Goal: Task Accomplishment & Management: Manage account settings

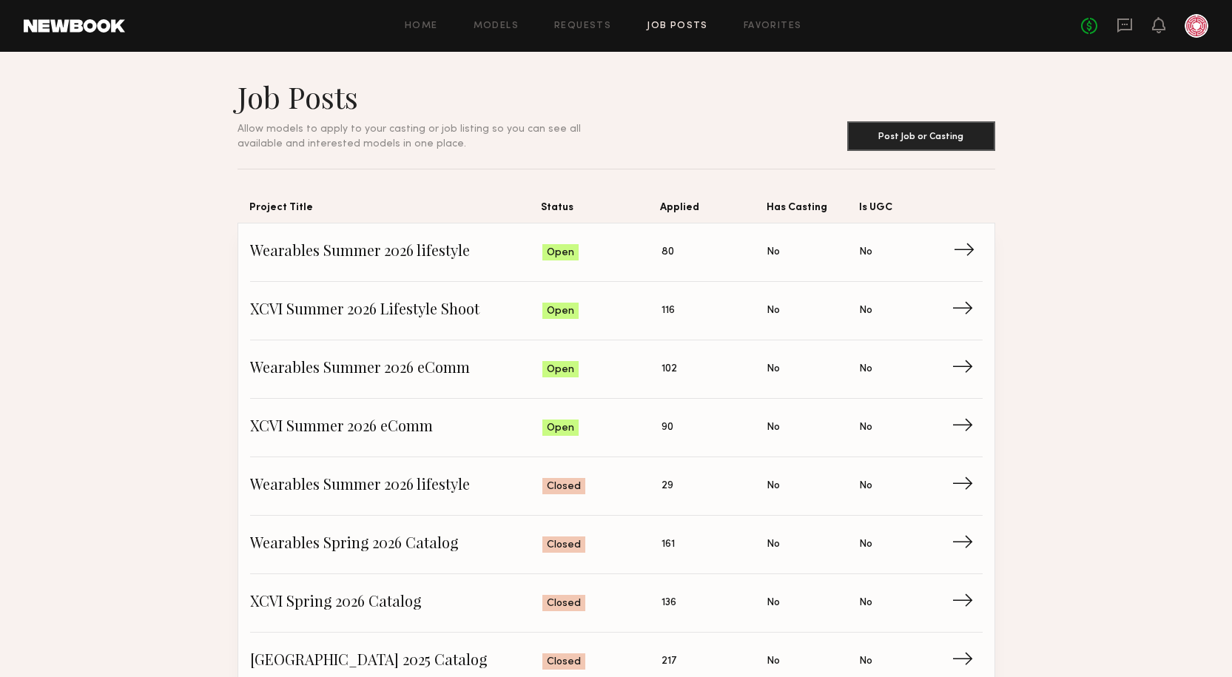
click at [375, 249] on span "Wearables Summer 2026 lifestyle" at bounding box center [396, 252] width 293 height 22
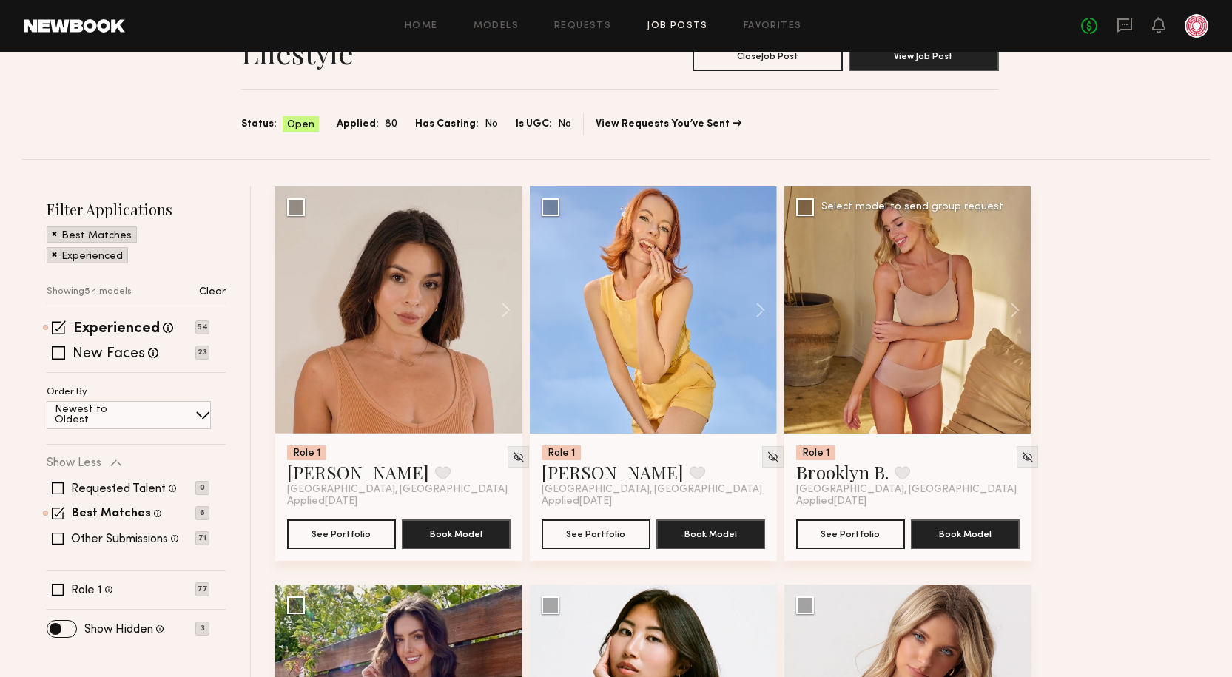
scroll to position [222, 0]
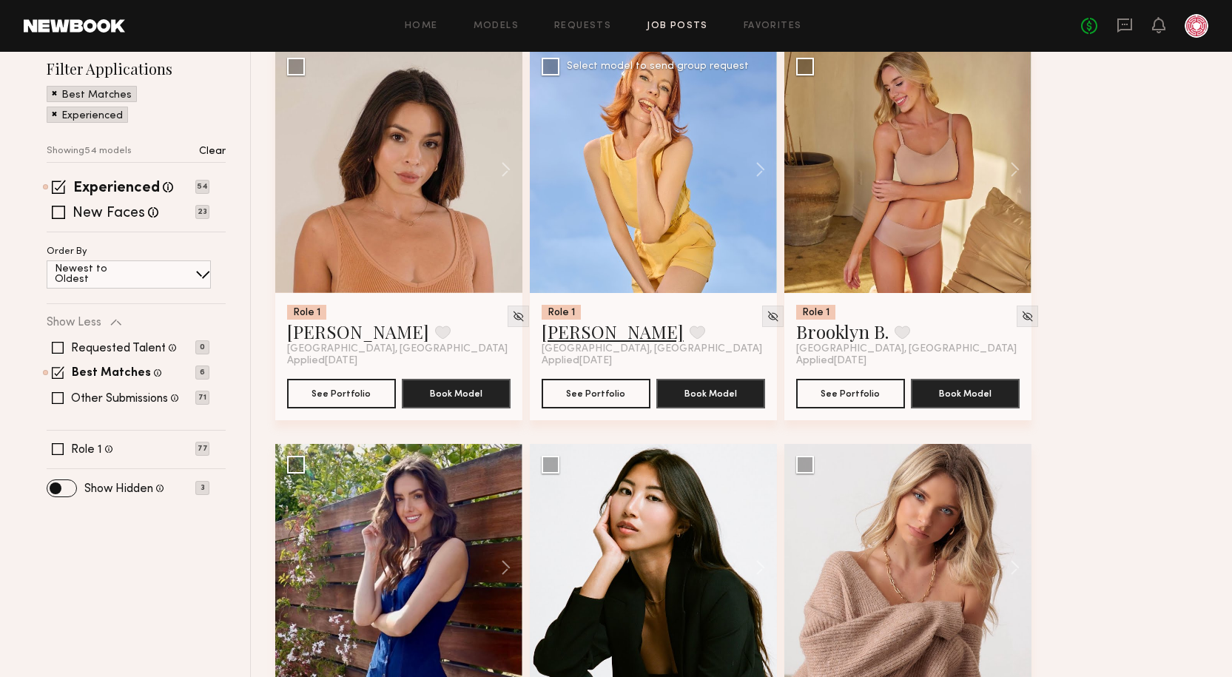
click at [589, 338] on link "Anna A." at bounding box center [613, 332] width 142 height 24
click at [479, 486] on button at bounding box center [498, 567] width 47 height 247
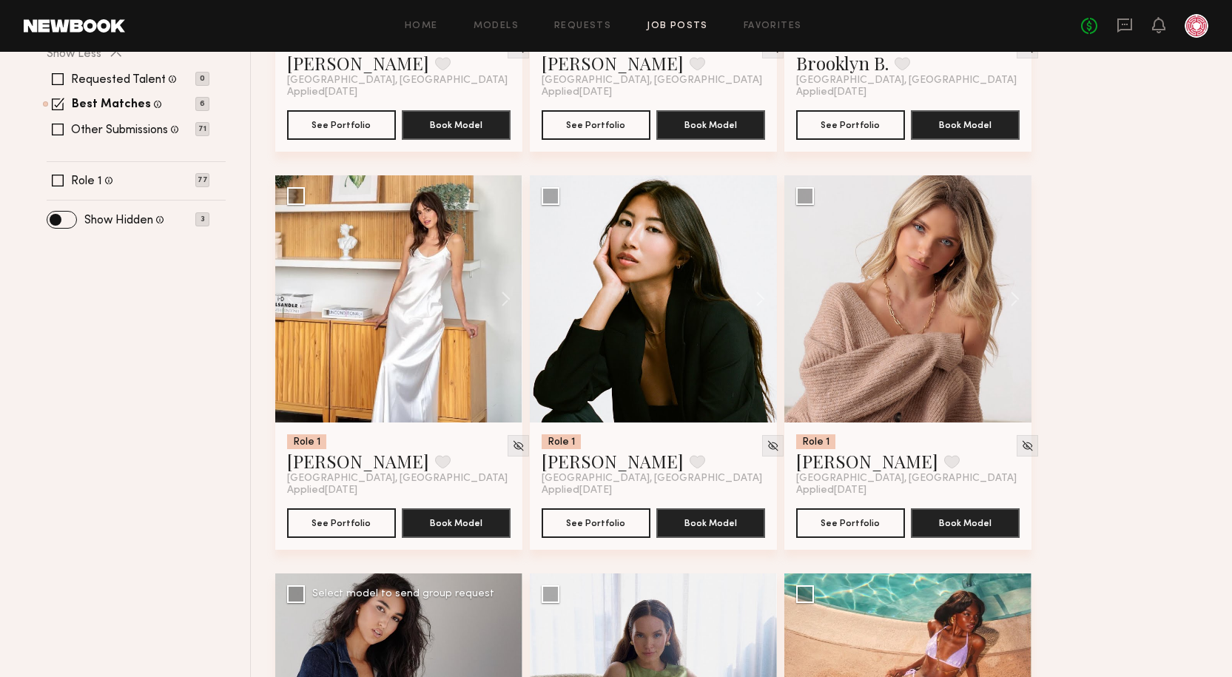
scroll to position [518, 0]
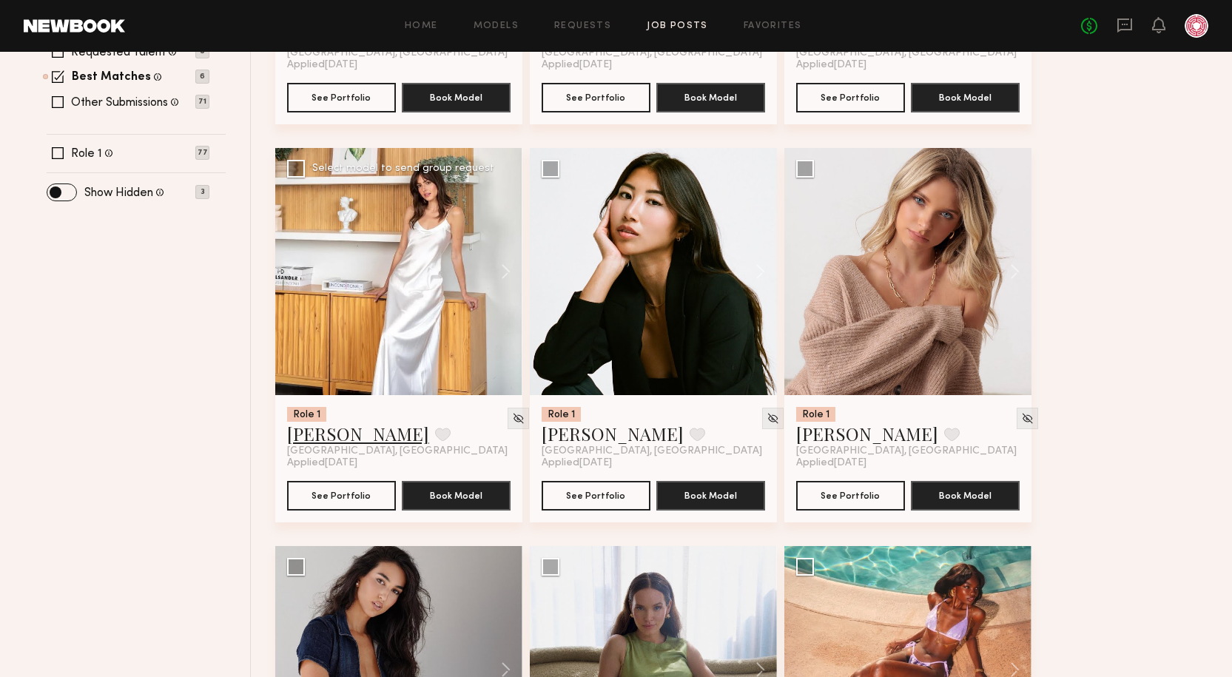
click at [322, 439] on link "Marilyn B." at bounding box center [358, 434] width 142 height 24
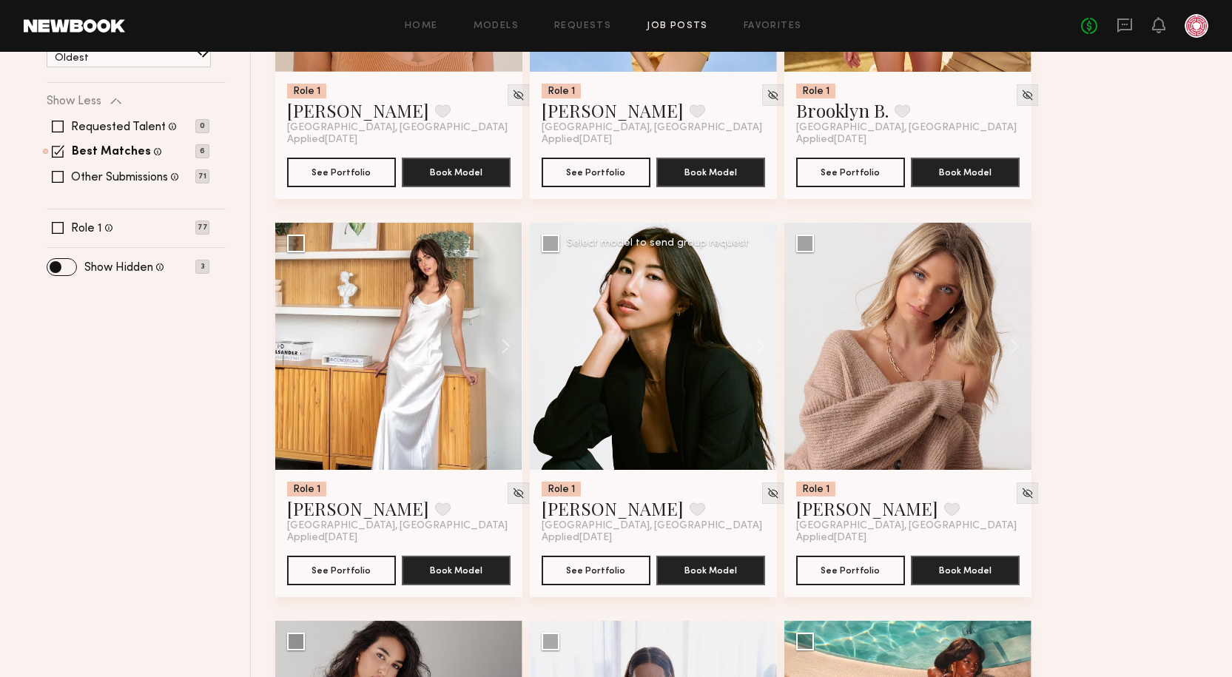
scroll to position [444, 0]
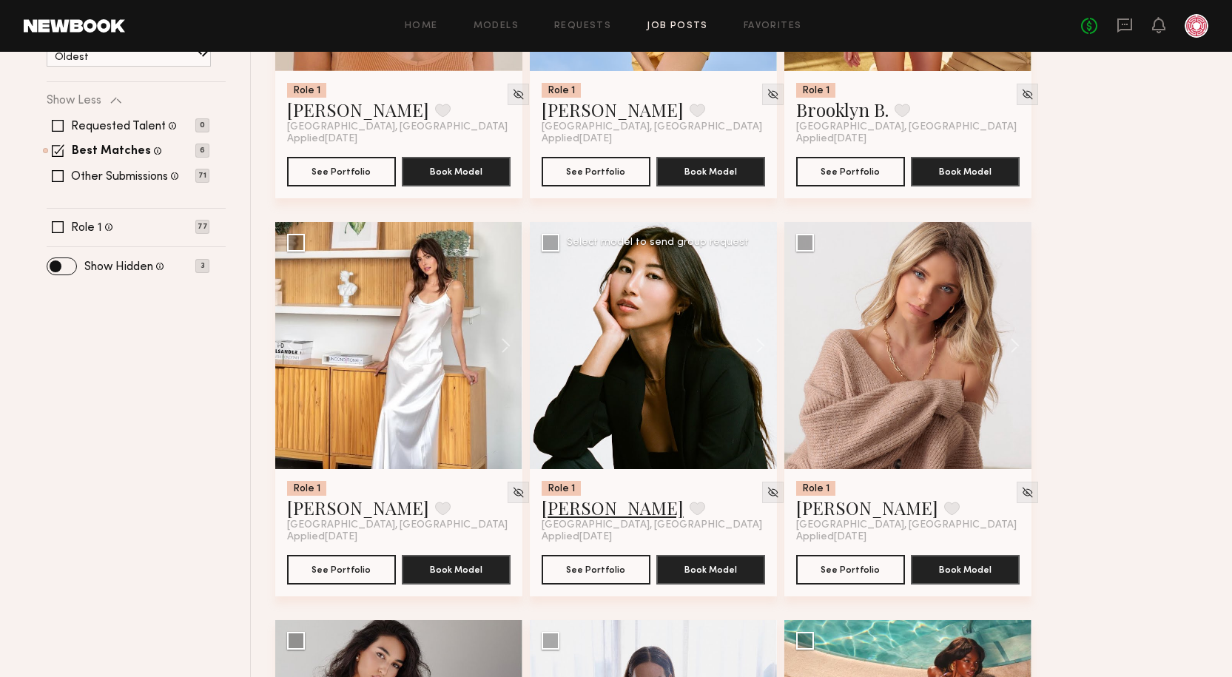
click at [570, 513] on link "Kitty W." at bounding box center [613, 508] width 142 height 24
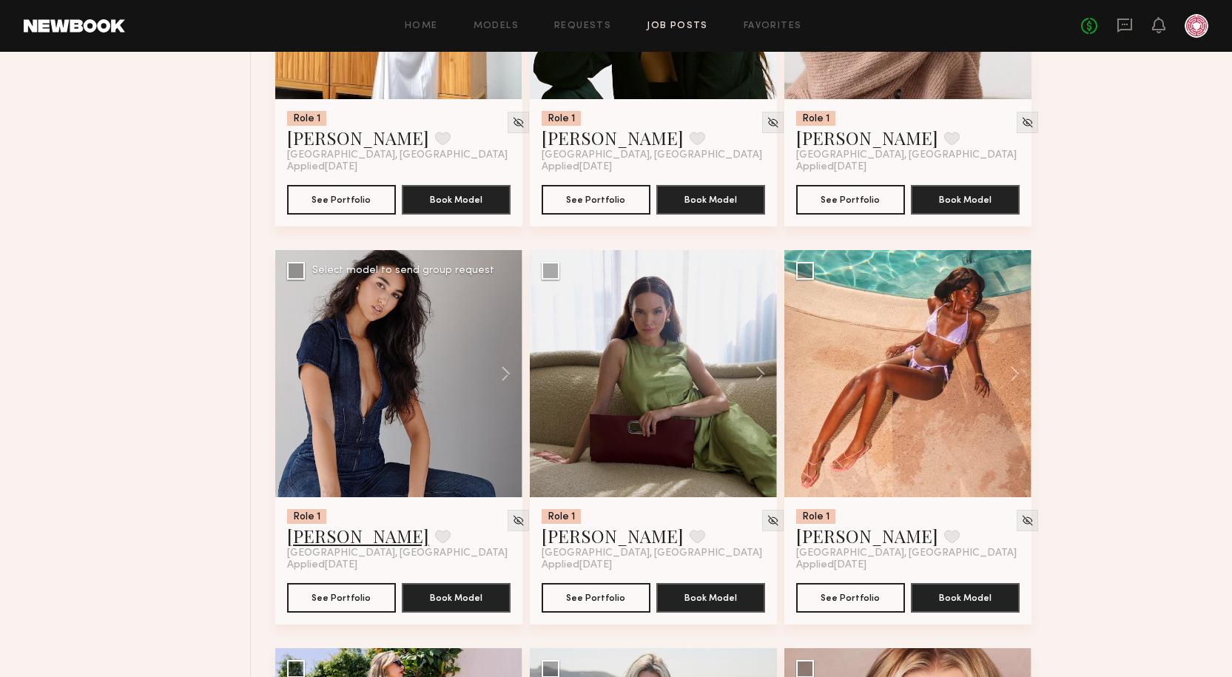
click at [324, 528] on link "Nina S." at bounding box center [358, 536] width 142 height 24
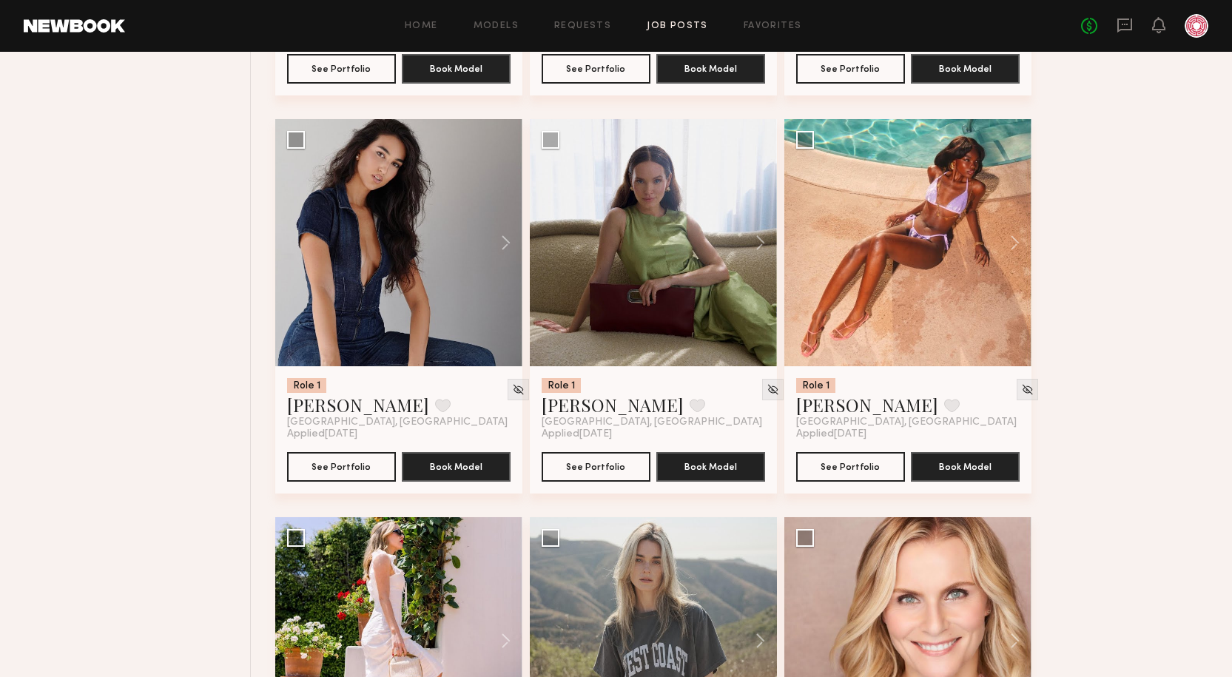
scroll to position [1036, 0]
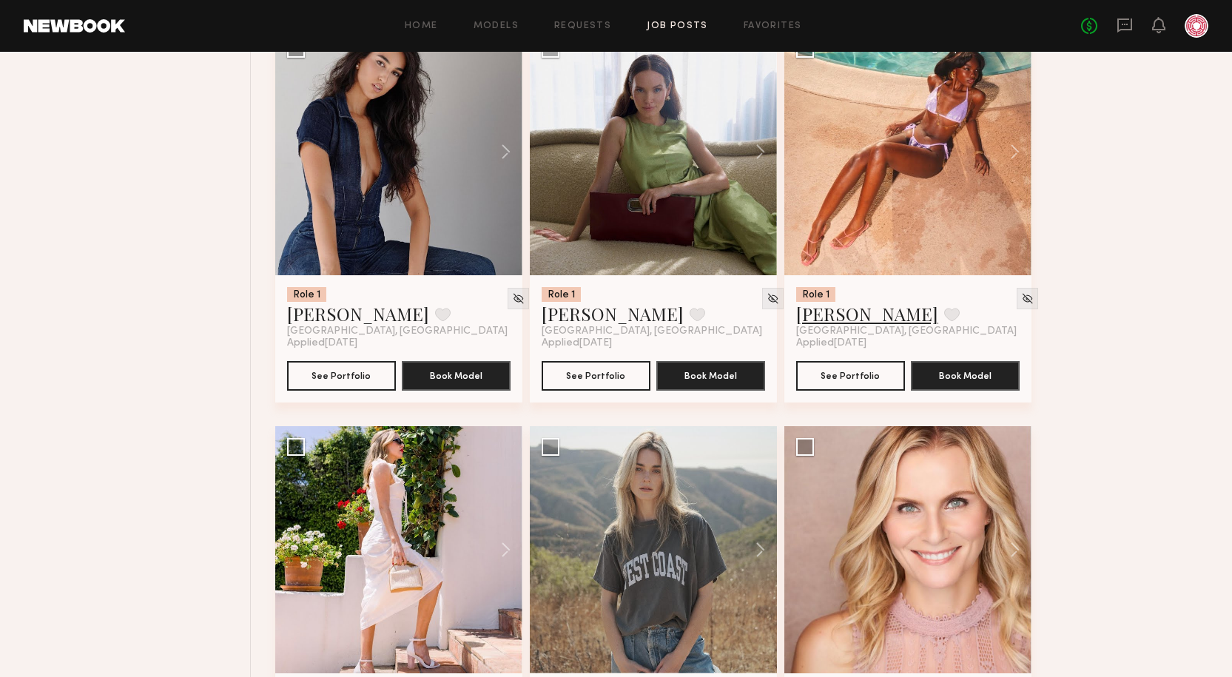
click at [823, 317] on link "Mia H." at bounding box center [867, 314] width 142 height 24
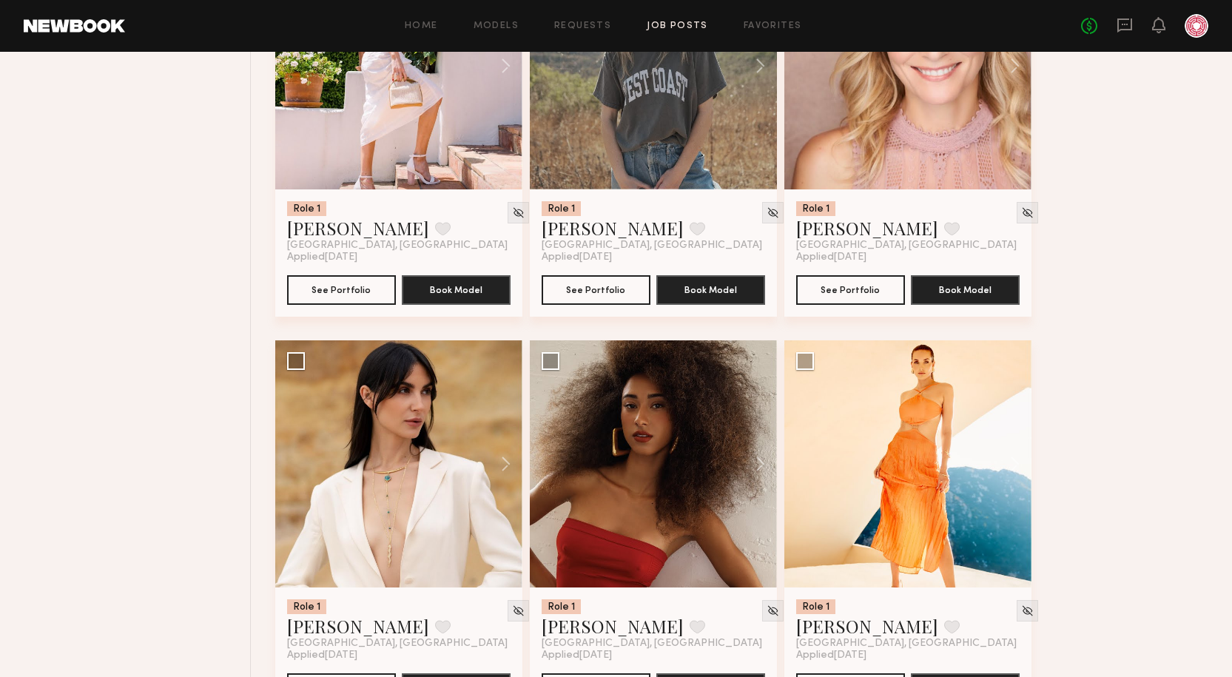
scroll to position [1554, 0]
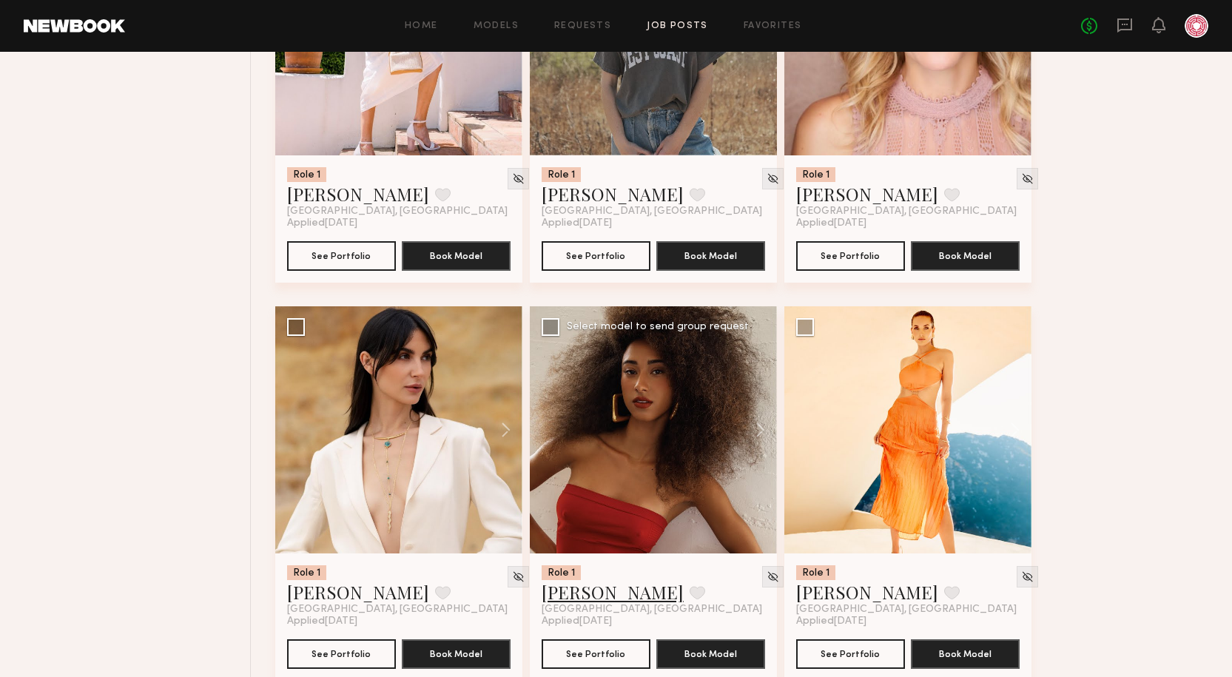
click at [585, 585] on link "Christina S." at bounding box center [613, 592] width 142 height 24
click at [836, 591] on link "Alexa K." at bounding box center [867, 592] width 142 height 24
click at [315, 591] on link "Vita M." at bounding box center [358, 592] width 142 height 24
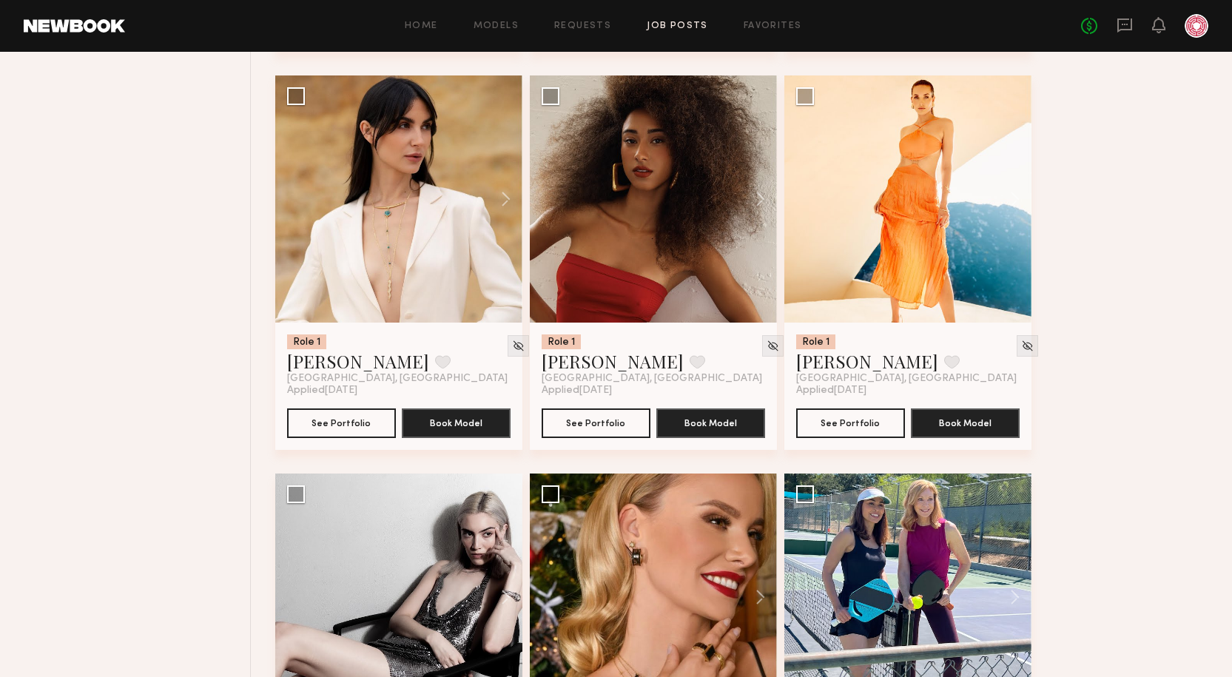
scroll to position [1998, 0]
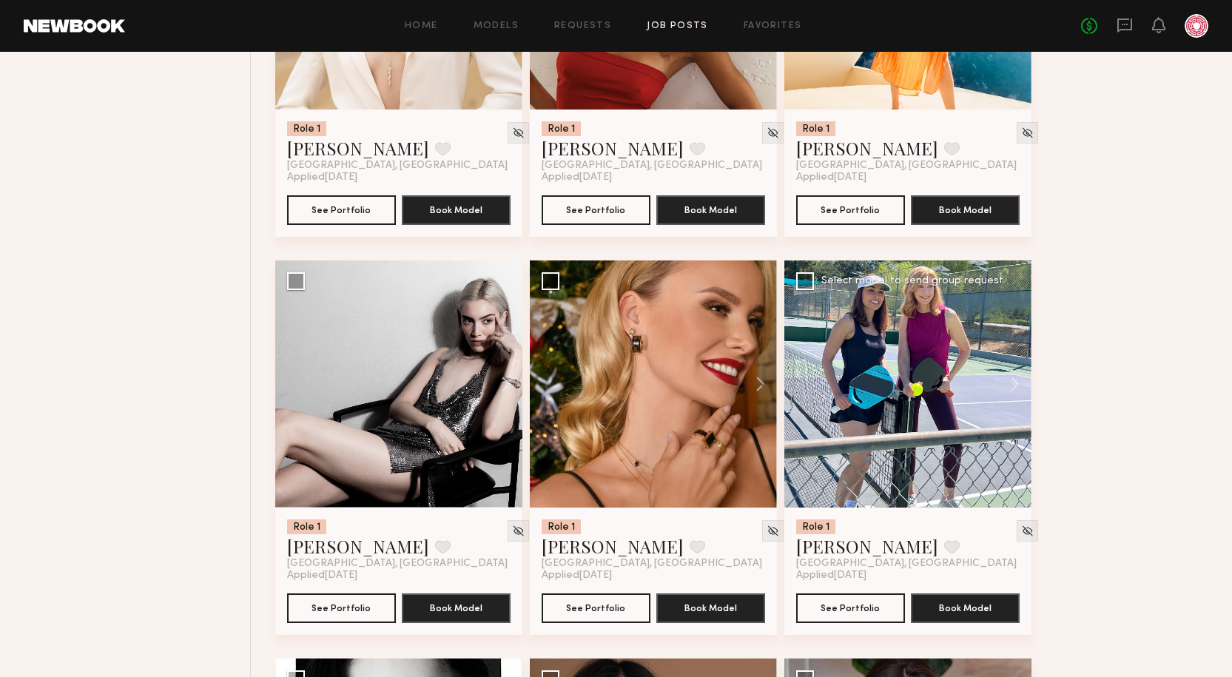
click at [853, 551] on div "Avis W. Favorite" at bounding box center [878, 546] width 164 height 24
click at [806, 538] on link "Avis W." at bounding box center [867, 546] width 142 height 24
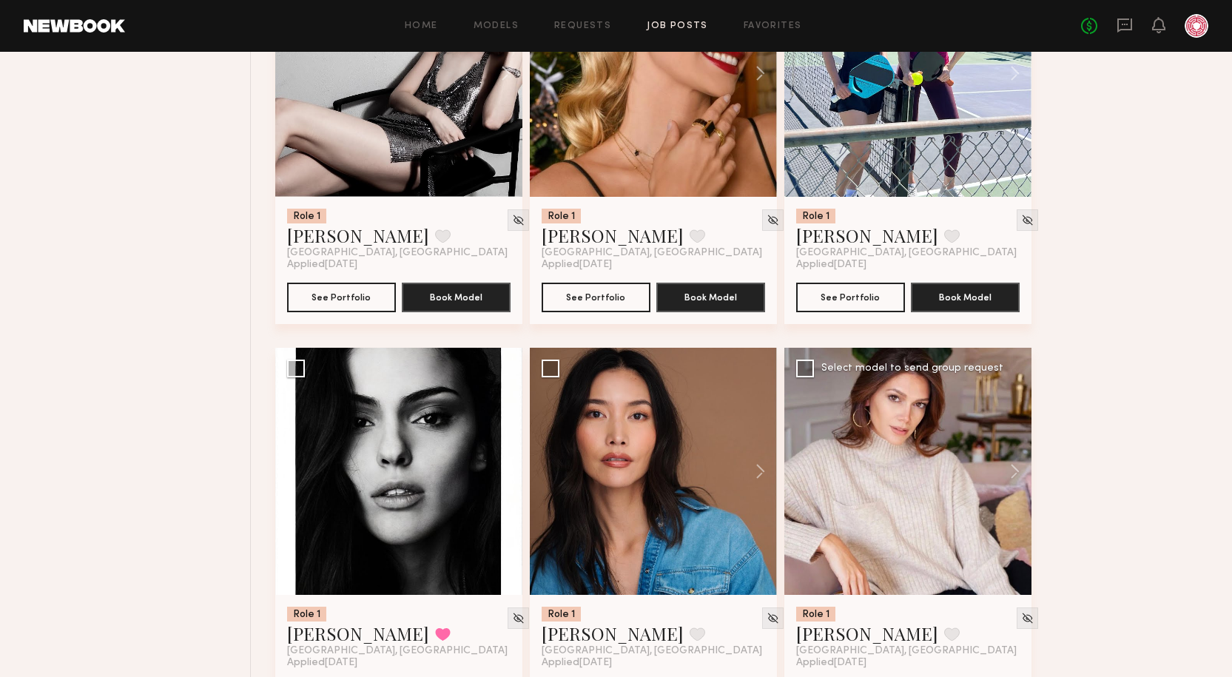
scroll to position [2516, 0]
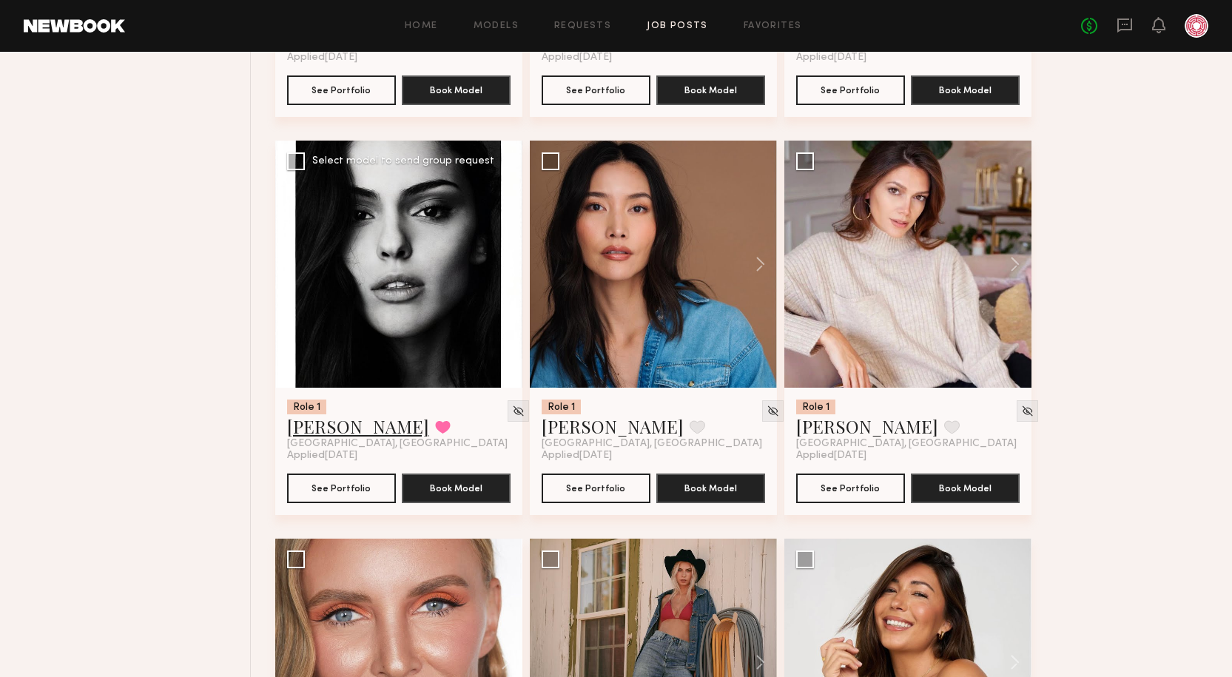
click at [323, 431] on link "Isabella A." at bounding box center [358, 426] width 142 height 24
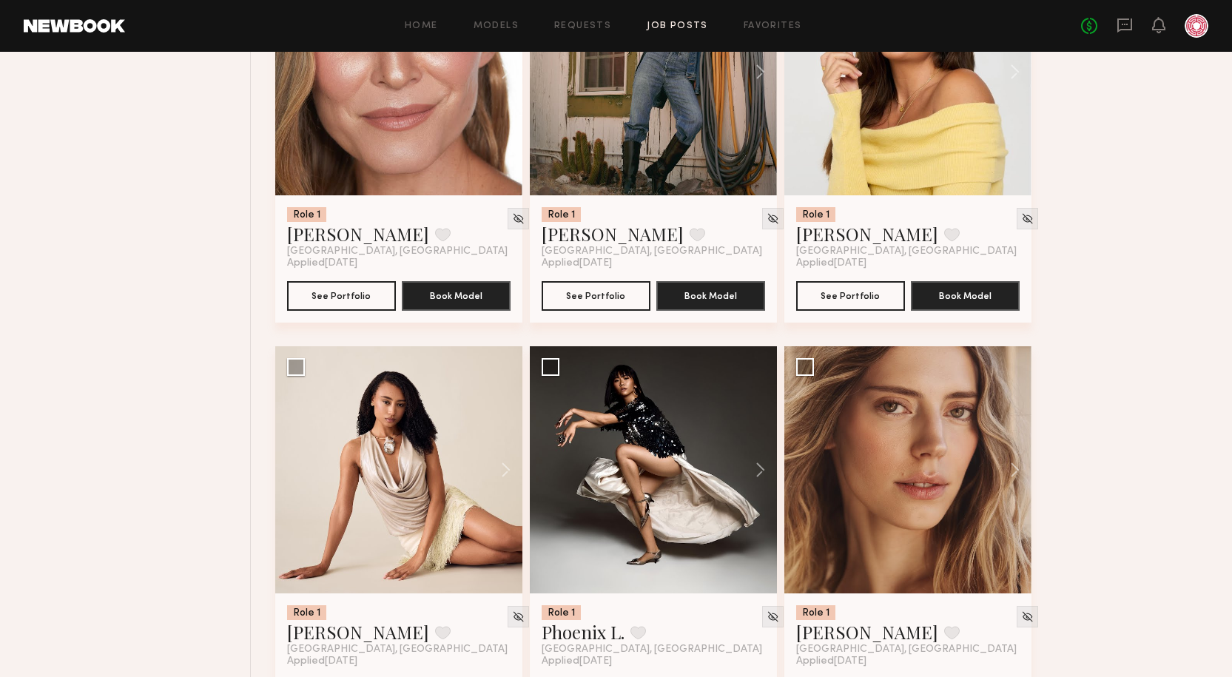
scroll to position [3182, 0]
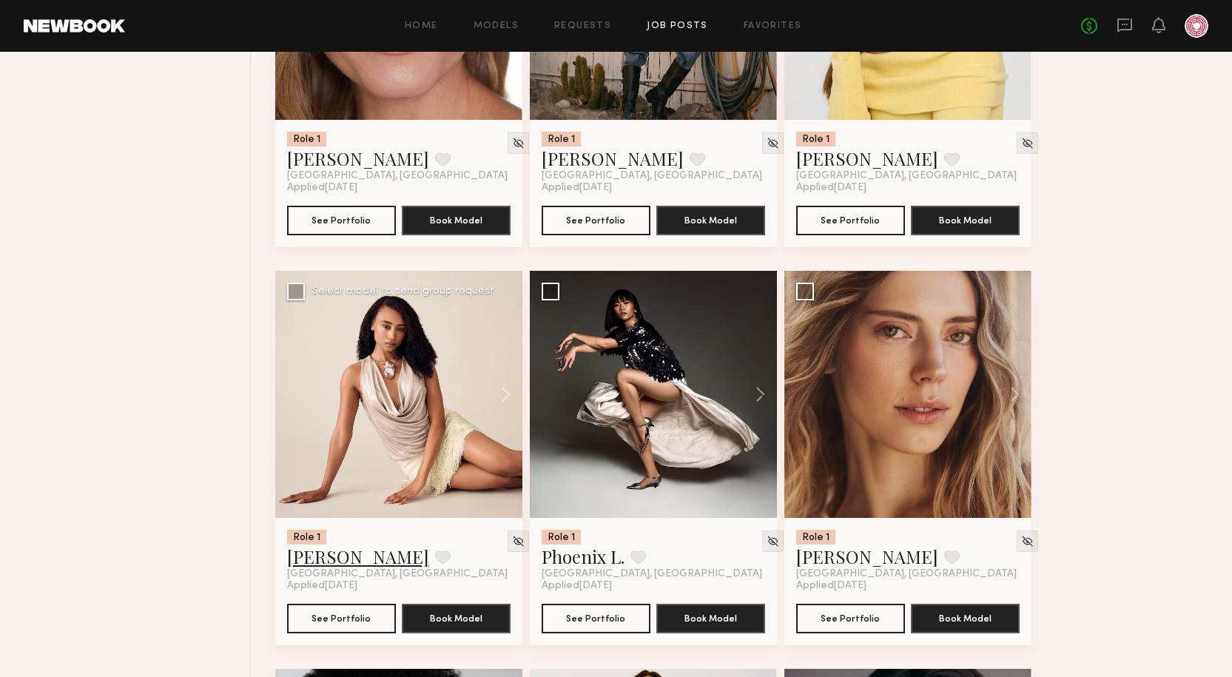
click at [319, 557] on link "Jasmine N." at bounding box center [358, 557] width 142 height 24
click at [825, 559] on link "Oxana Z." at bounding box center [867, 557] width 142 height 24
click at [580, 560] on link "Phoenix L." at bounding box center [583, 557] width 83 height 24
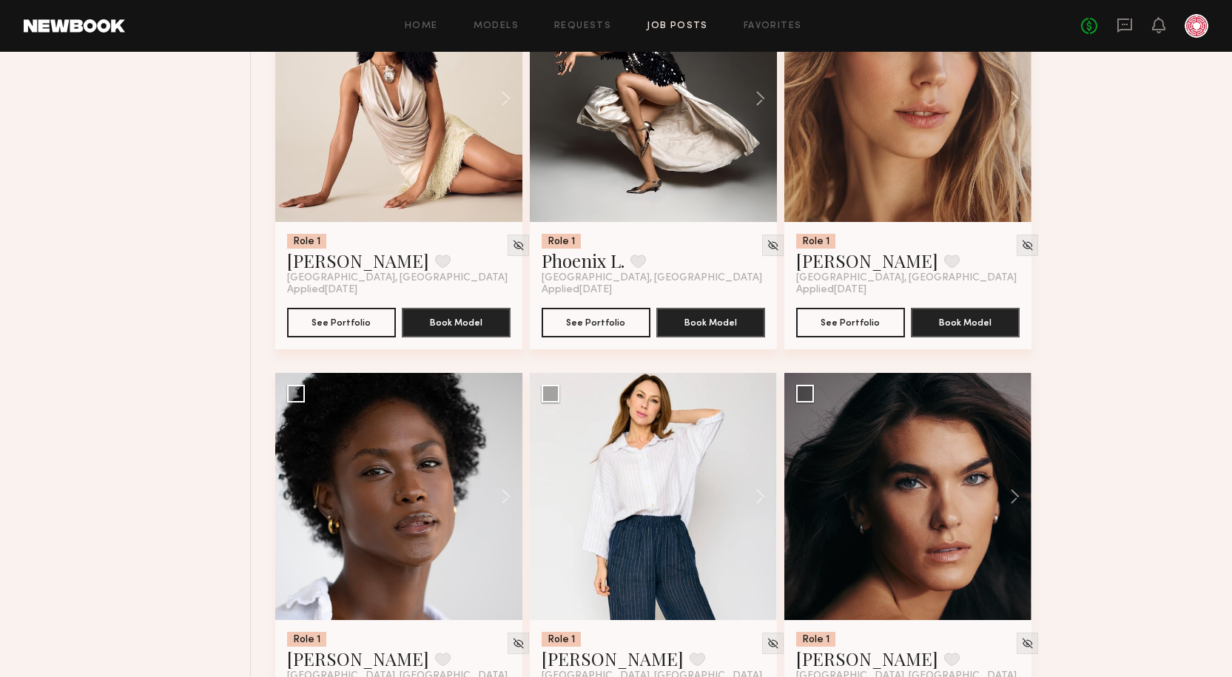
scroll to position [3572, 0]
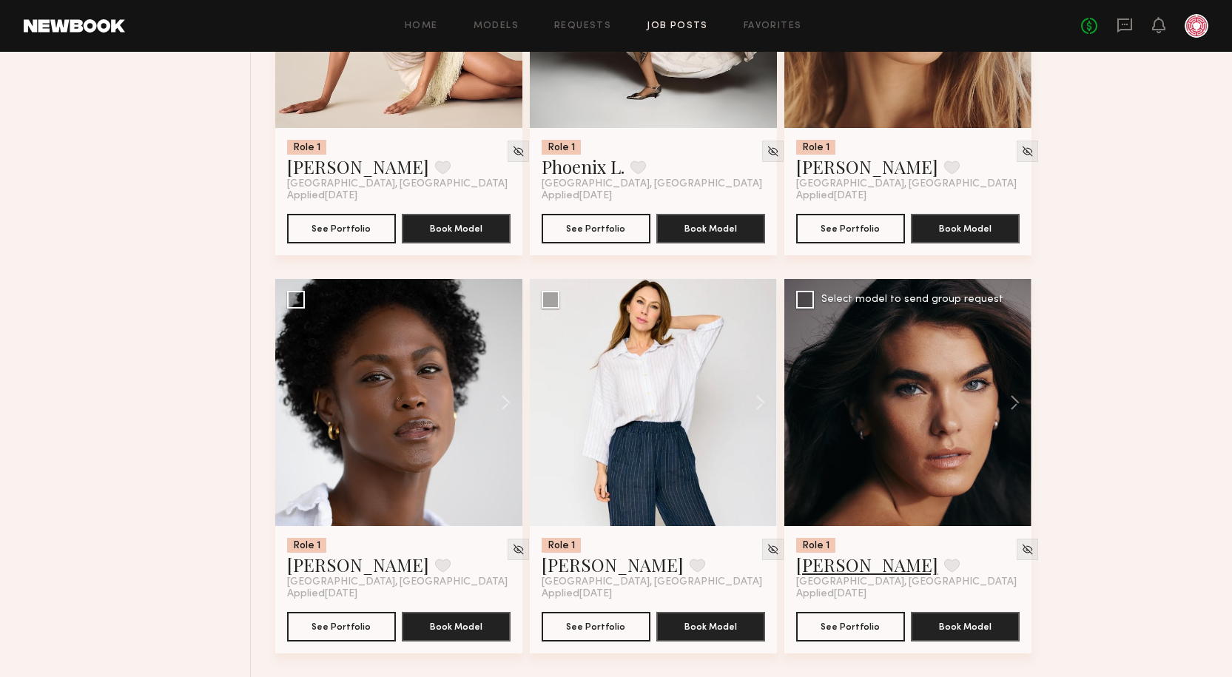
click at [854, 568] on link "Summerlyn C." at bounding box center [867, 565] width 142 height 24
click at [317, 567] on link "Rose L." at bounding box center [358, 565] width 142 height 24
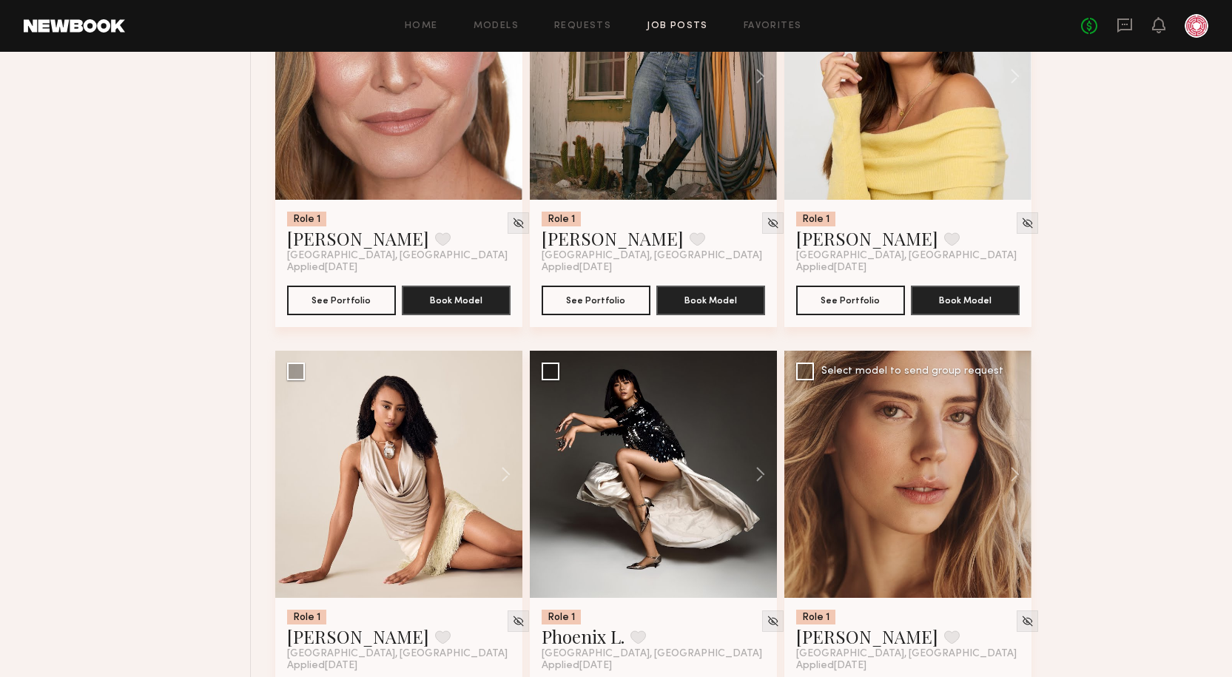
scroll to position [3128, 0]
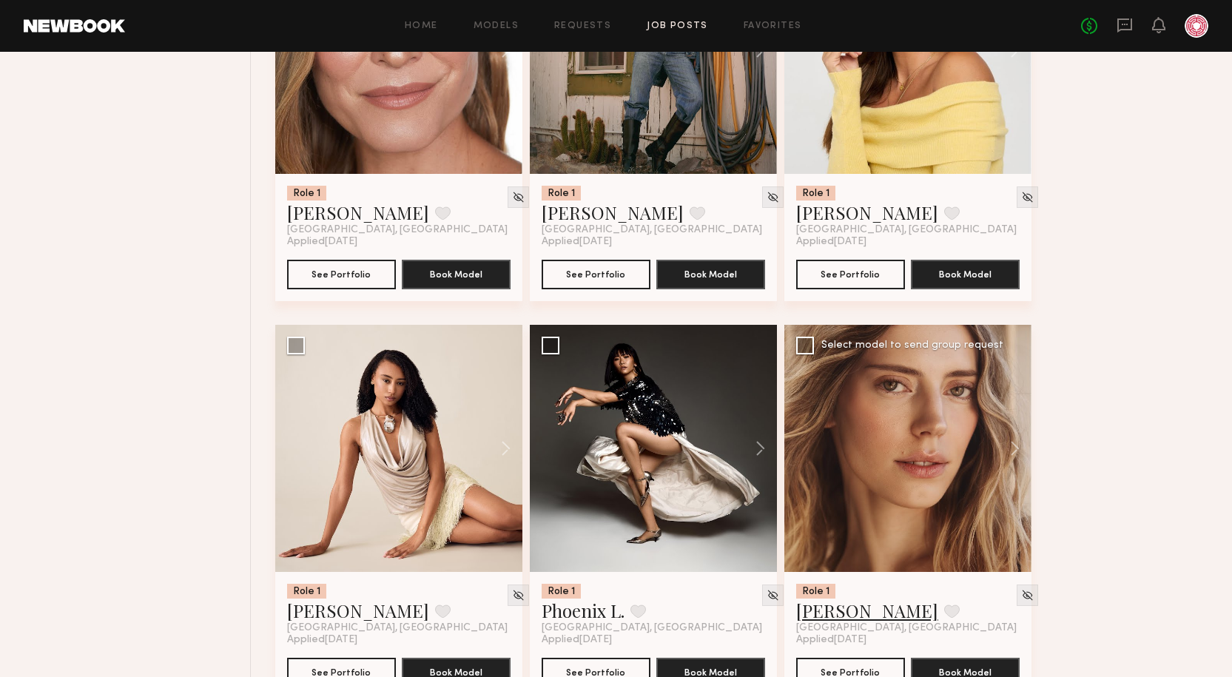
click at [850, 610] on link "Oxana Z." at bounding box center [867, 611] width 142 height 24
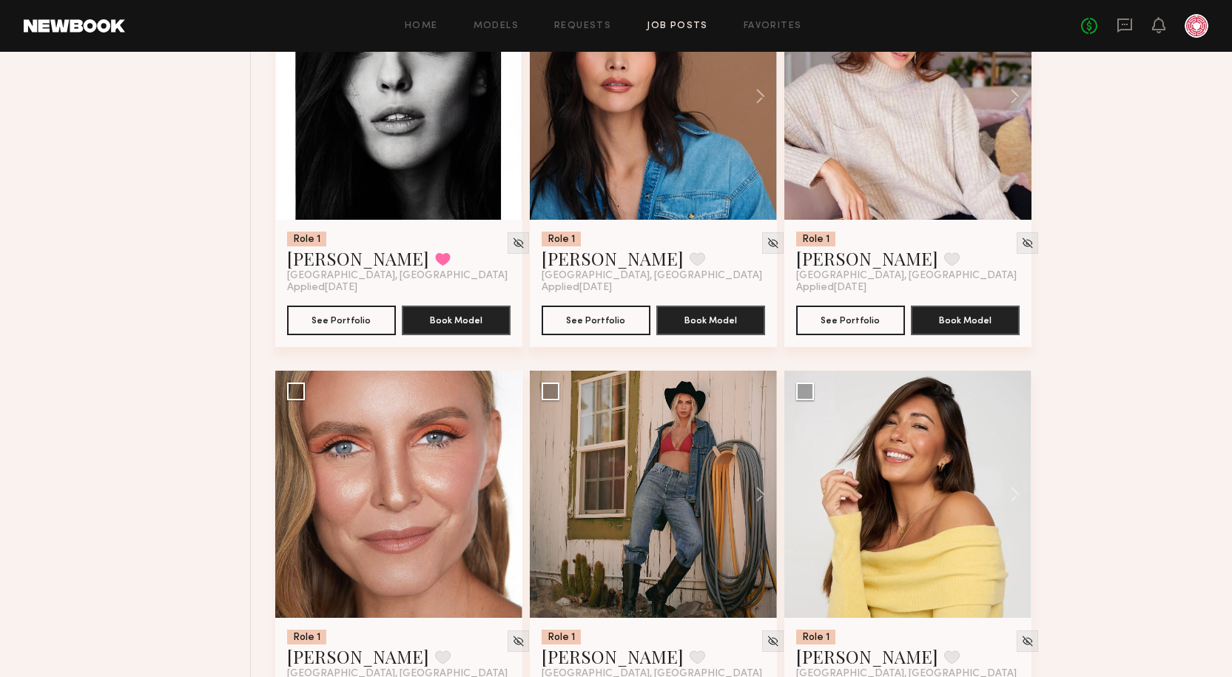
scroll to position [2314, 0]
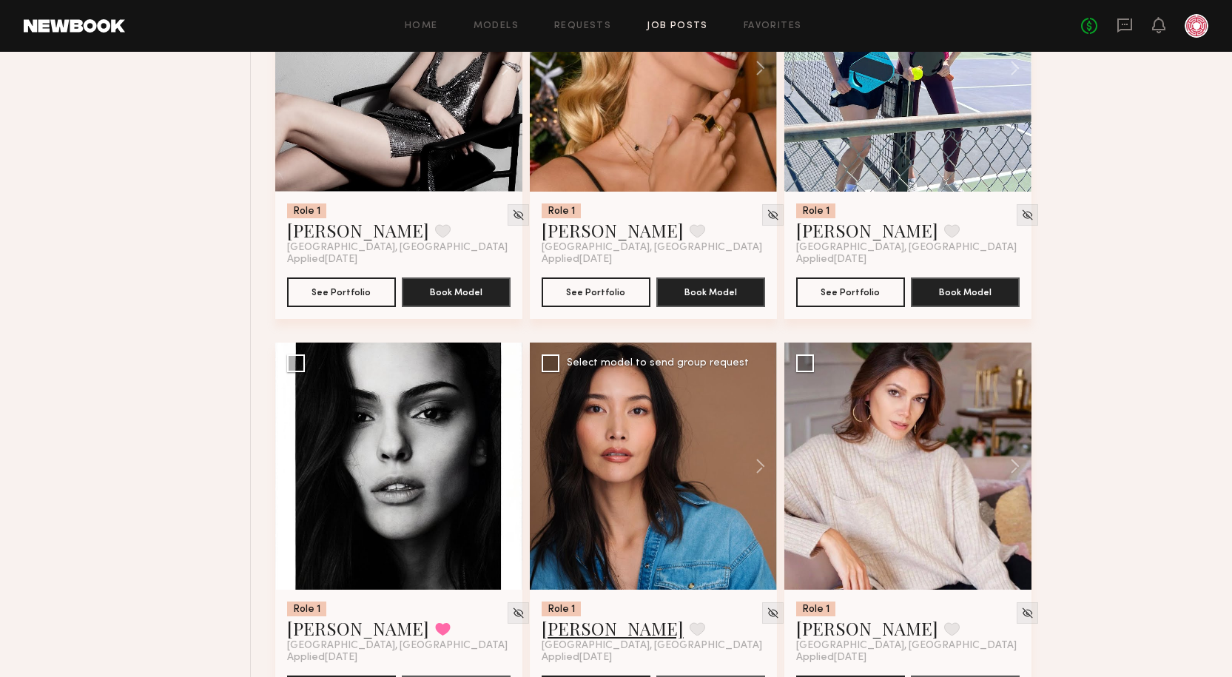
click at [544, 637] on link "Arisa N." at bounding box center [613, 628] width 142 height 24
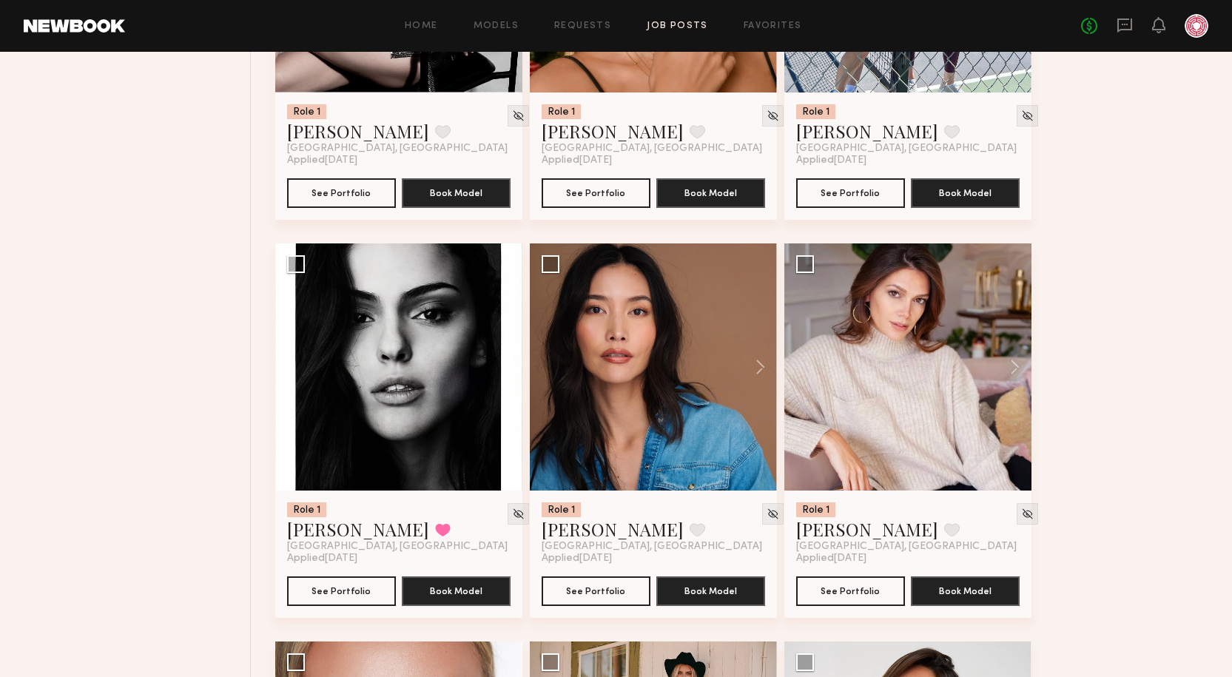
scroll to position [2610, 0]
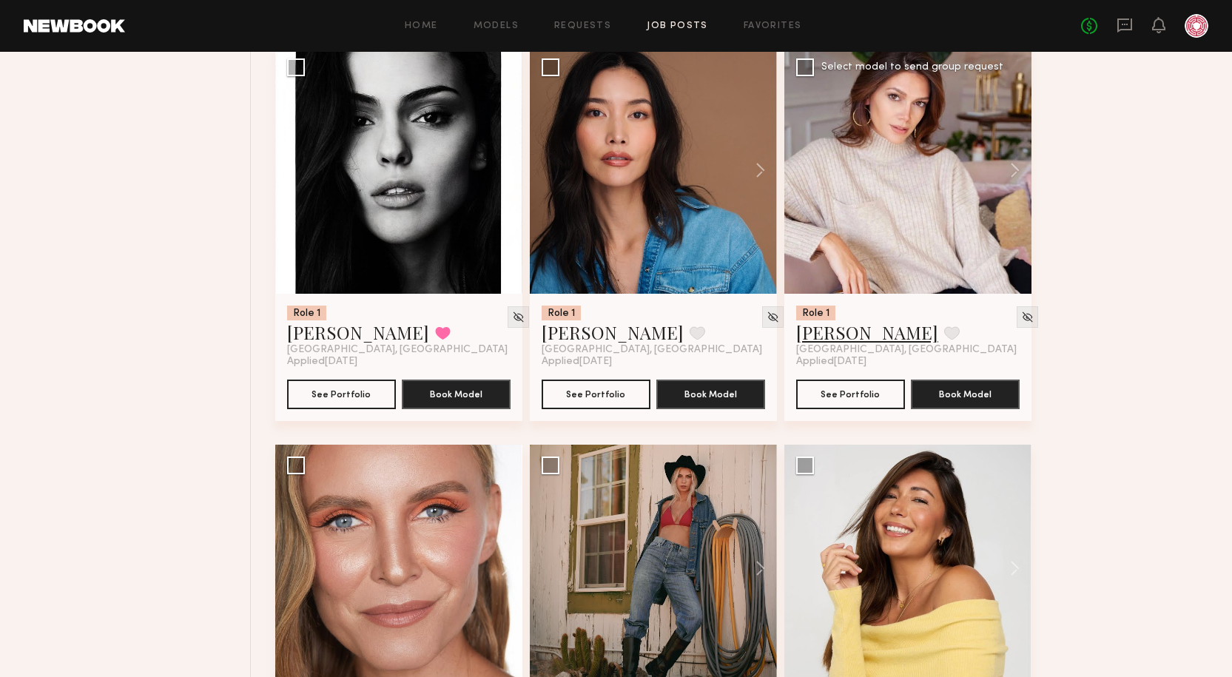
click at [807, 328] on link "Carrie A." at bounding box center [867, 332] width 142 height 24
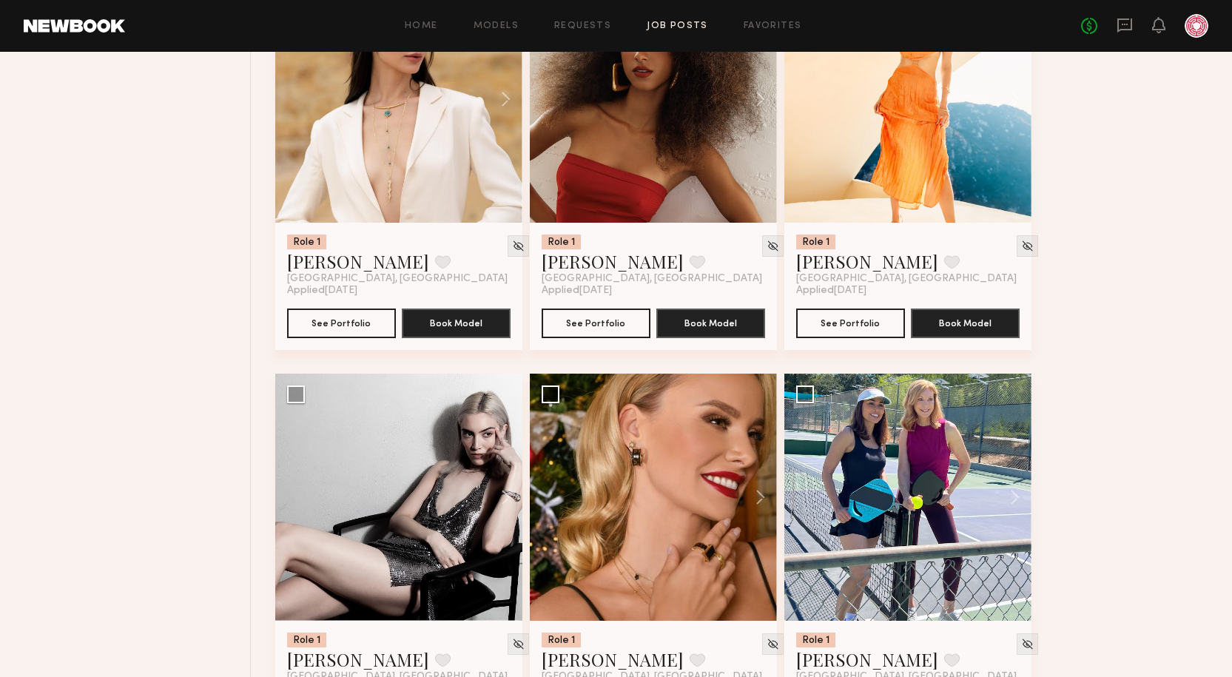
scroll to position [1574, 0]
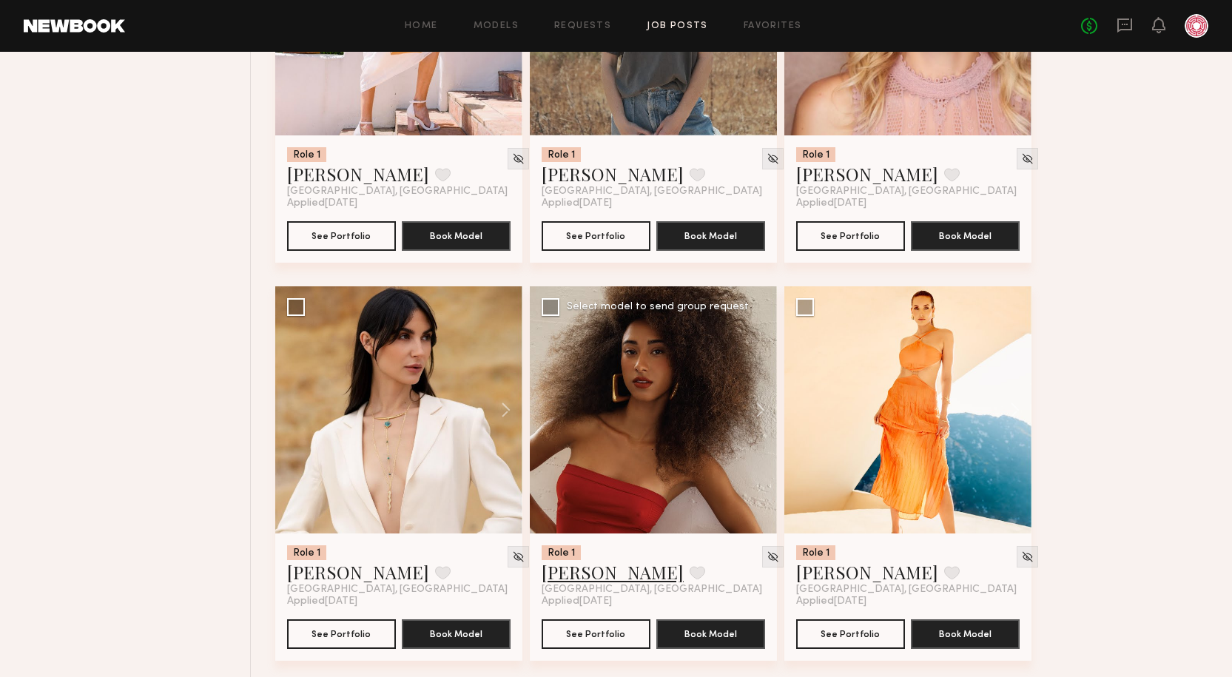
click at [616, 581] on link "Christina S." at bounding box center [613, 572] width 142 height 24
click at [767, 560] on img at bounding box center [773, 557] width 13 height 13
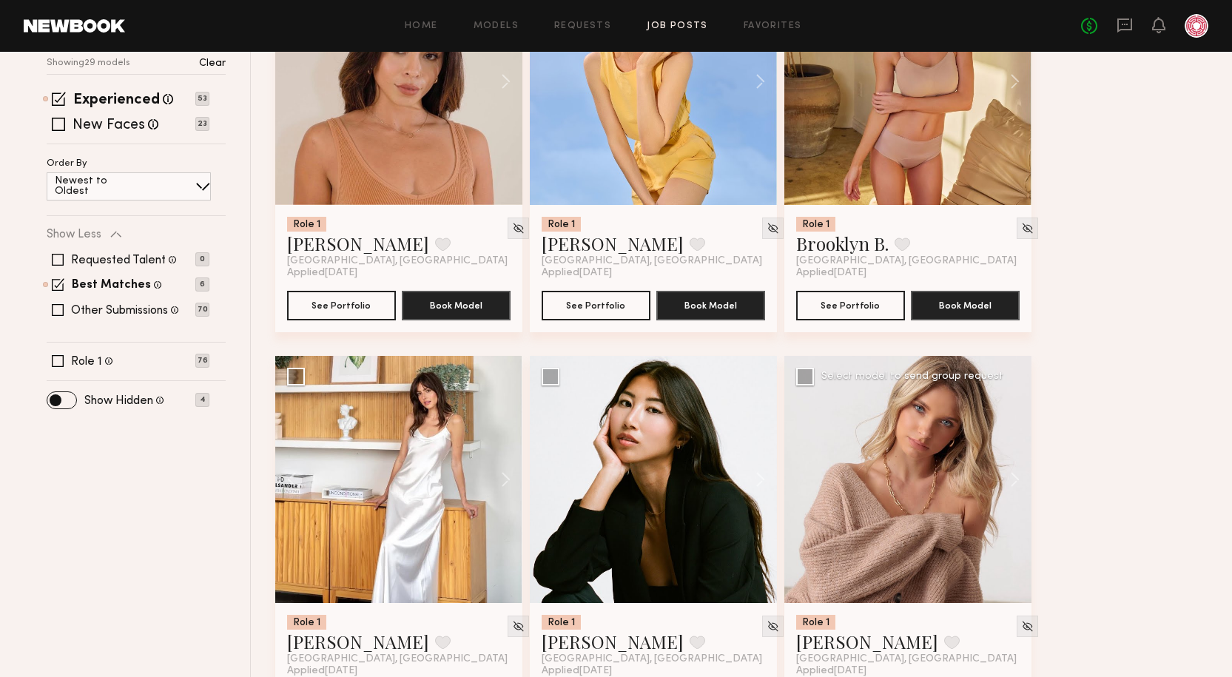
scroll to position [20, 0]
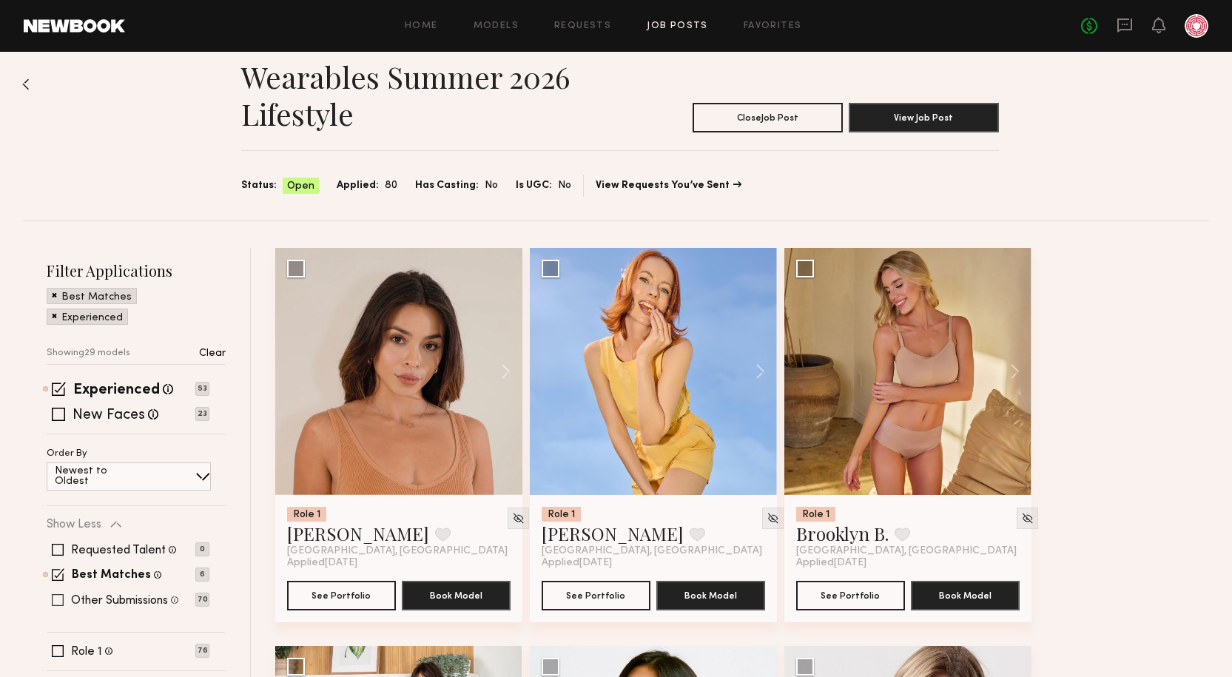
click at [90, 599] on label "Other Submissions" at bounding box center [119, 601] width 97 height 12
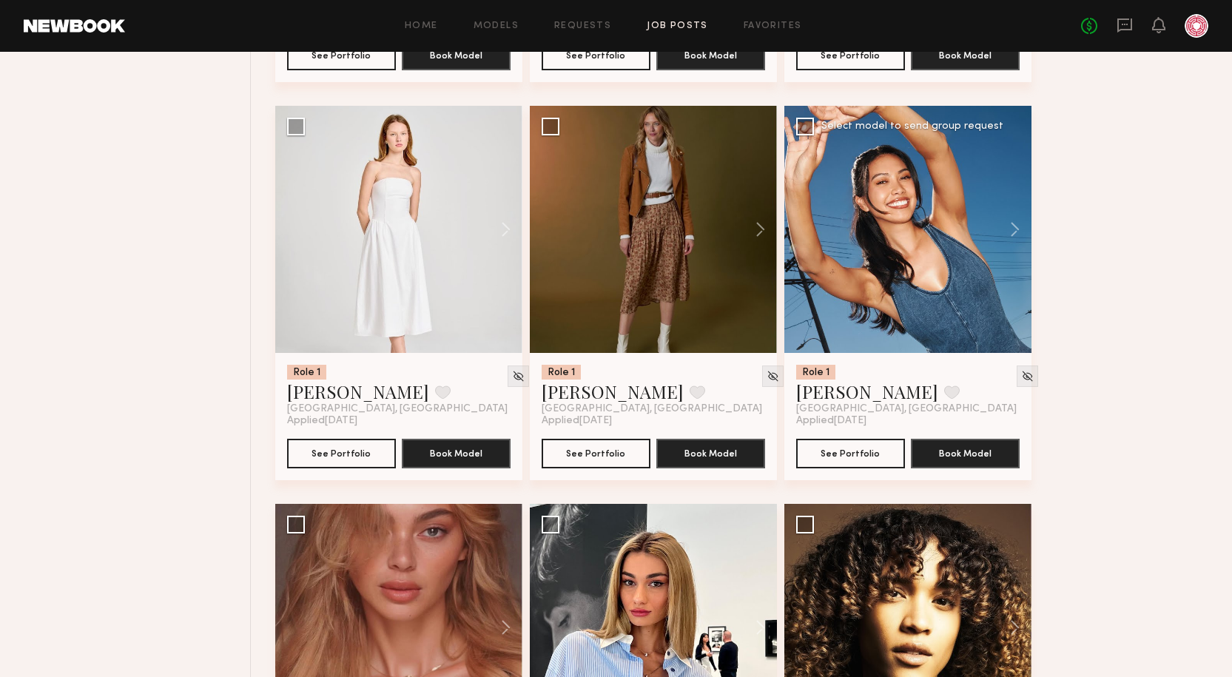
scroll to position [4145, 0]
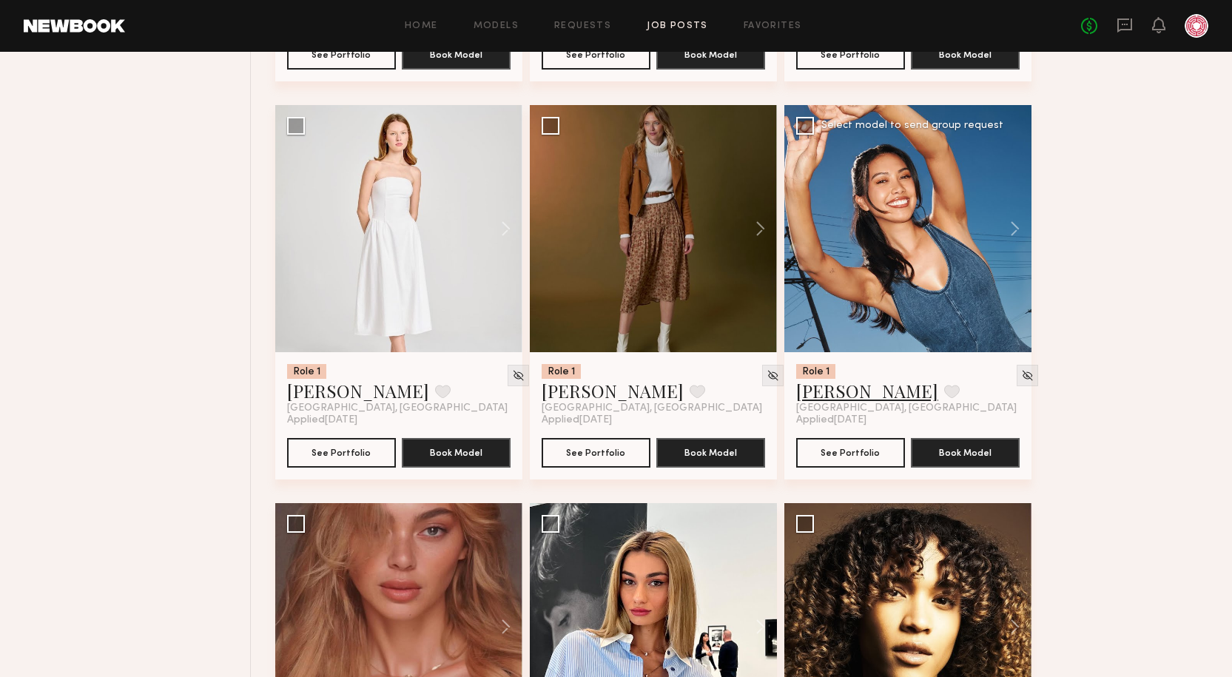
click at [849, 394] on link "Ericka B." at bounding box center [867, 391] width 142 height 24
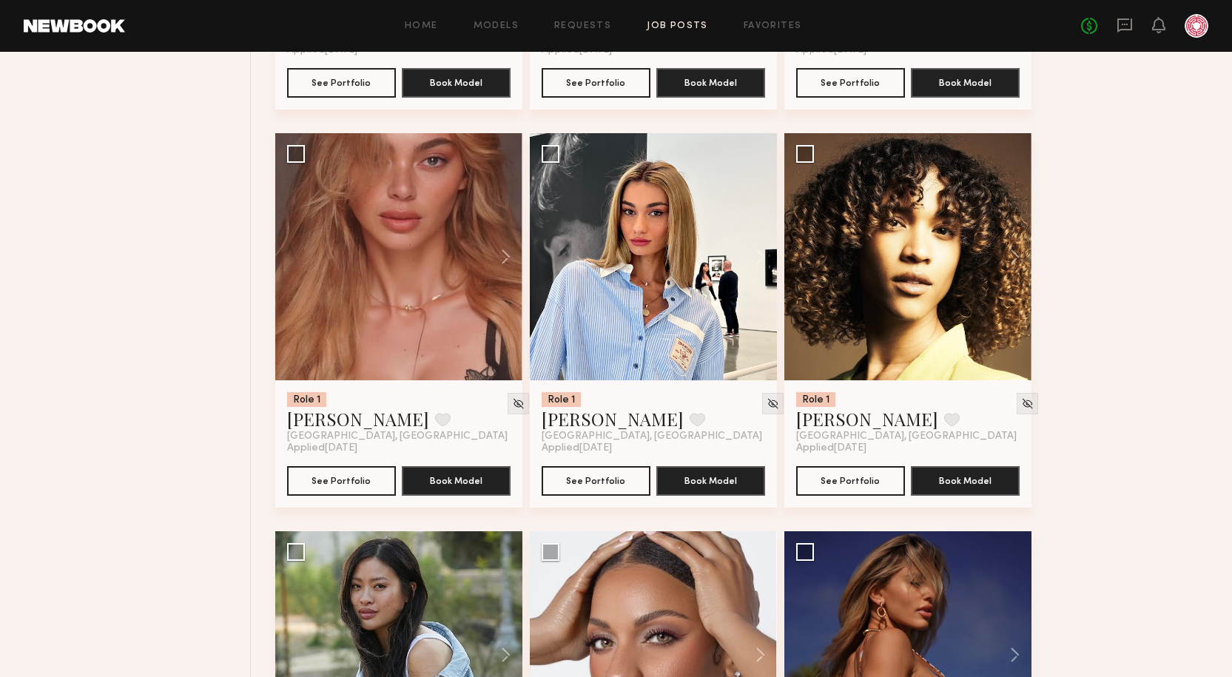
scroll to position [4811, 0]
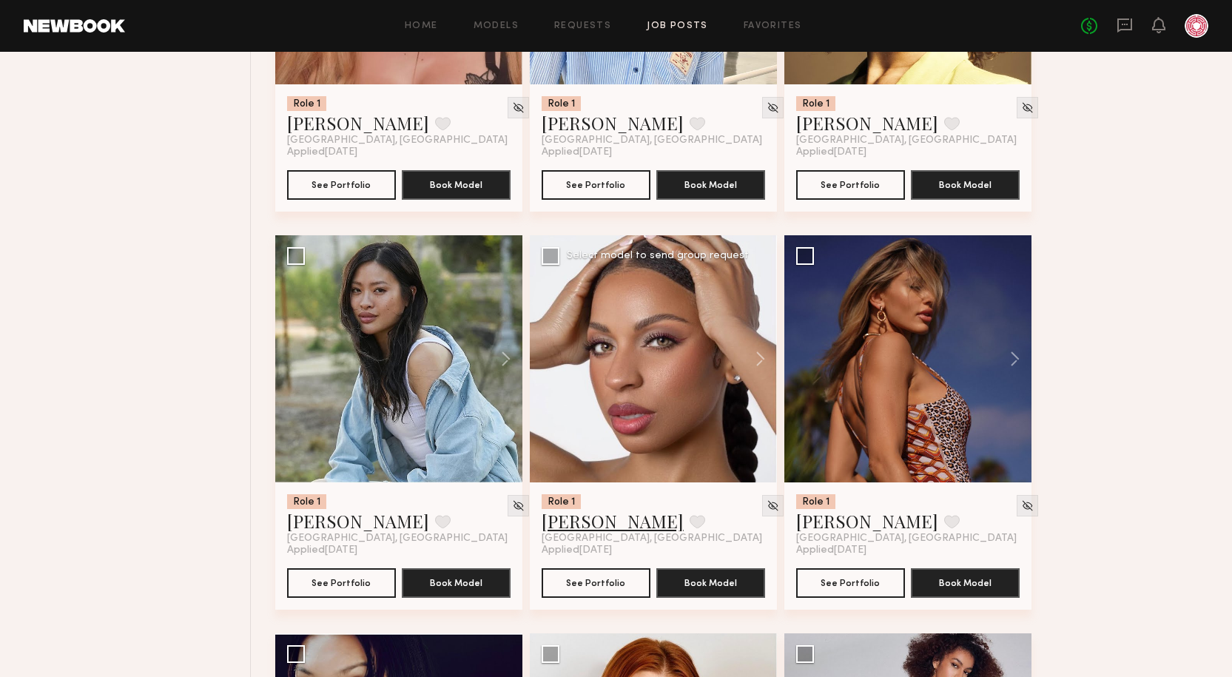
click at [591, 520] on link "Danika E." at bounding box center [613, 521] width 142 height 24
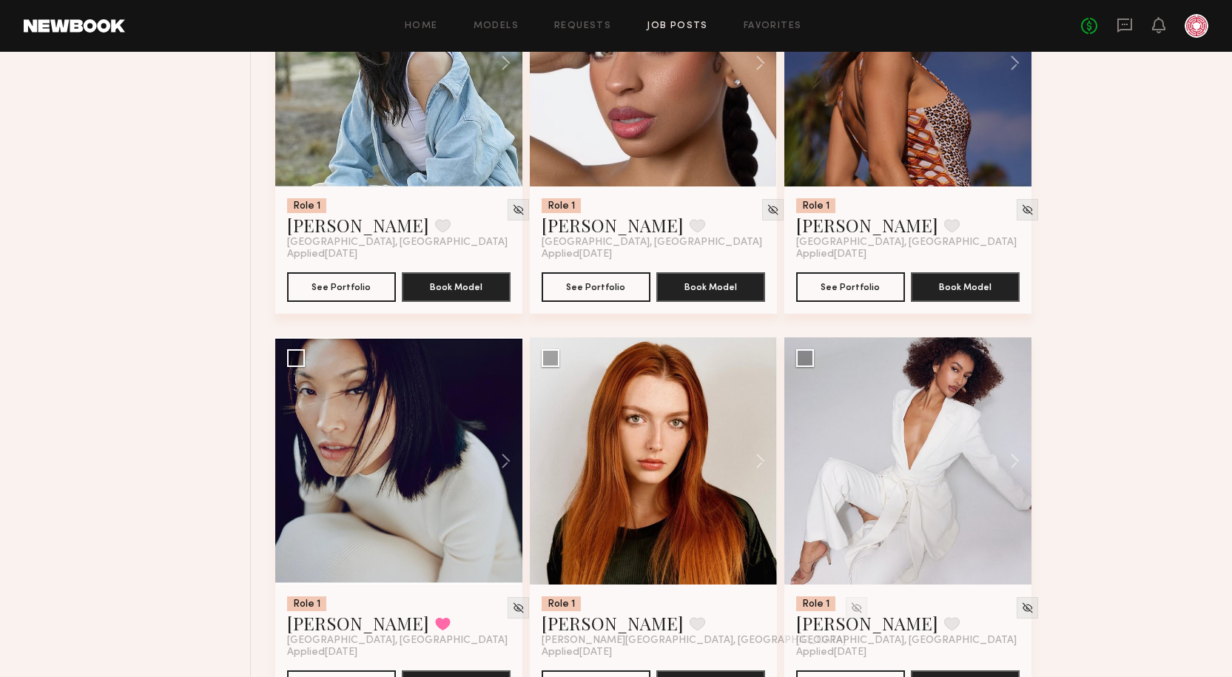
scroll to position [5403, 0]
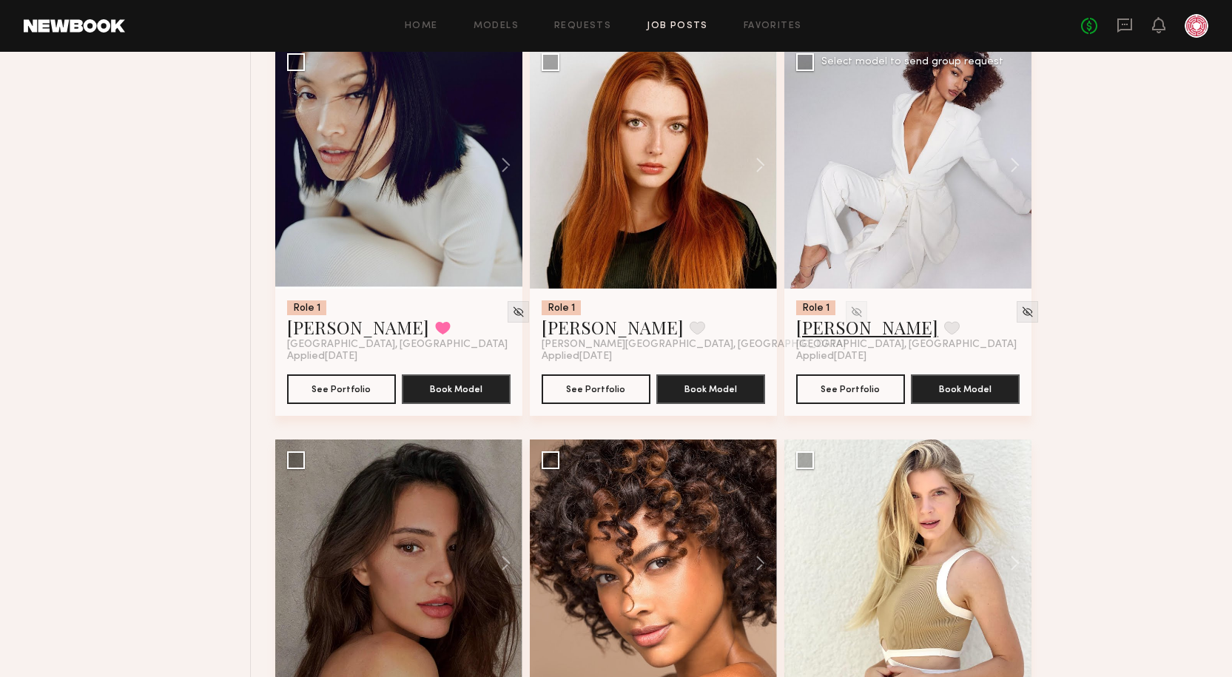
click at [840, 322] on link "Kyrah V." at bounding box center [867, 327] width 142 height 24
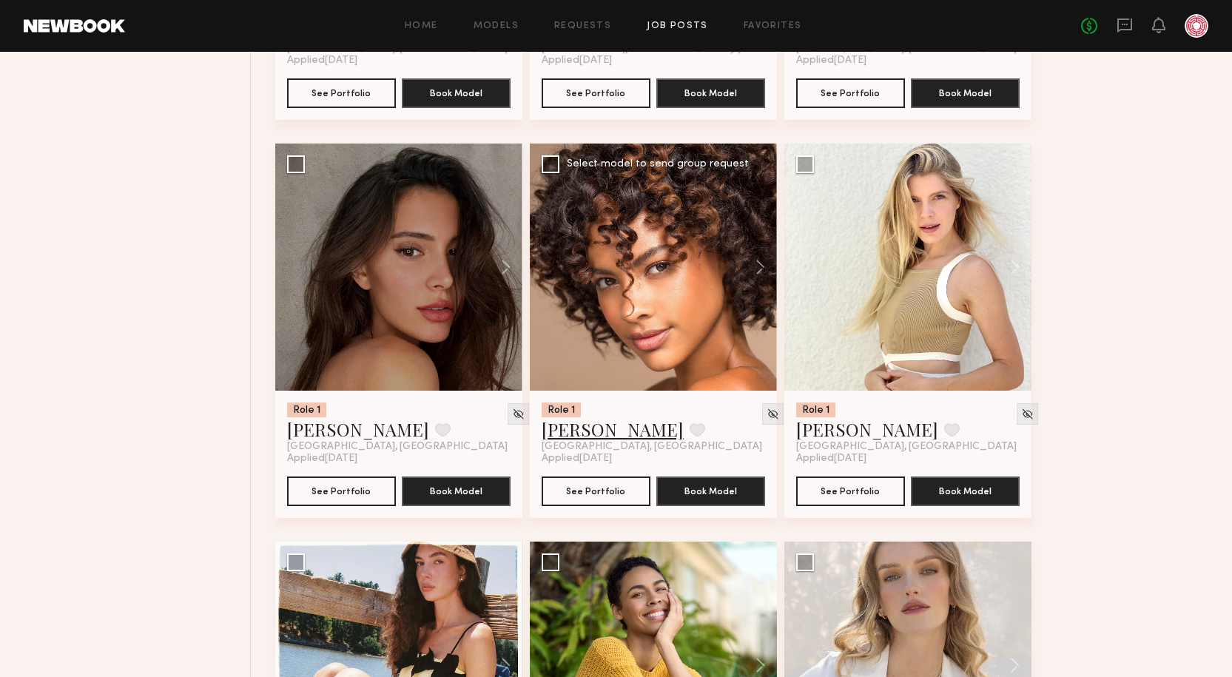
click at [575, 431] on link "Jordyn F." at bounding box center [613, 429] width 142 height 24
click at [310, 431] on link "Briane J." at bounding box center [358, 429] width 142 height 24
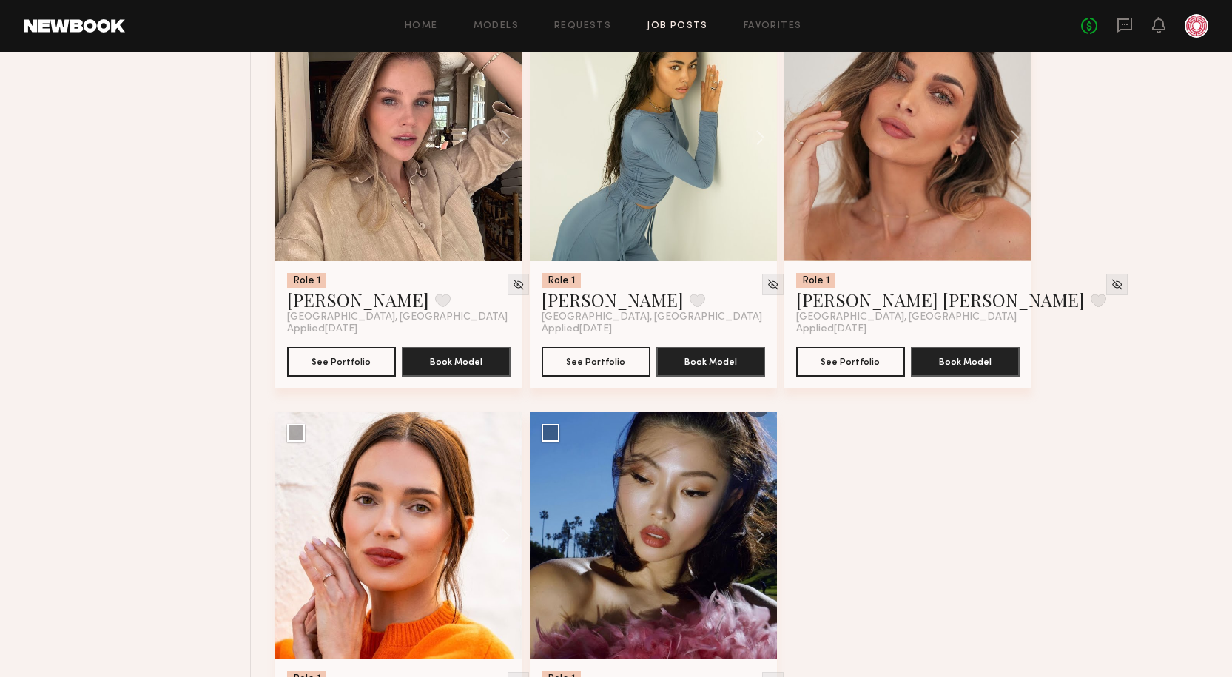
scroll to position [6735, 0]
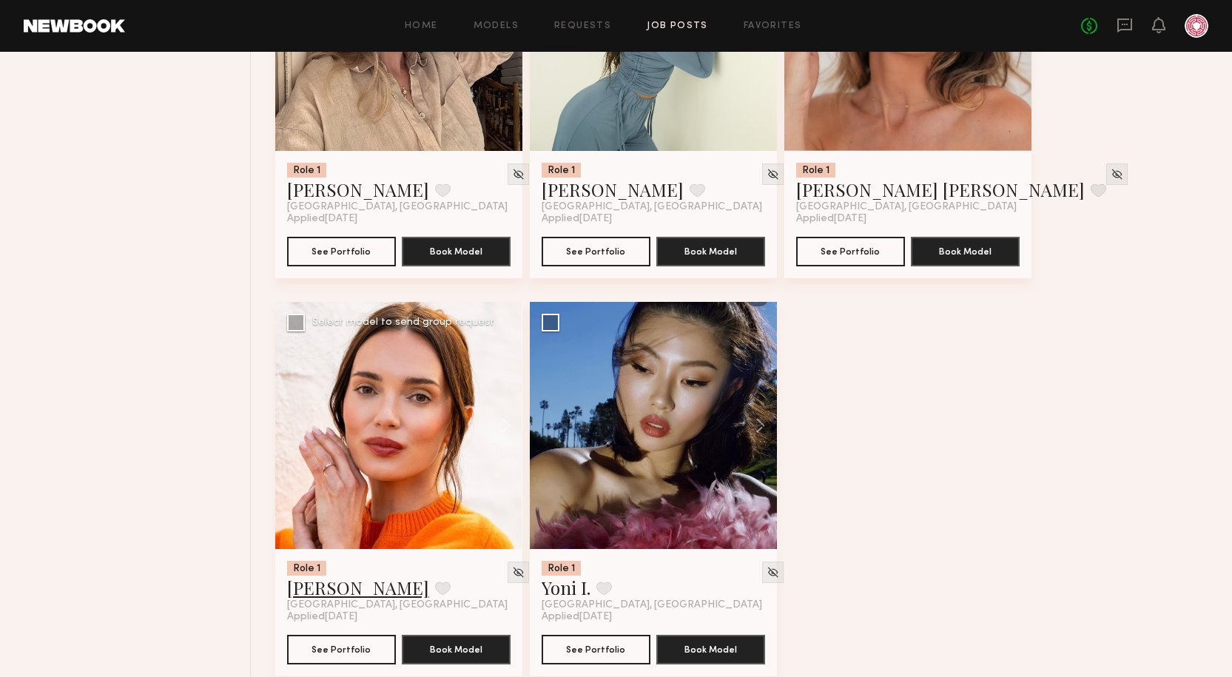
drag, startPoint x: 303, startPoint y: 600, endPoint x: 306, endPoint y: 590, distance: 10.6
click at [303, 600] on span "Los Angeles, CA" at bounding box center [397, 605] width 221 height 12
click at [306, 589] on link "Jules H." at bounding box center [358, 588] width 142 height 24
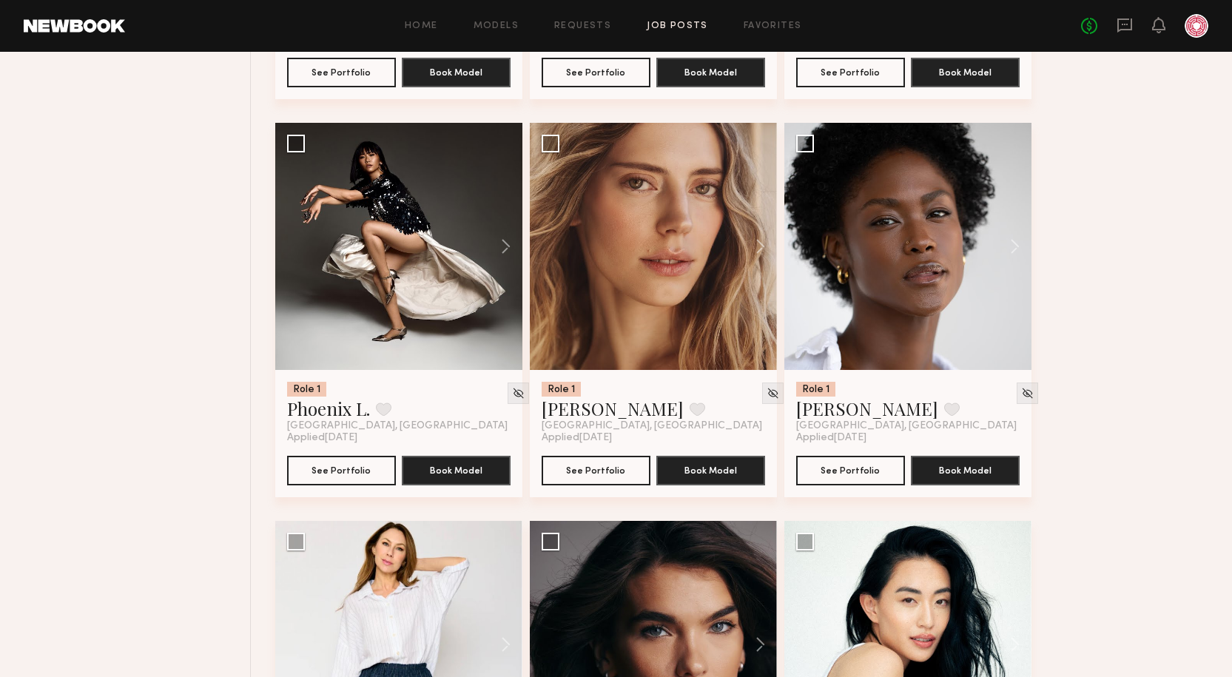
scroll to position [3182, 0]
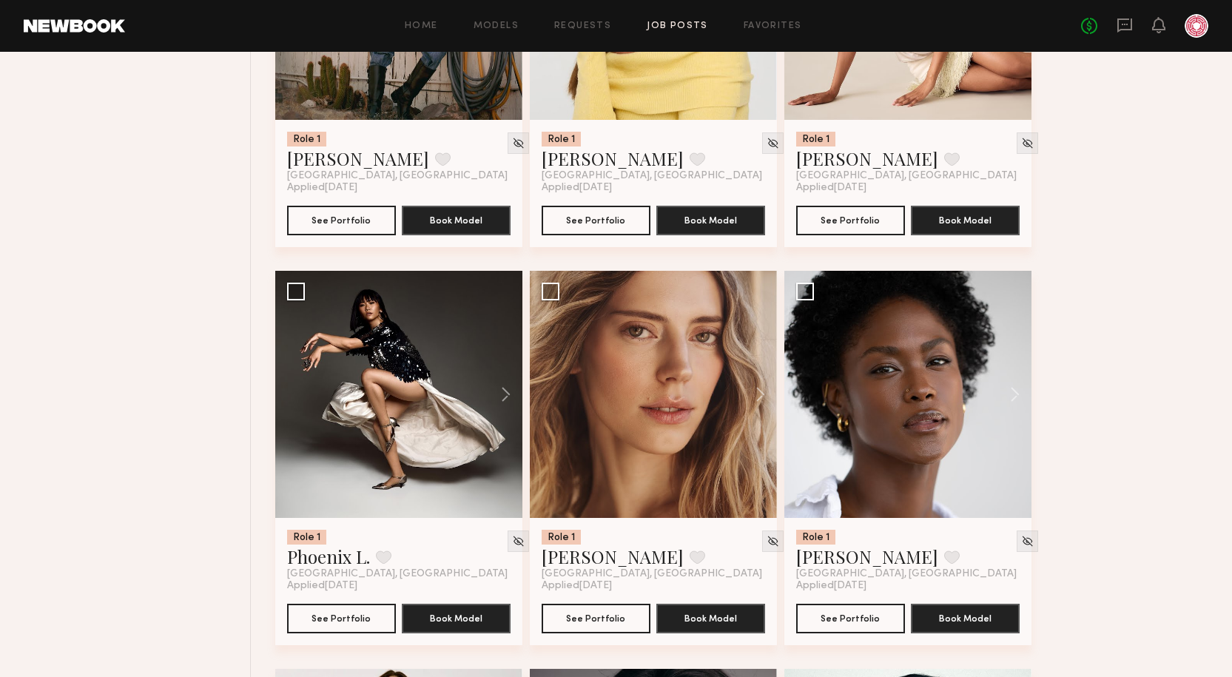
click at [676, 25] on link "Job Posts" at bounding box center [677, 26] width 61 height 10
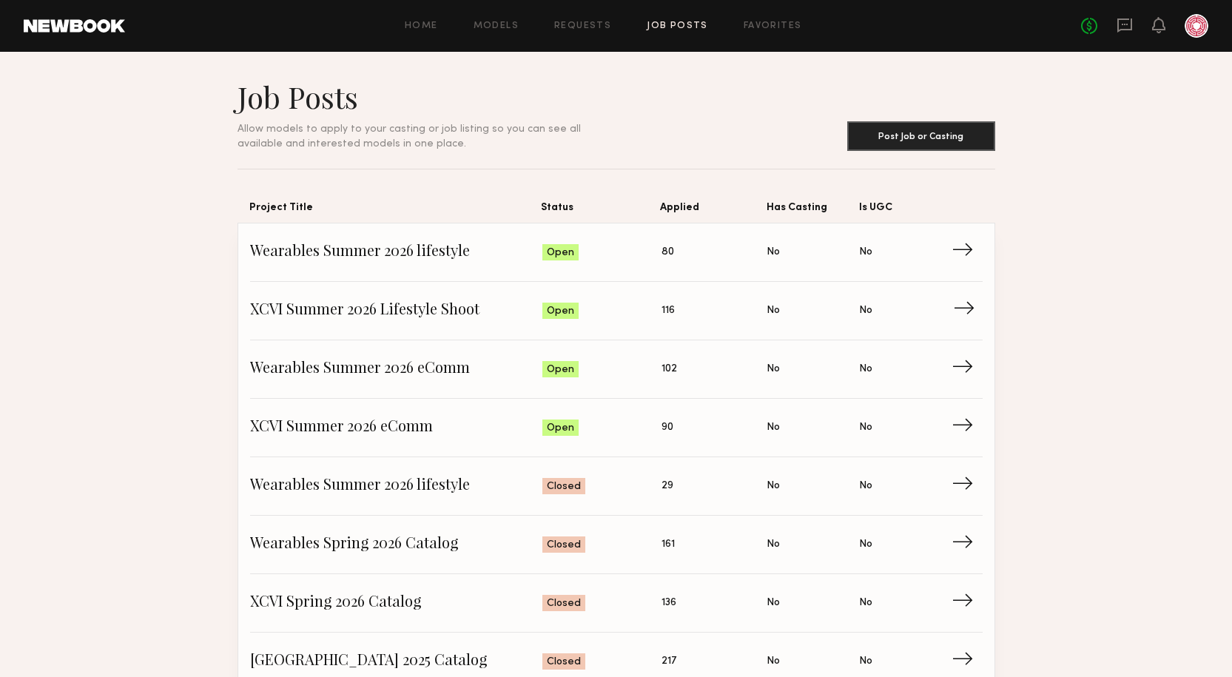
click at [422, 310] on span "XCVI Summer 2026 Lifestyle Shoot" at bounding box center [396, 311] width 293 height 22
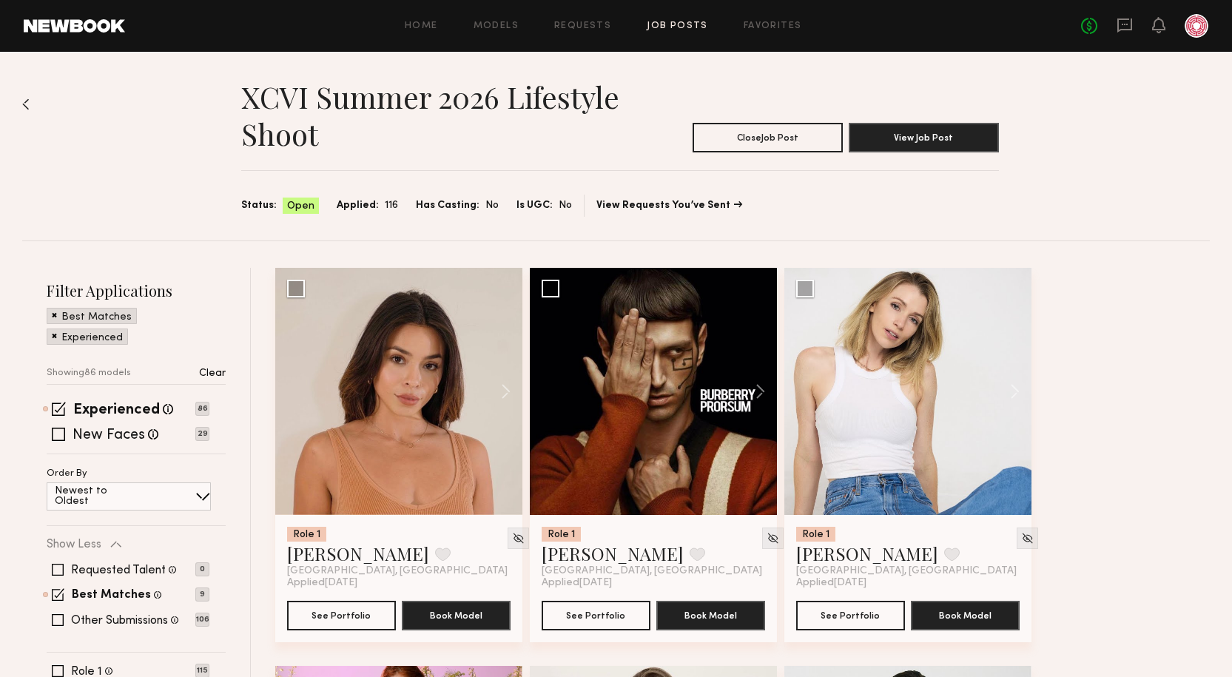
scroll to position [444, 0]
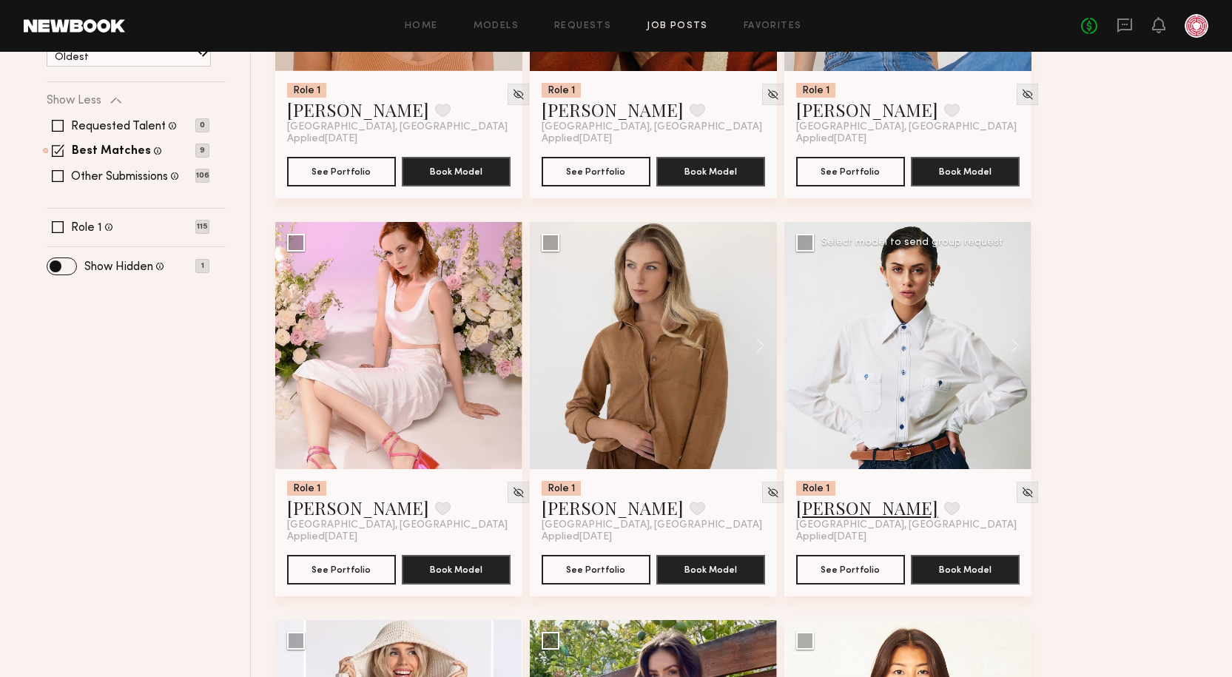
click at [841, 506] on link "Lilah F." at bounding box center [867, 508] width 142 height 24
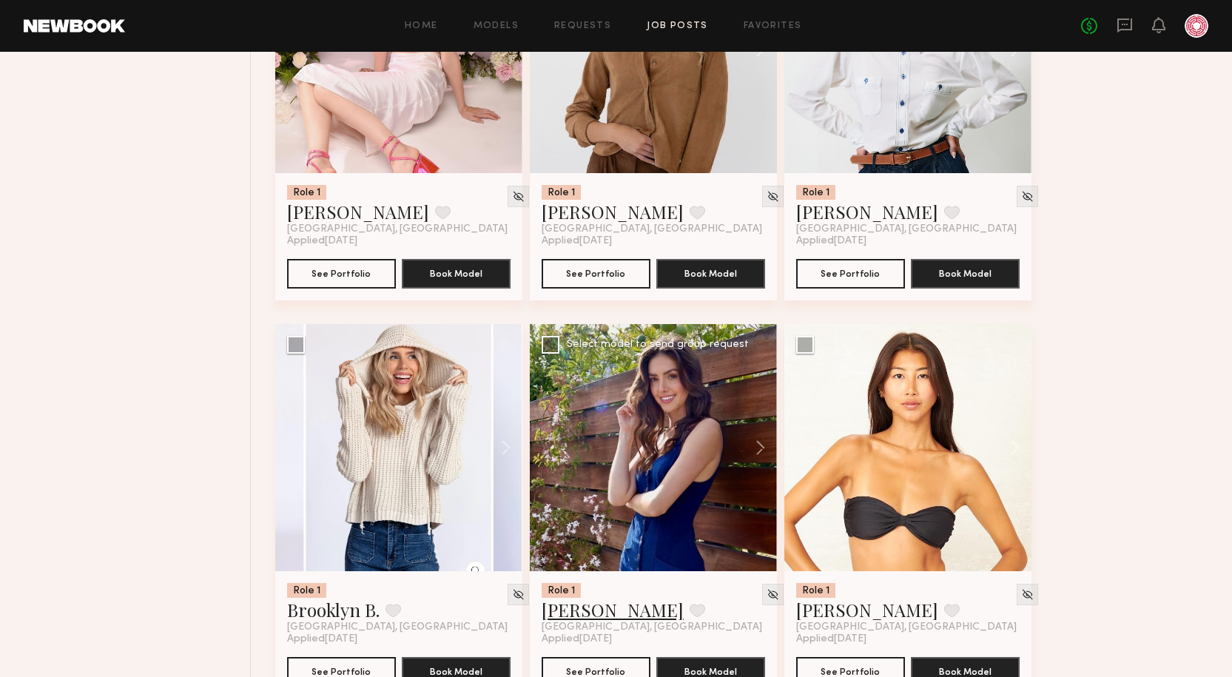
click at [564, 605] on link "Marilyn B." at bounding box center [613, 610] width 142 height 24
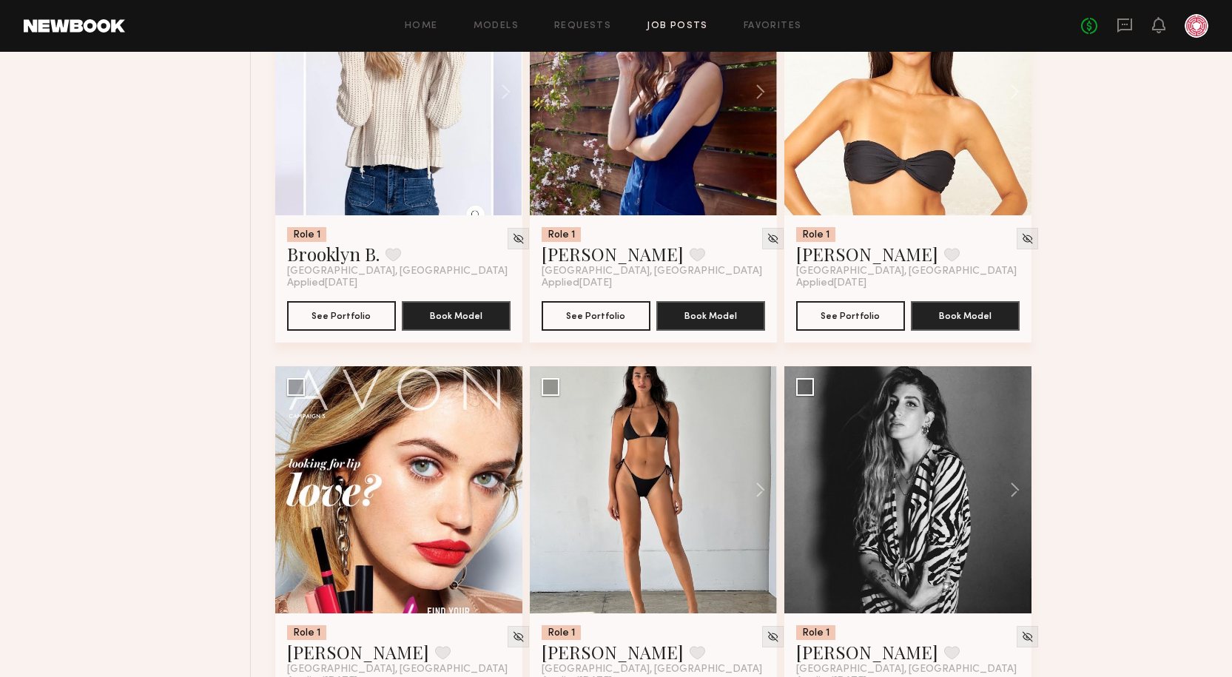
scroll to position [1258, 0]
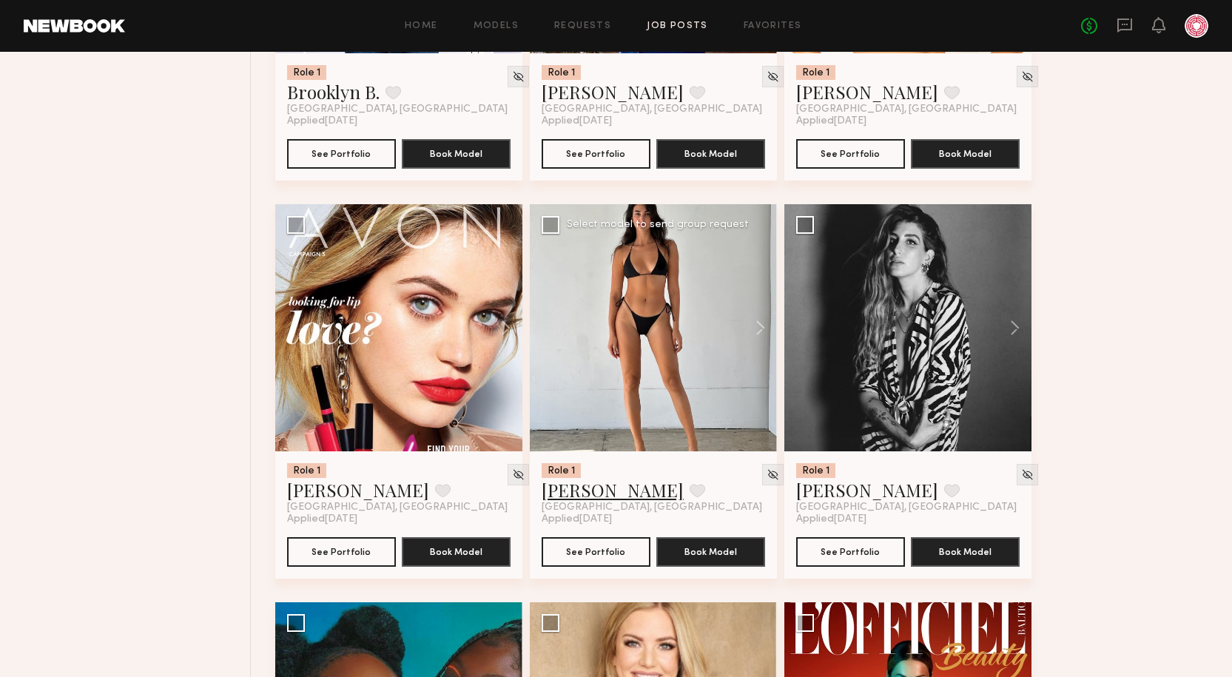
click at [575, 490] on link "Nina S." at bounding box center [613, 490] width 142 height 24
click at [824, 490] on link "Lou E." at bounding box center [867, 490] width 142 height 24
click at [298, 483] on link "Madison S." at bounding box center [358, 490] width 142 height 24
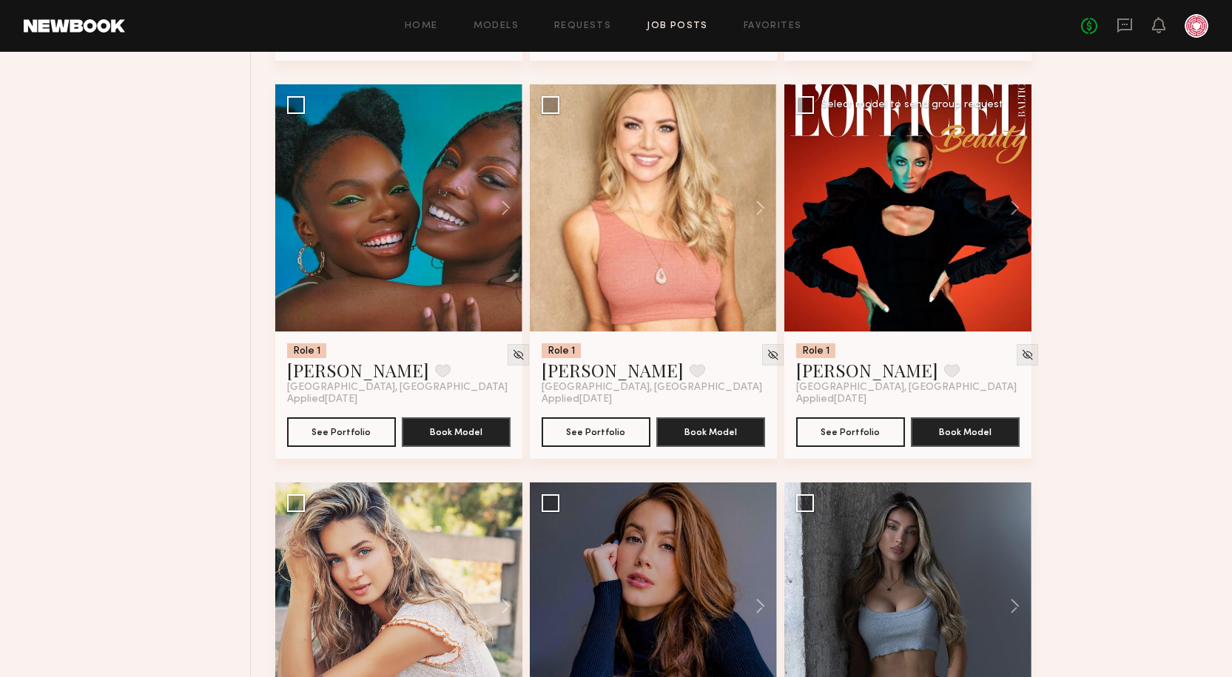
scroll to position [1924, 0]
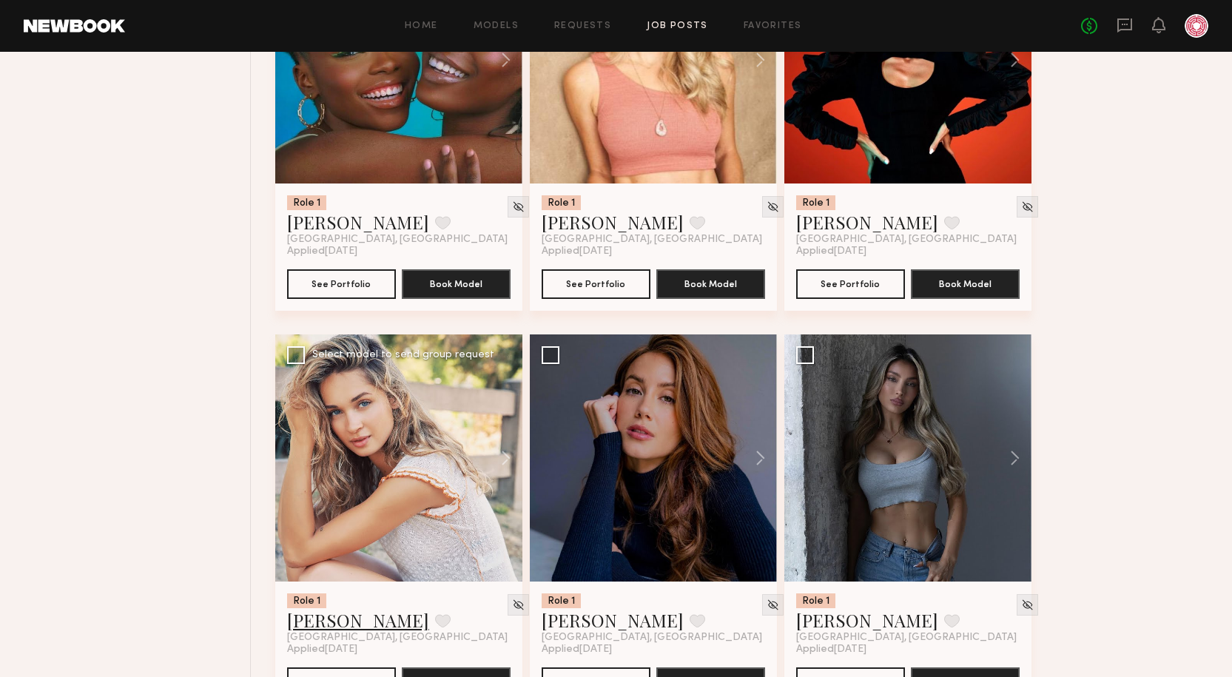
click at [317, 616] on link "Chloe C." at bounding box center [358, 620] width 142 height 24
click at [512, 602] on img at bounding box center [518, 605] width 13 height 13
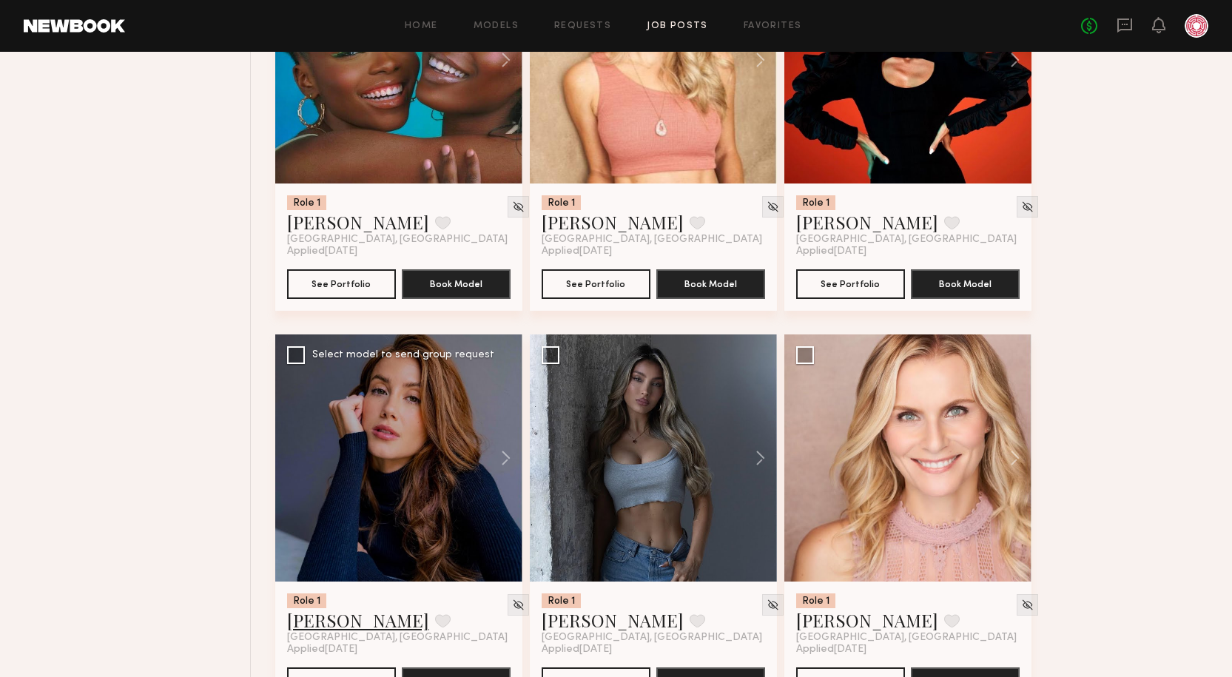
click at [307, 620] on link "Janelle G." at bounding box center [358, 620] width 142 height 24
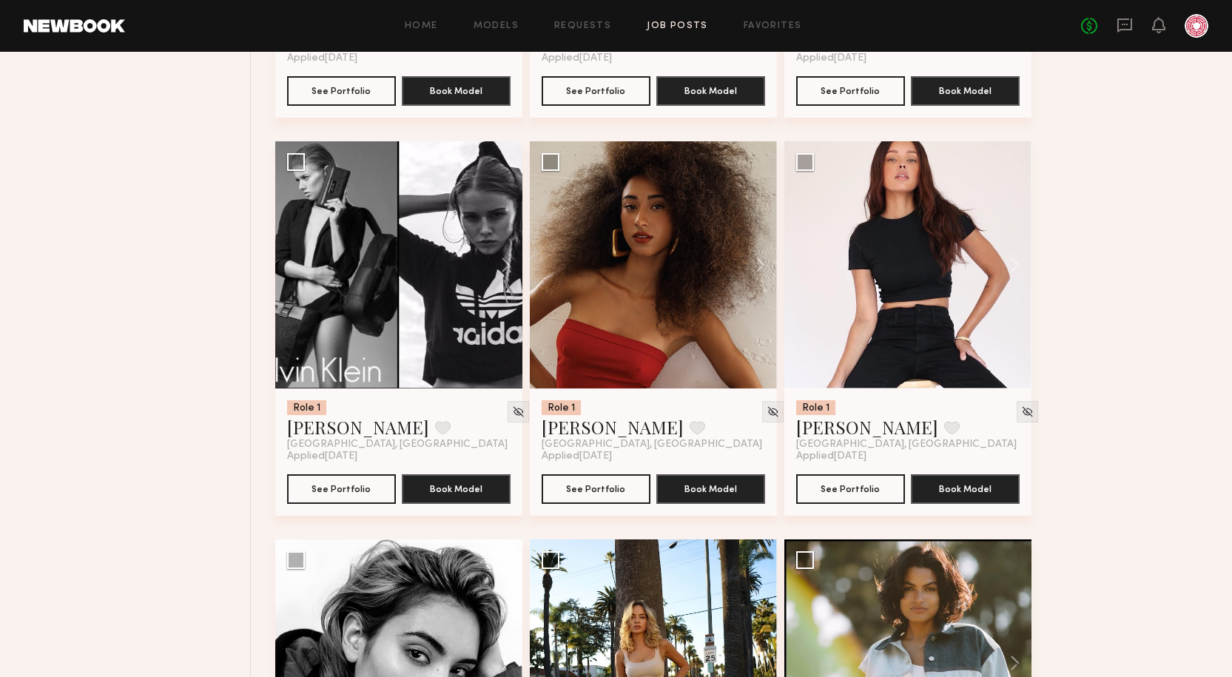
scroll to position [2516, 0]
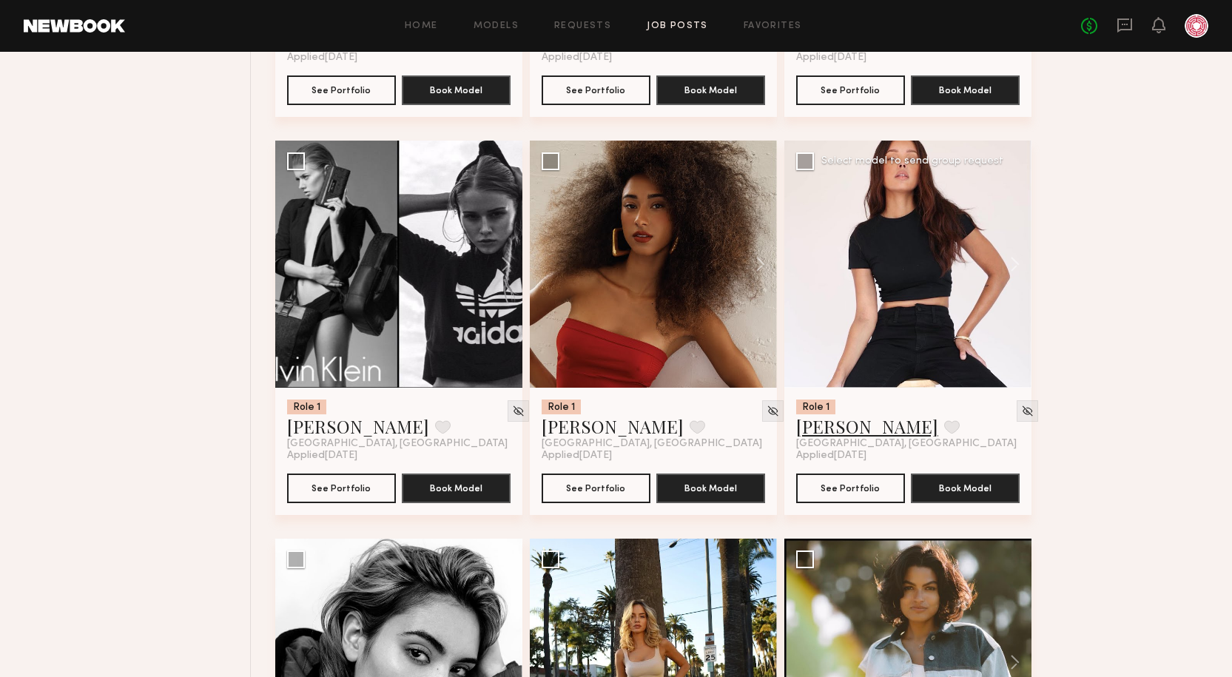
click at [846, 430] on link "Tyrie R." at bounding box center [867, 426] width 142 height 24
click at [577, 431] on link "Christina S." at bounding box center [613, 426] width 142 height 24
click at [767, 409] on img at bounding box center [773, 411] width 13 height 13
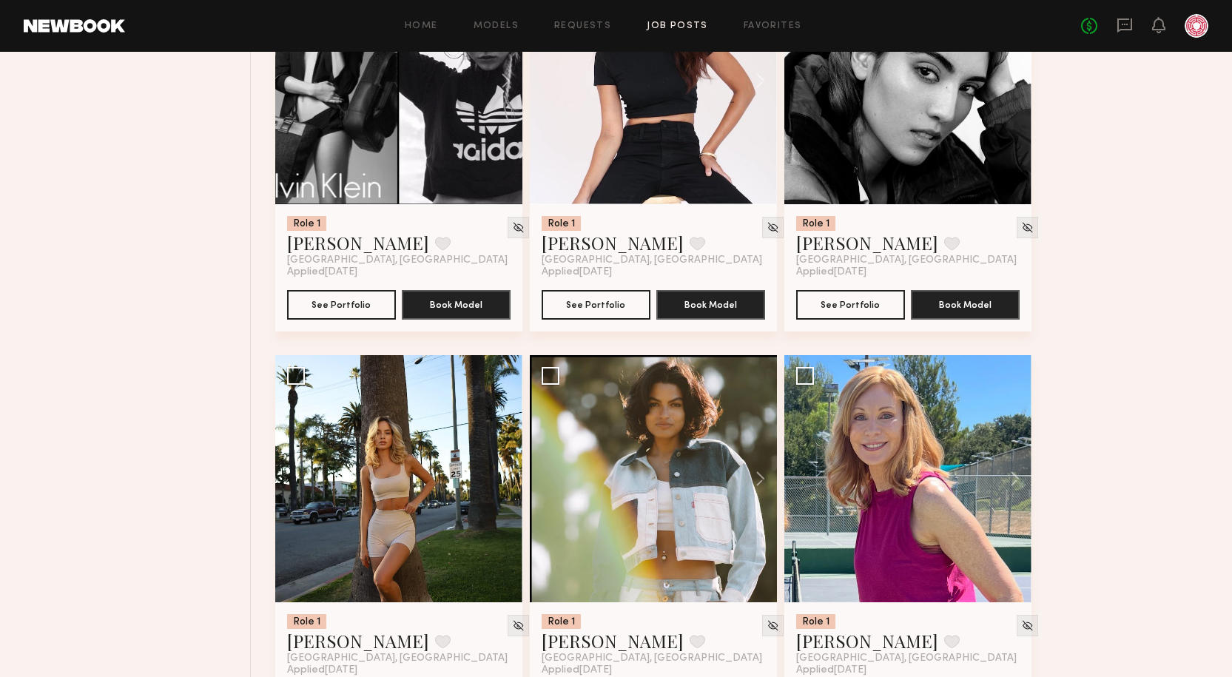
scroll to position [2812, 0]
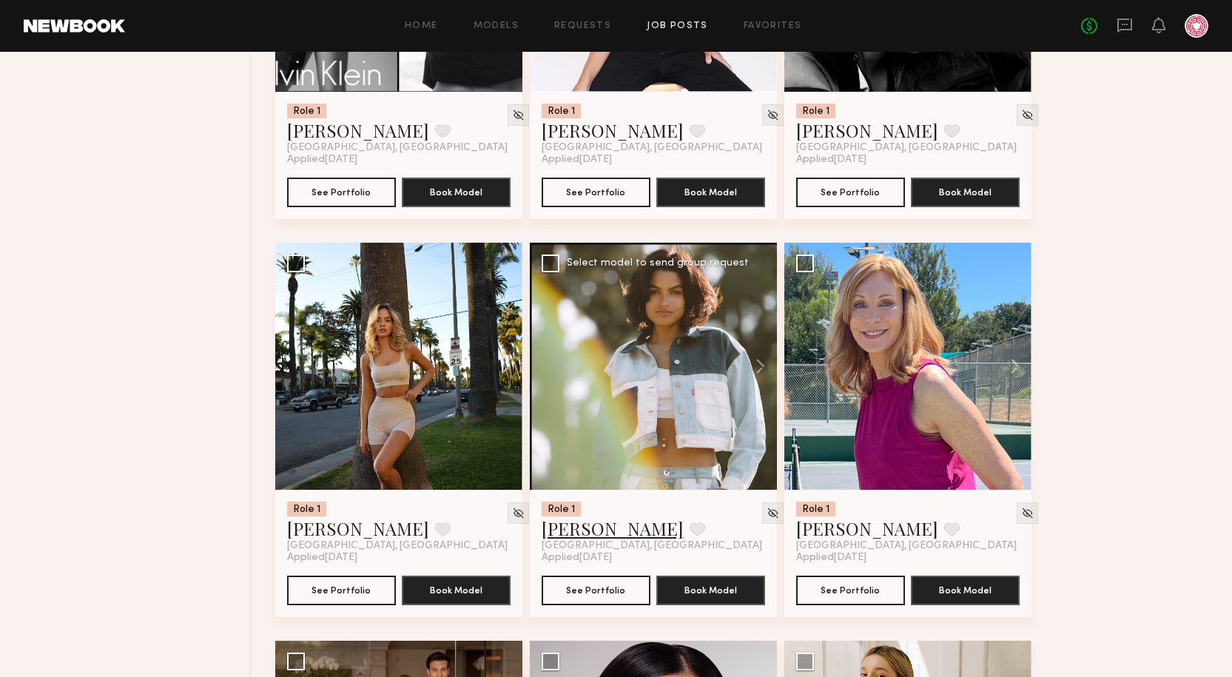
click at [582, 529] on link "Sianna R." at bounding box center [613, 529] width 142 height 24
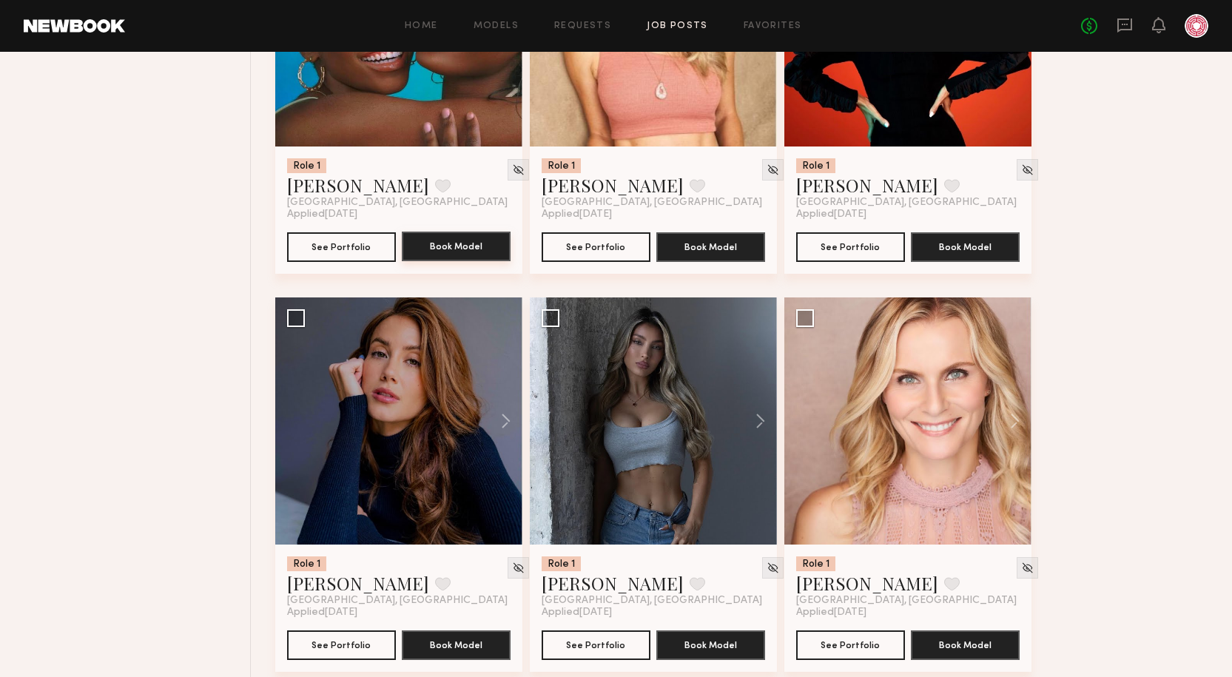
scroll to position [1796, 0]
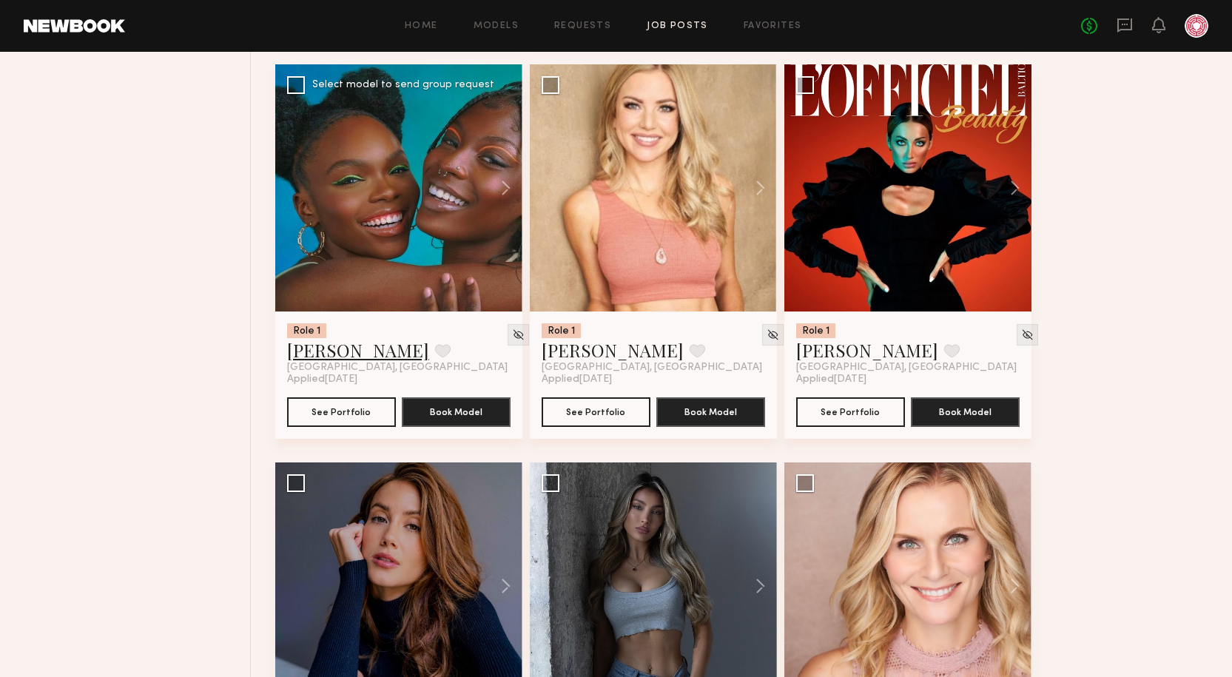
click at [330, 352] on link "Mia H." at bounding box center [358, 350] width 142 height 24
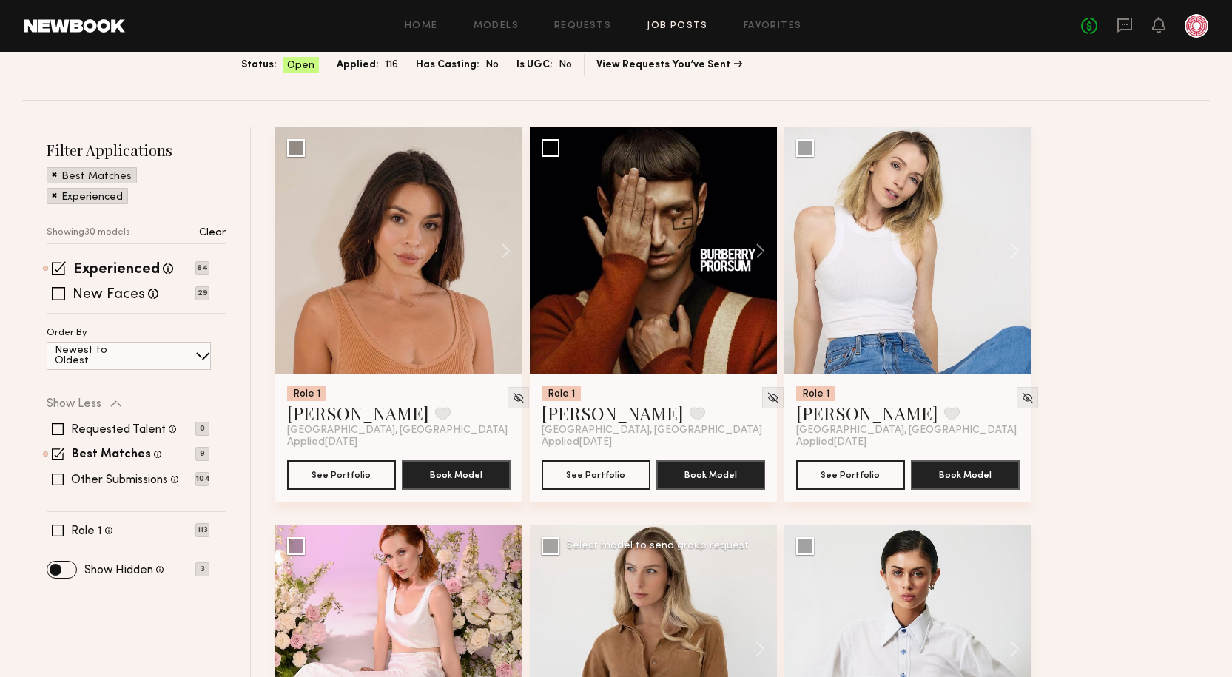
scroll to position [20, 0]
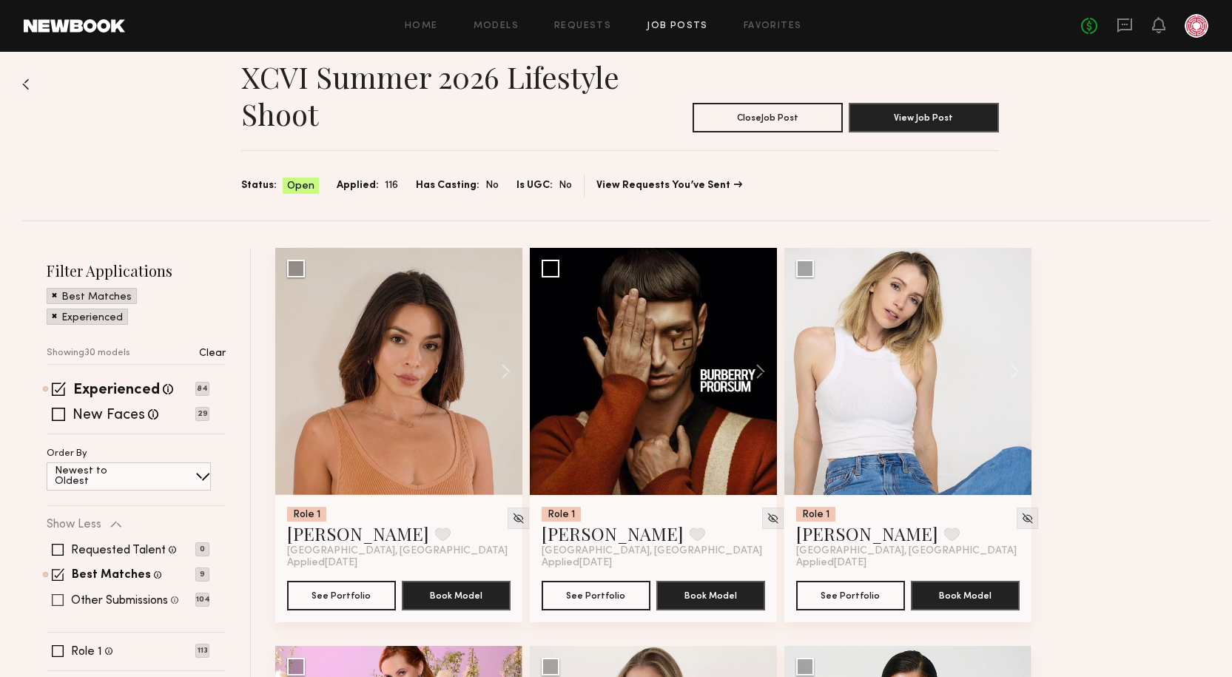
click at [144, 602] on label "Other Submissions" at bounding box center [119, 601] width 97 height 12
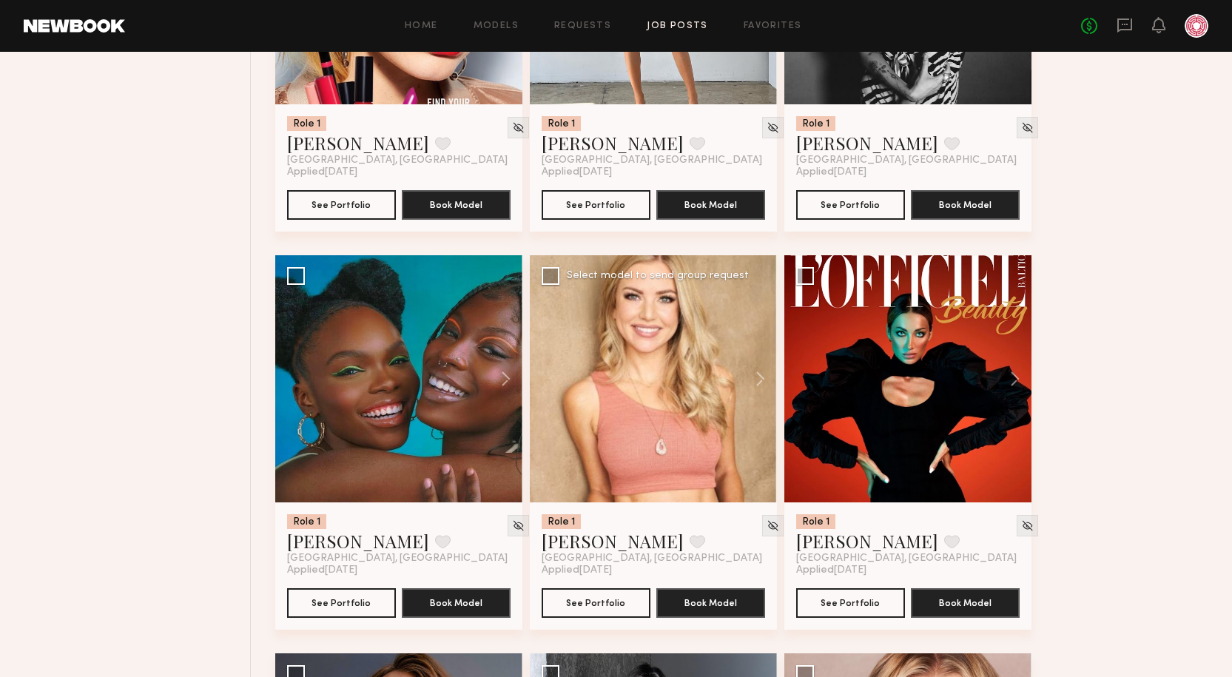
scroll to position [1796, 0]
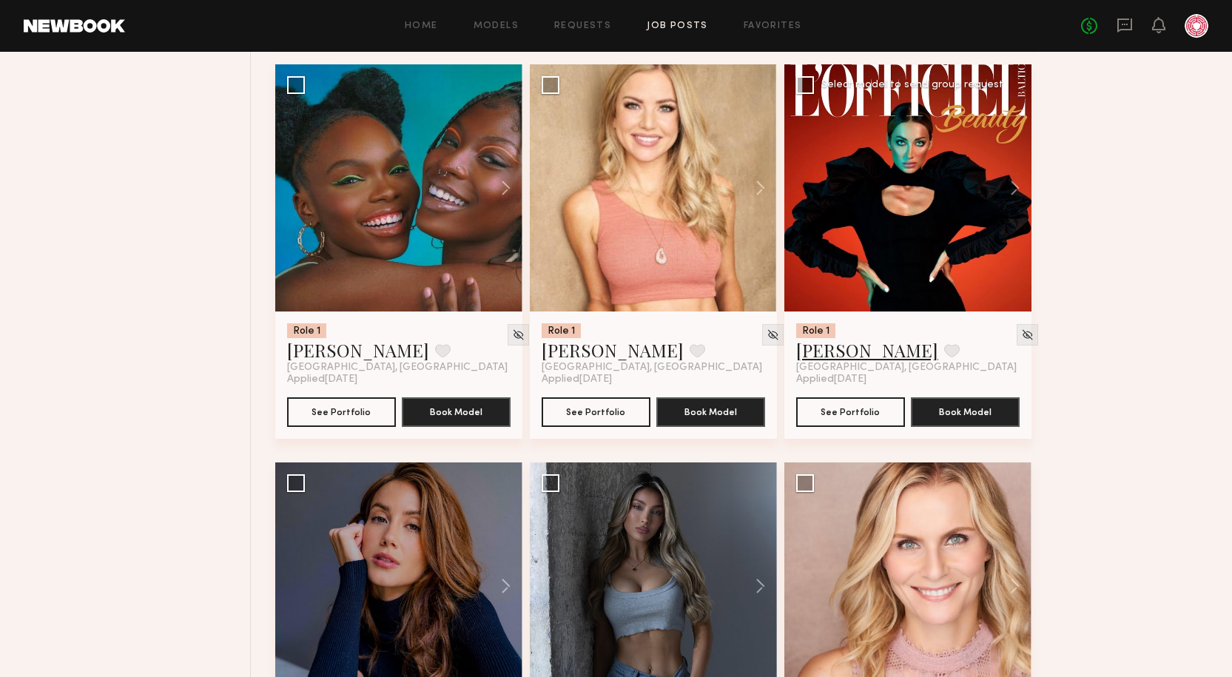
click at [861, 348] on link "Dianie B." at bounding box center [867, 350] width 142 height 24
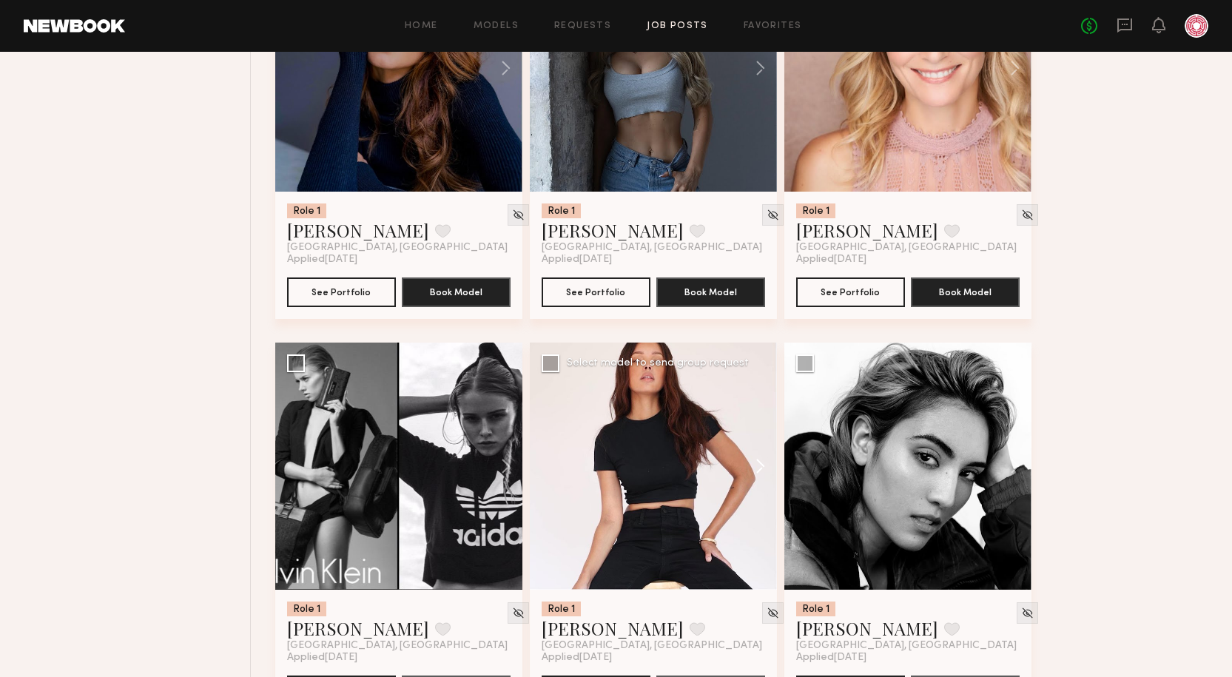
scroll to position [2388, 0]
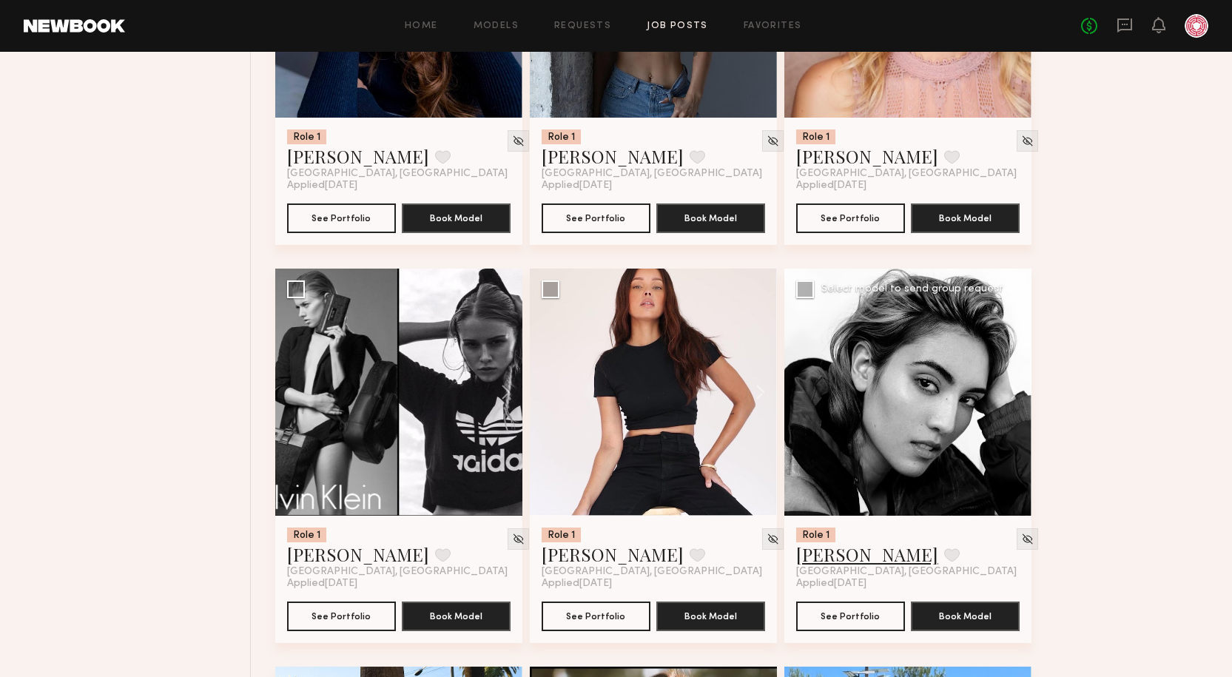
click at [827, 548] on link "Jaclyn M." at bounding box center [867, 554] width 142 height 24
click at [1021, 540] on img at bounding box center [1027, 539] width 13 height 13
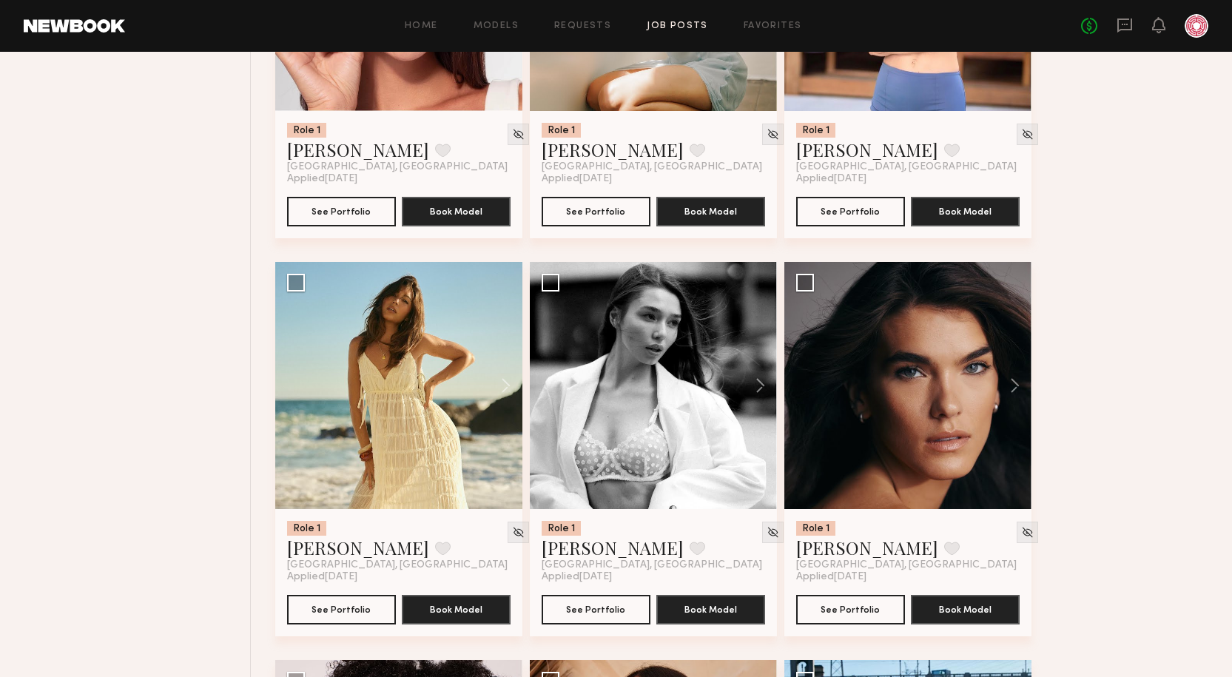
scroll to position [3885, 0]
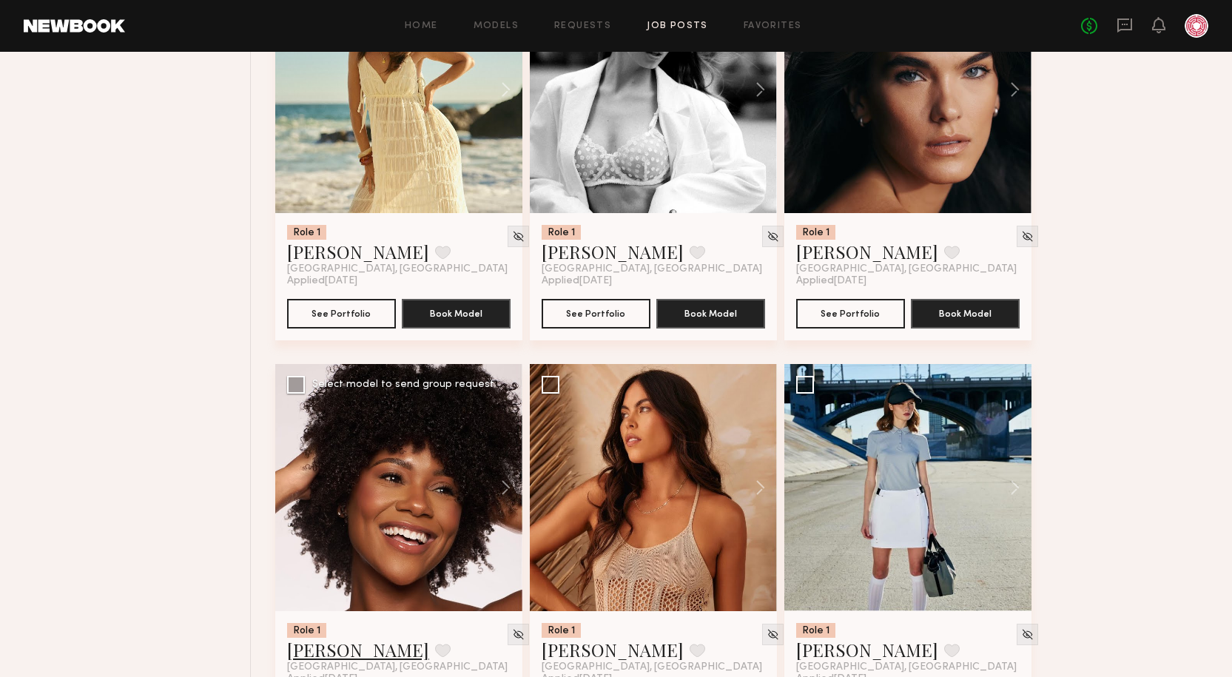
click at [311, 646] on link "Neyah K." at bounding box center [358, 650] width 142 height 24
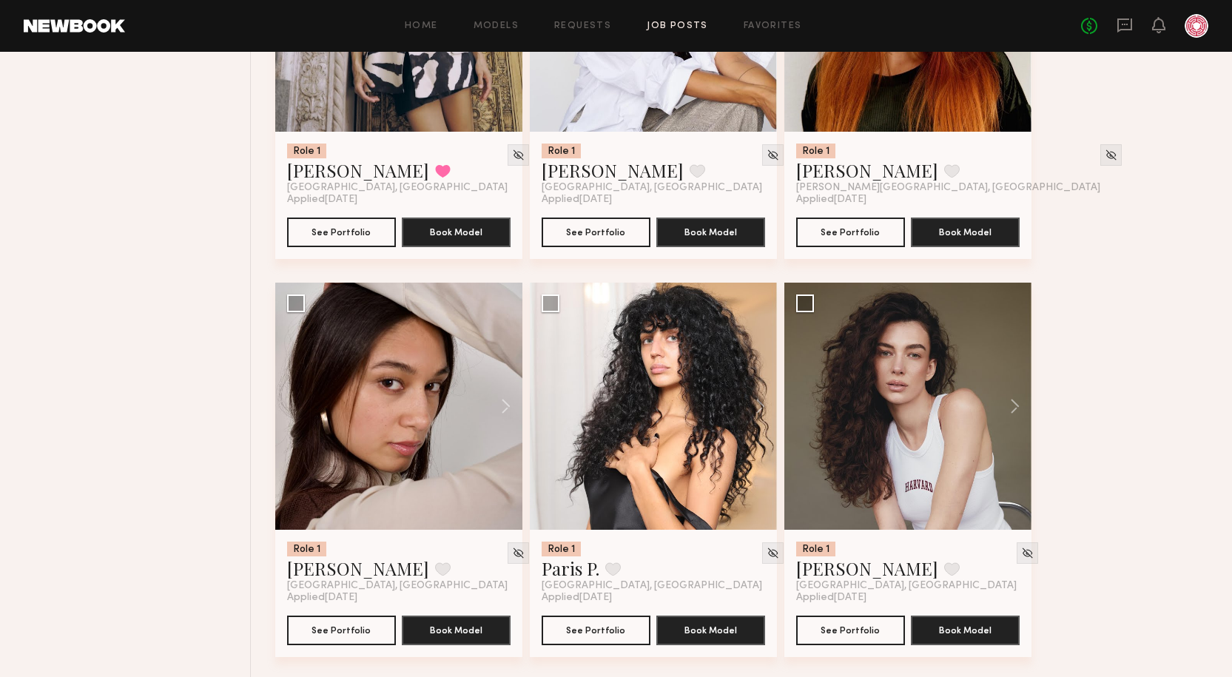
scroll to position [5662, 0]
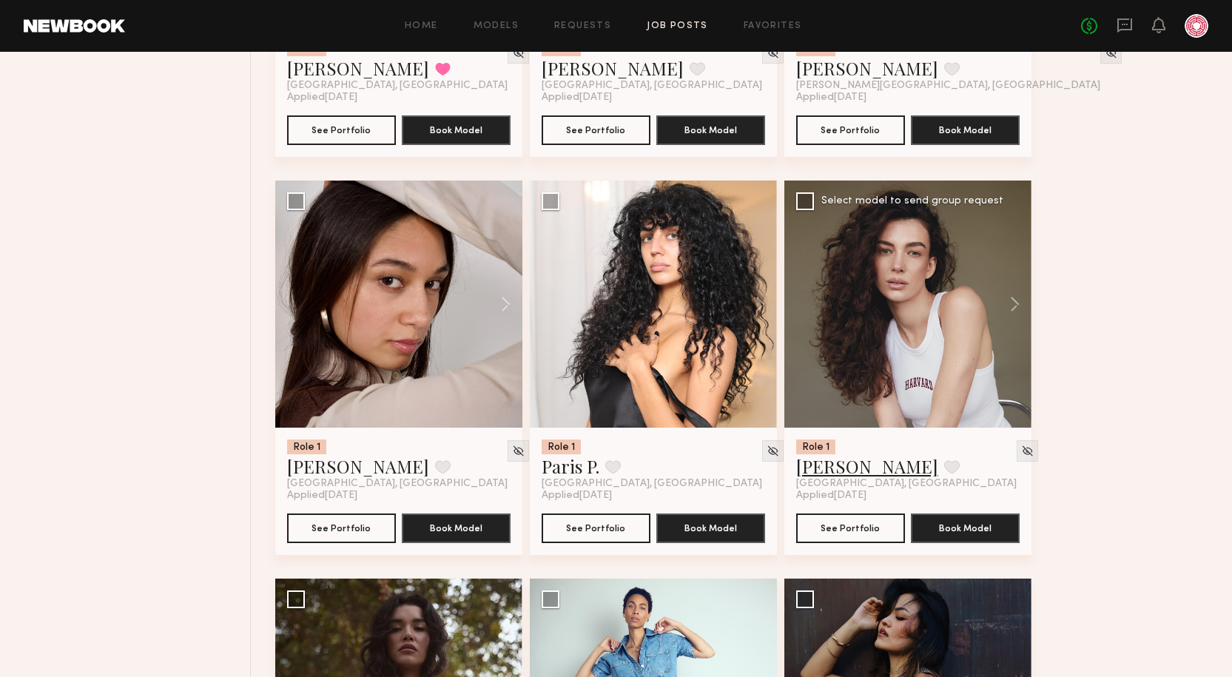
click at [864, 467] on link "Uliana V." at bounding box center [867, 466] width 142 height 24
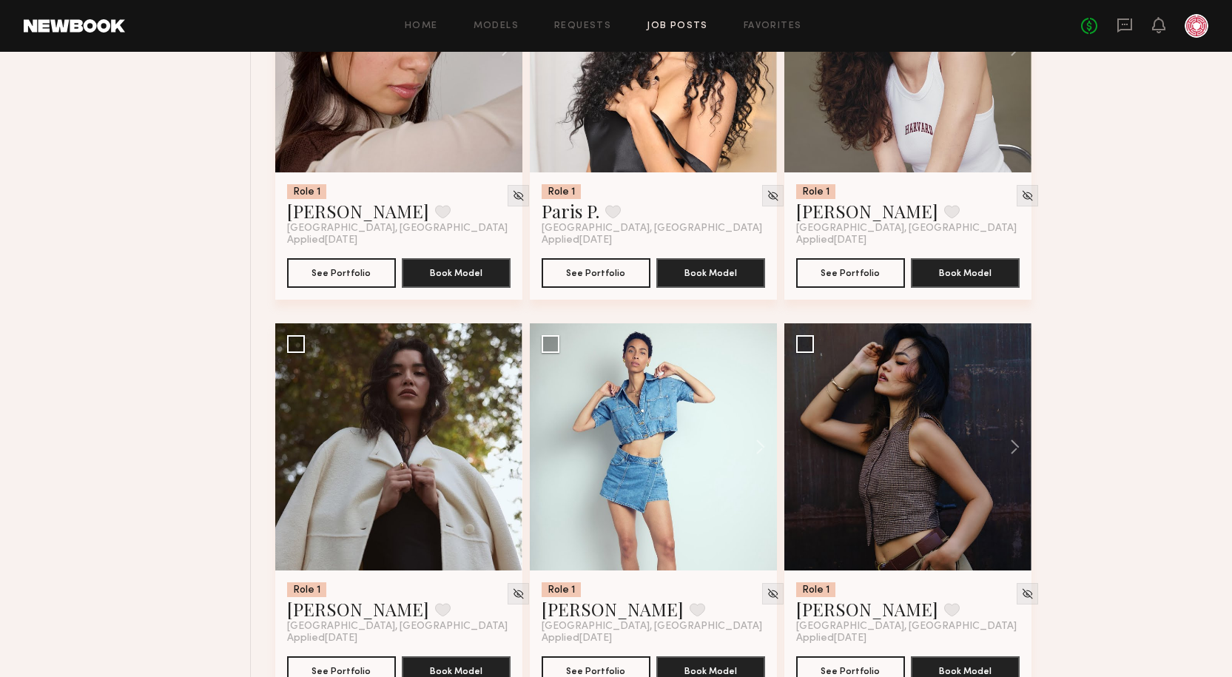
scroll to position [6106, 0]
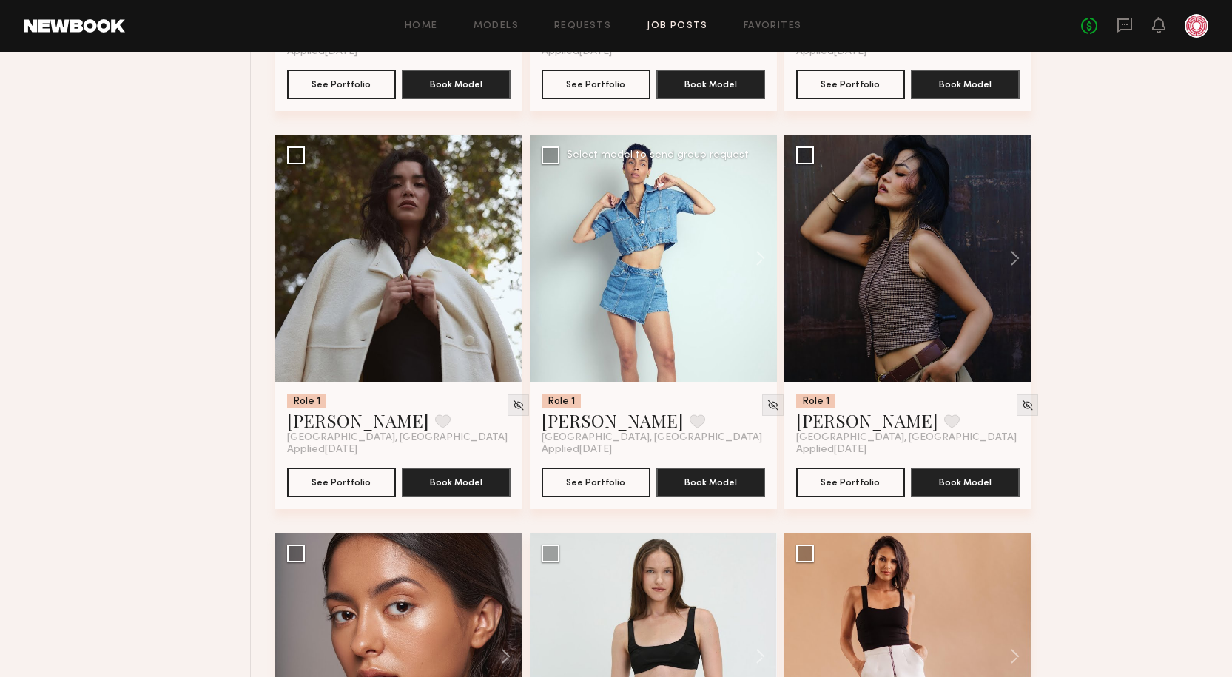
click at [582, 432] on span "[GEOGRAPHIC_DATA], [GEOGRAPHIC_DATA]" at bounding box center [652, 438] width 221 height 12
click at [581, 415] on link "Amanda R." at bounding box center [613, 421] width 142 height 24
click at [298, 414] on link "Vanessa B." at bounding box center [358, 421] width 142 height 24
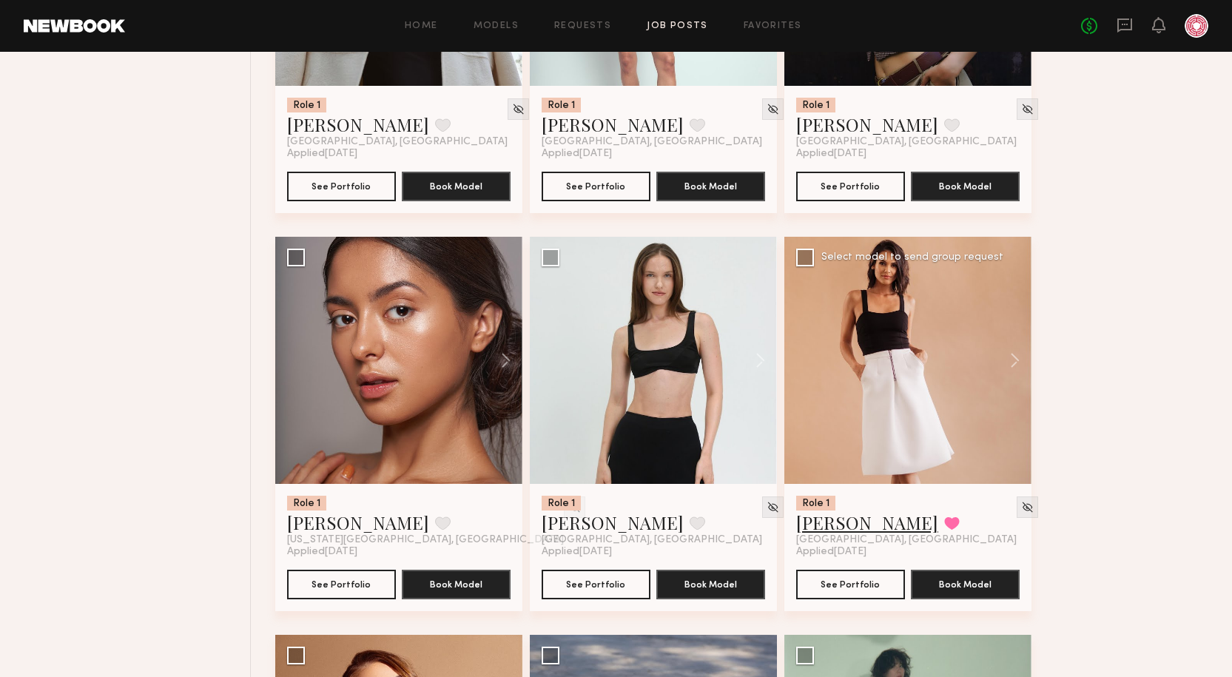
click at [824, 523] on link "Jesiree D." at bounding box center [867, 523] width 142 height 24
click at [352, 521] on link "Annette W." at bounding box center [358, 523] width 142 height 24
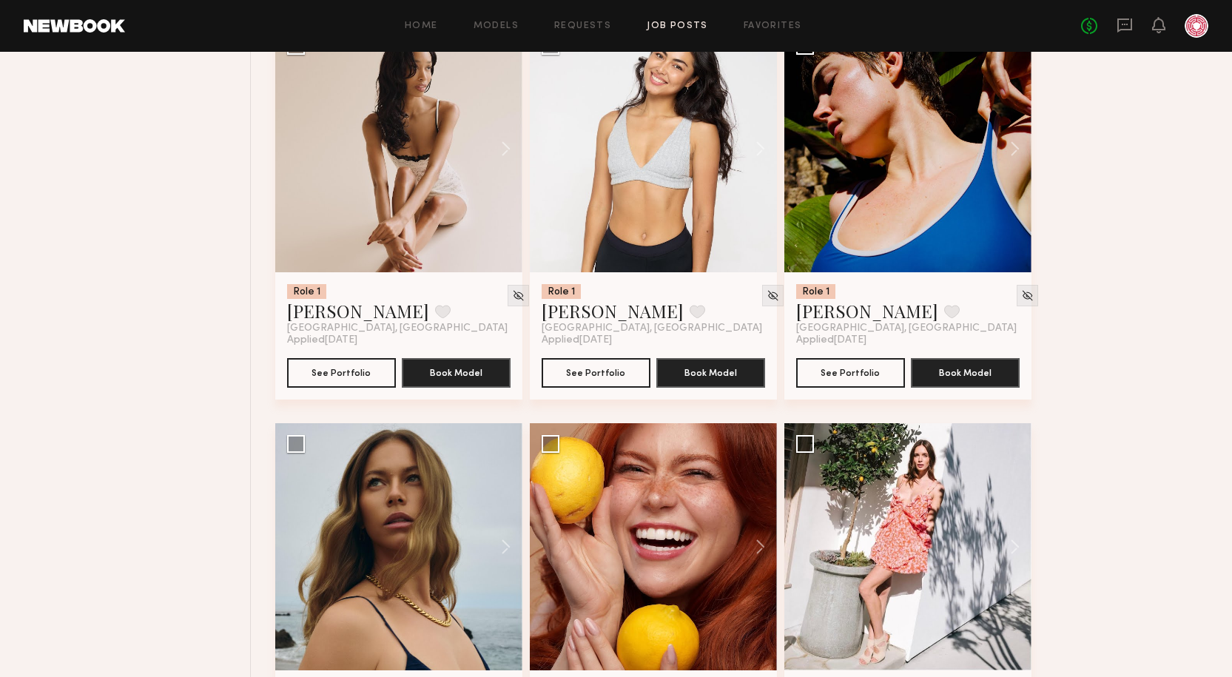
scroll to position [7956, 0]
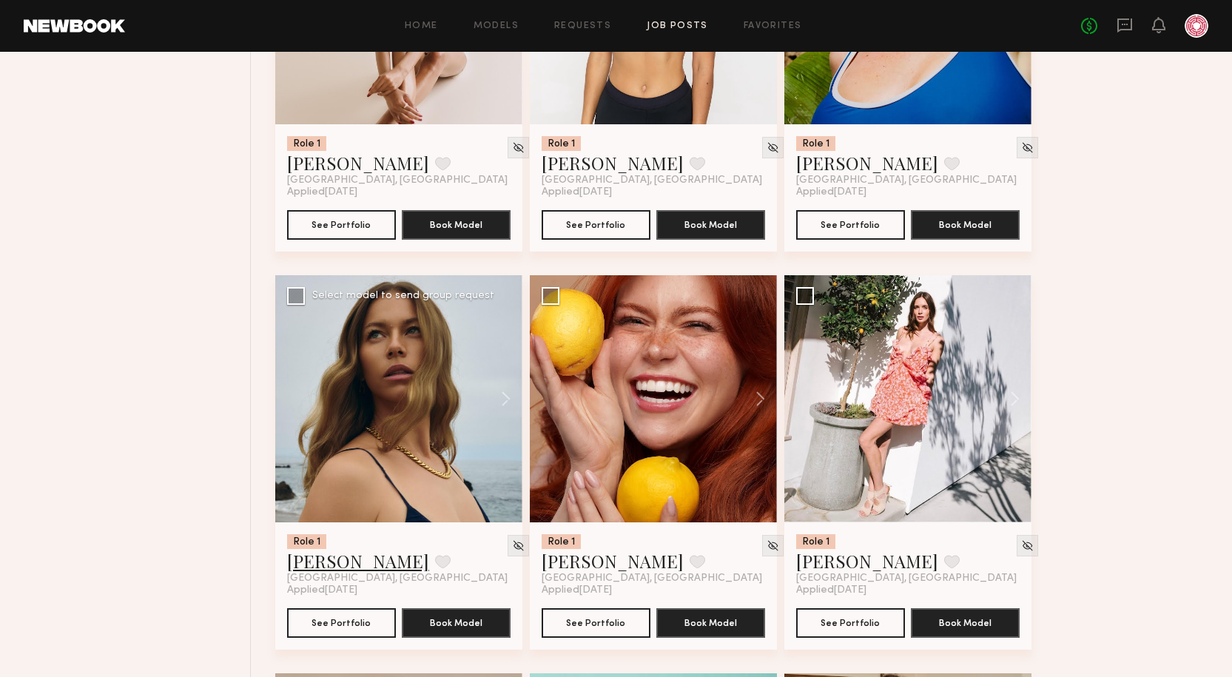
click at [320, 571] on link "Jana C." at bounding box center [358, 561] width 142 height 24
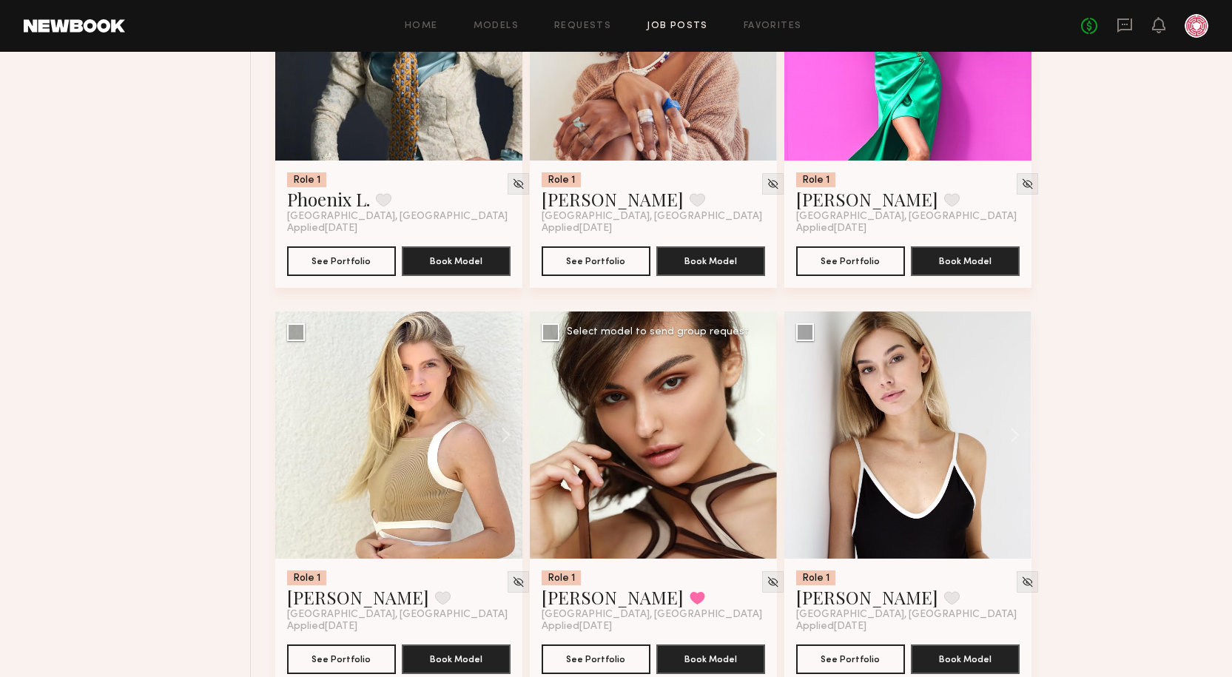
scroll to position [9140, 0]
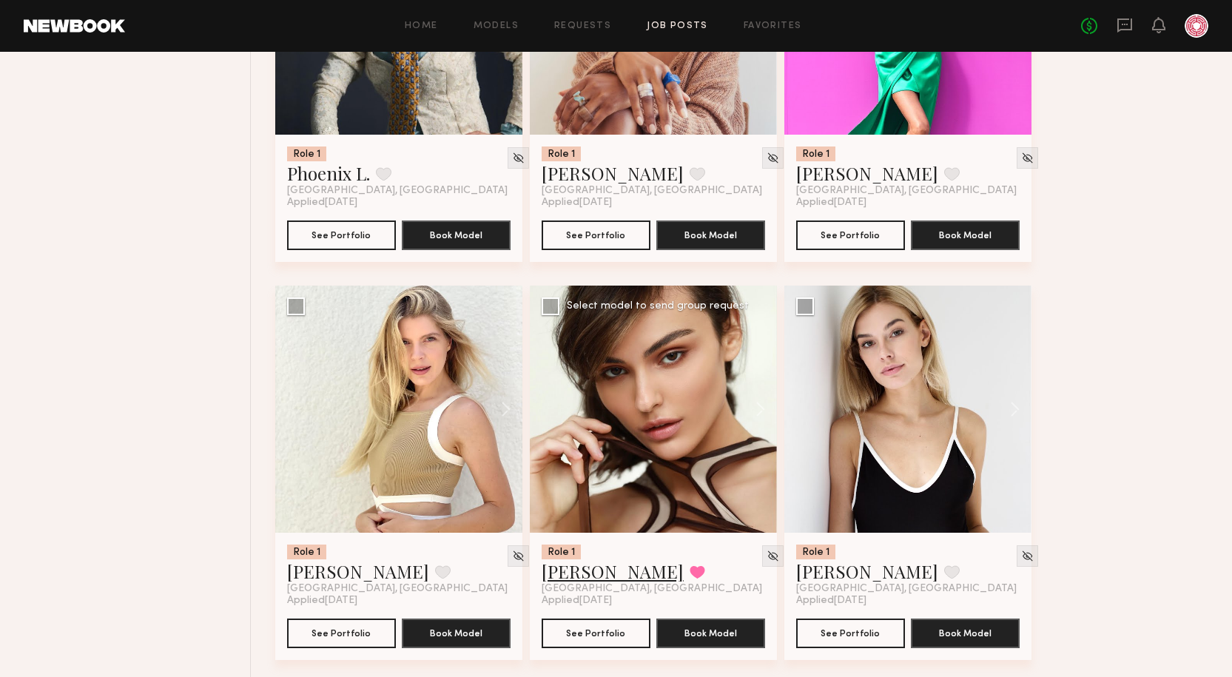
click at [557, 568] on link "Isabella A." at bounding box center [613, 572] width 142 height 24
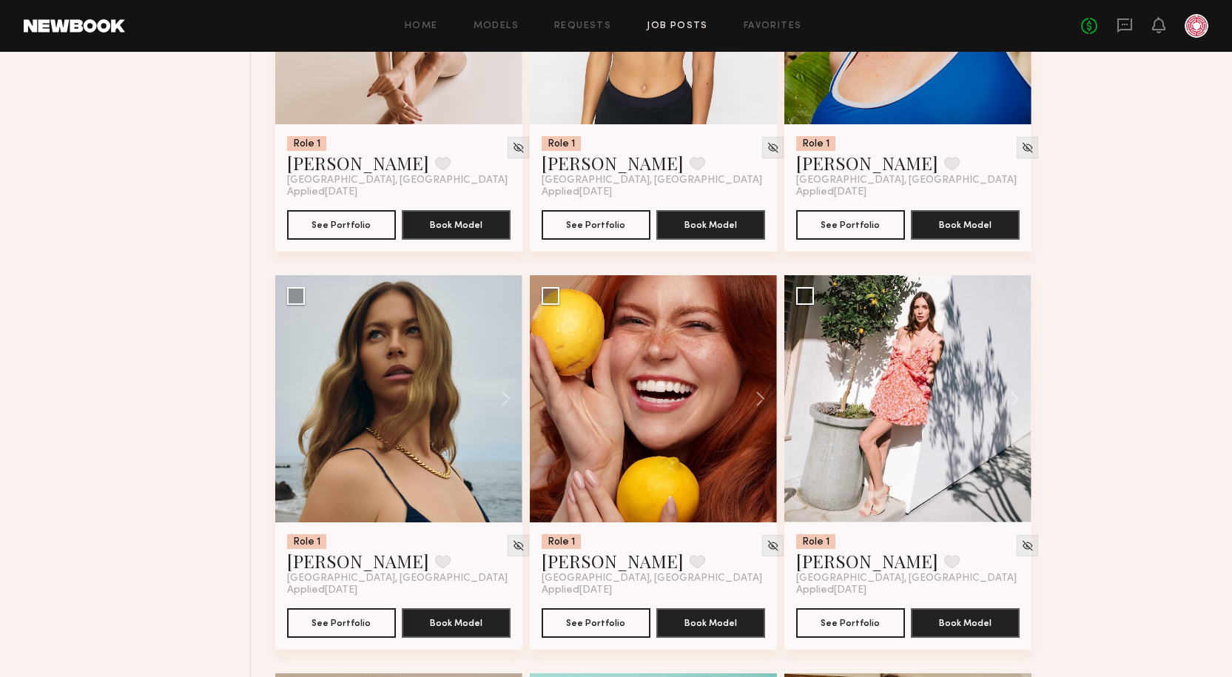
scroll to position [7364, 0]
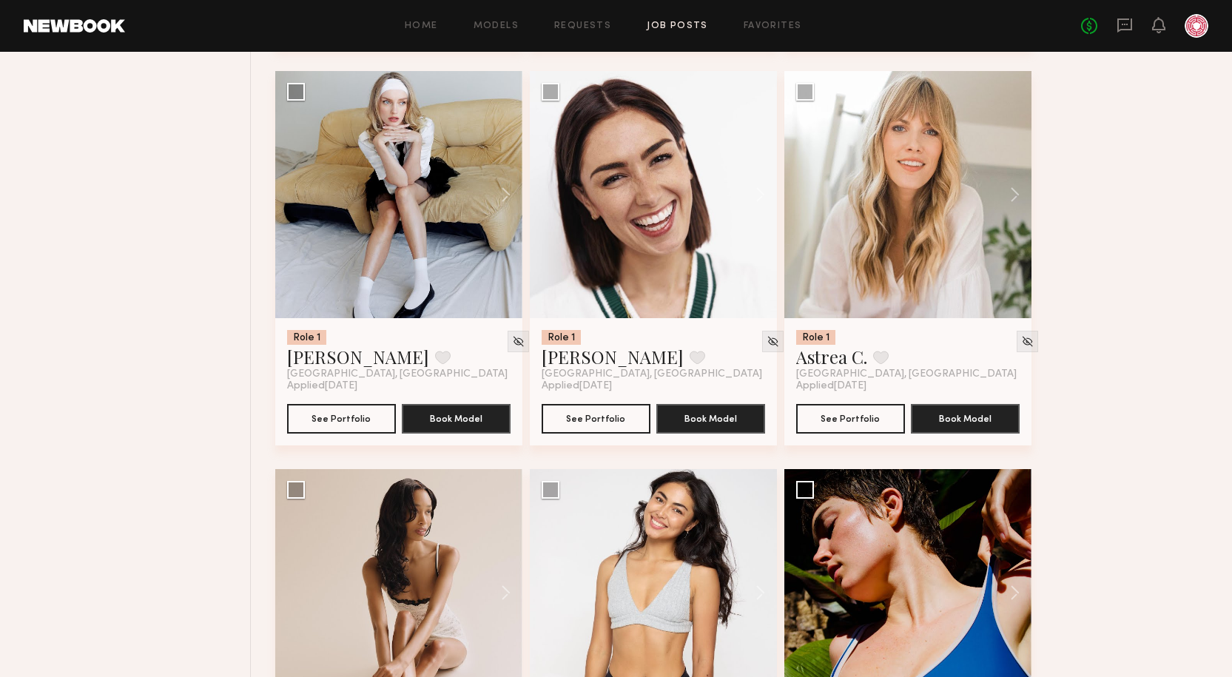
click at [676, 29] on link "Job Posts" at bounding box center [677, 26] width 61 height 10
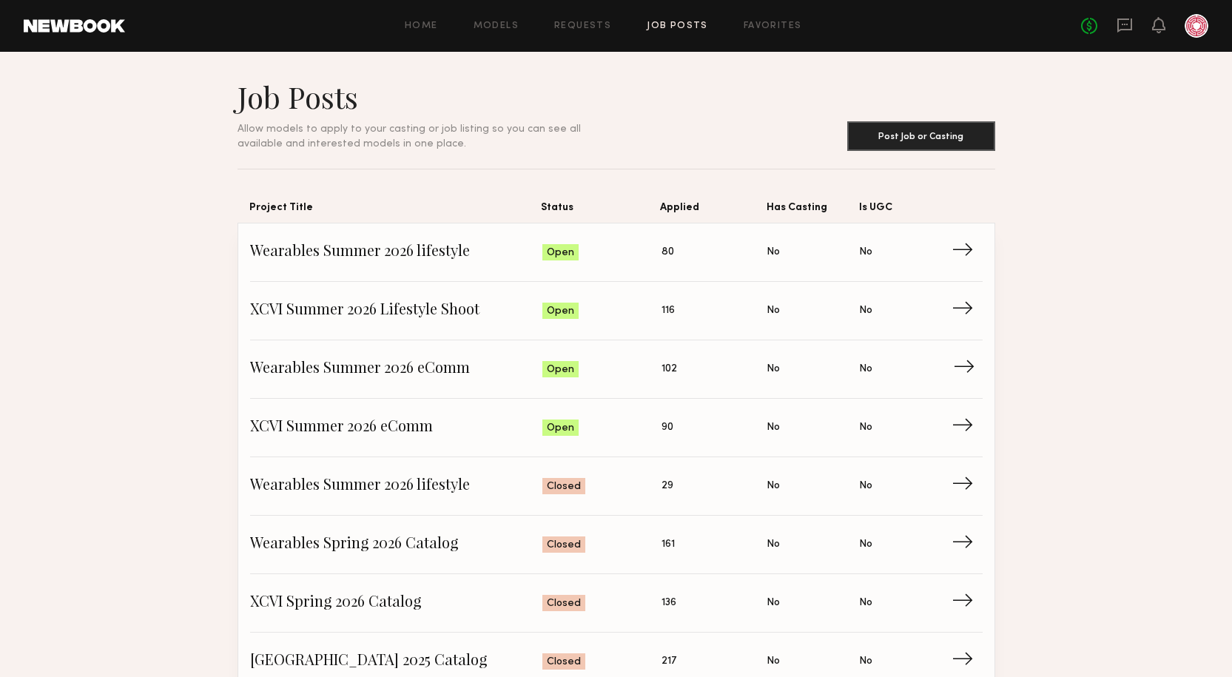
click at [372, 360] on span "Wearables Summer 2026 eComm" at bounding box center [396, 369] width 293 height 22
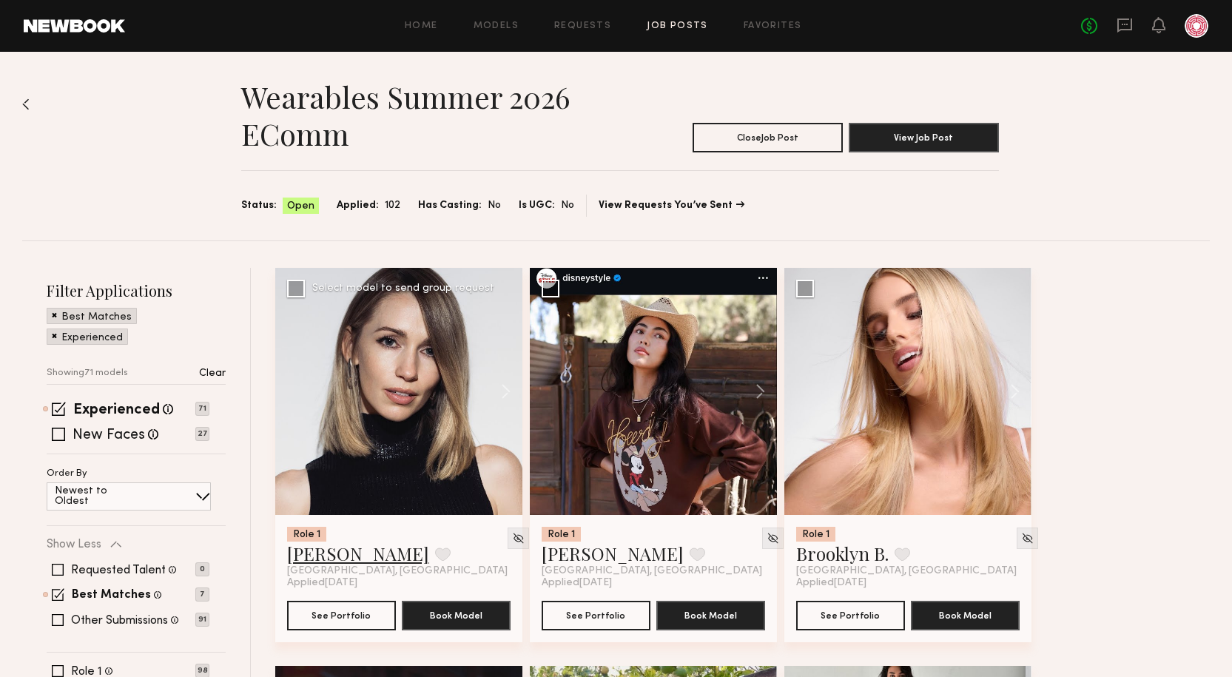
click at [341, 559] on link "Kaitlyn R." at bounding box center [358, 554] width 142 height 24
click at [832, 564] on link "Brooklyn B." at bounding box center [842, 554] width 93 height 24
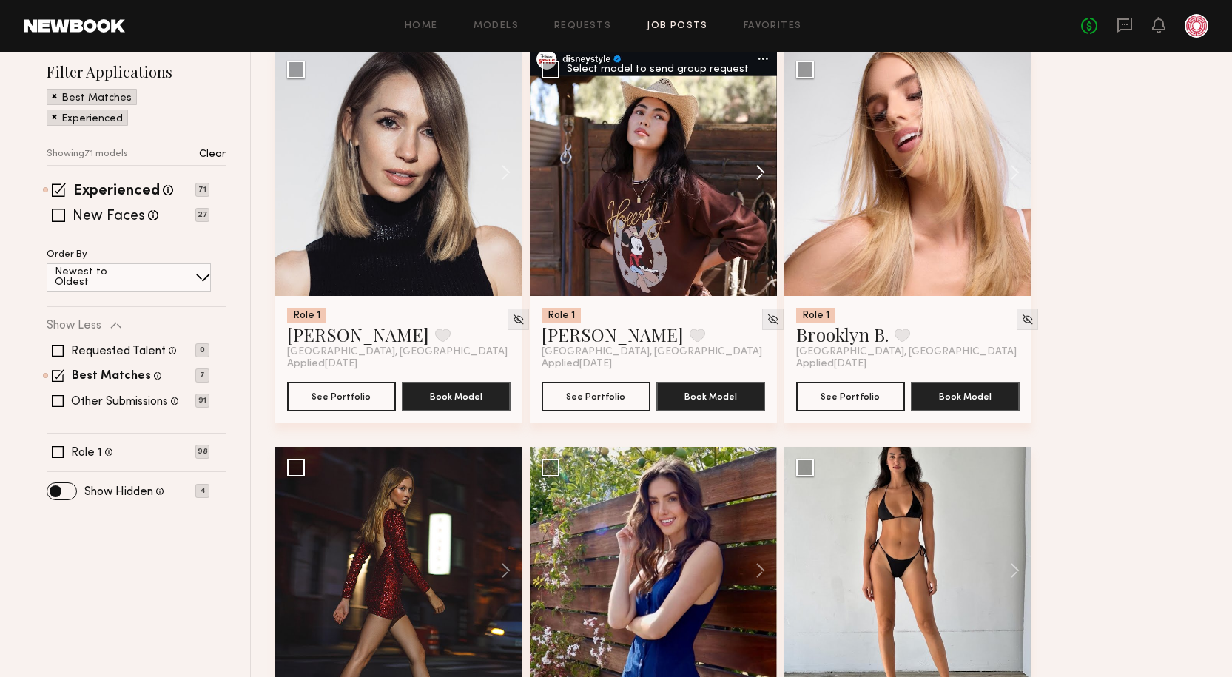
scroll to position [370, 0]
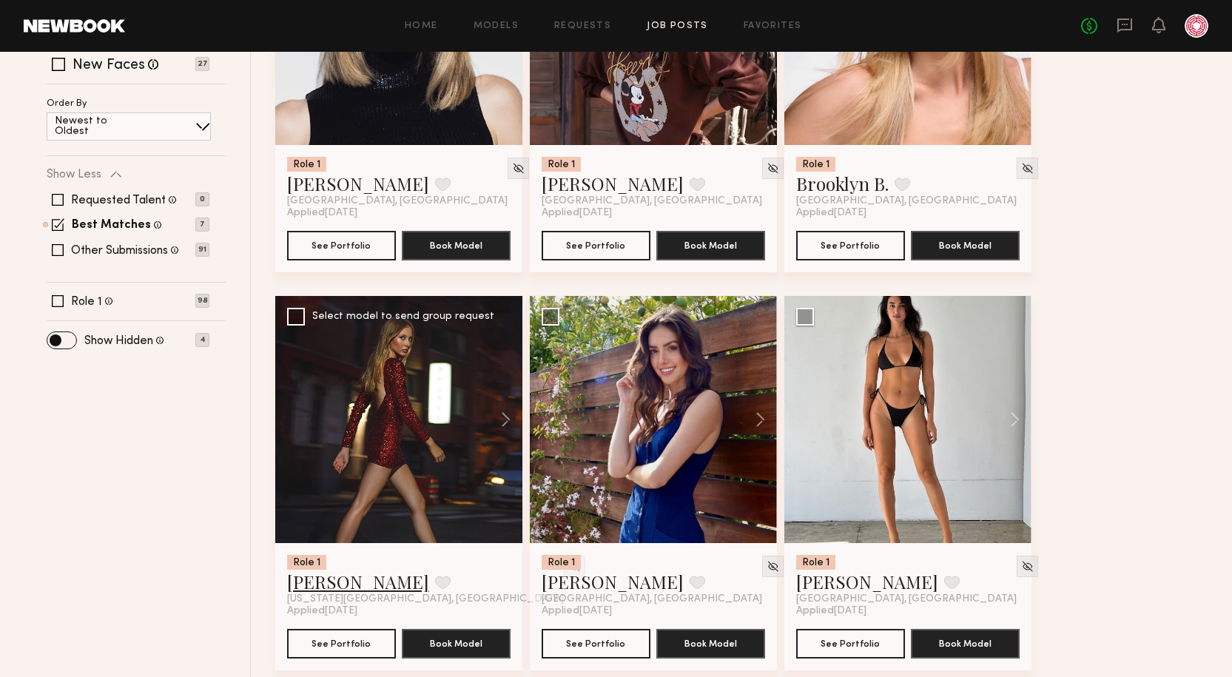
click at [309, 572] on link "Stasia B." at bounding box center [358, 582] width 142 height 24
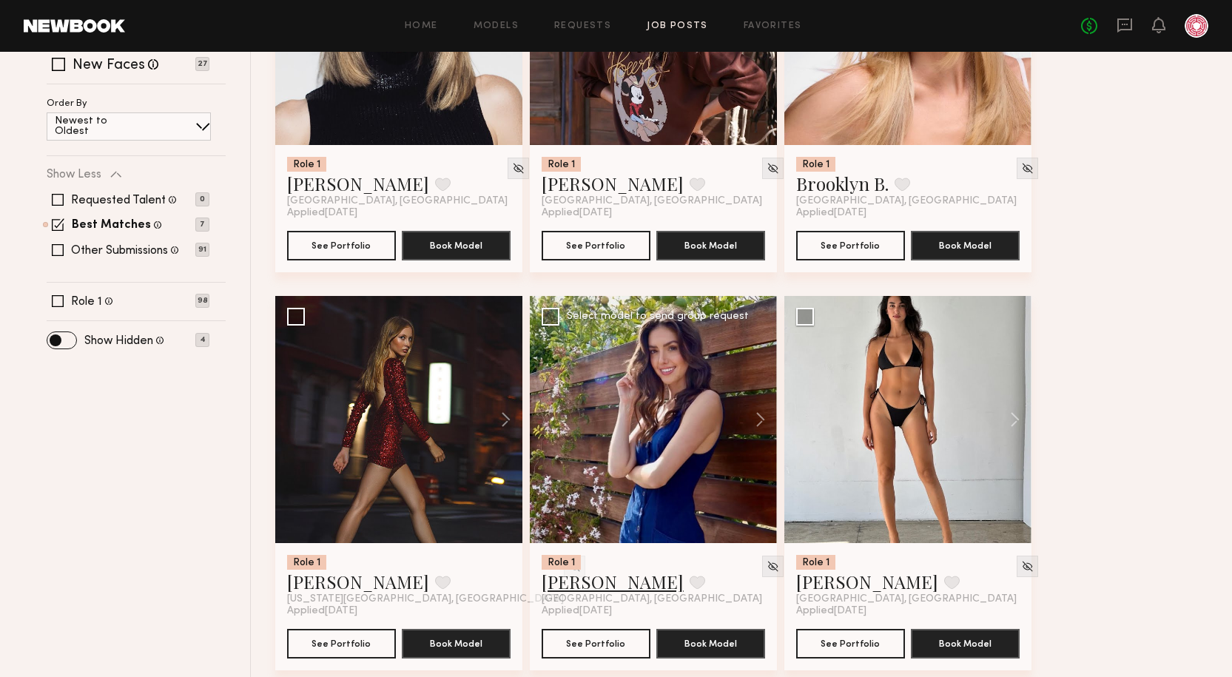
click at [550, 577] on link "Marilyn B." at bounding box center [613, 582] width 142 height 24
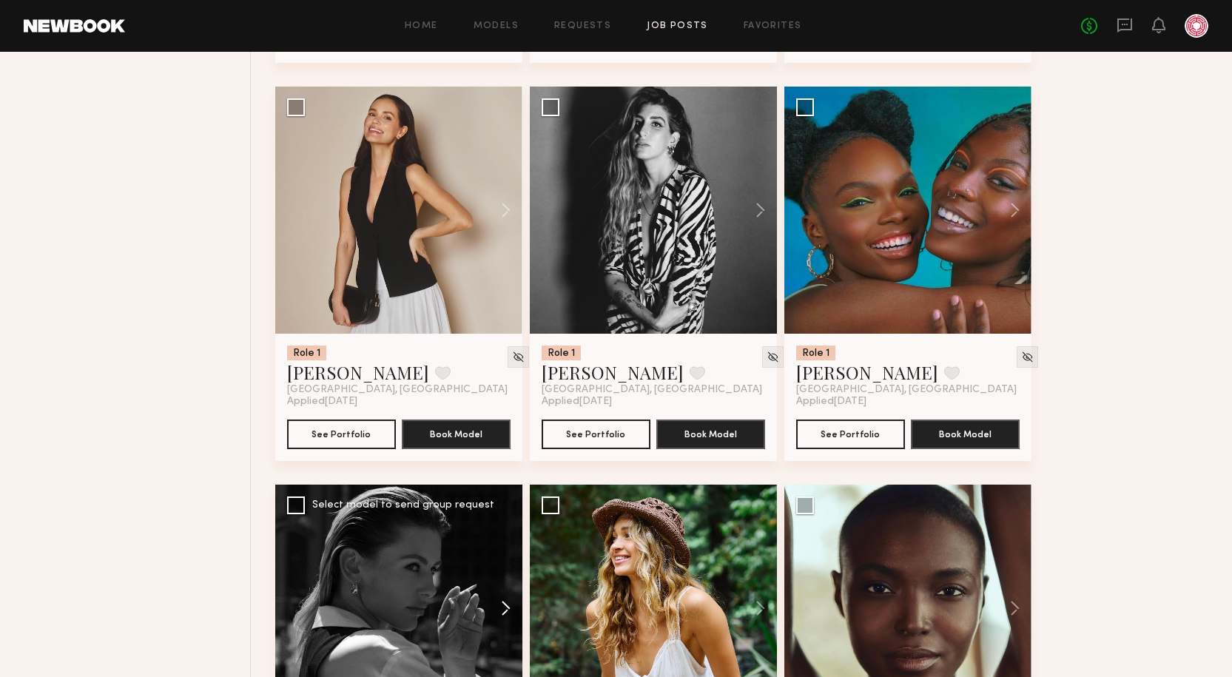
scroll to position [1110, 0]
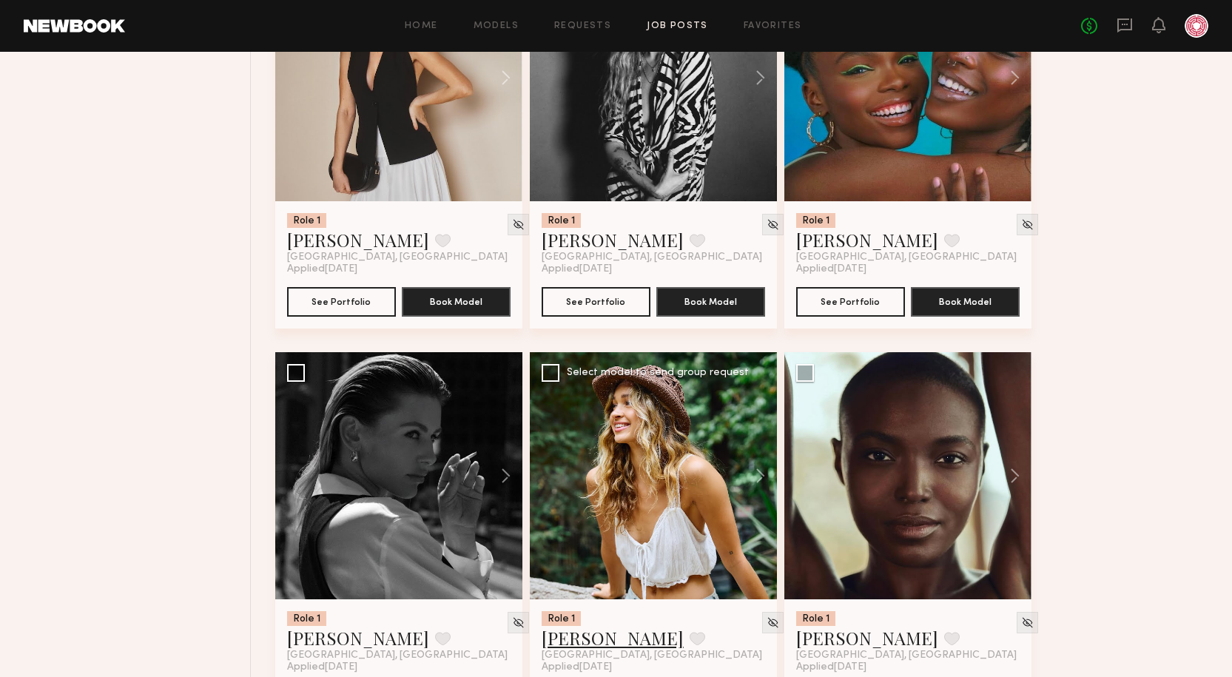
click at [605, 635] on link "Chloe C." at bounding box center [613, 638] width 142 height 24
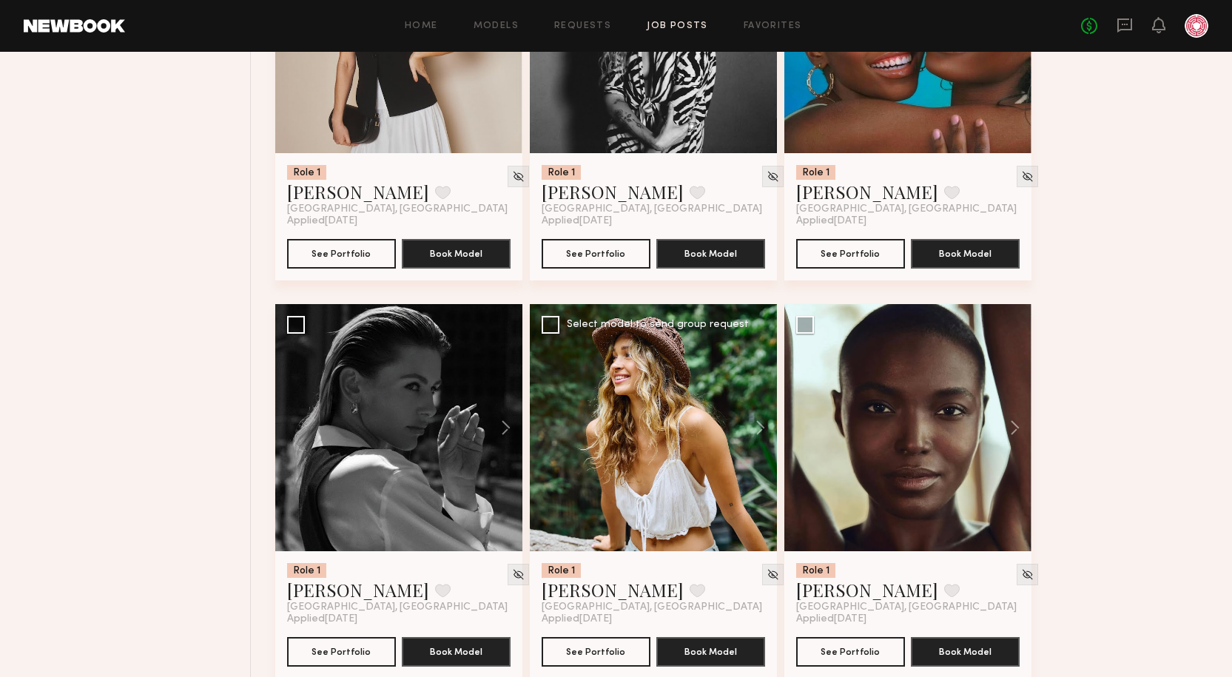
scroll to position [1184, 0]
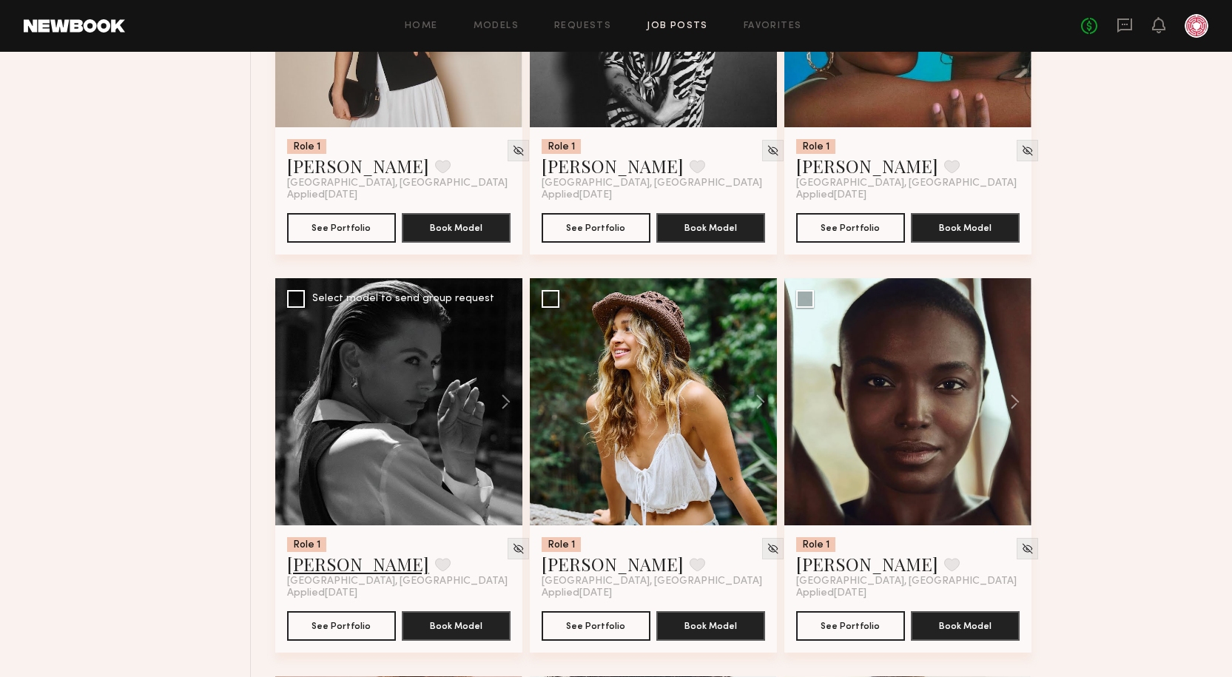
click at [365, 570] on link "Tatiana D." at bounding box center [358, 564] width 142 height 24
click at [848, 562] on link "Brittany M." at bounding box center [867, 564] width 142 height 24
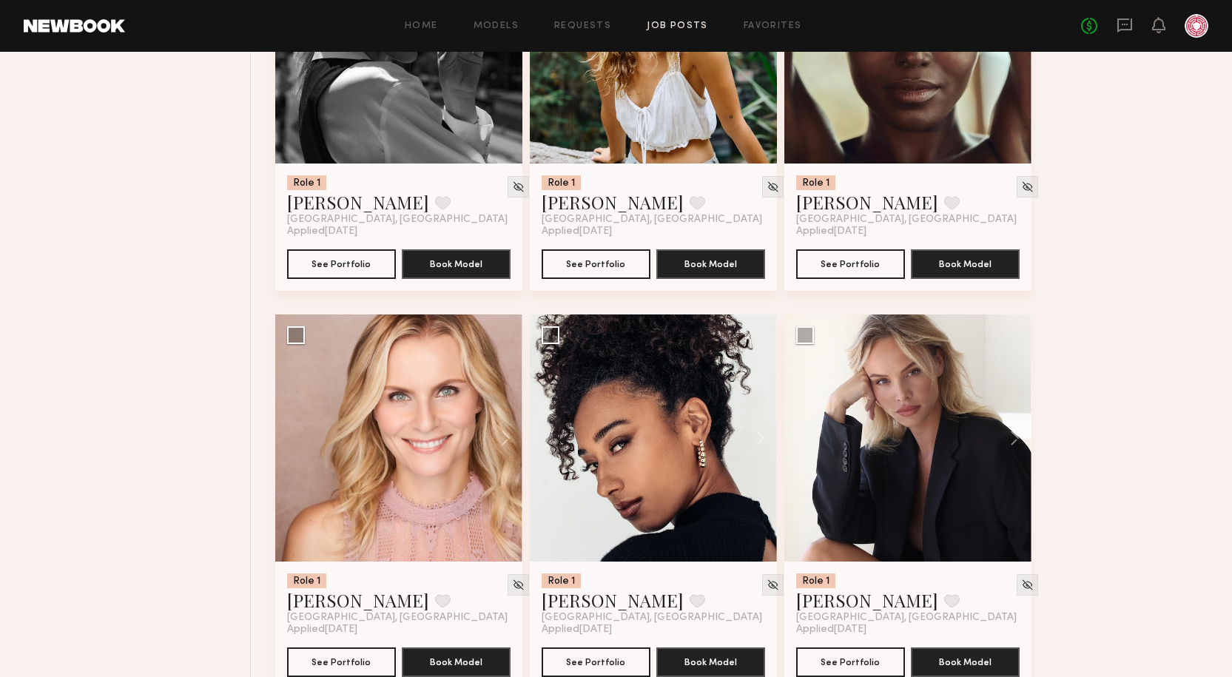
scroll to position [1628, 0]
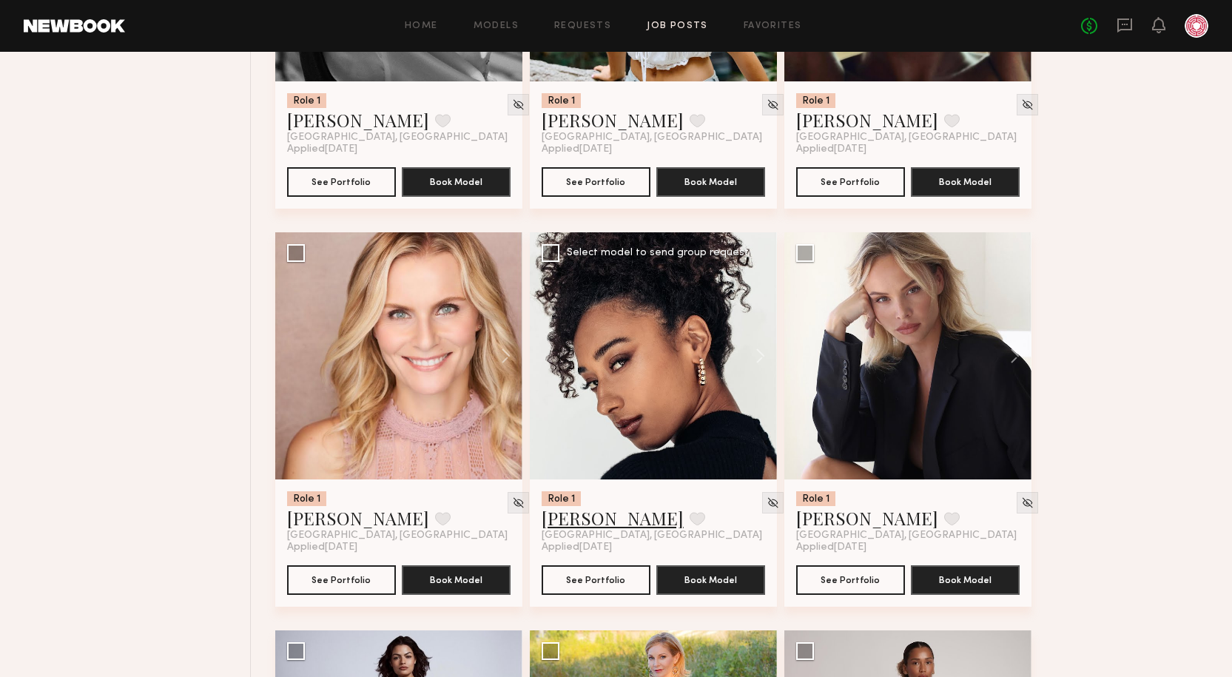
click at [591, 528] on link "Christina S." at bounding box center [613, 518] width 142 height 24
click at [762, 504] on div at bounding box center [772, 502] width 21 height 21
click at [767, 505] on img at bounding box center [773, 503] width 13 height 13
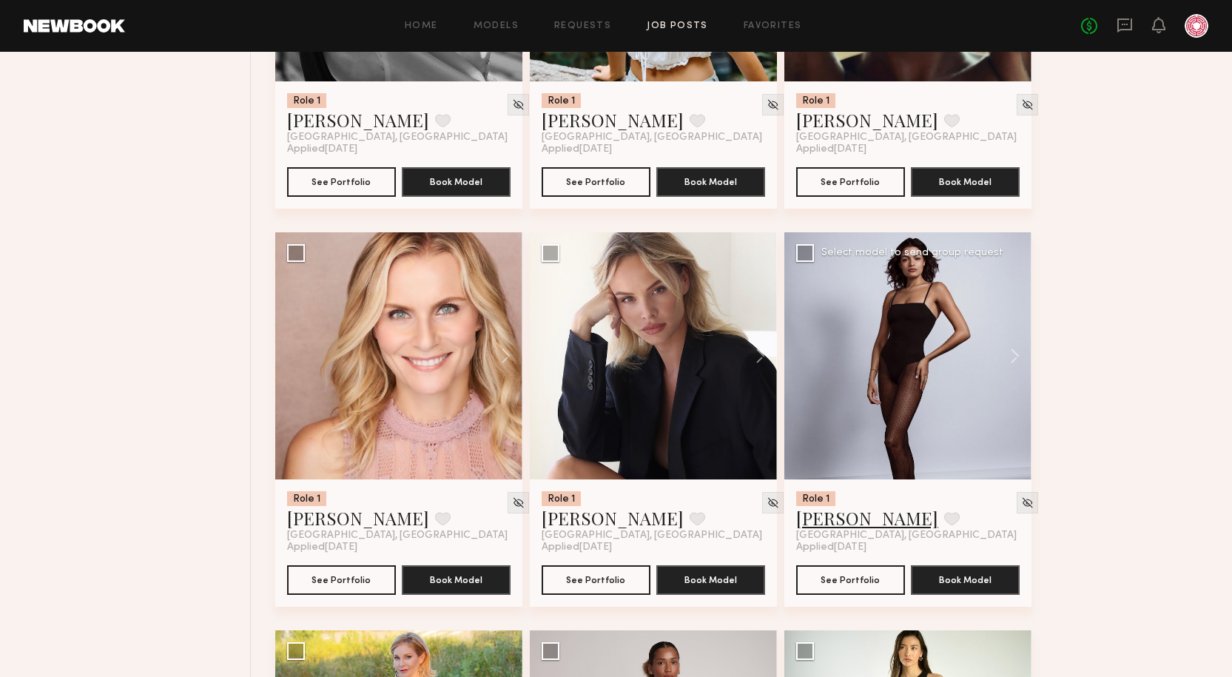
click at [810, 511] on link "Sianna R." at bounding box center [867, 518] width 142 height 24
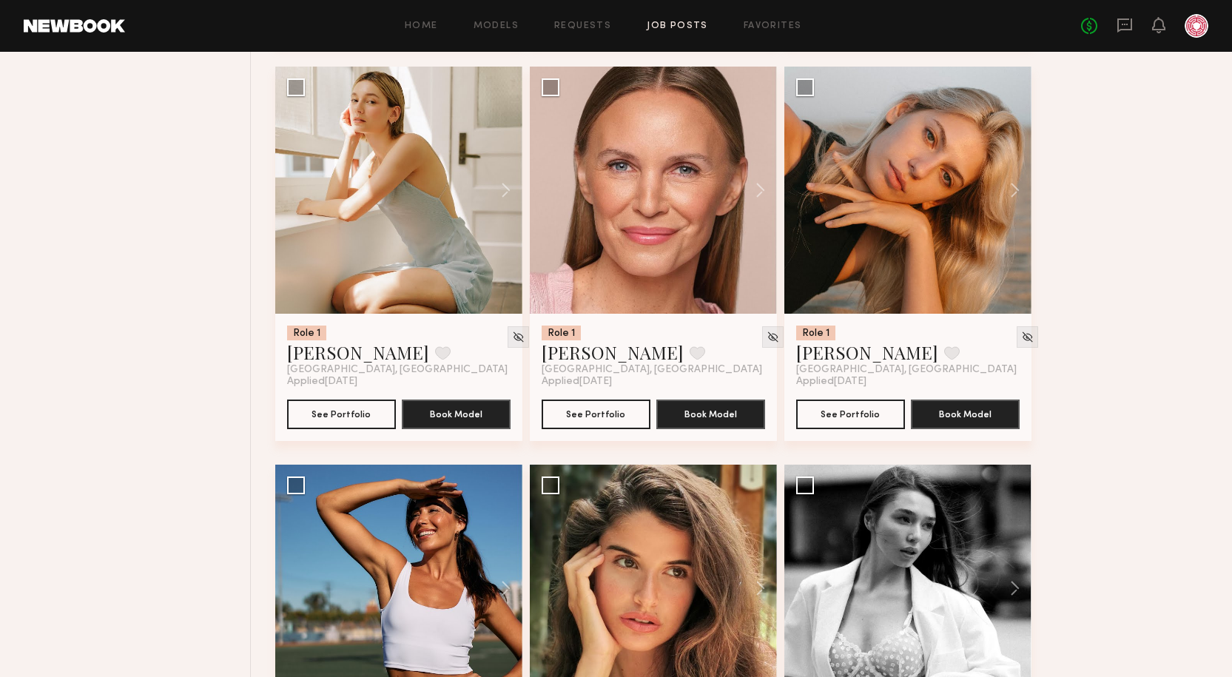
scroll to position [2886, 0]
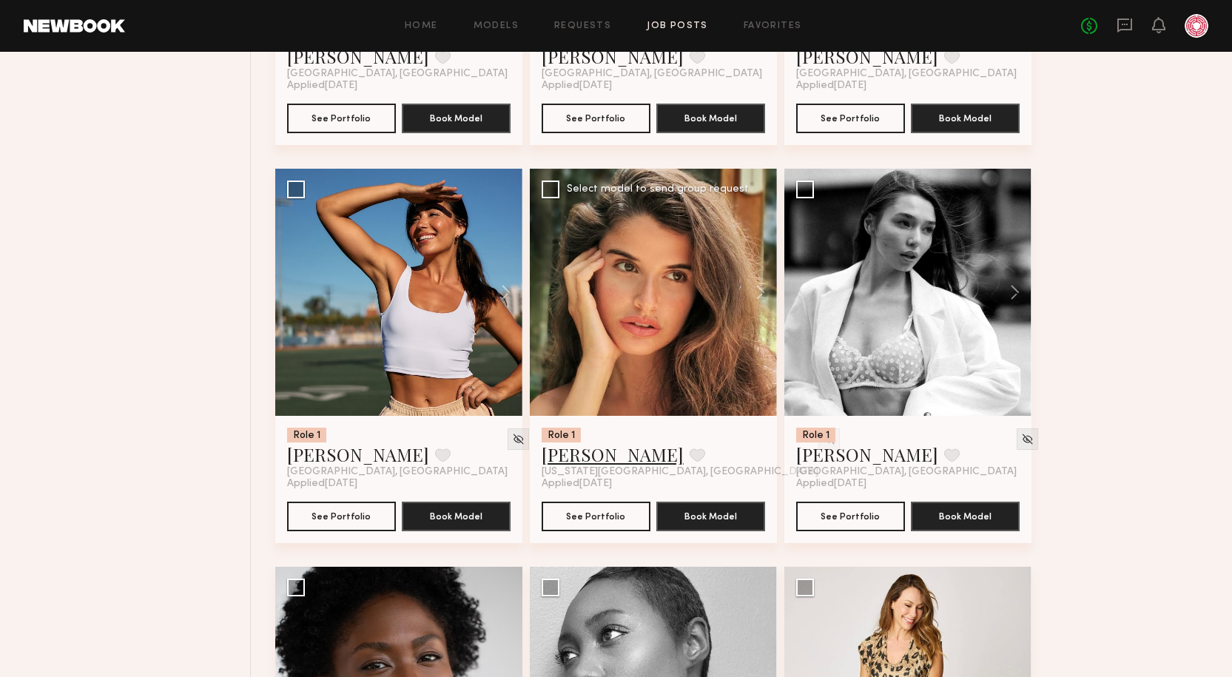
click at [601, 454] on link "Manuela G." at bounding box center [613, 455] width 142 height 24
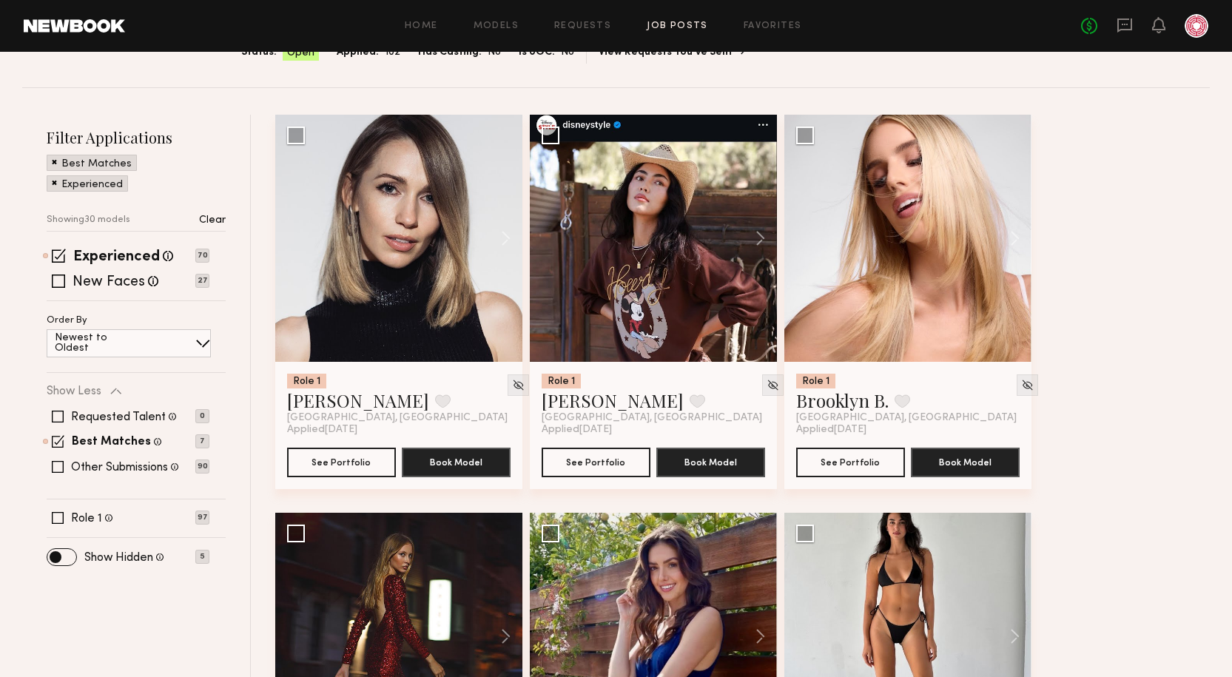
scroll to position [0, 0]
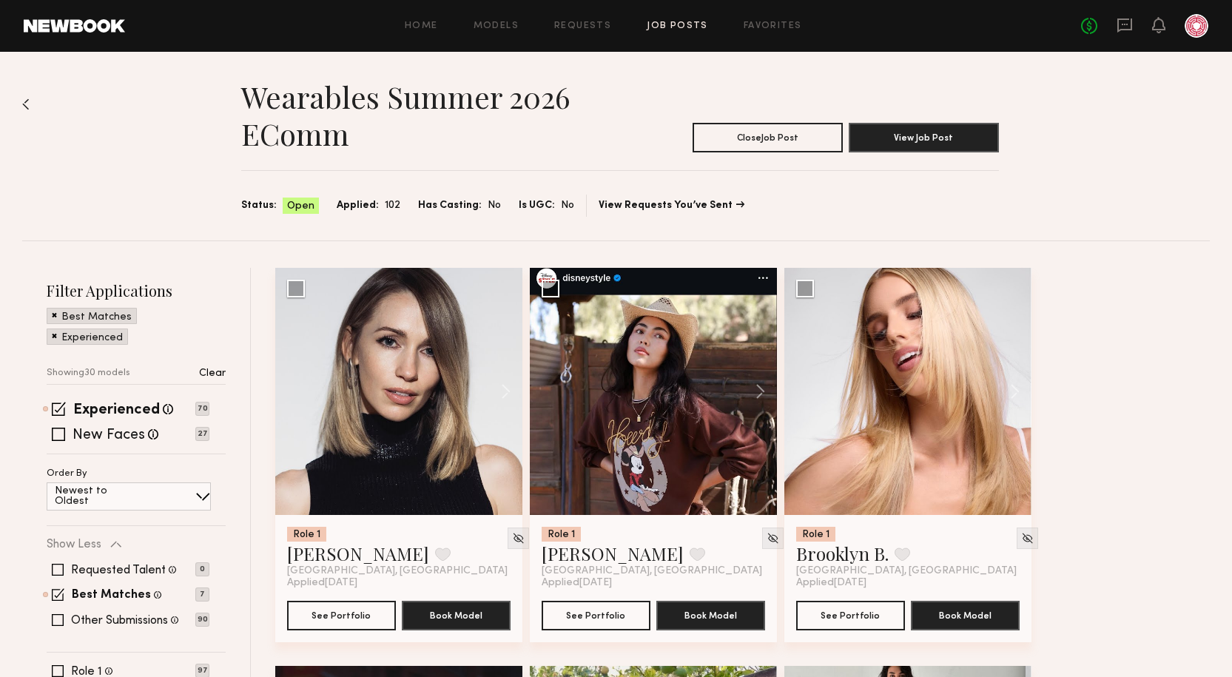
click at [688, 25] on link "Job Posts" at bounding box center [677, 26] width 61 height 10
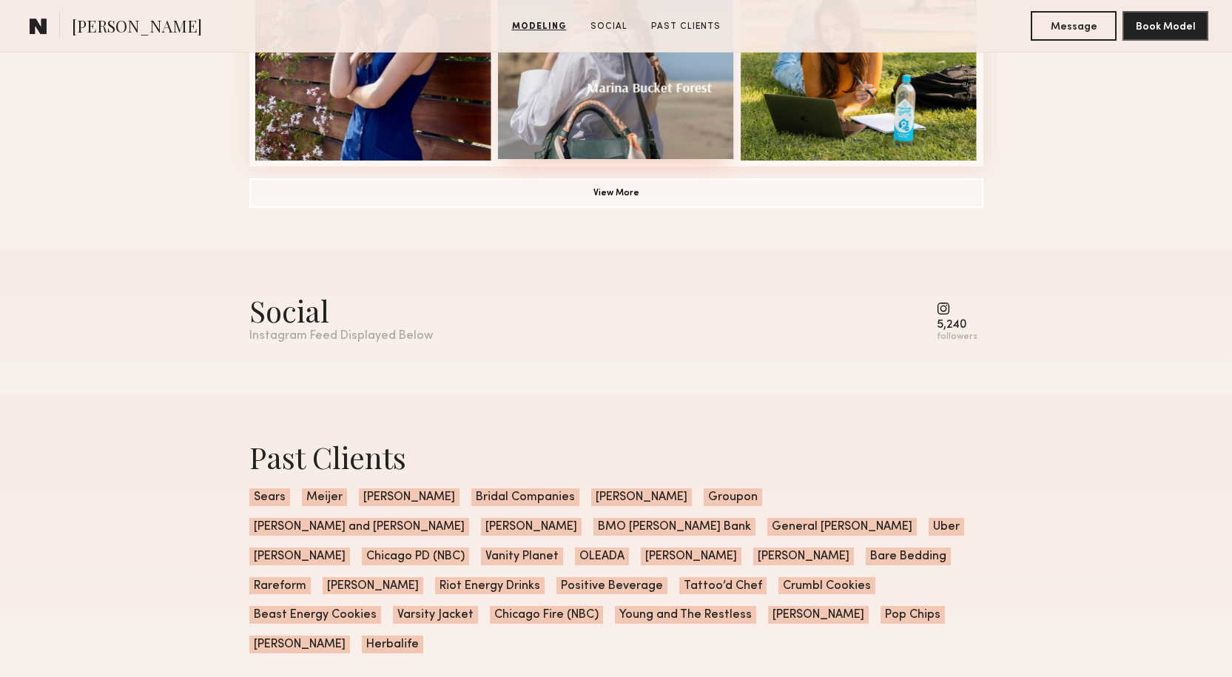
scroll to position [1110, 0]
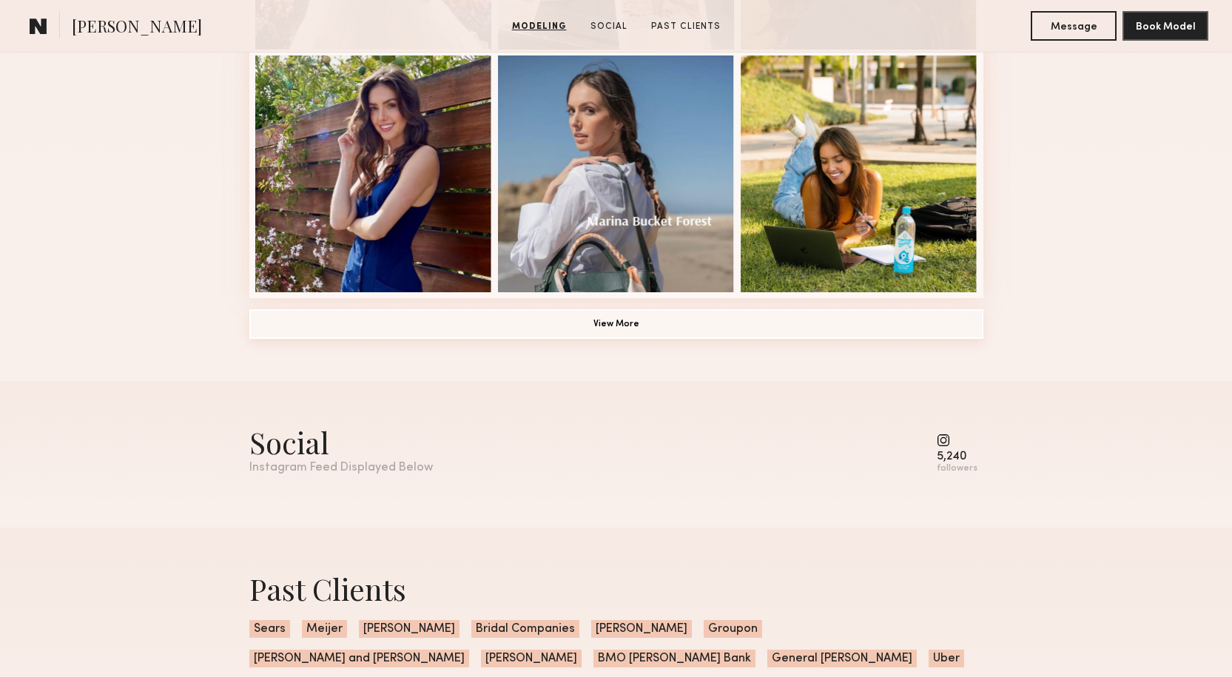
click at [622, 323] on button "View More" at bounding box center [616, 324] width 734 height 30
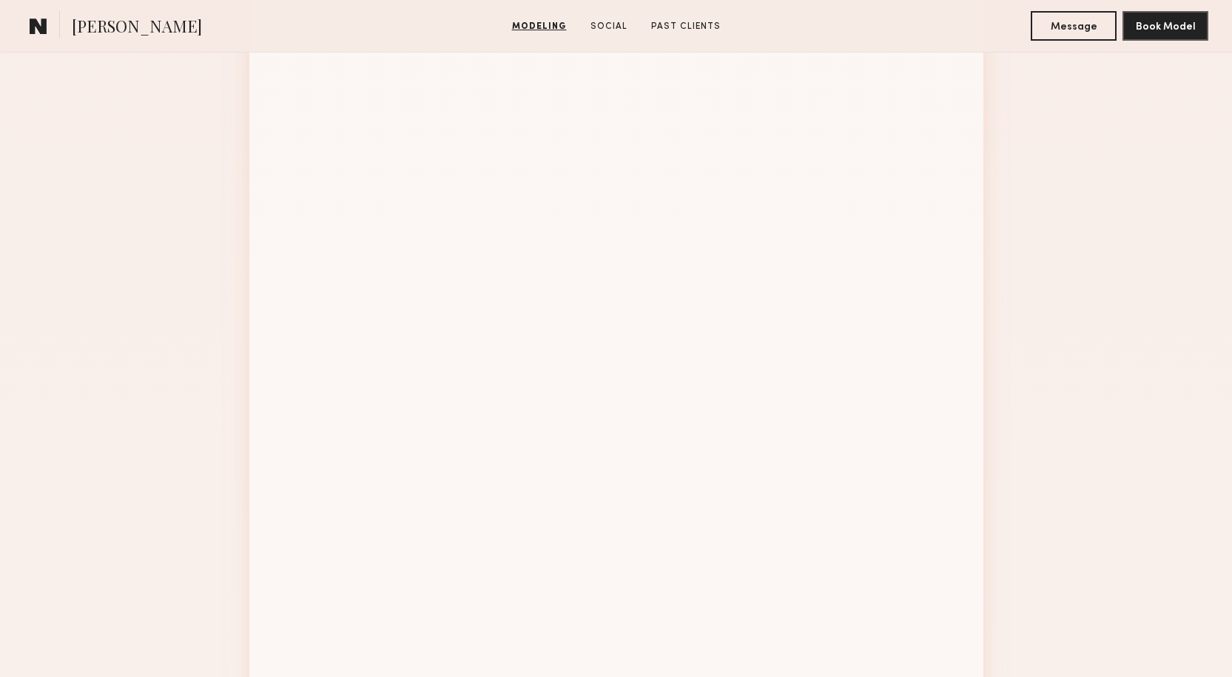
scroll to position [1776, 0]
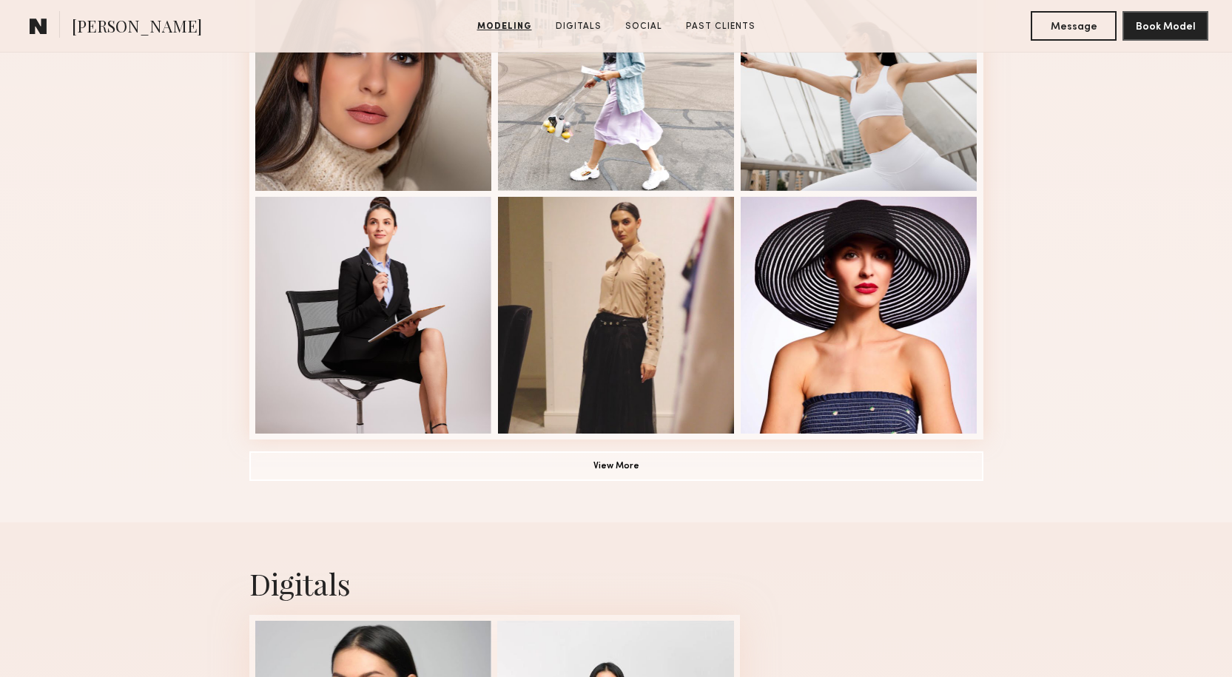
scroll to position [888, 0]
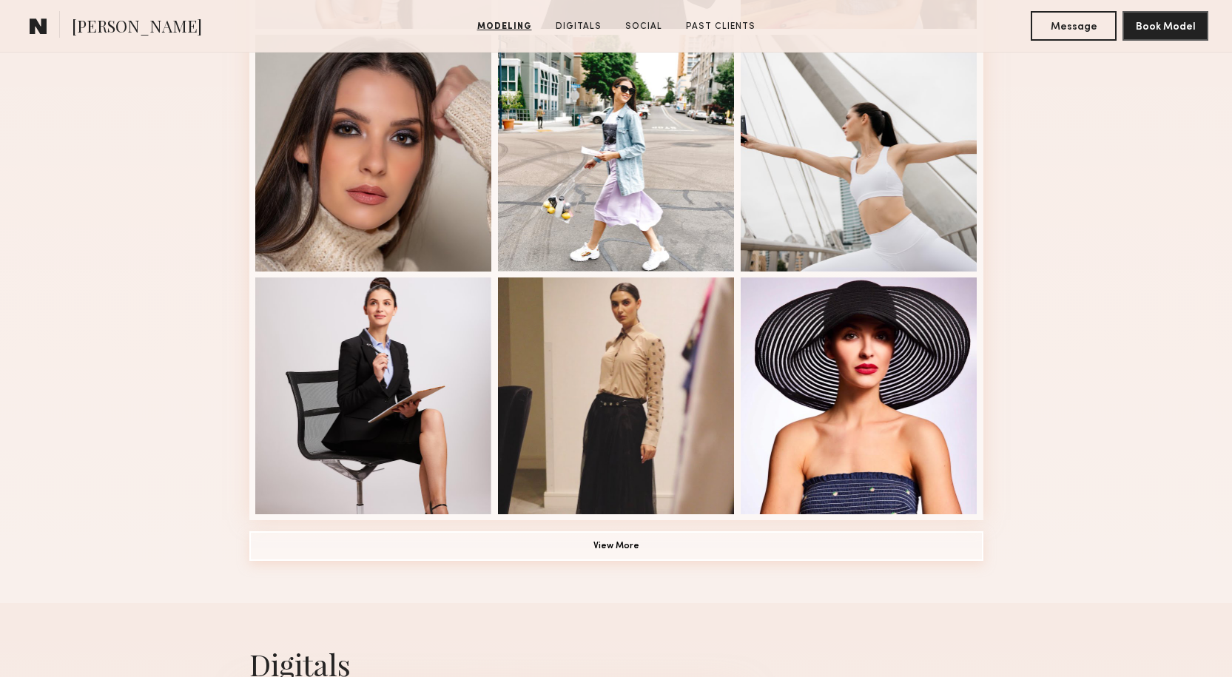
click at [668, 554] on button "View More" at bounding box center [616, 546] width 734 height 30
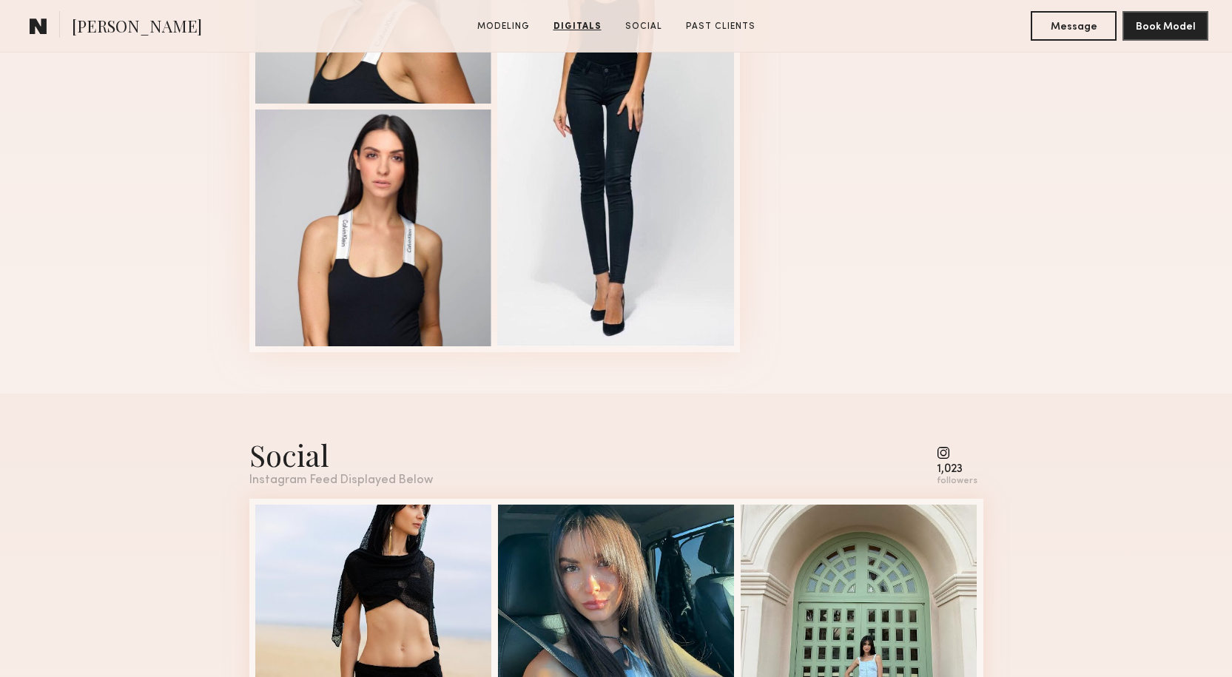
scroll to position [2294, 0]
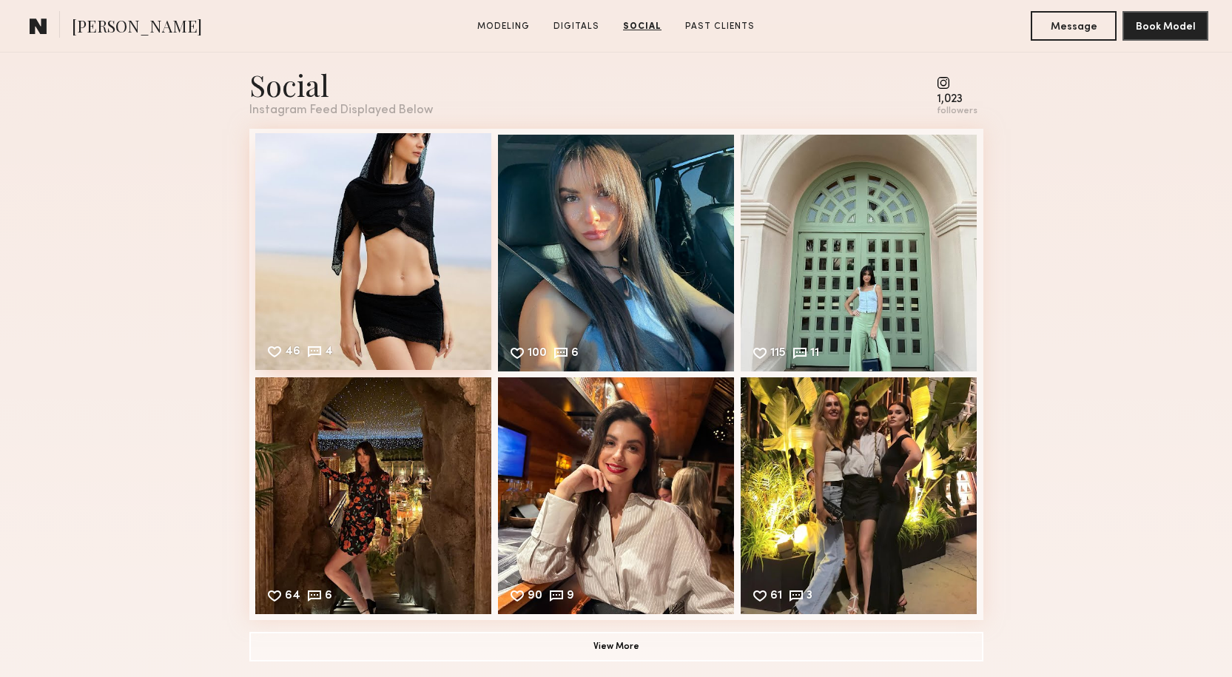
click at [459, 243] on div "46 4 Likes & comments displayed to show model’s engagement" at bounding box center [373, 251] width 237 height 237
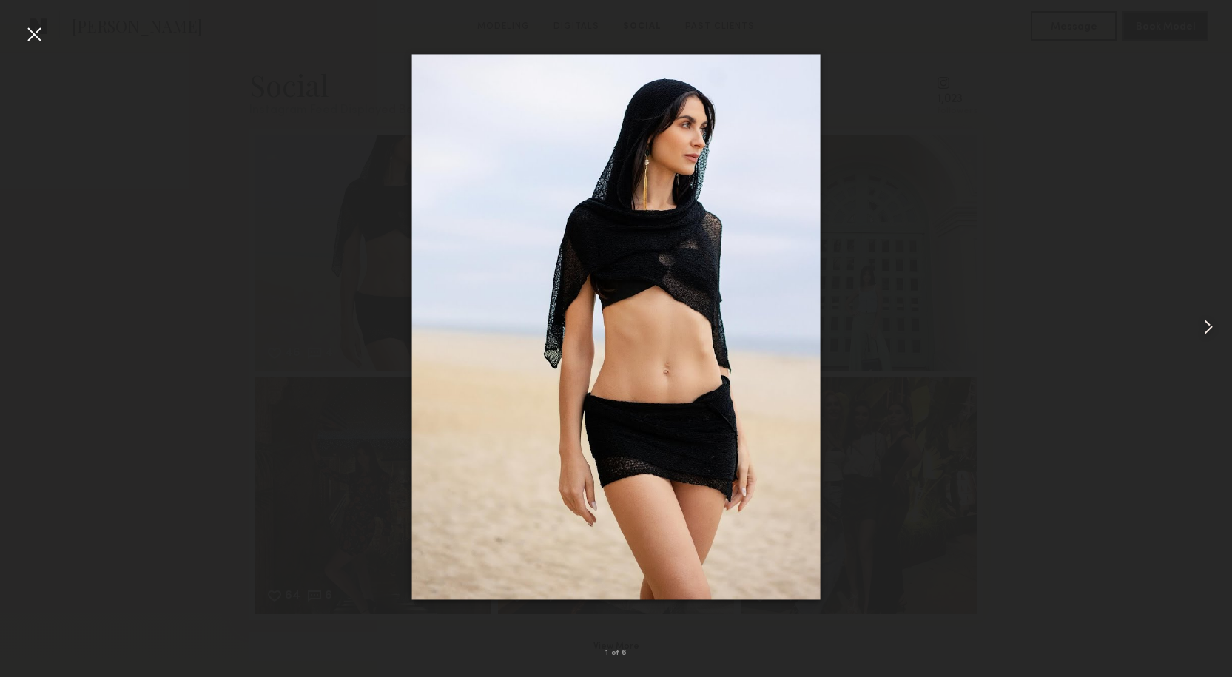
click at [1200, 328] on common-icon at bounding box center [1209, 327] width 24 height 24
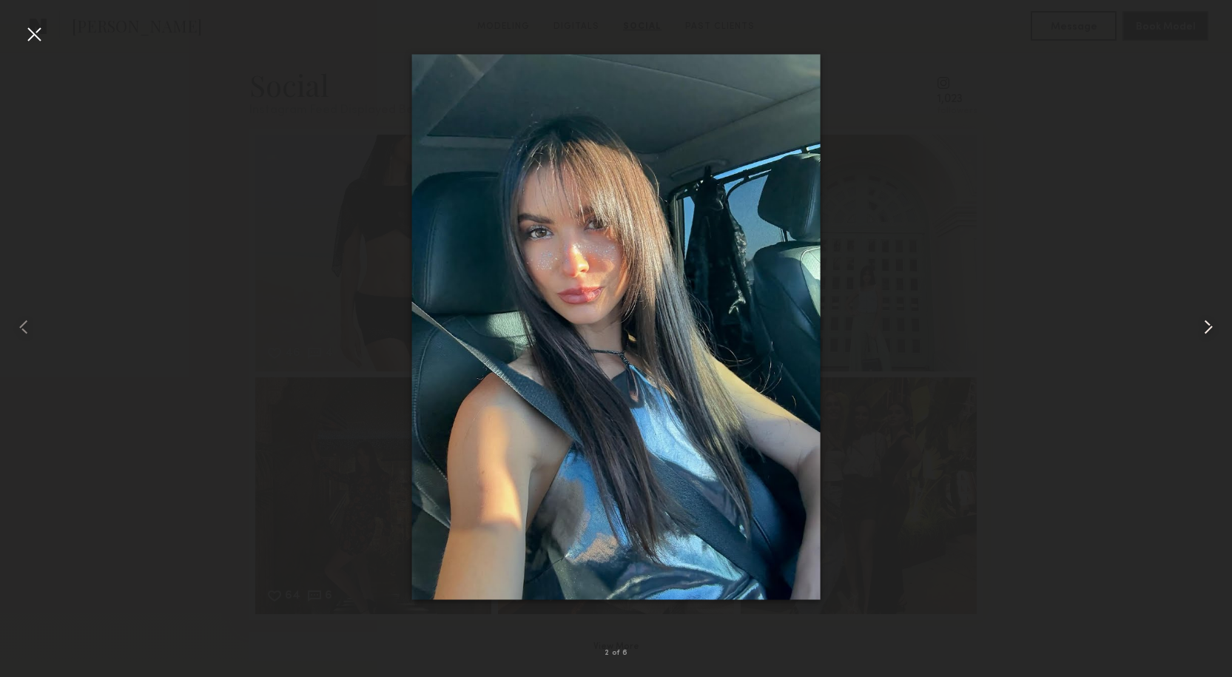
click at [1200, 328] on common-icon at bounding box center [1209, 327] width 24 height 24
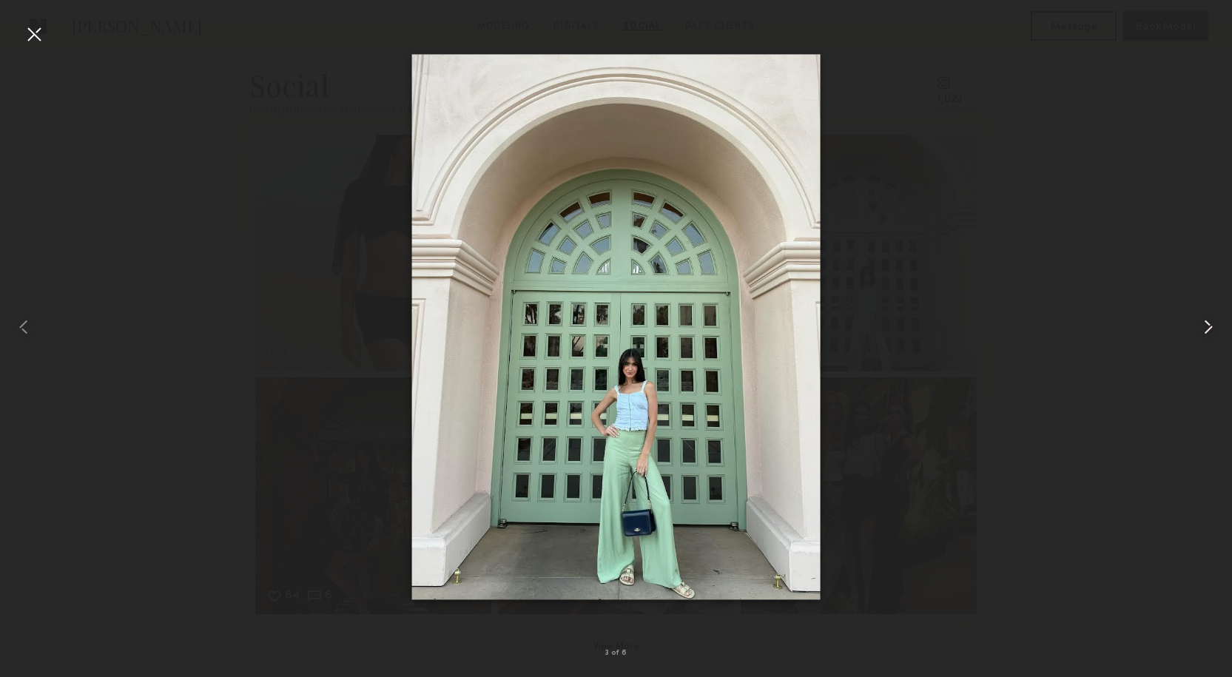
click at [1200, 328] on common-icon at bounding box center [1209, 327] width 24 height 24
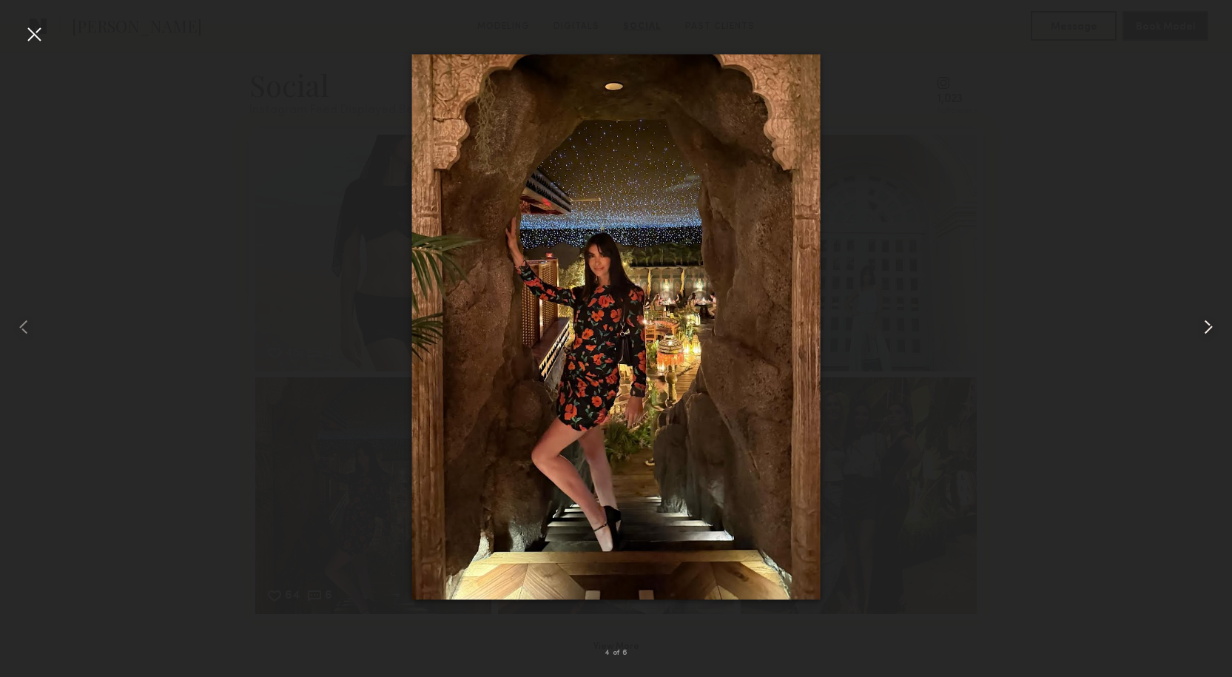
click at [1200, 328] on common-icon at bounding box center [1209, 327] width 24 height 24
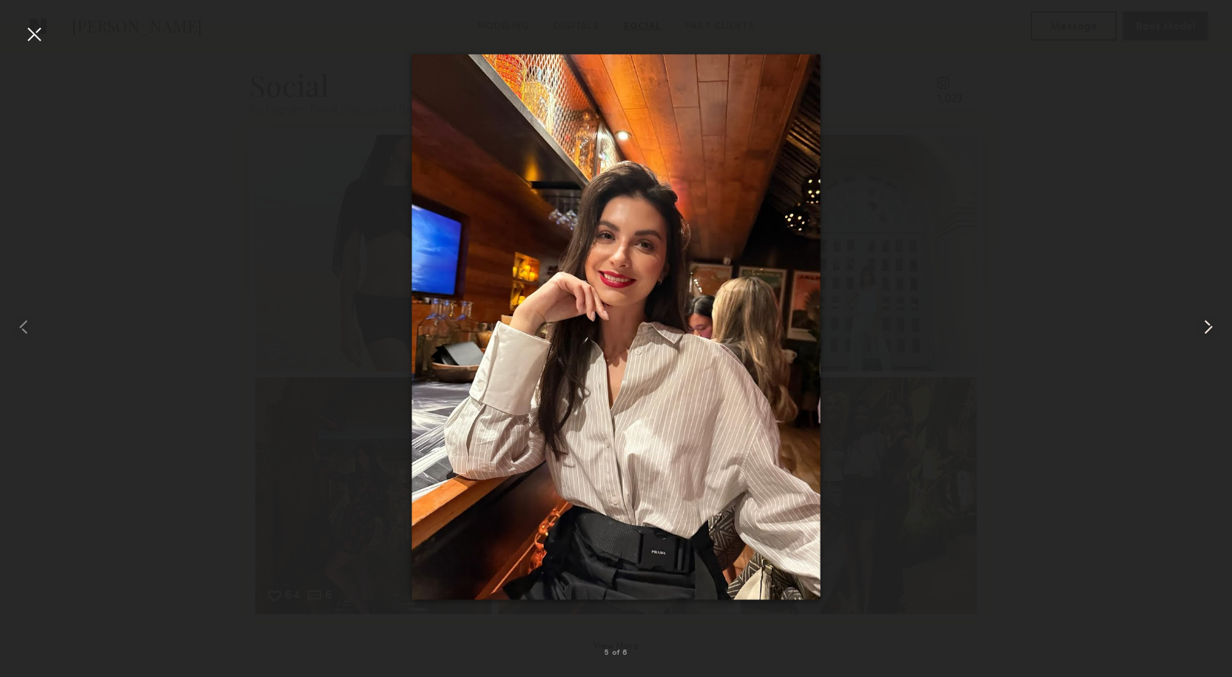
click at [1200, 328] on common-icon at bounding box center [1209, 327] width 24 height 24
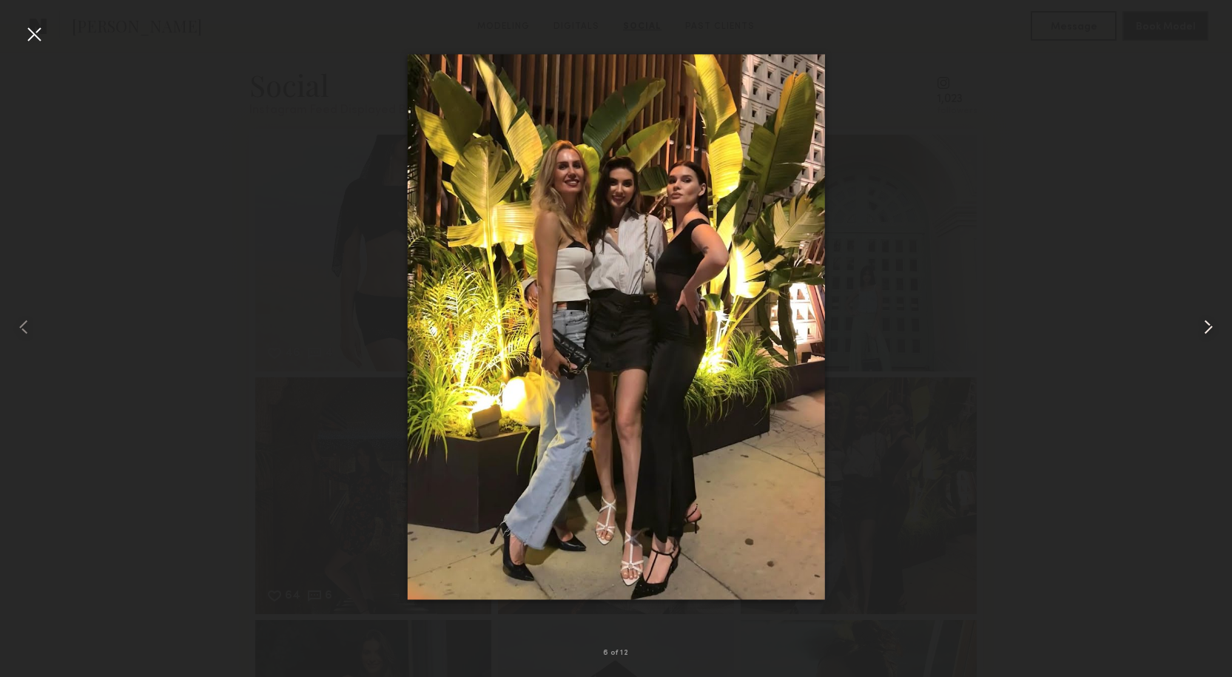
click at [1197, 329] on common-icon at bounding box center [1209, 327] width 24 height 24
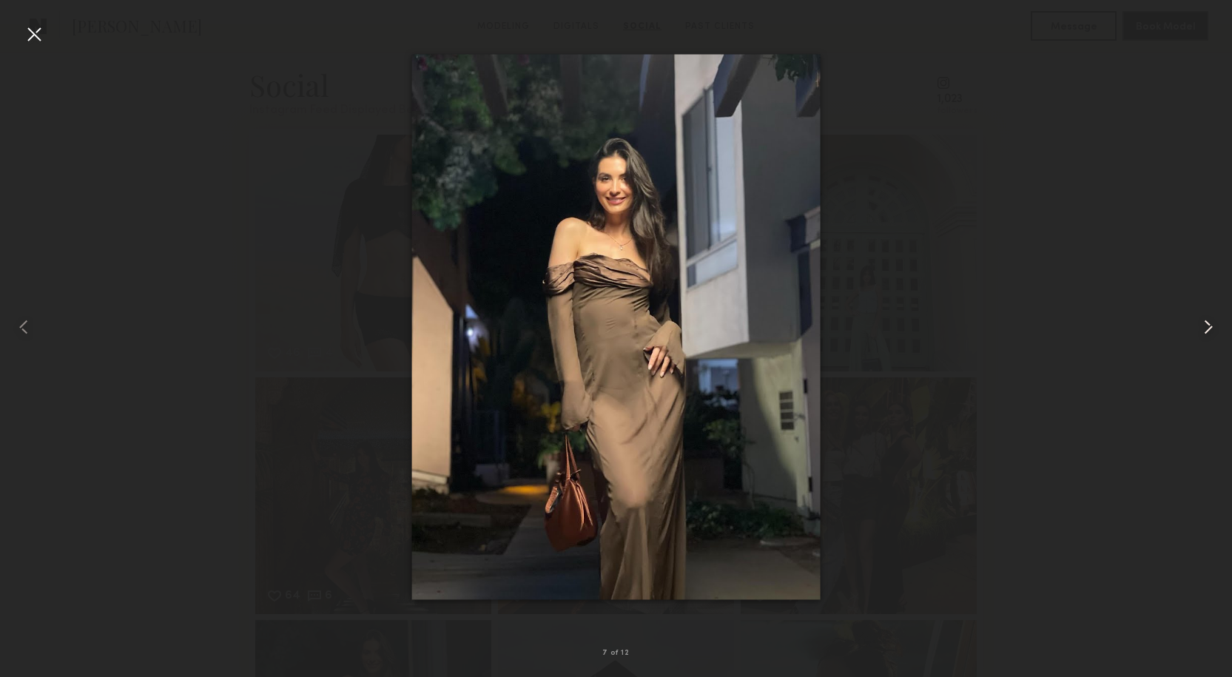
click at [1197, 329] on common-icon at bounding box center [1209, 327] width 24 height 24
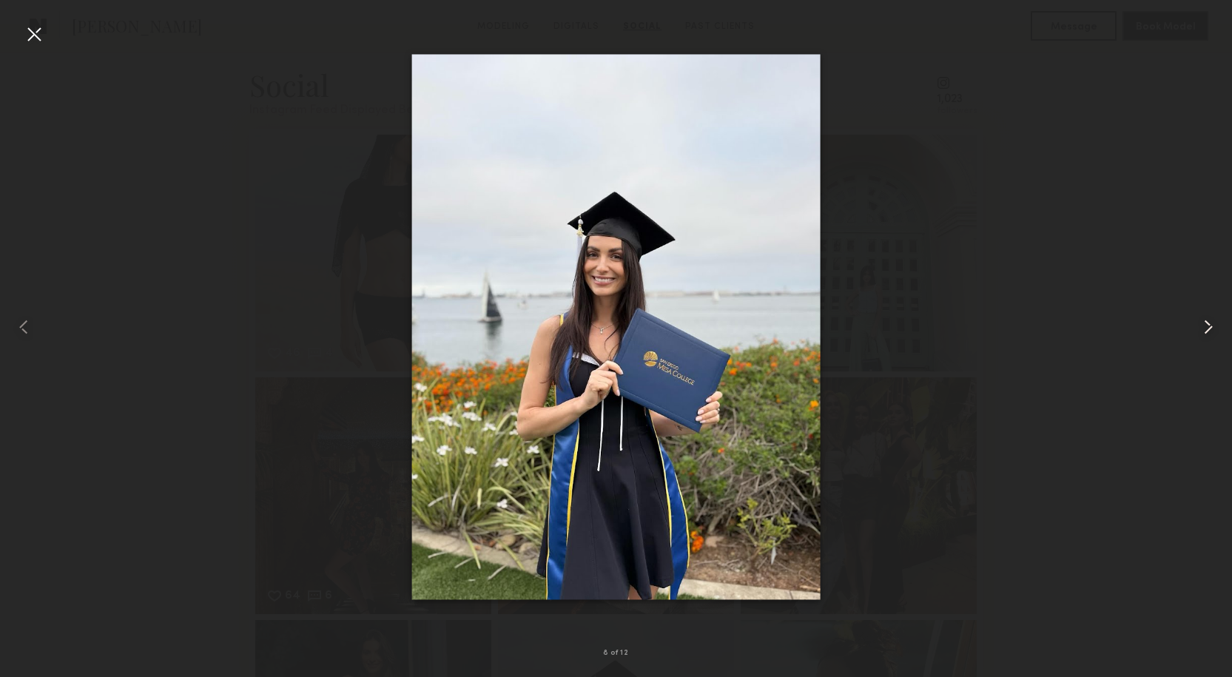
click at [1197, 329] on common-icon at bounding box center [1209, 327] width 24 height 24
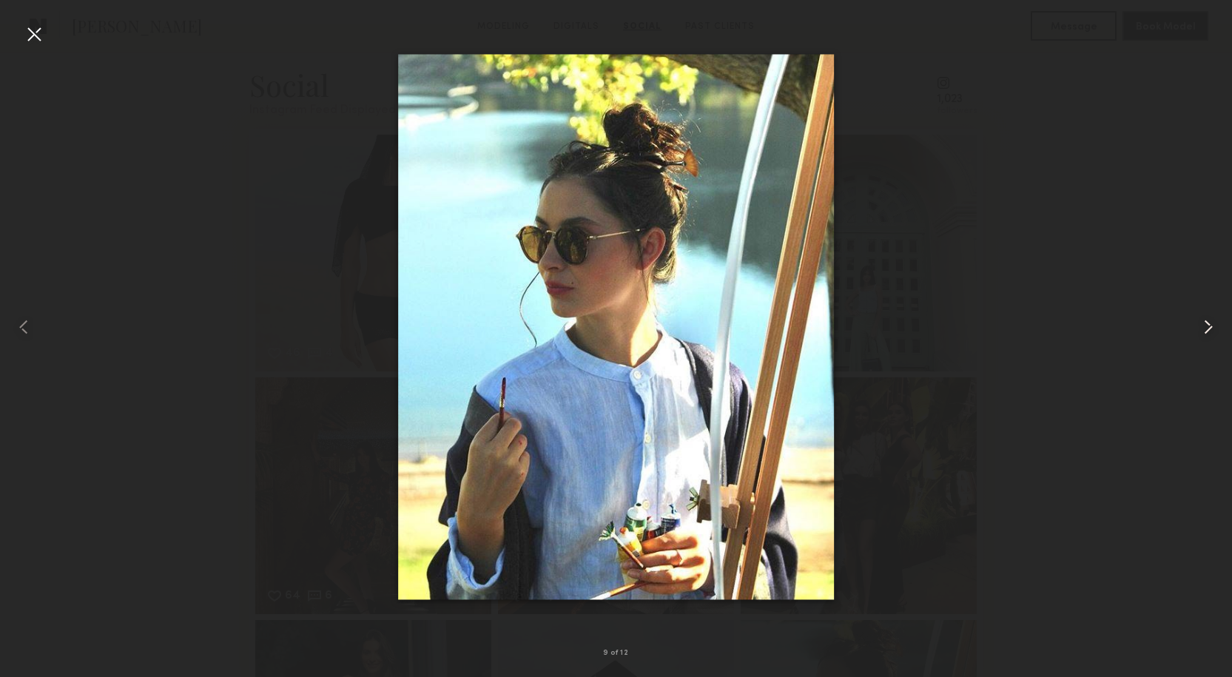
click at [1197, 329] on common-icon at bounding box center [1209, 327] width 24 height 24
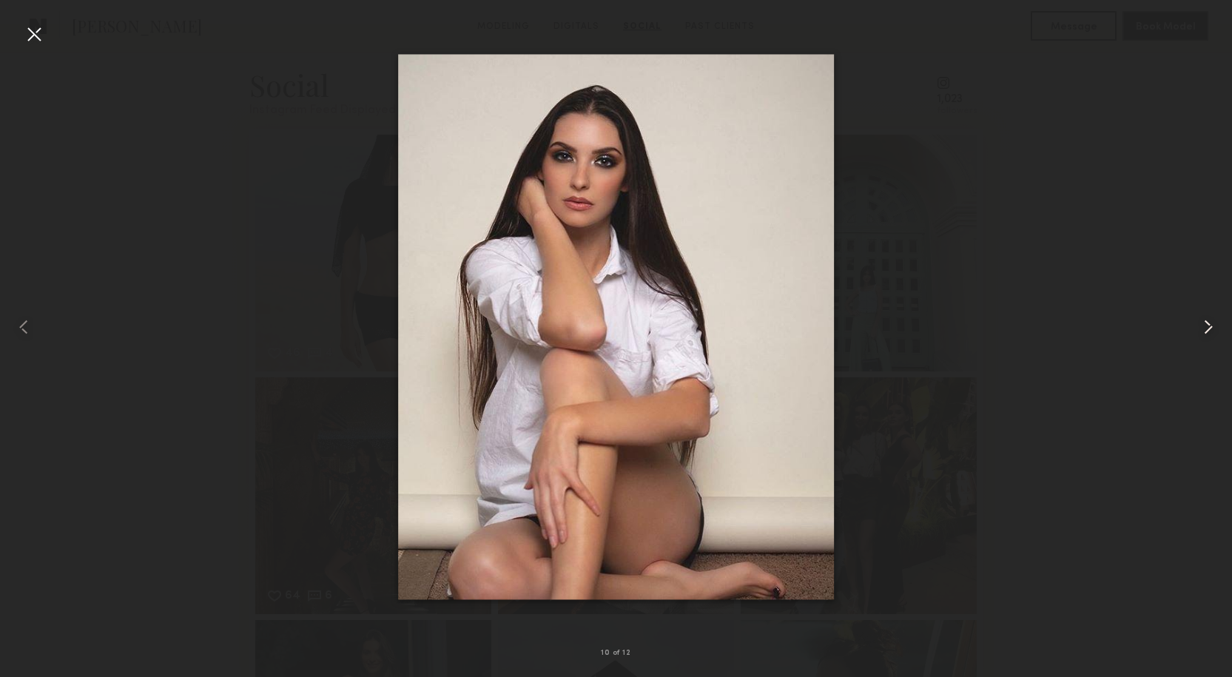
click at [1197, 329] on common-icon at bounding box center [1209, 327] width 24 height 24
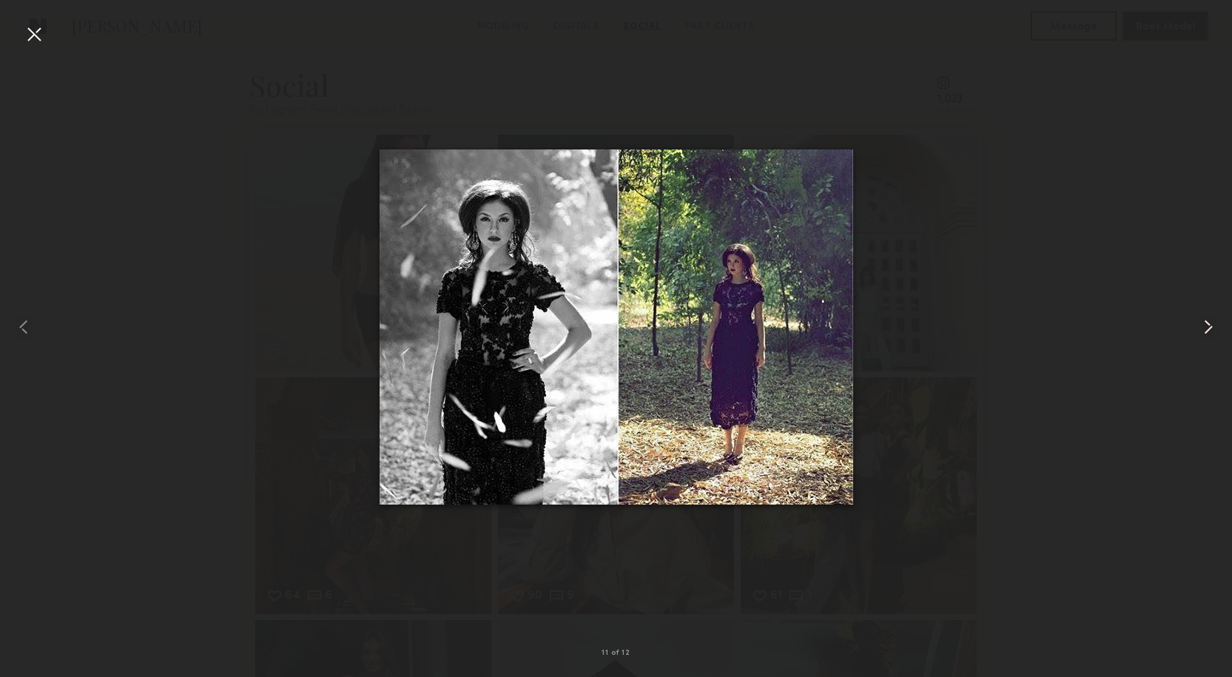
click at [1197, 329] on common-icon at bounding box center [1209, 327] width 24 height 24
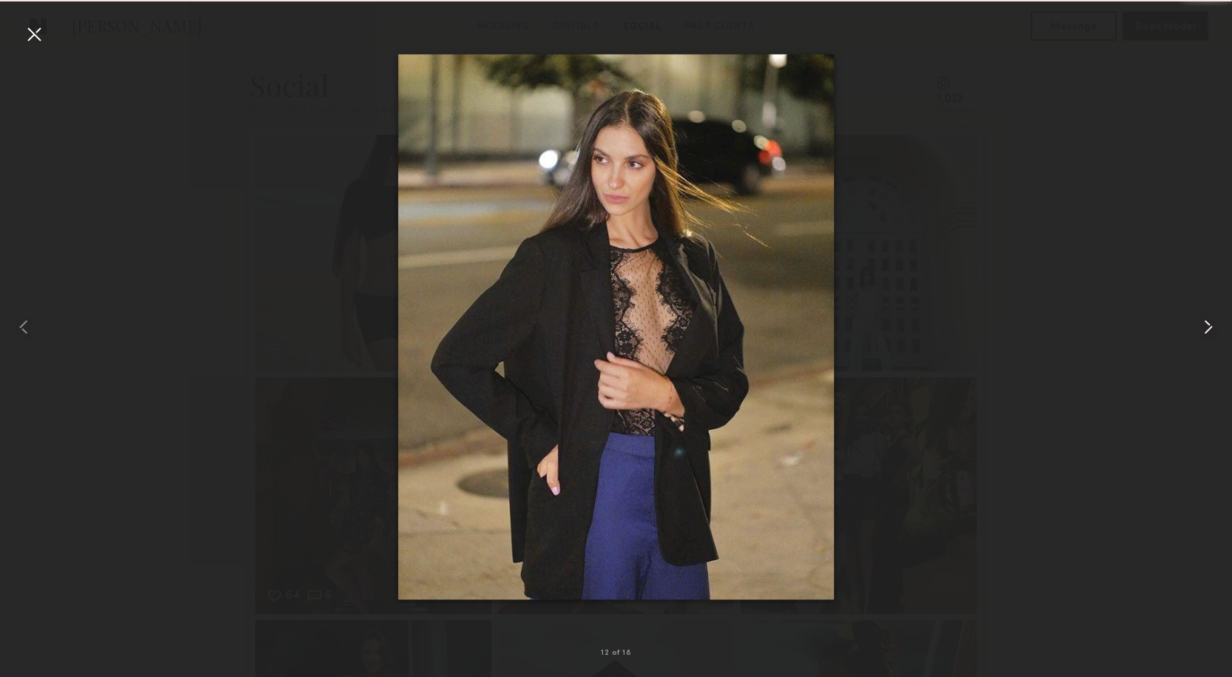
click at [1197, 329] on common-icon at bounding box center [1209, 327] width 24 height 24
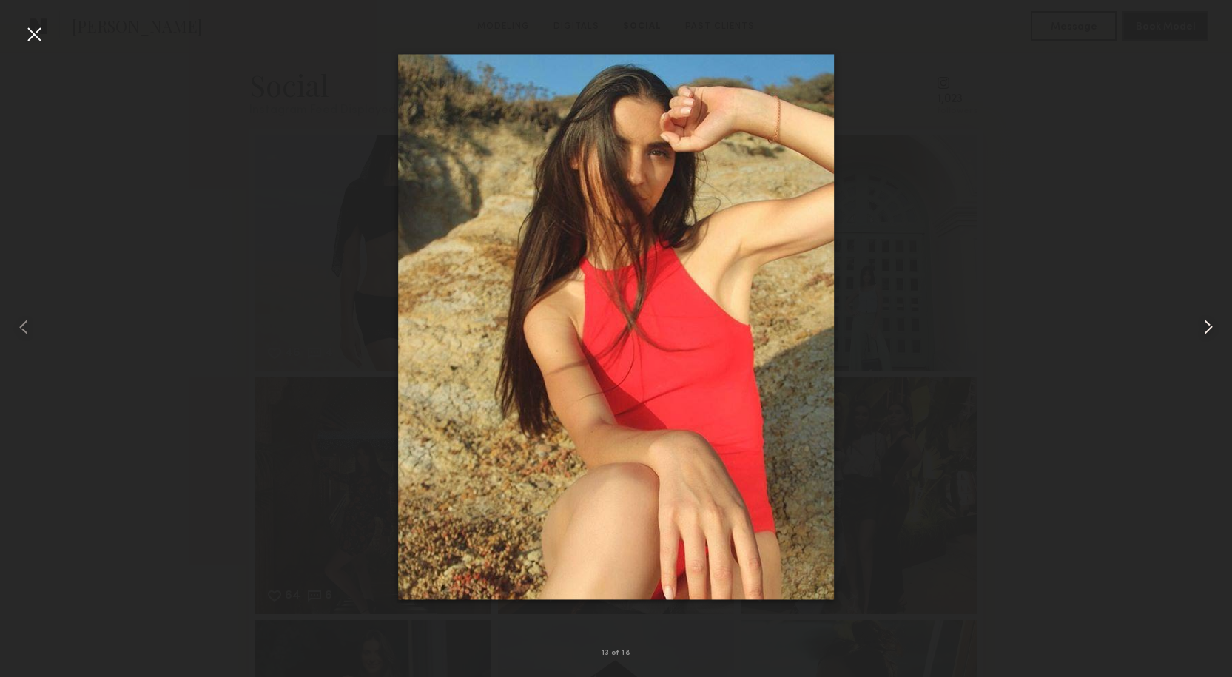
click at [1197, 329] on common-icon at bounding box center [1209, 327] width 24 height 24
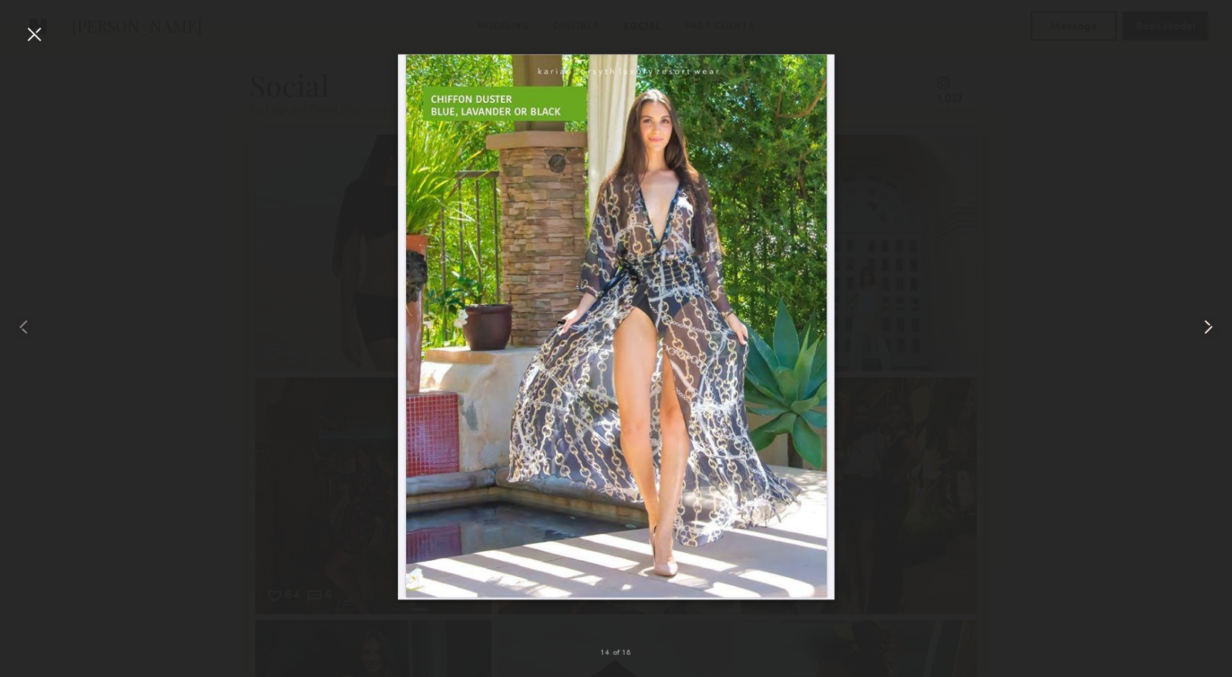
click at [1197, 329] on common-icon at bounding box center [1209, 327] width 24 height 24
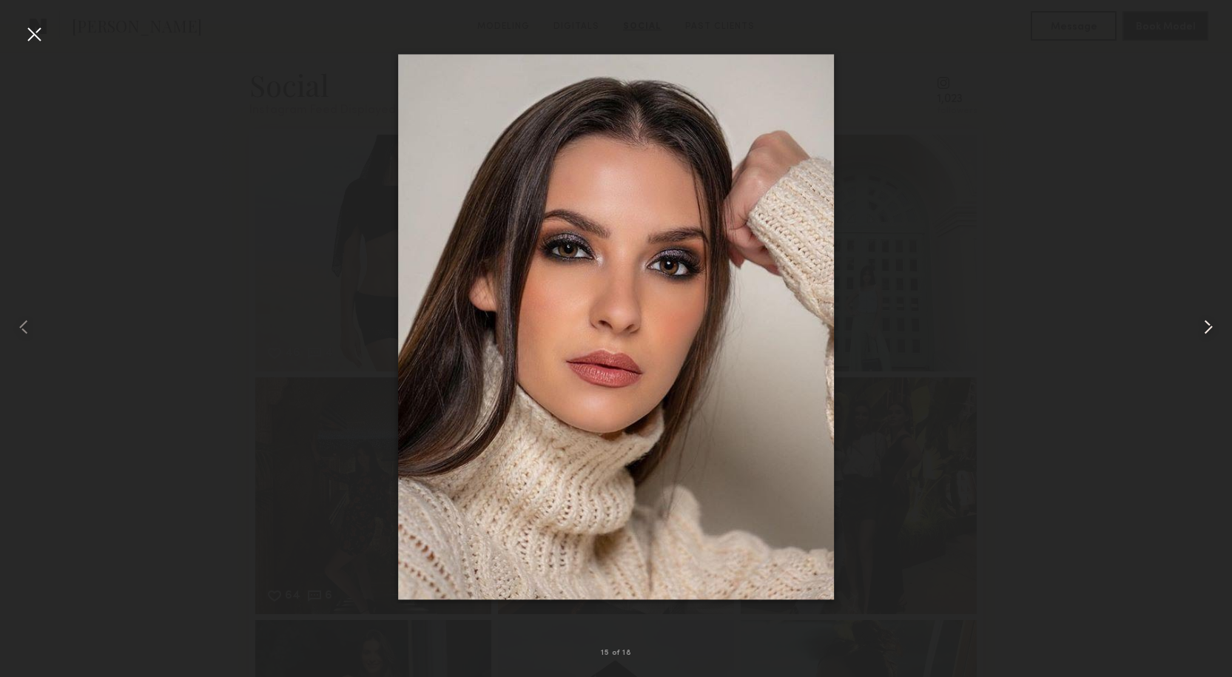
click at [1197, 329] on common-icon at bounding box center [1209, 327] width 24 height 24
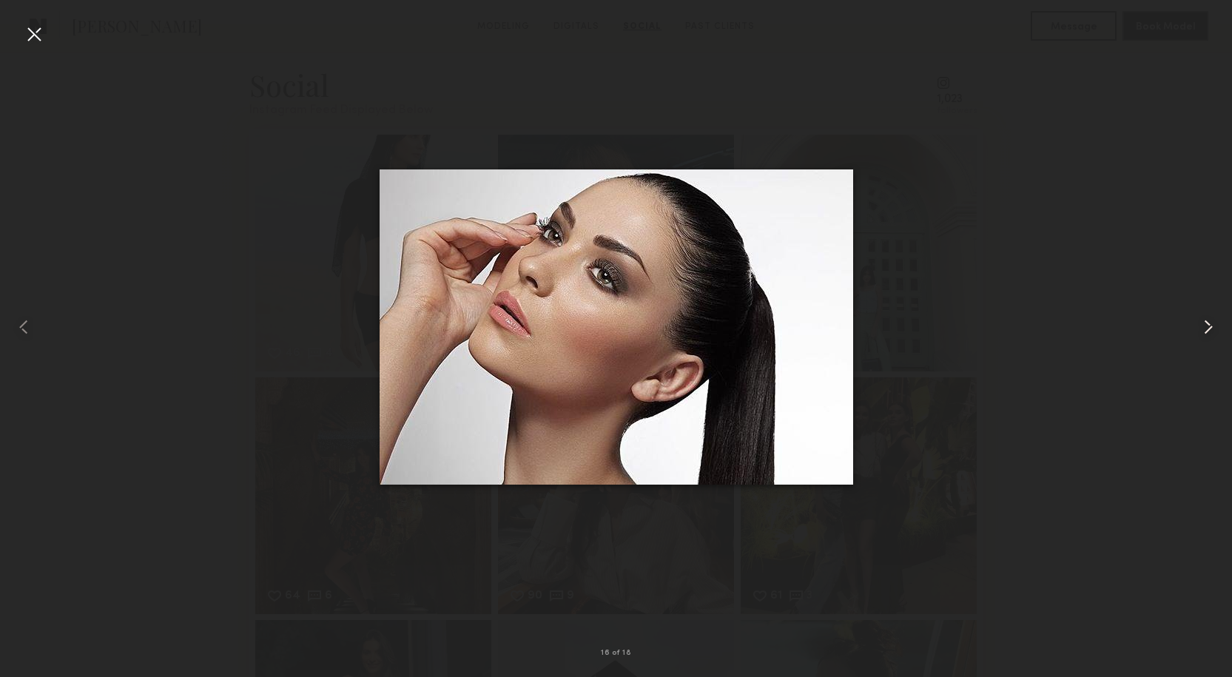
click at [1197, 329] on common-icon at bounding box center [1209, 327] width 24 height 24
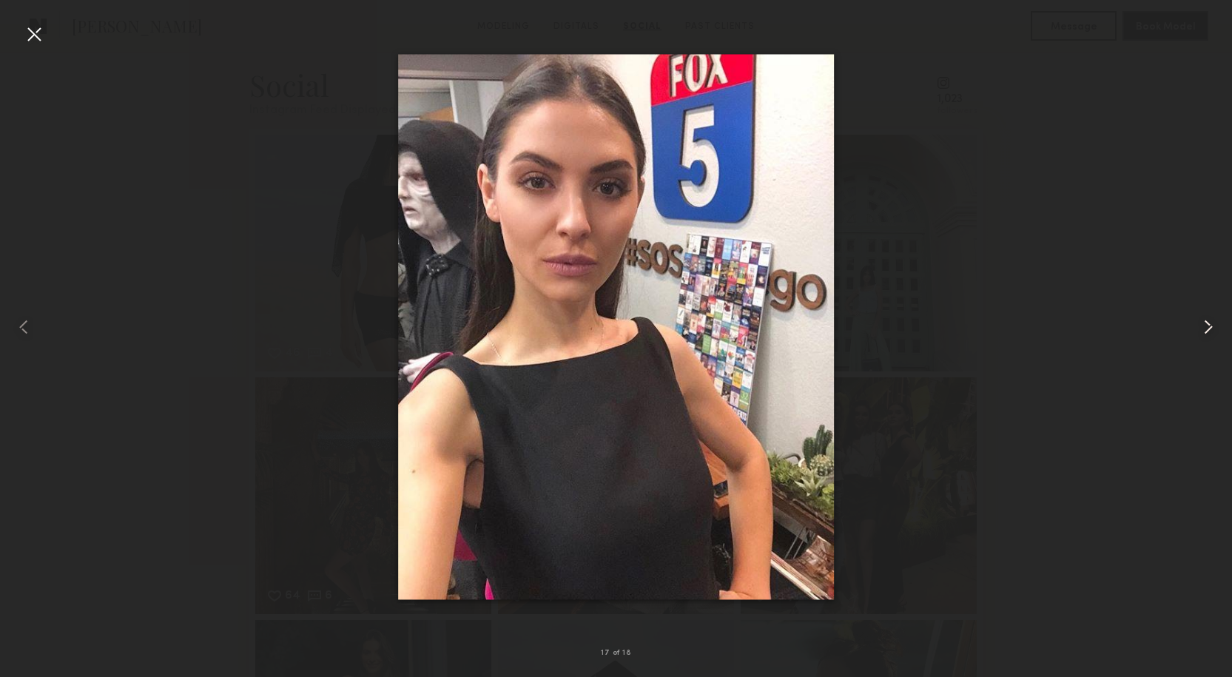
click at [1197, 329] on common-icon at bounding box center [1209, 327] width 24 height 24
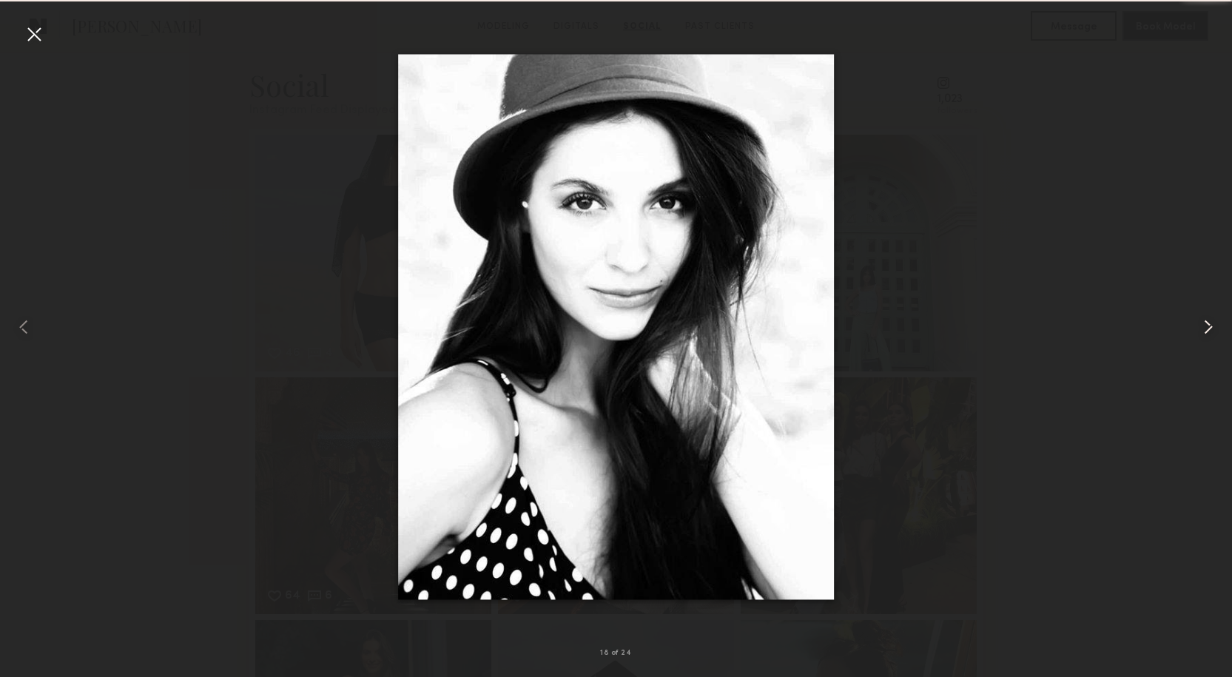
click at [1197, 329] on common-icon at bounding box center [1209, 327] width 24 height 24
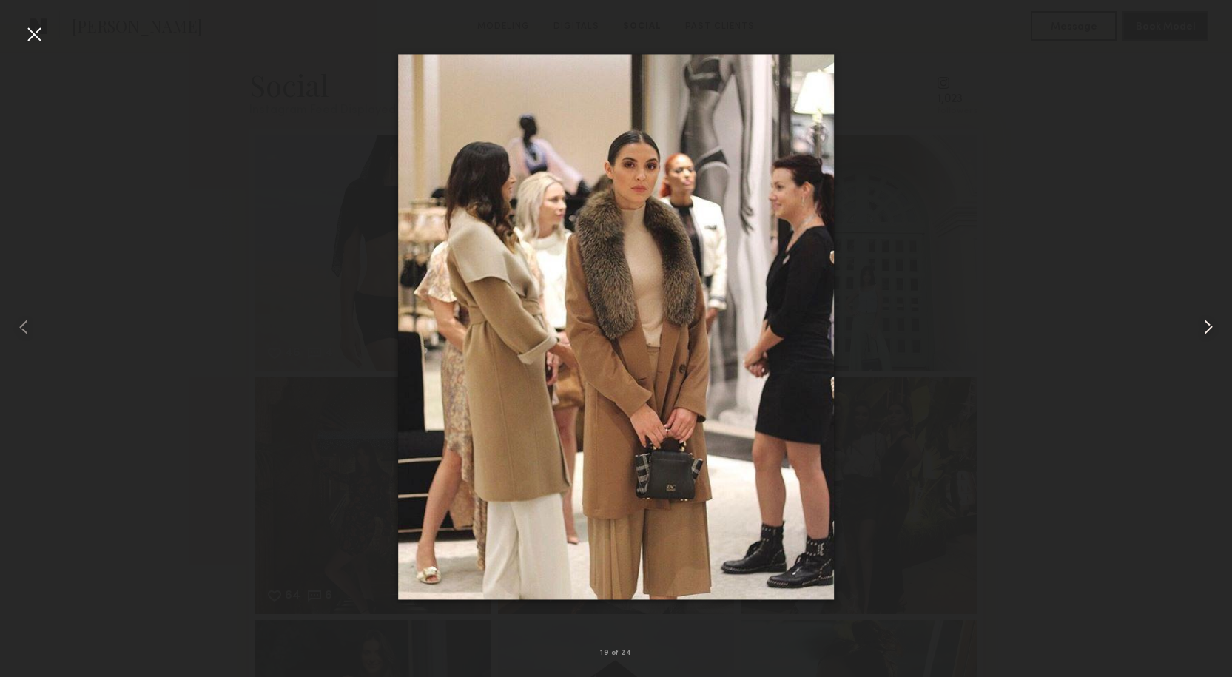
click at [1197, 329] on common-icon at bounding box center [1209, 327] width 24 height 24
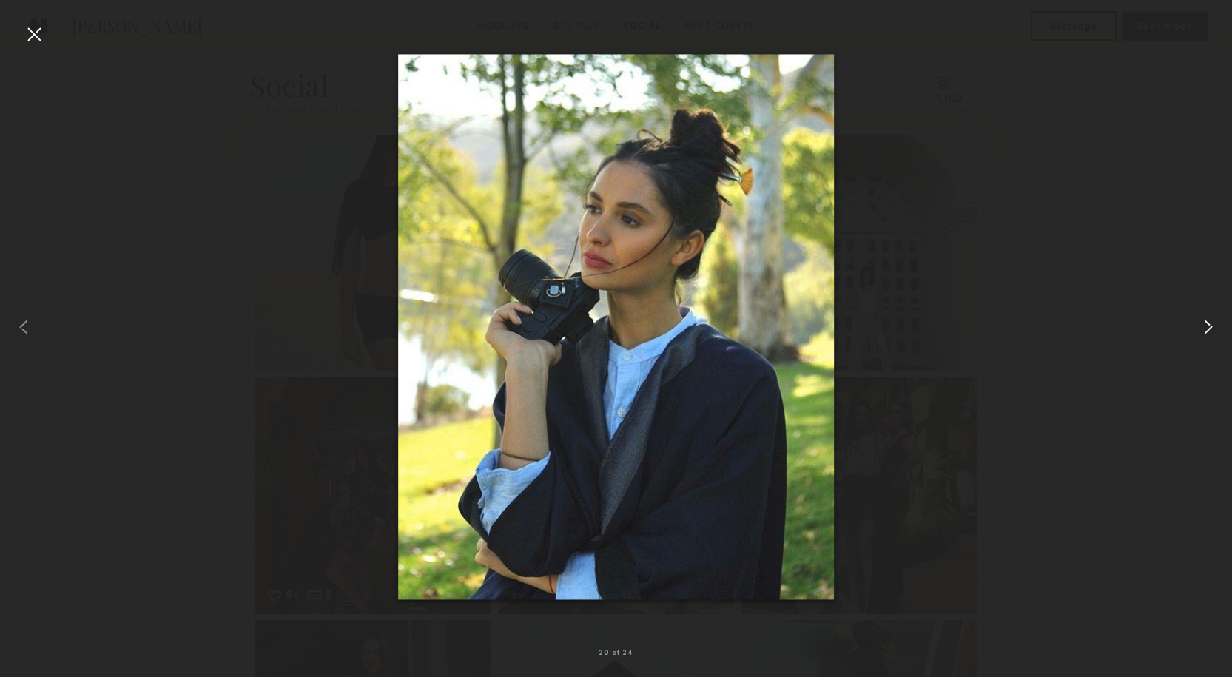
click at [1197, 329] on common-icon at bounding box center [1209, 327] width 24 height 24
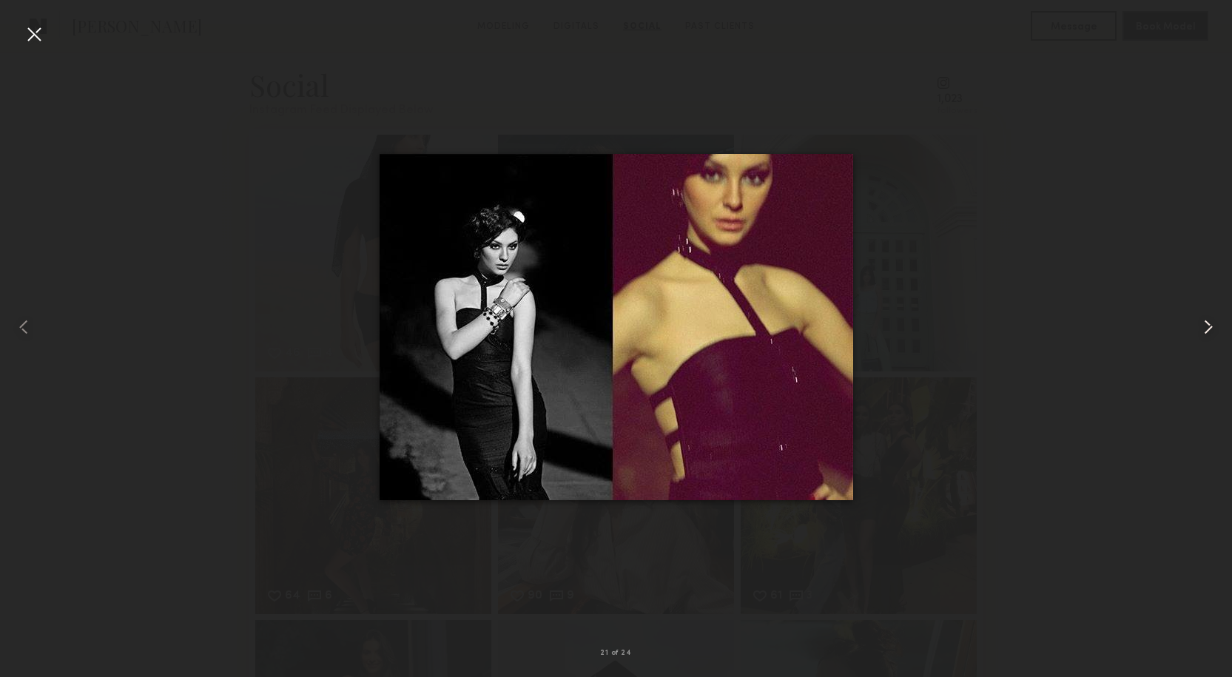
click at [1197, 329] on common-icon at bounding box center [1209, 327] width 24 height 24
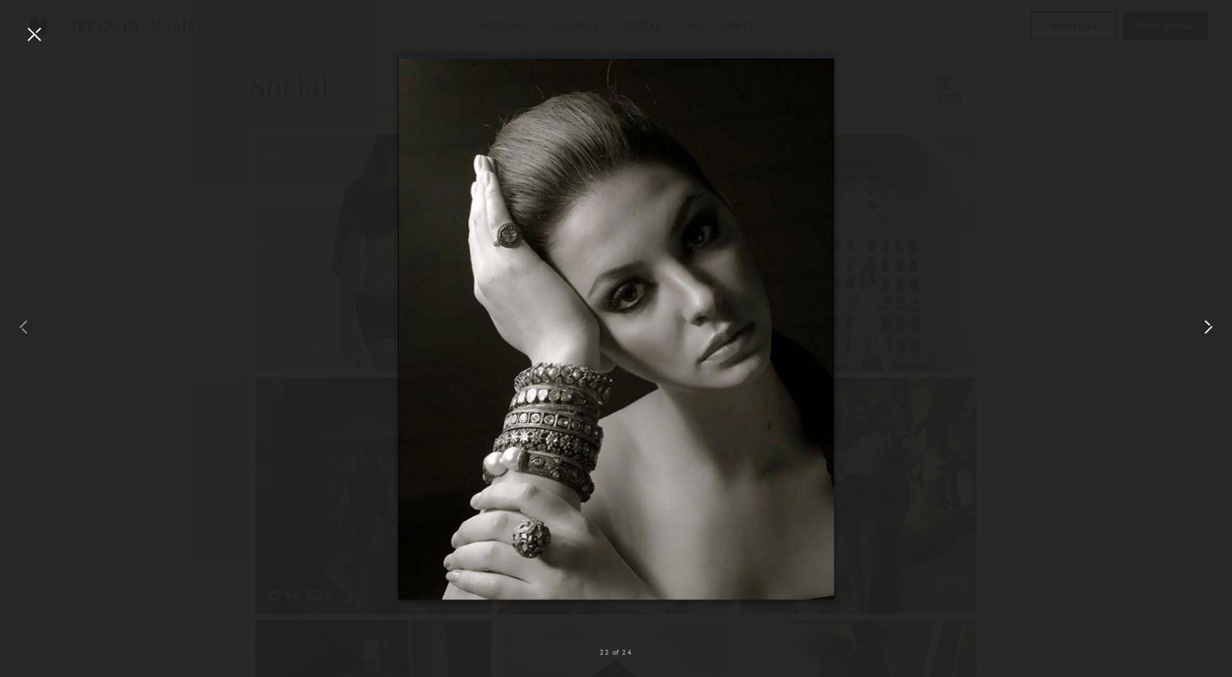
click at [1197, 329] on common-icon at bounding box center [1209, 327] width 24 height 24
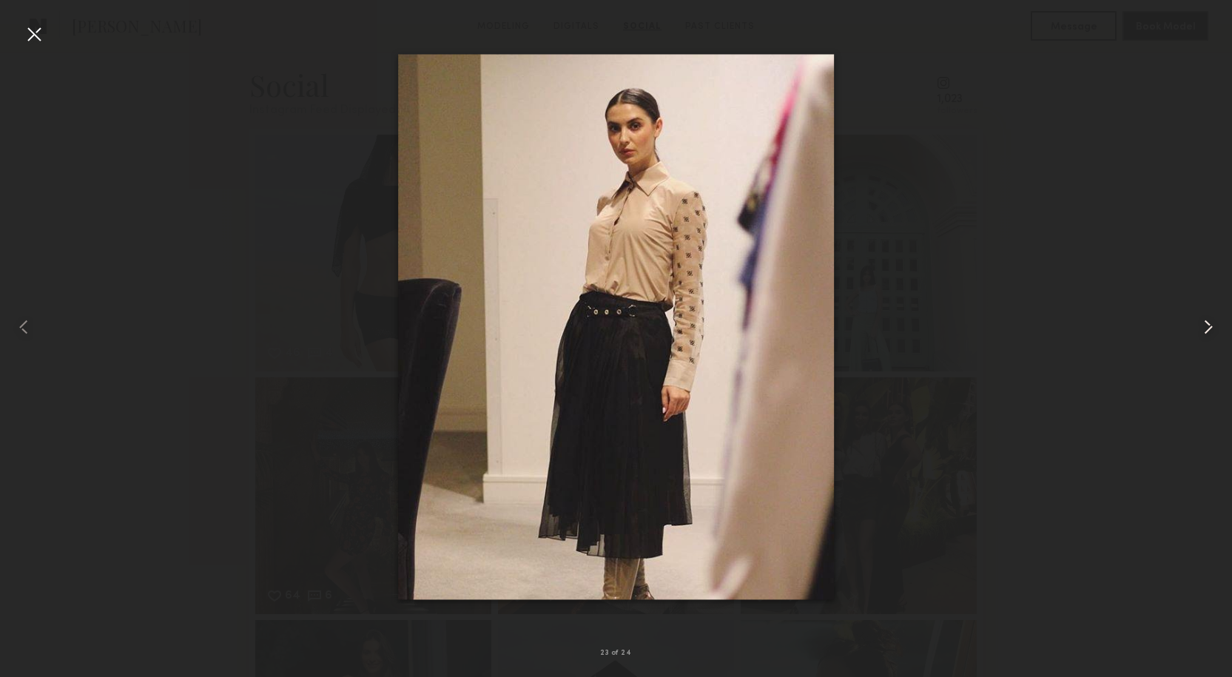
click at [1197, 329] on common-icon at bounding box center [1209, 327] width 24 height 24
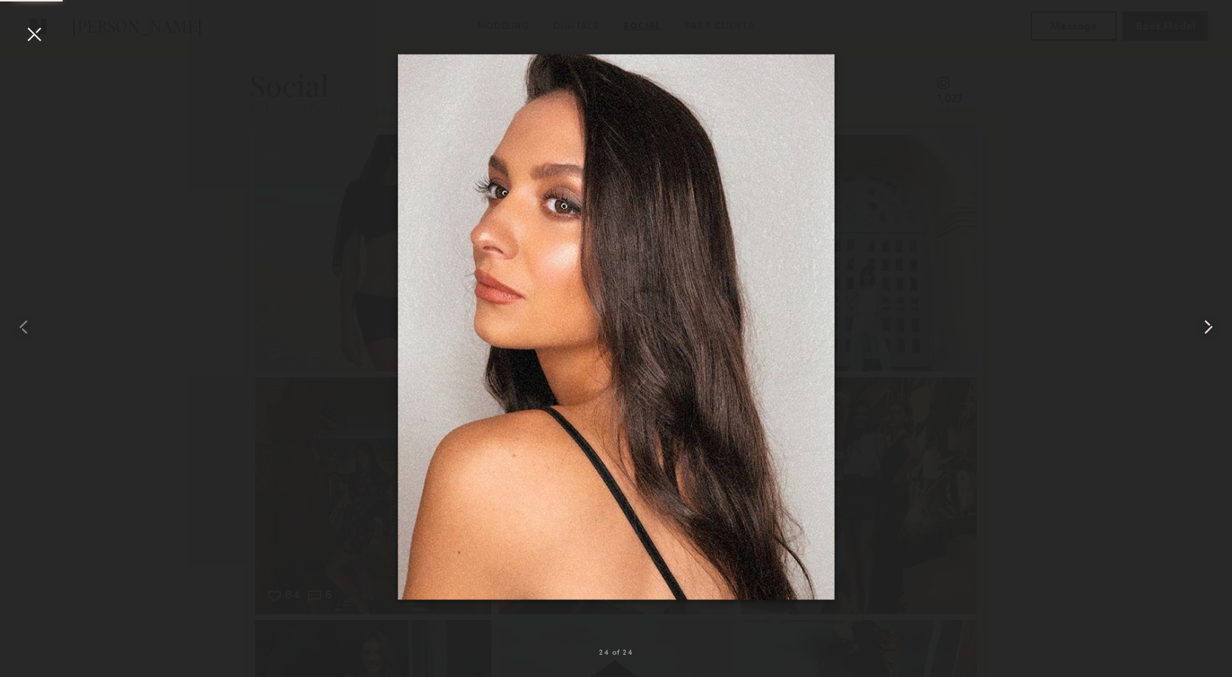
click at [1197, 329] on common-icon at bounding box center [1209, 327] width 24 height 24
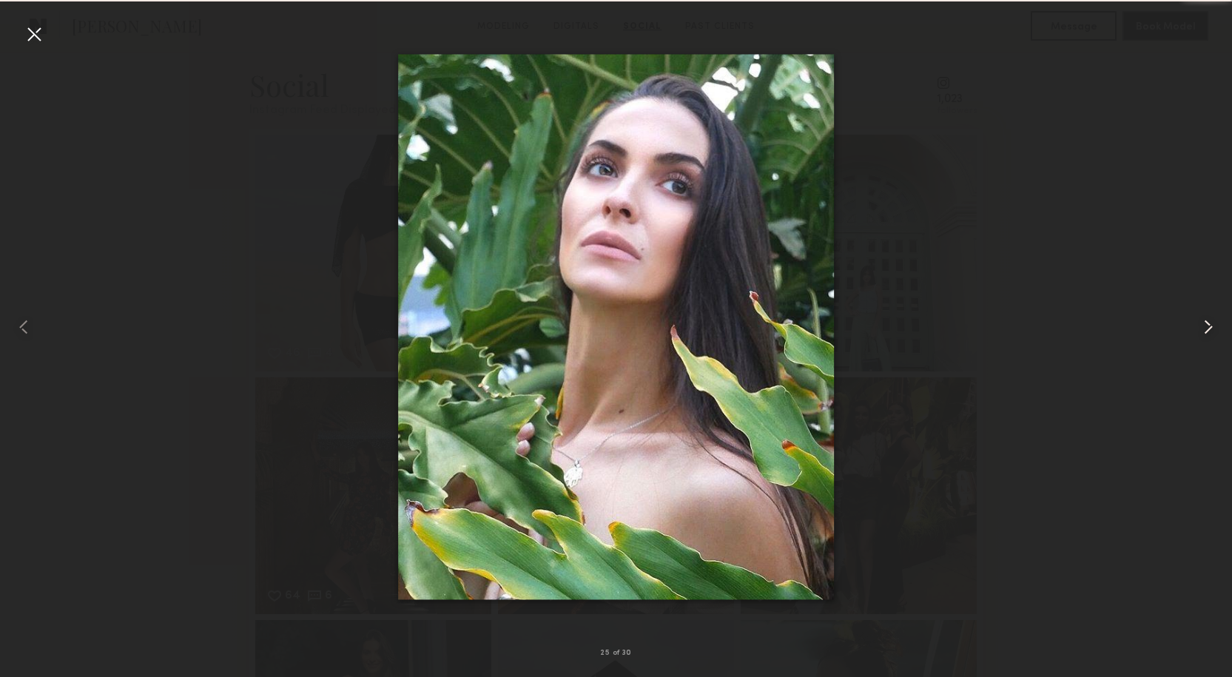
click at [1197, 329] on common-icon at bounding box center [1209, 327] width 24 height 24
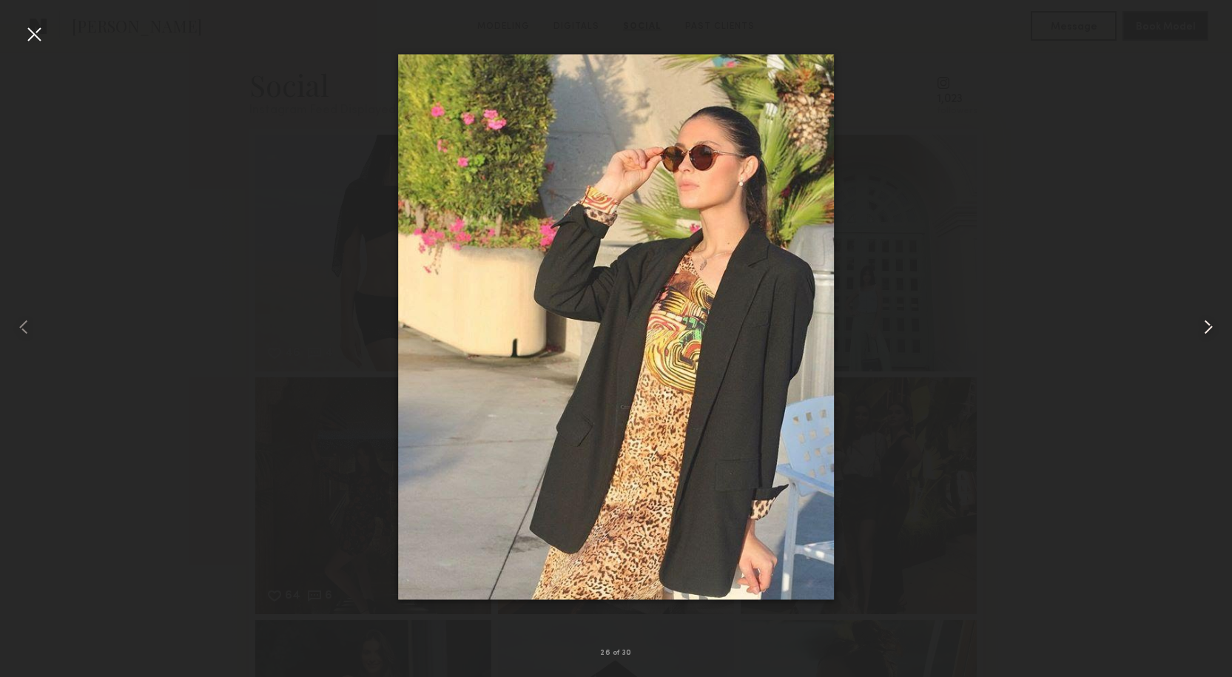
click at [1197, 329] on common-icon at bounding box center [1209, 327] width 24 height 24
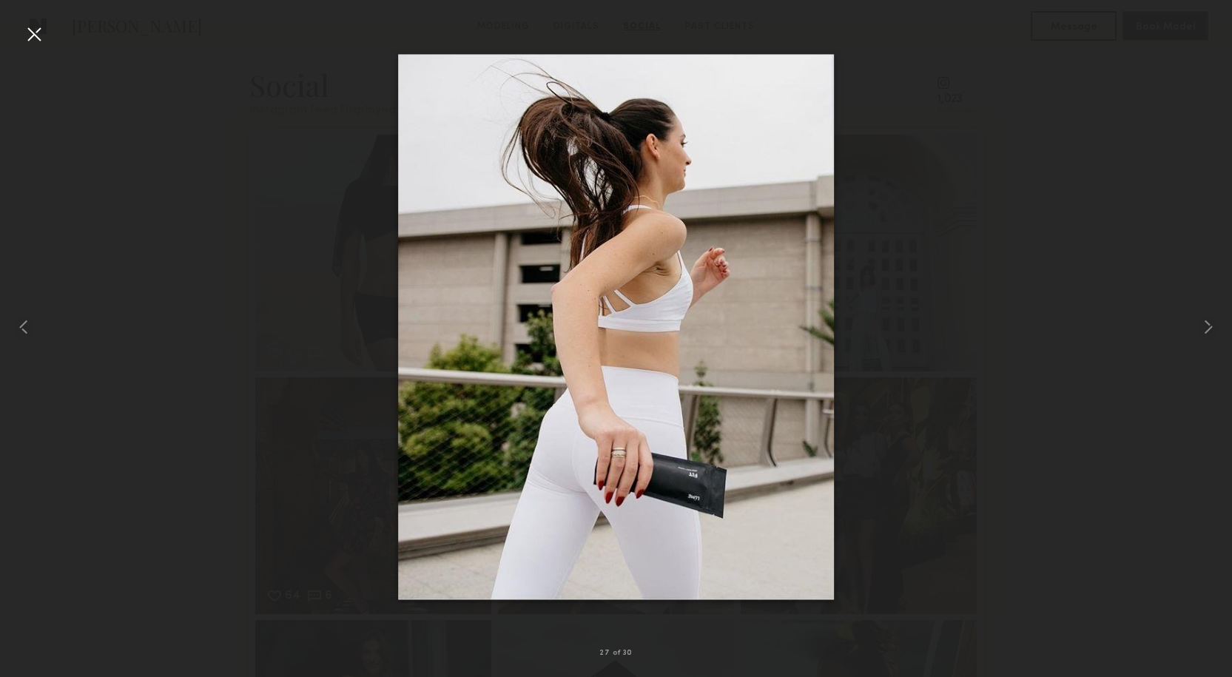
click at [32, 27] on div at bounding box center [34, 34] width 24 height 24
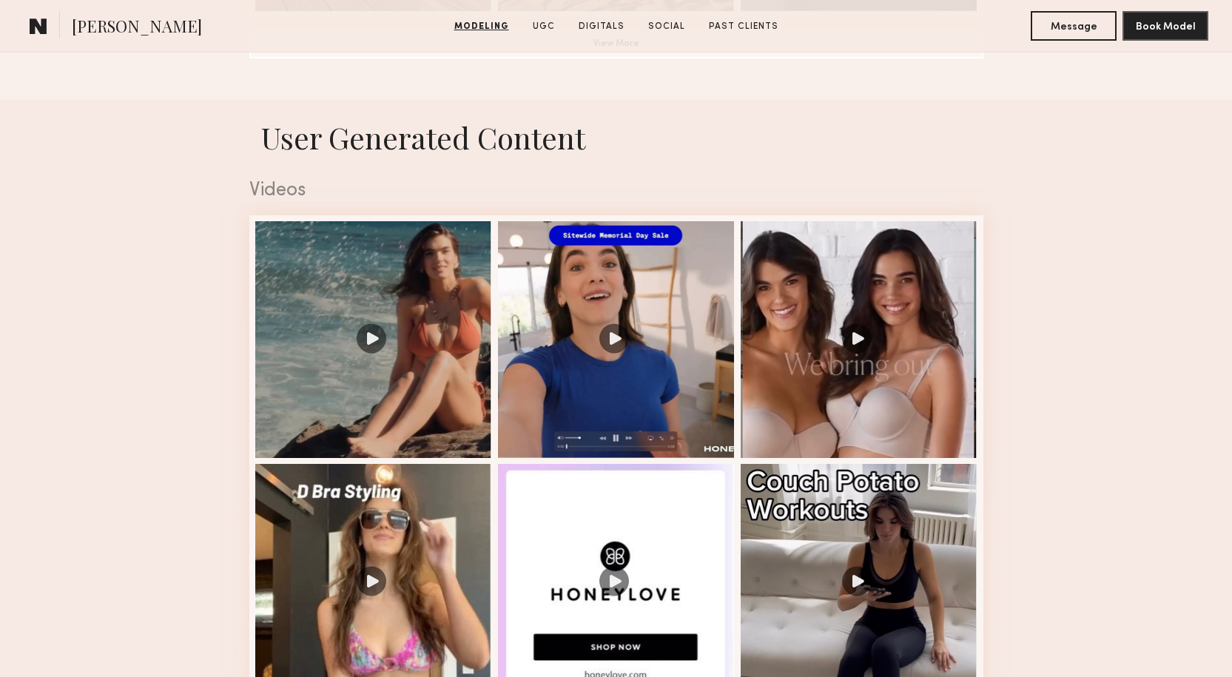
scroll to position [1554, 0]
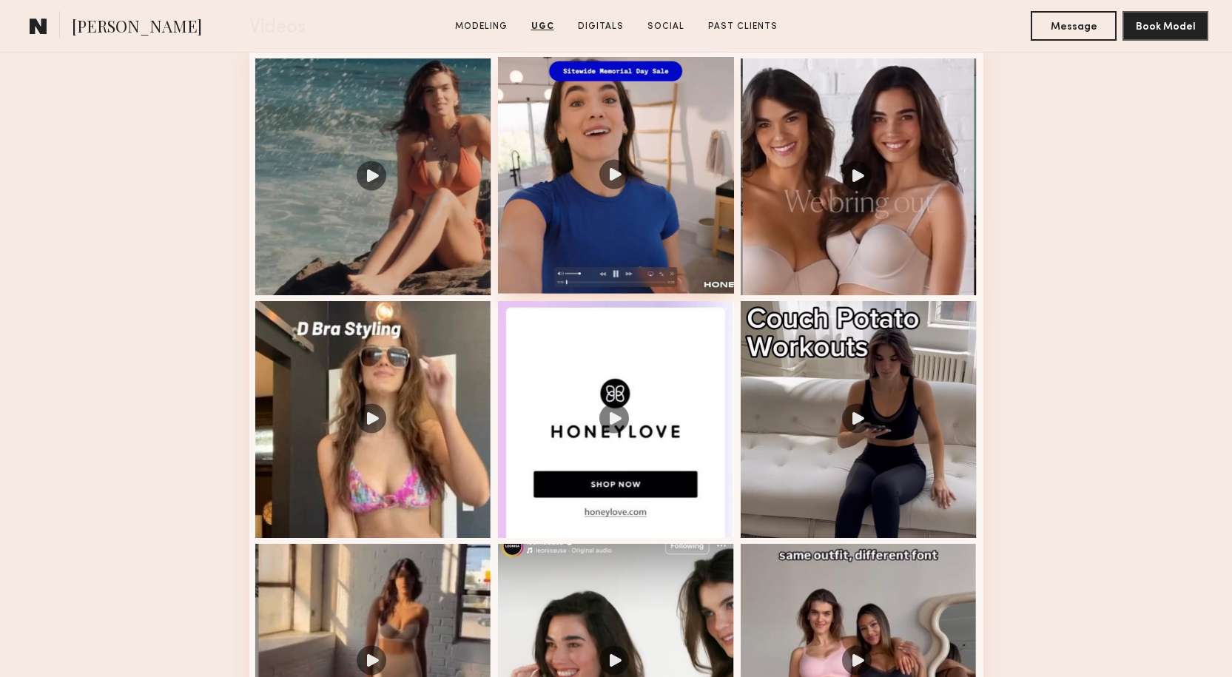
click at [616, 176] on div at bounding box center [616, 175] width 237 height 237
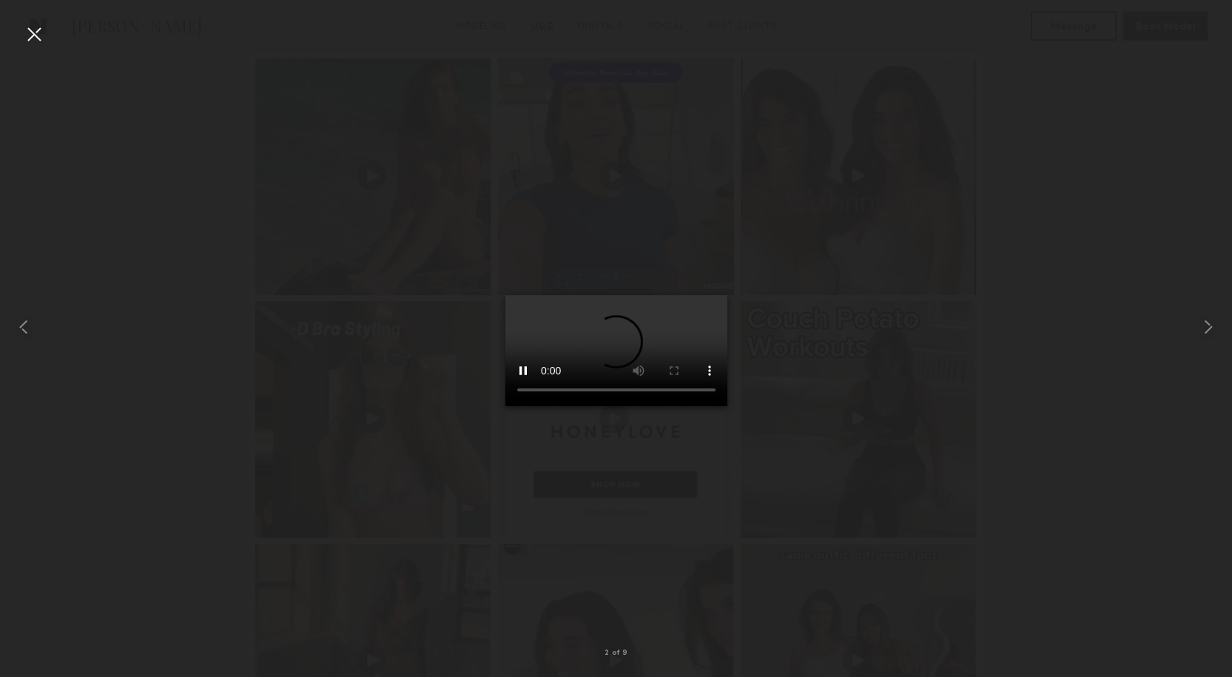
click at [38, 36] on div at bounding box center [34, 34] width 24 height 24
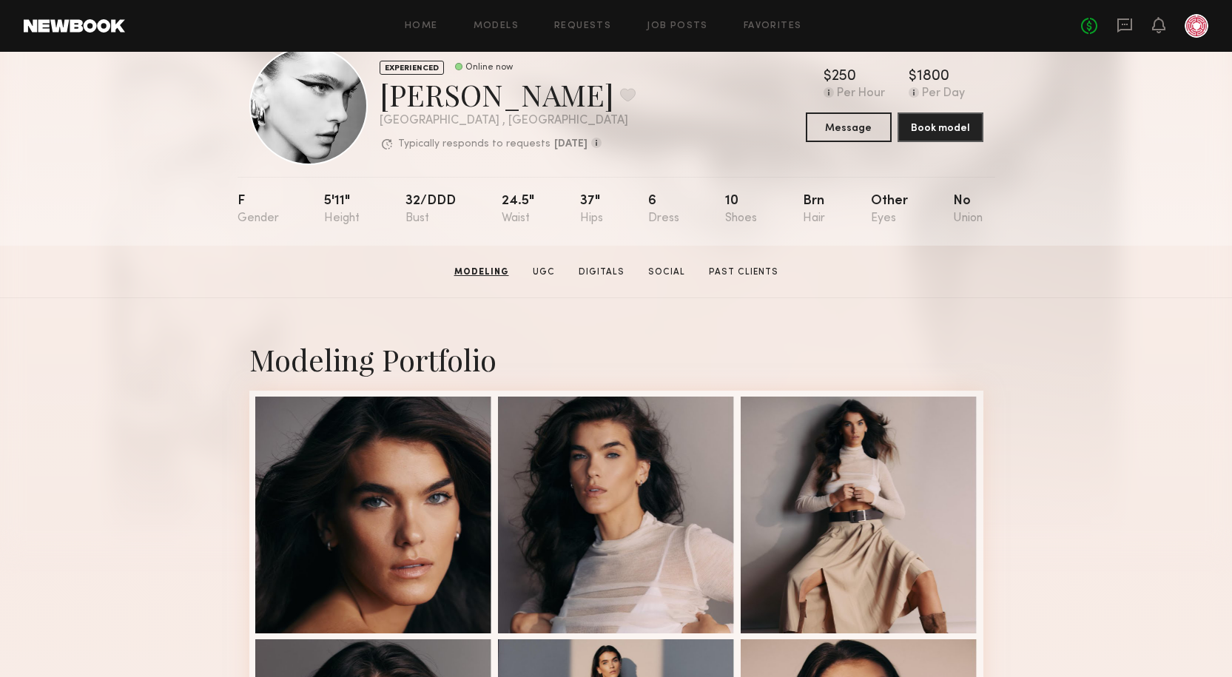
scroll to position [0, 0]
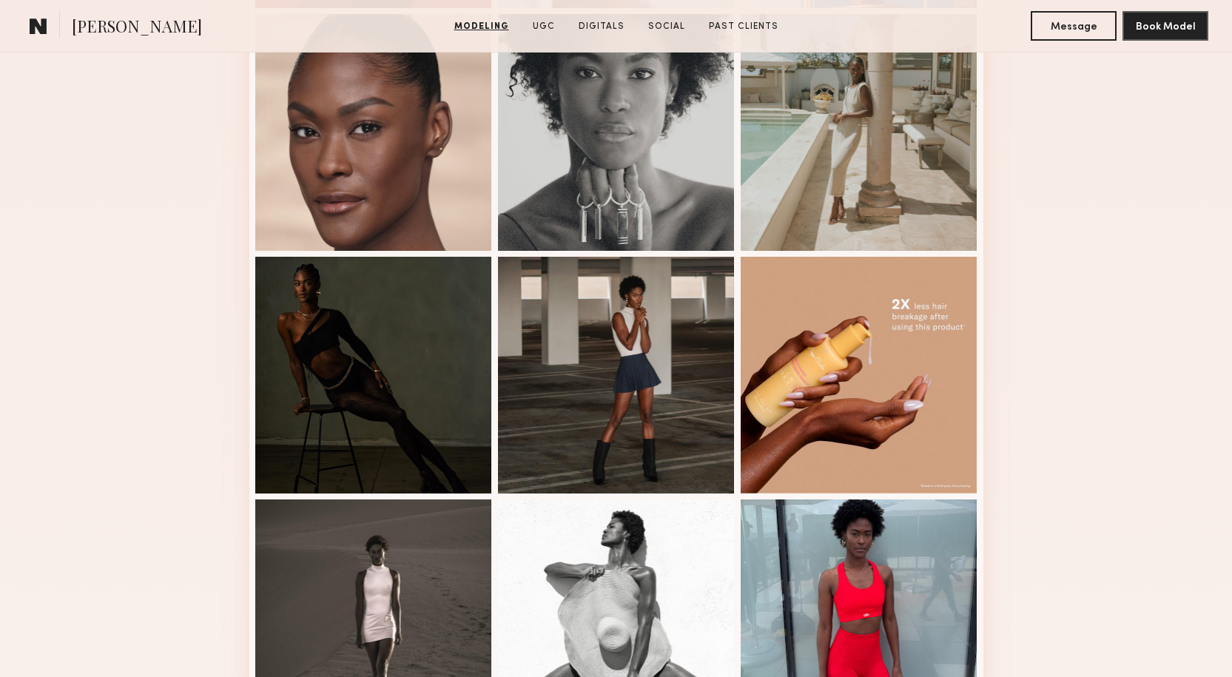
scroll to position [1036, 0]
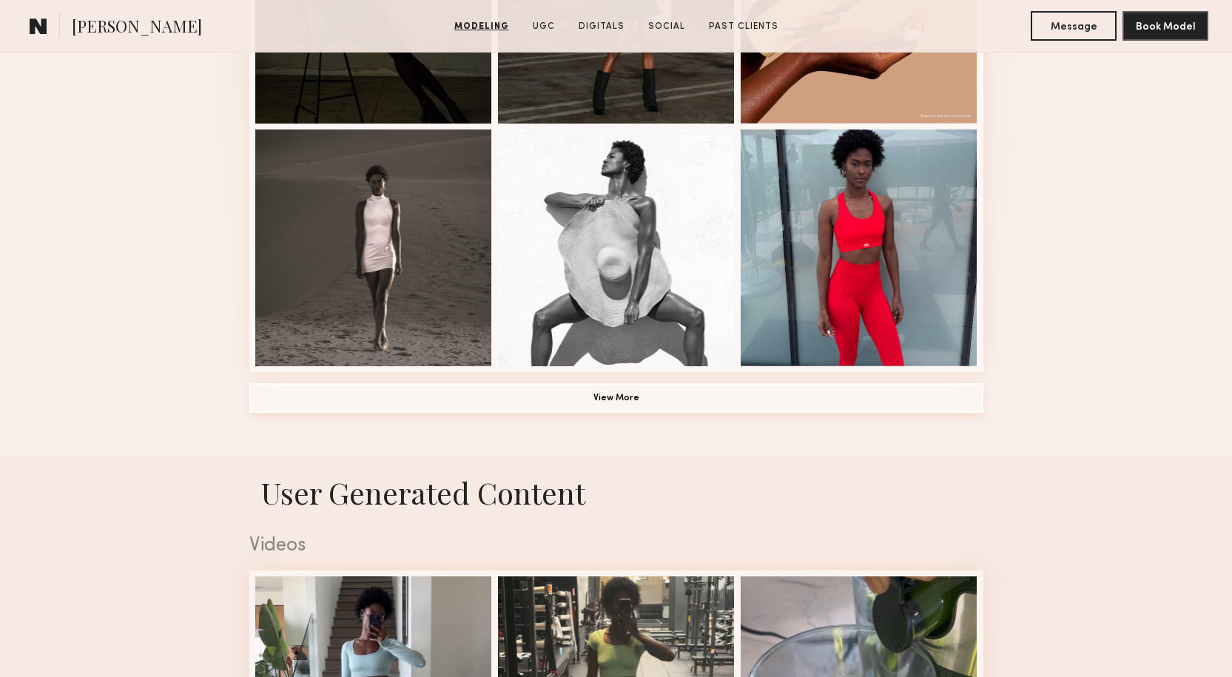
click at [659, 403] on button "View More" at bounding box center [616, 398] width 734 height 30
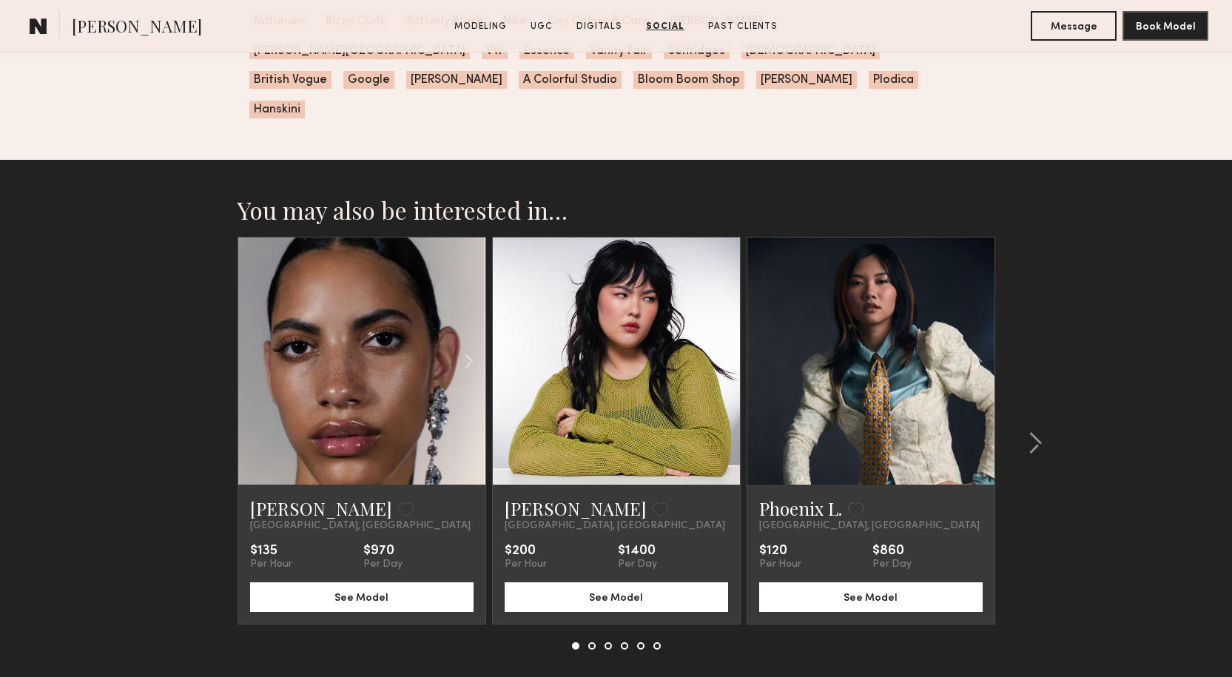
scroll to position [6057, 0]
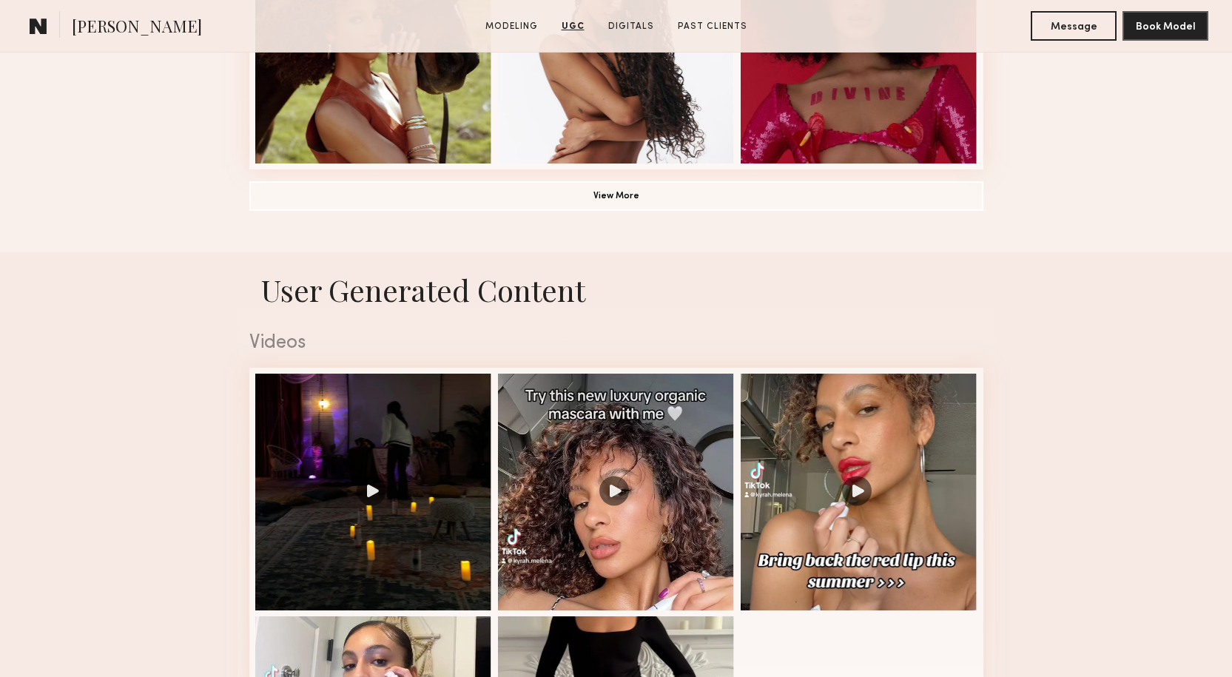
scroll to position [962, 0]
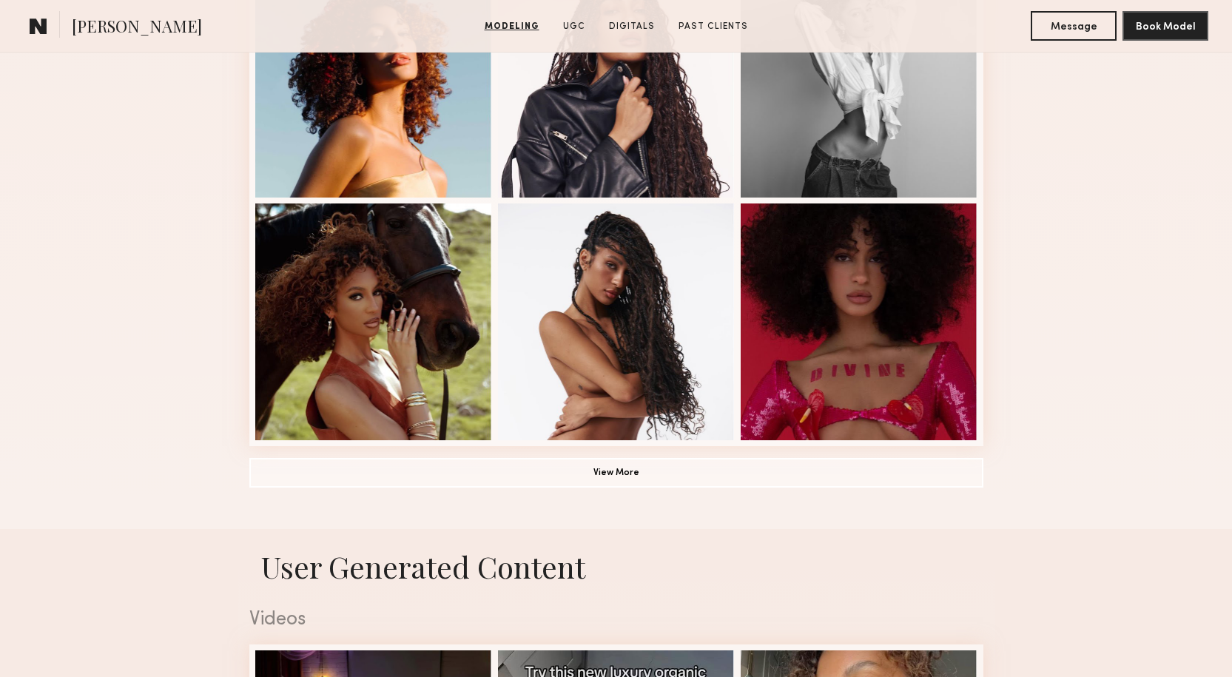
click at [714, 486] on button "View More" at bounding box center [616, 472] width 734 height 30
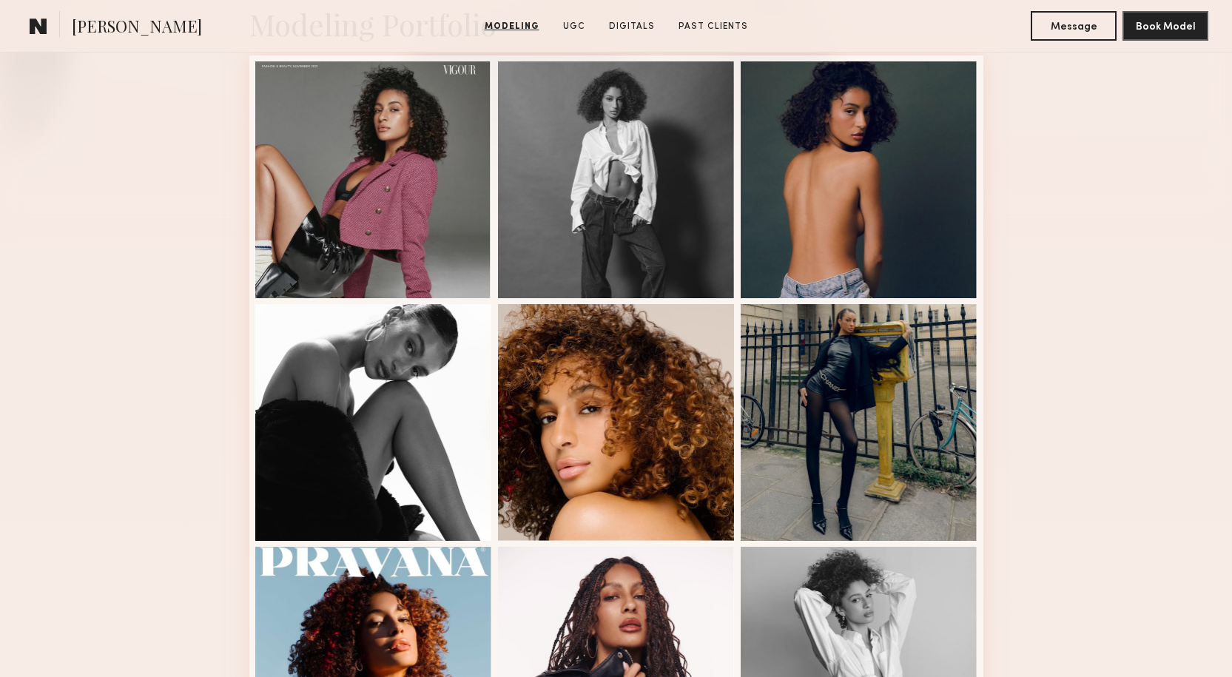
scroll to position [370, 0]
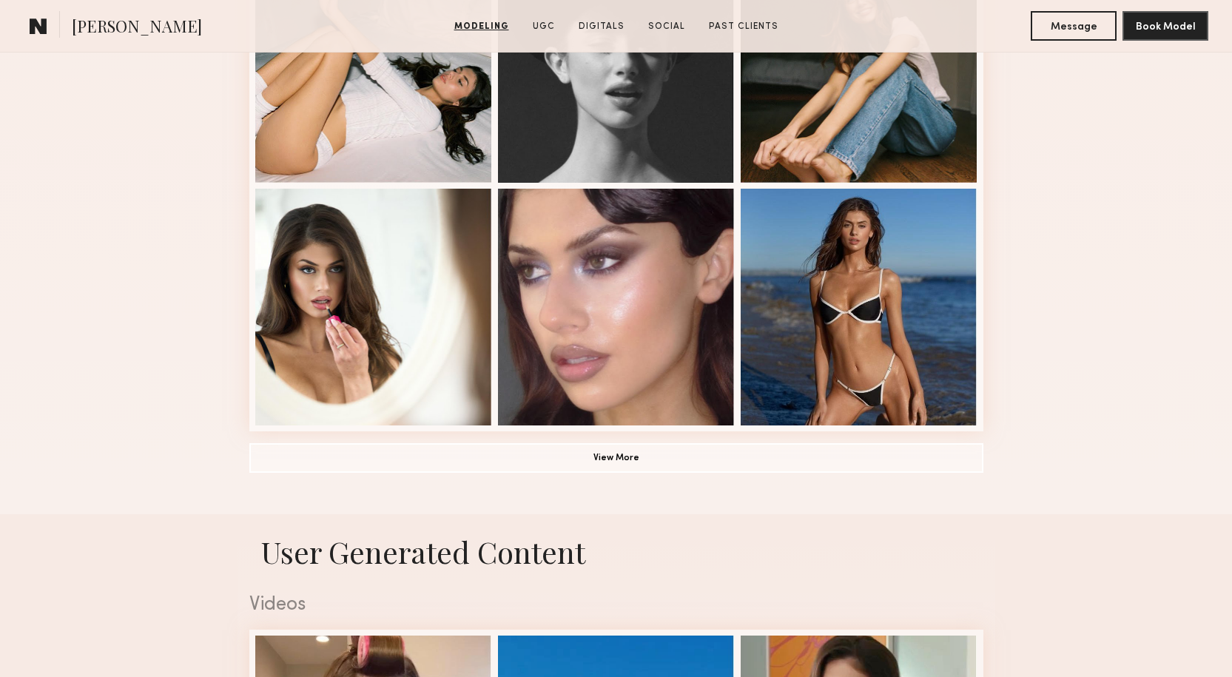
scroll to position [888, 0]
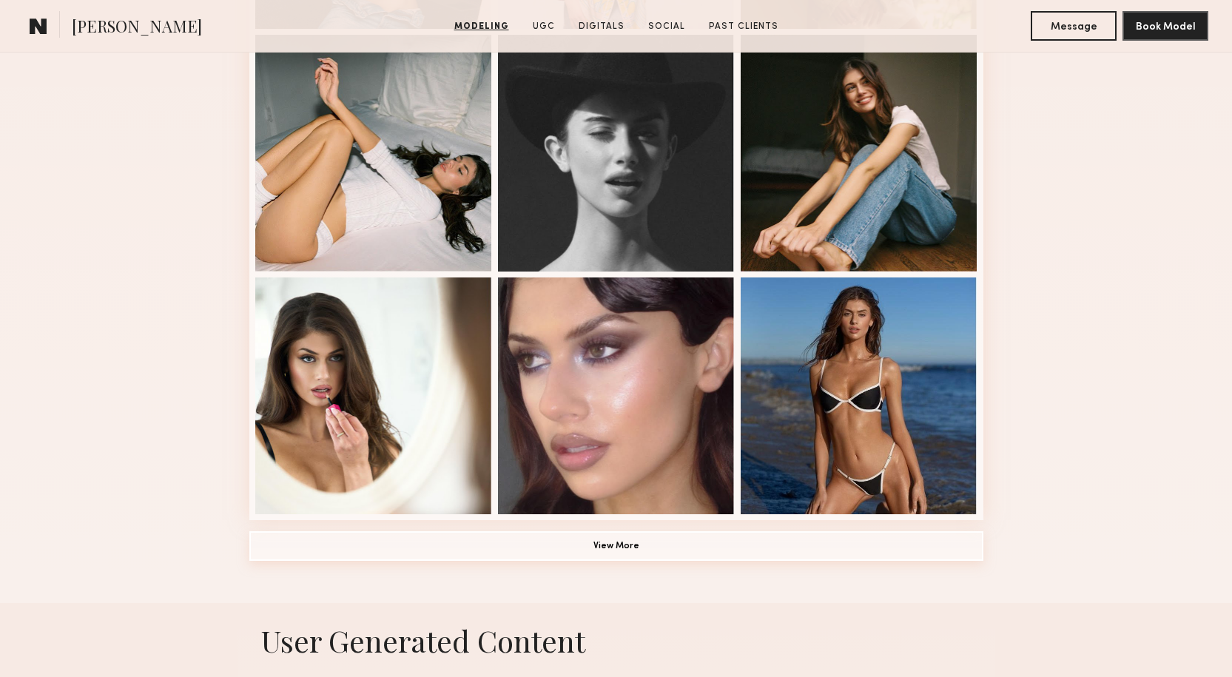
click at [735, 556] on button "View More" at bounding box center [616, 546] width 734 height 30
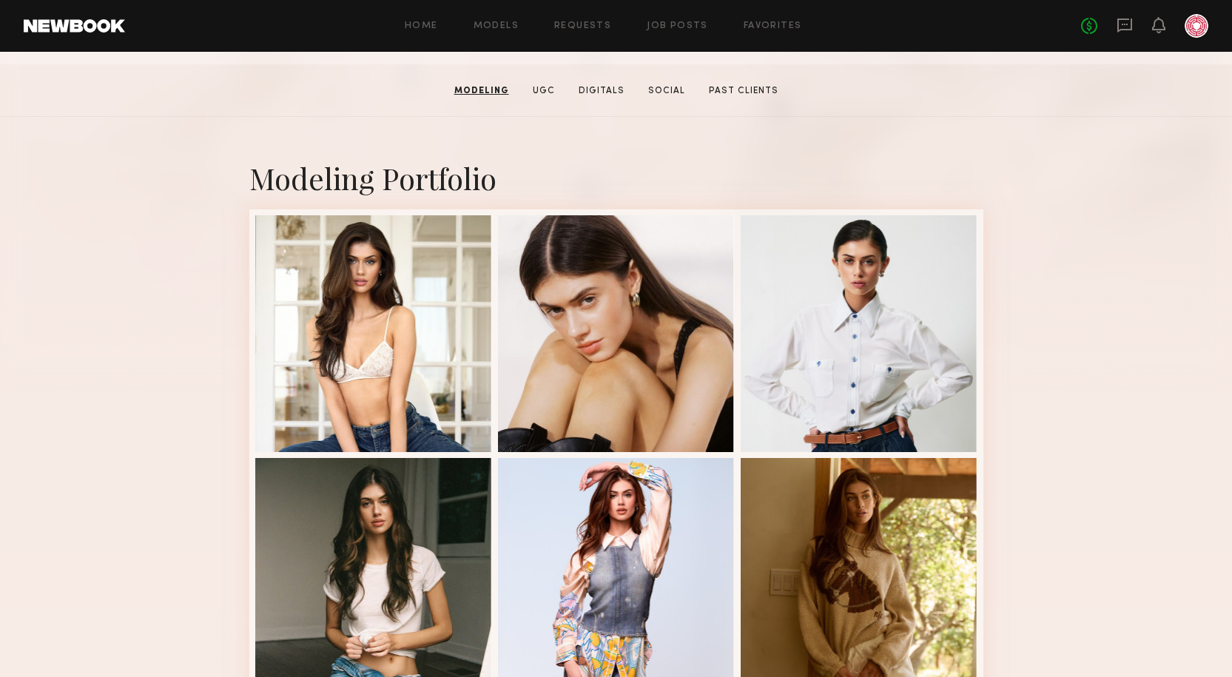
scroll to position [0, 0]
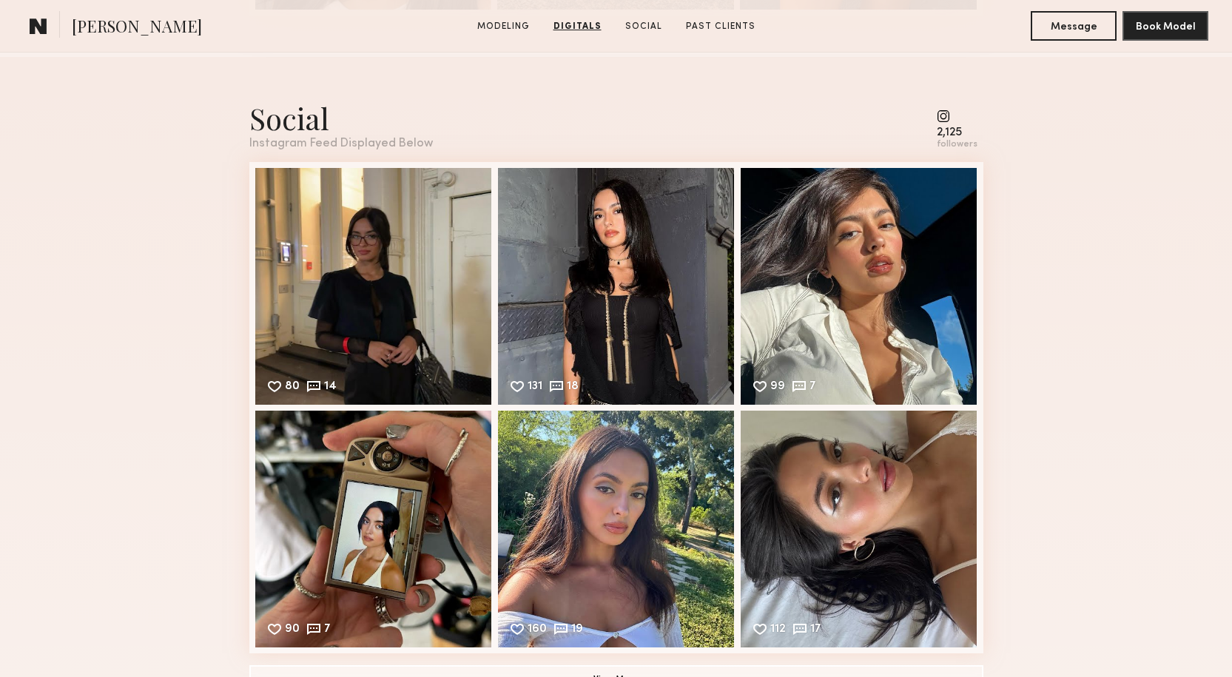
scroll to position [2220, 0]
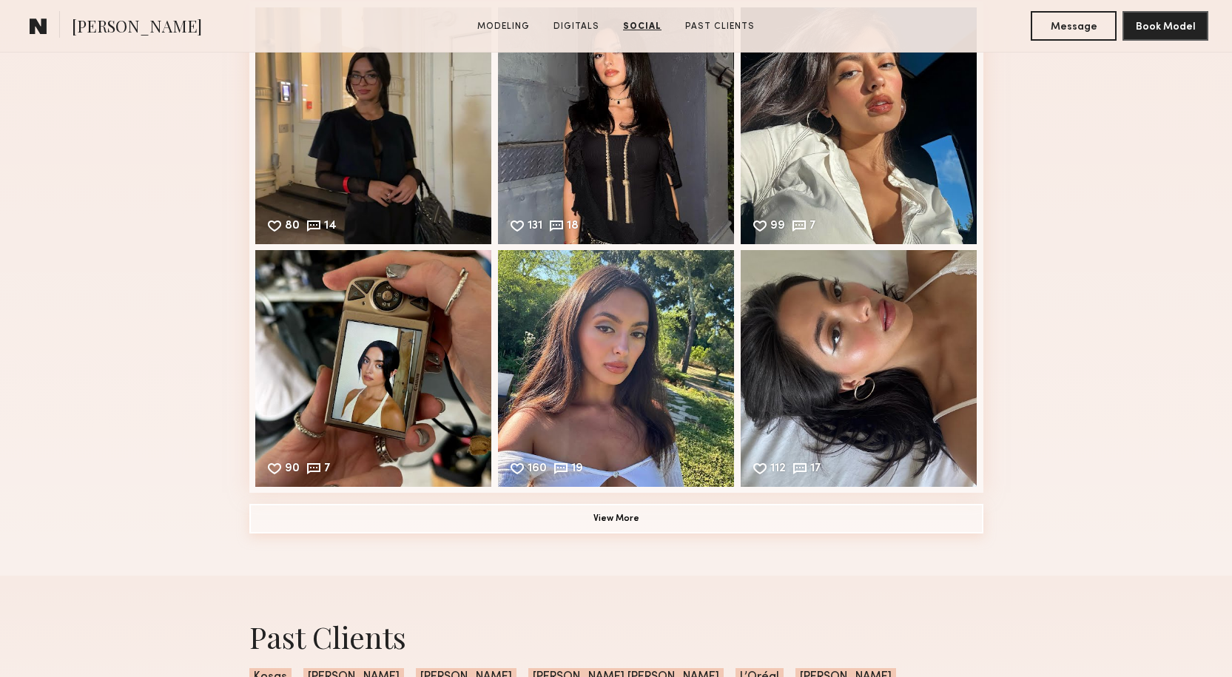
click at [611, 524] on button "View More" at bounding box center [616, 519] width 734 height 30
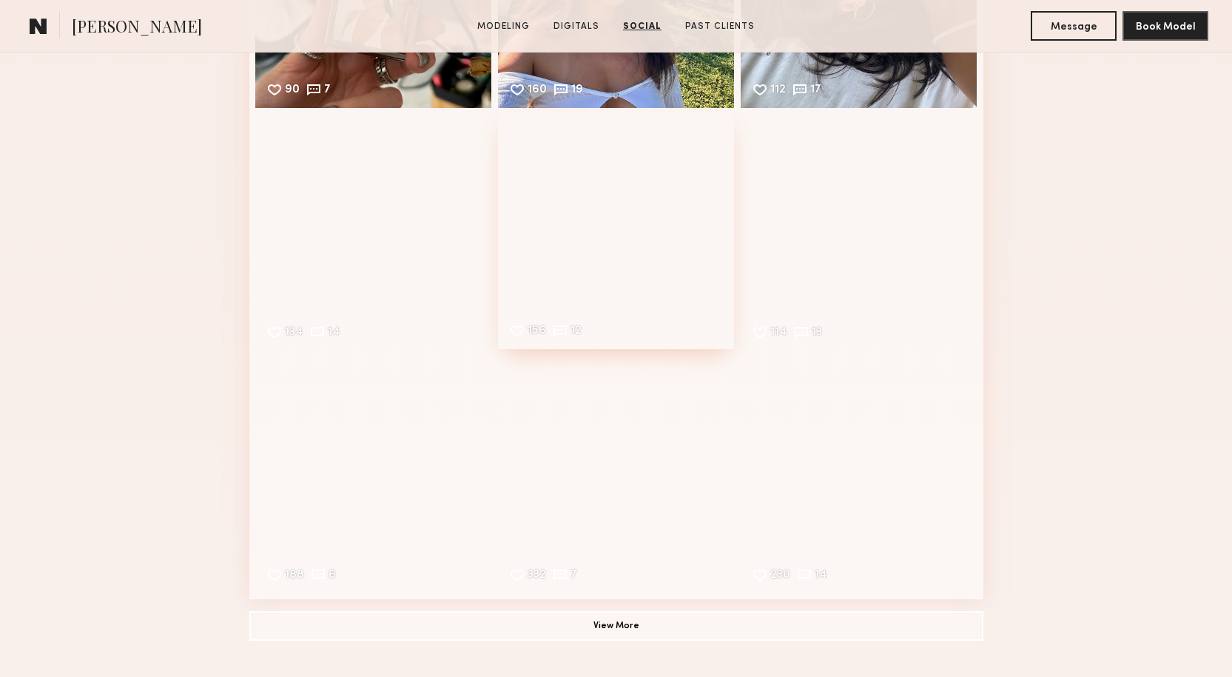
scroll to position [2664, 0]
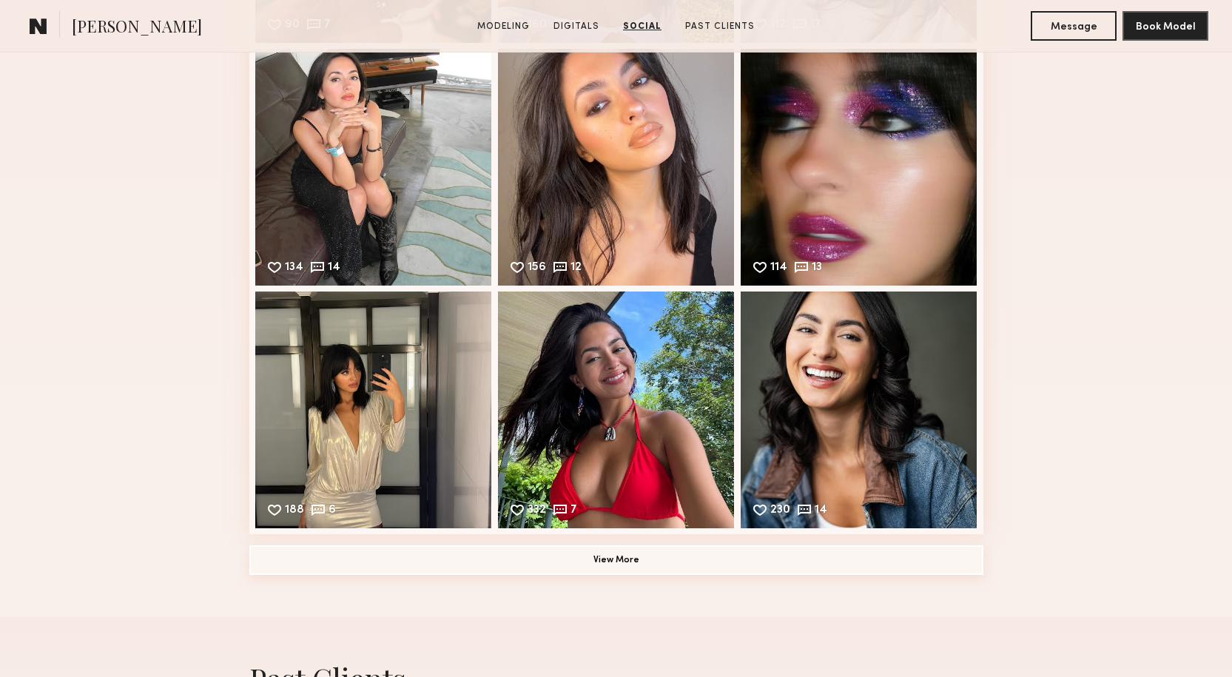
click at [660, 570] on button "View More" at bounding box center [616, 560] width 734 height 30
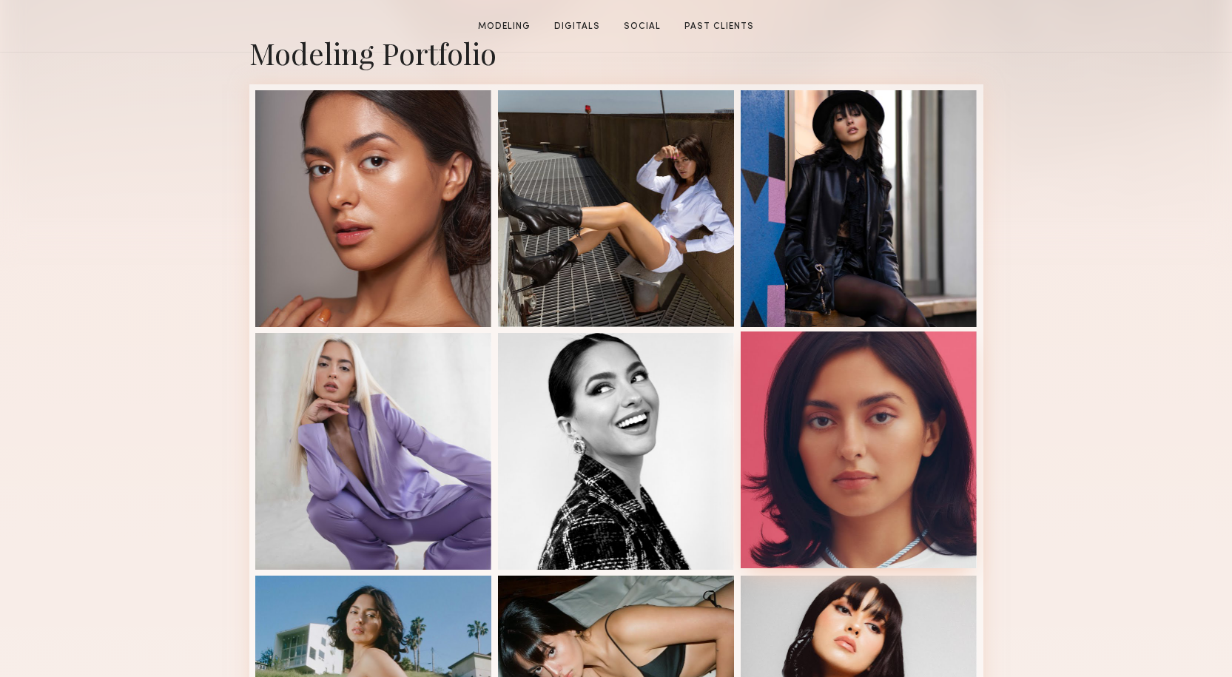
scroll to position [370, 0]
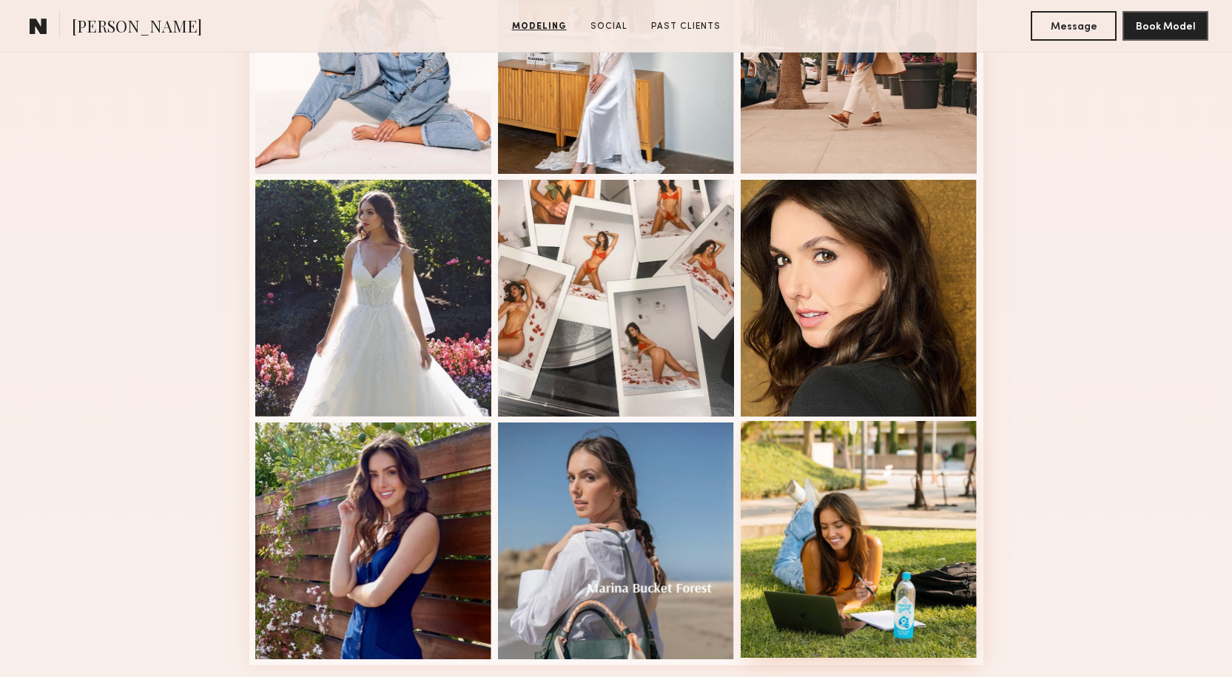
scroll to position [888, 0]
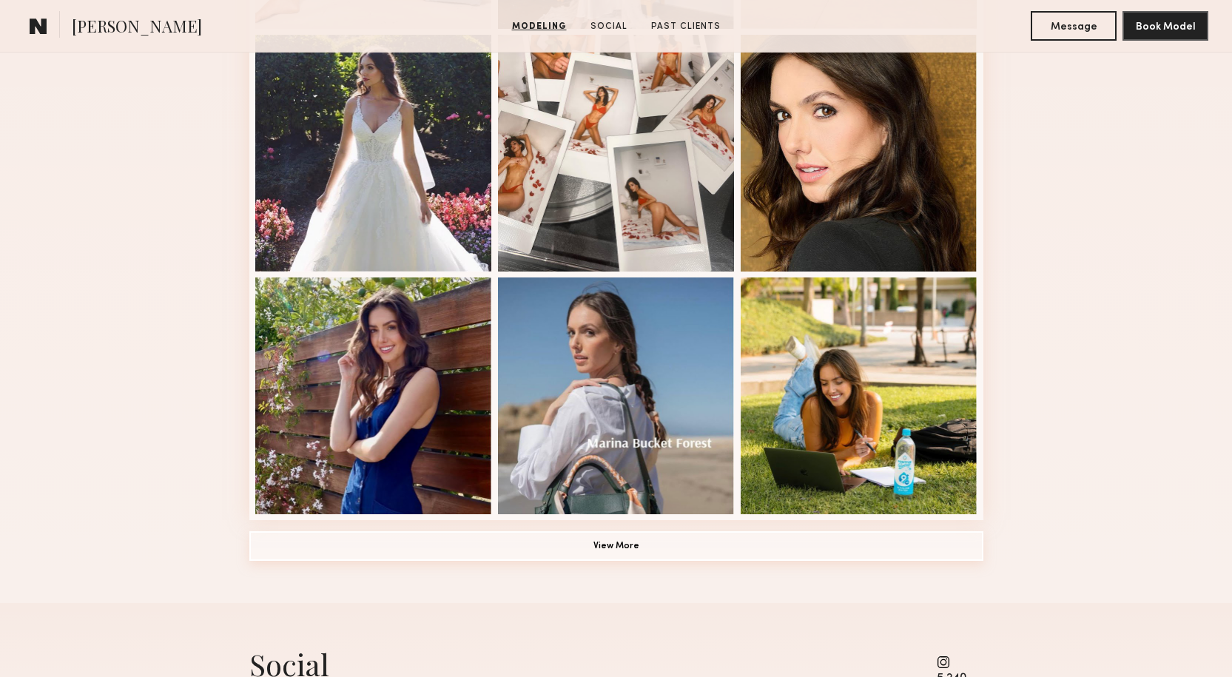
click at [691, 561] on button "View More" at bounding box center [616, 546] width 734 height 30
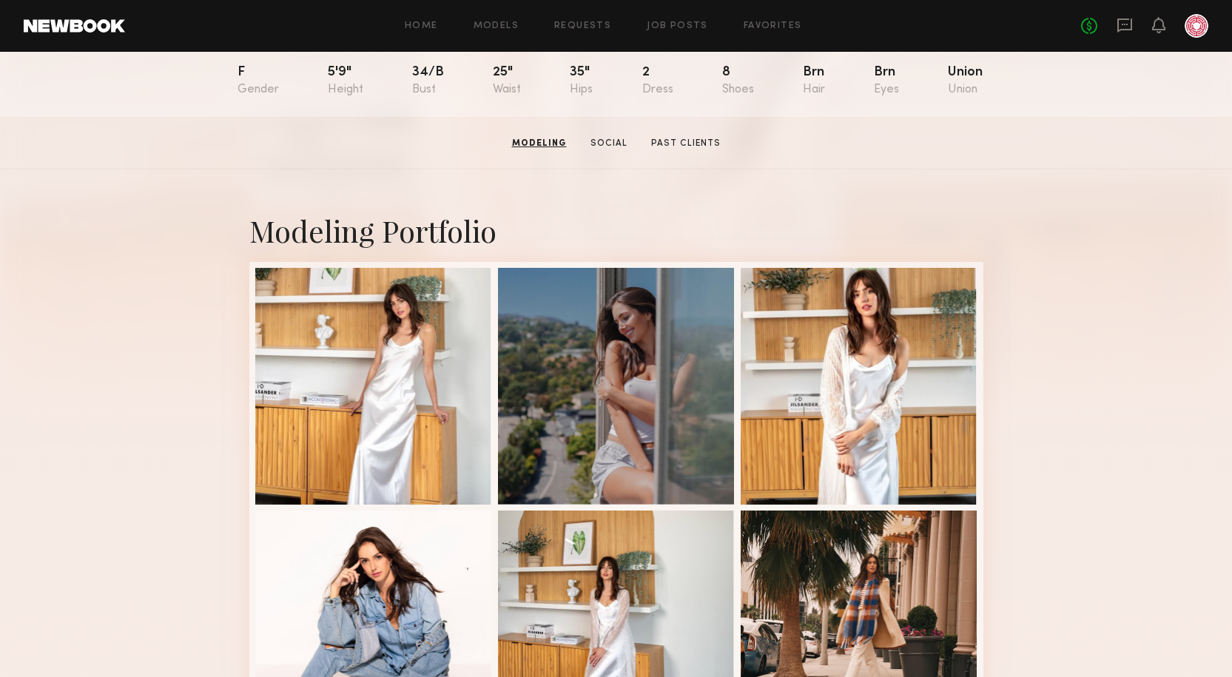
scroll to position [74, 0]
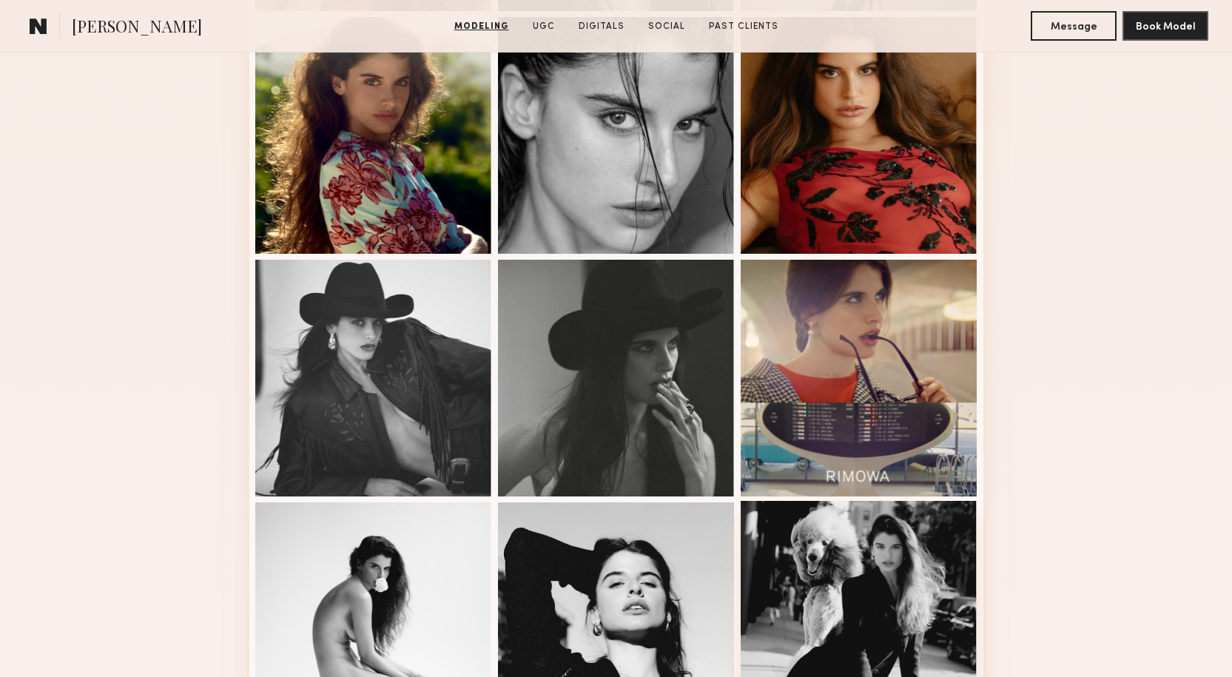
scroll to position [740, 0]
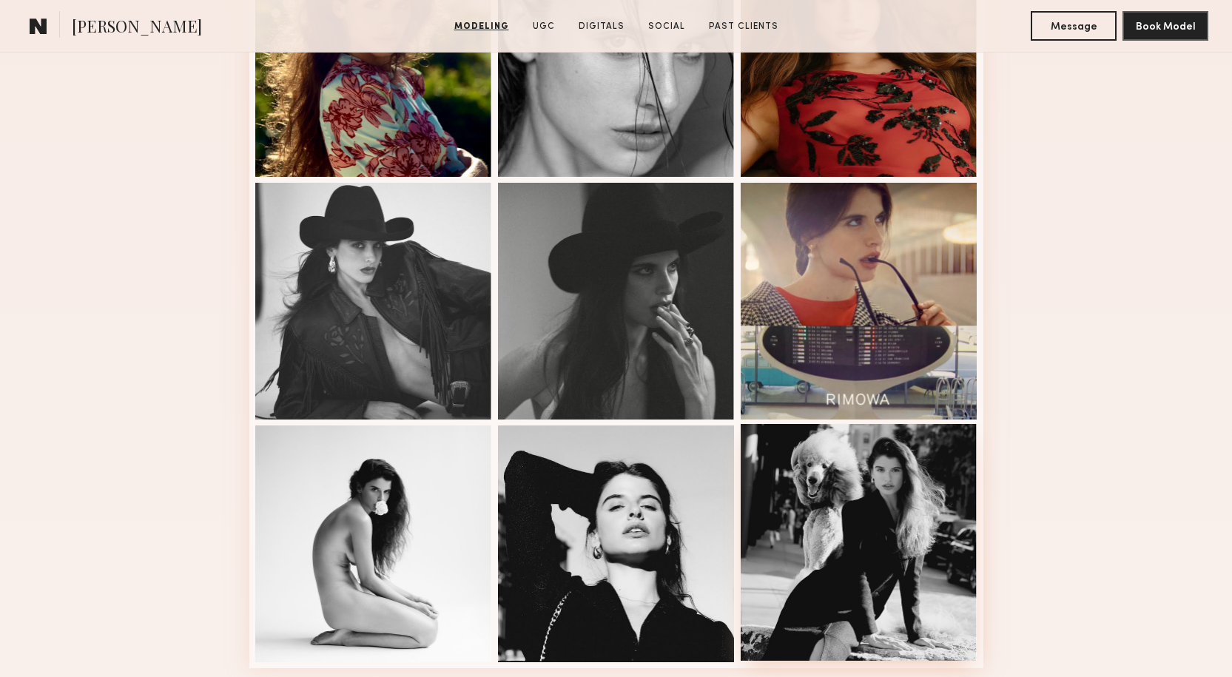
click at [896, 619] on div at bounding box center [859, 542] width 237 height 237
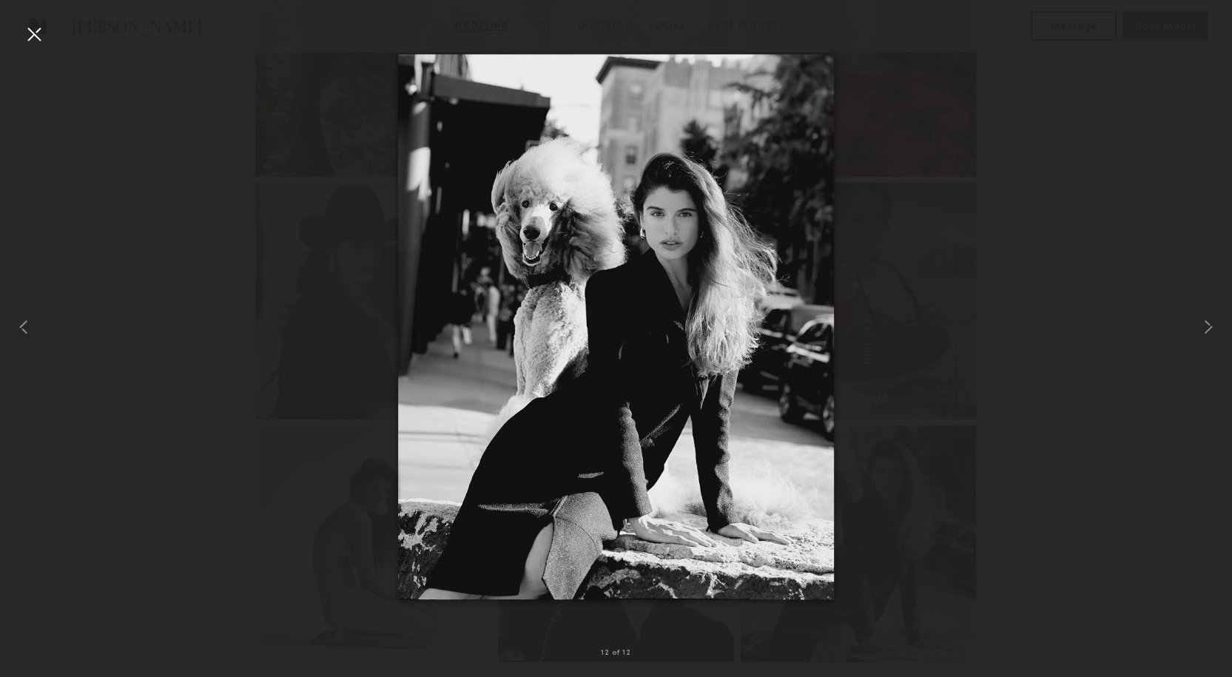
click at [24, 28] on div at bounding box center [34, 34] width 24 height 24
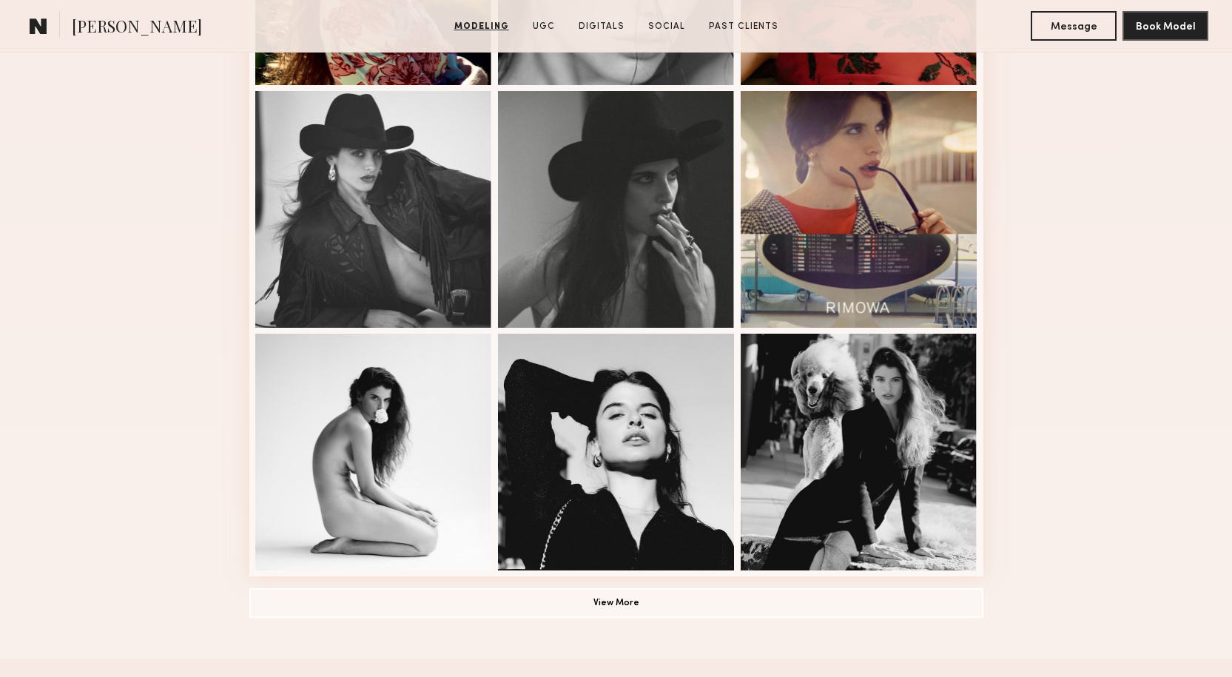
scroll to position [1036, 0]
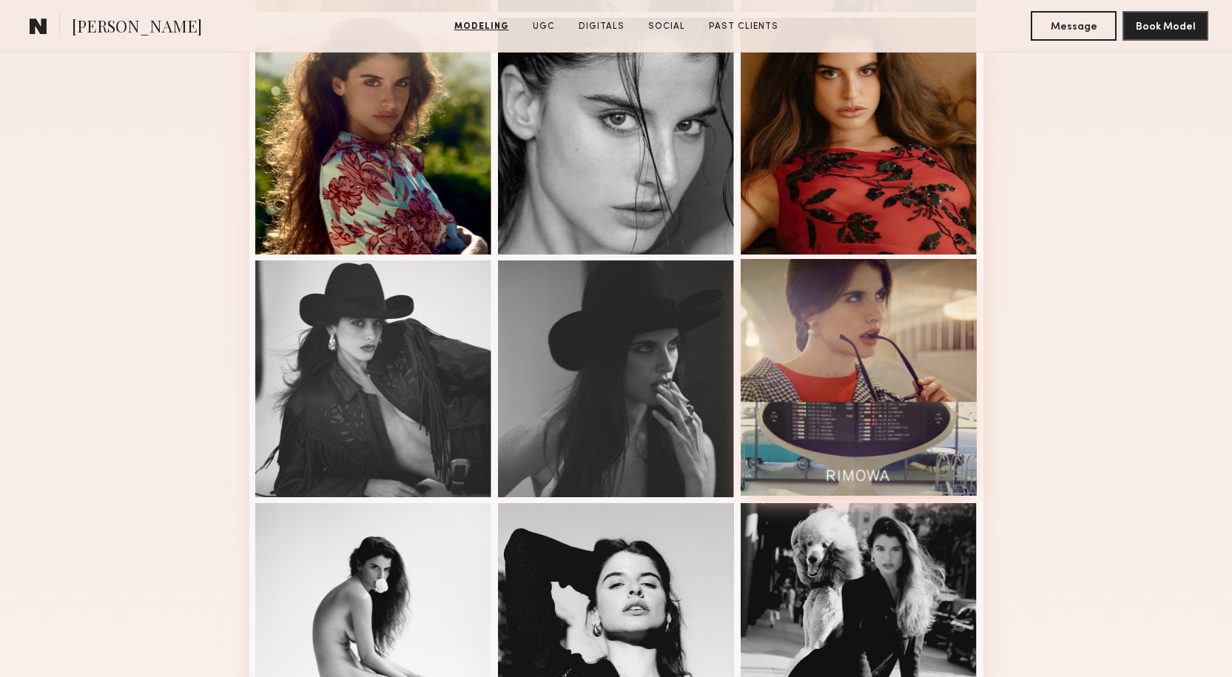
scroll to position [888, 0]
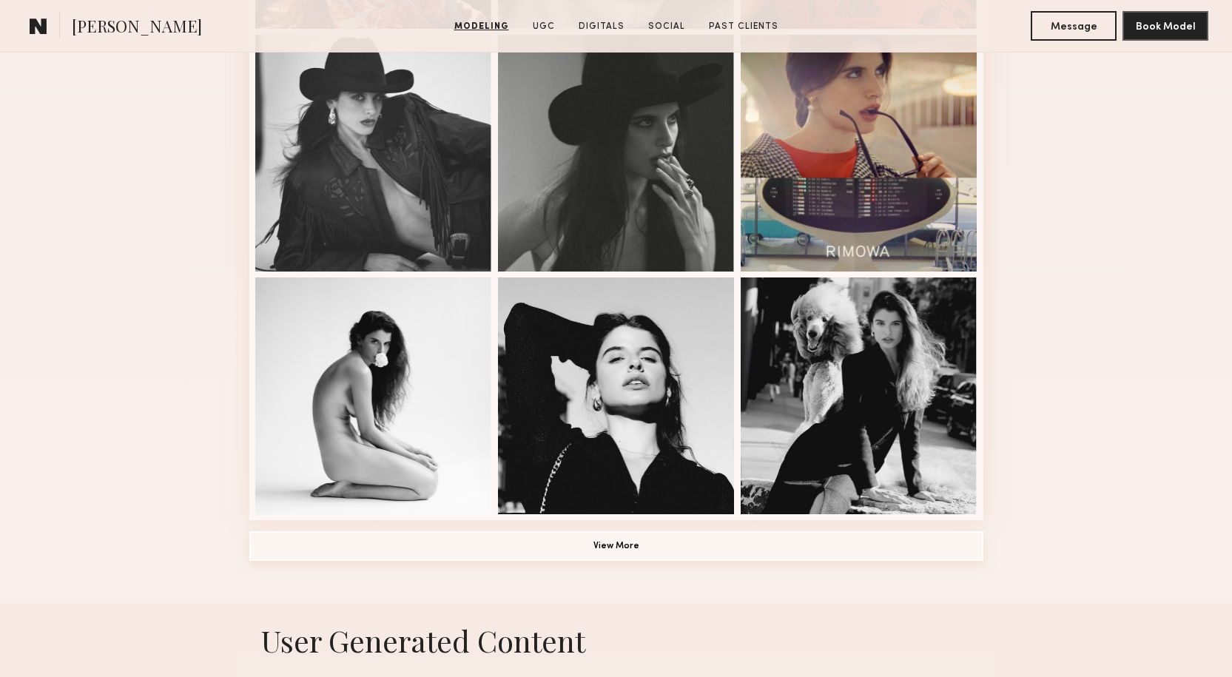
click at [589, 550] on button "View More" at bounding box center [616, 546] width 734 height 30
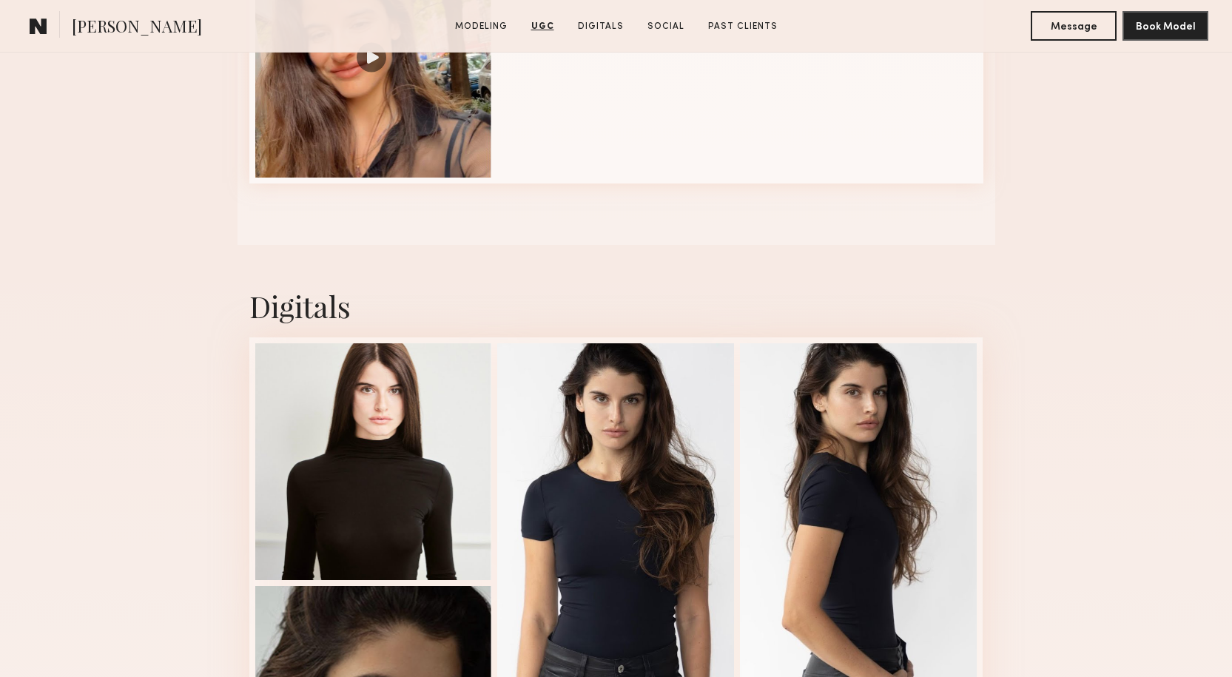
scroll to position [3034, 0]
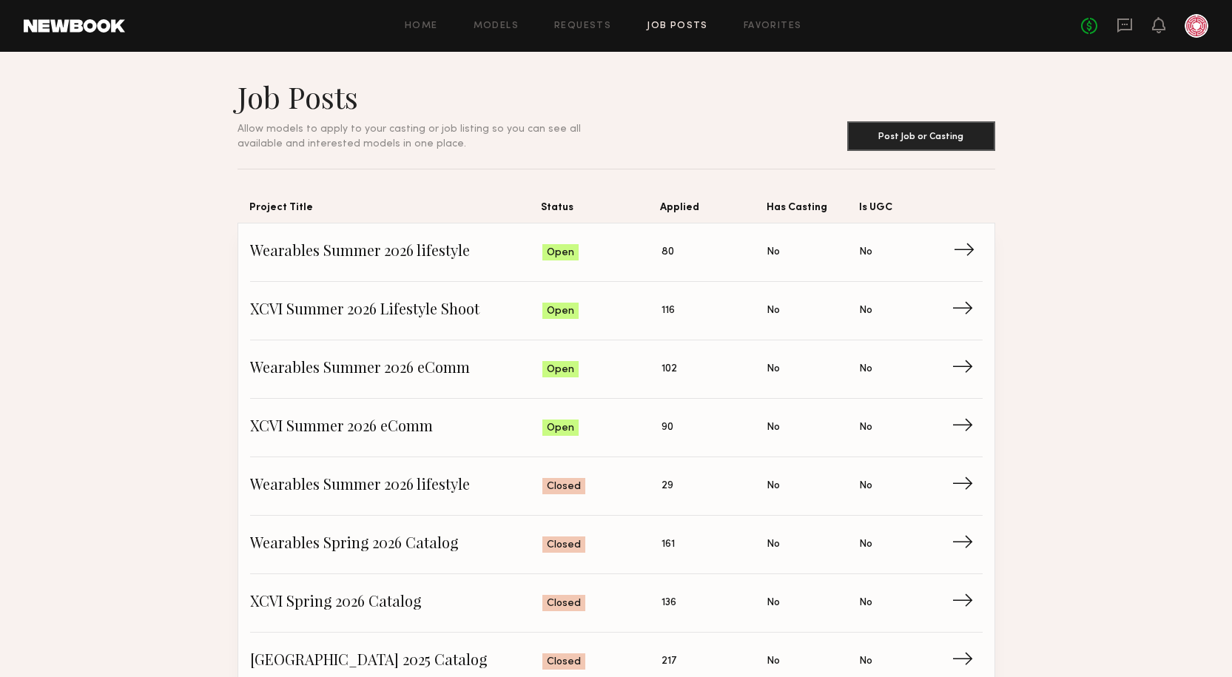
click at [359, 252] on span "Wearables Summer 2026 lifestyle" at bounding box center [396, 252] width 293 height 22
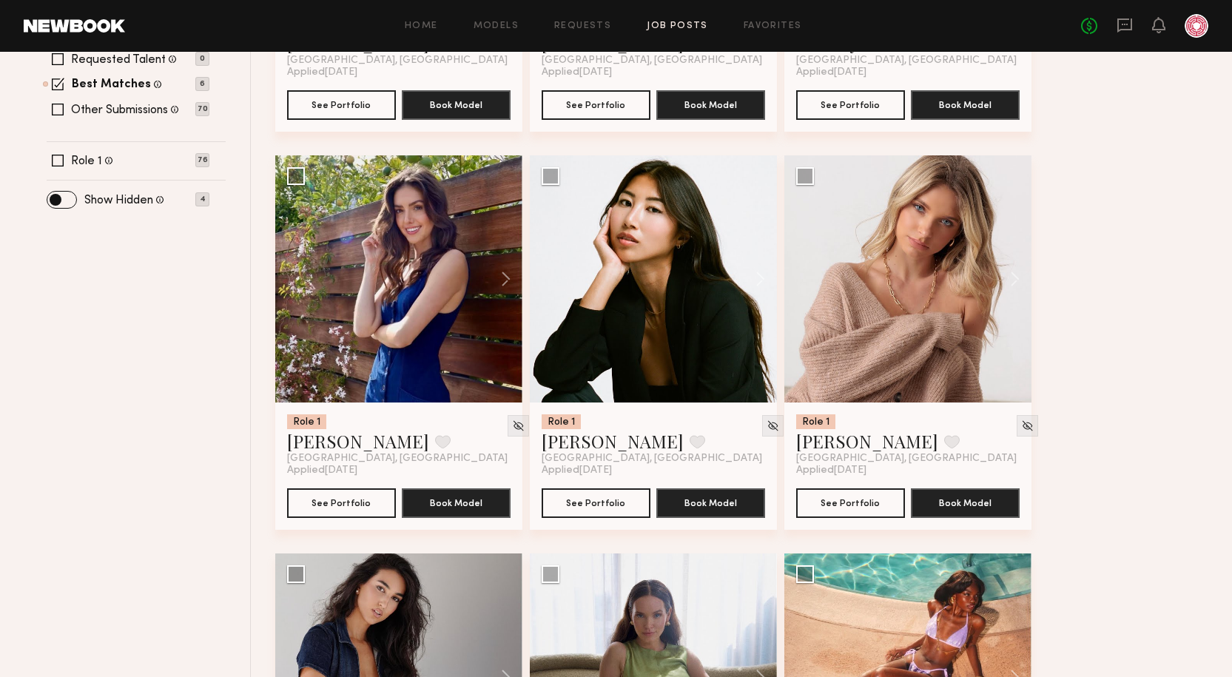
scroll to position [518, 0]
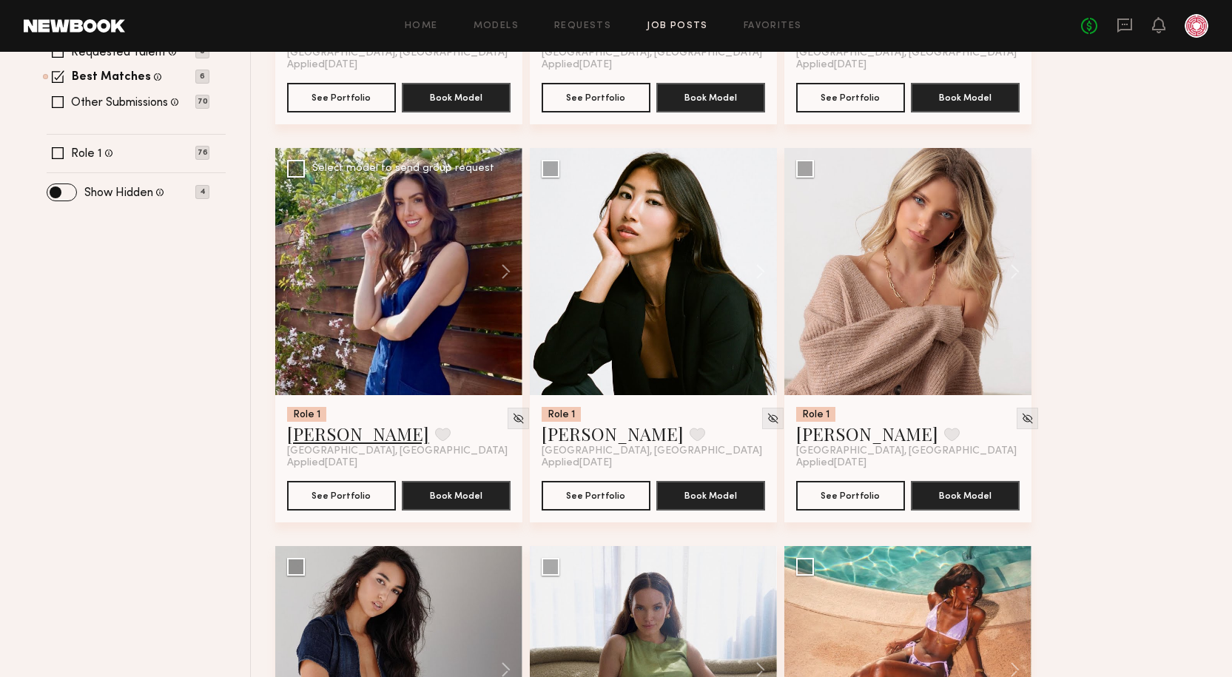
click at [346, 437] on link "[PERSON_NAME]" at bounding box center [358, 434] width 142 height 24
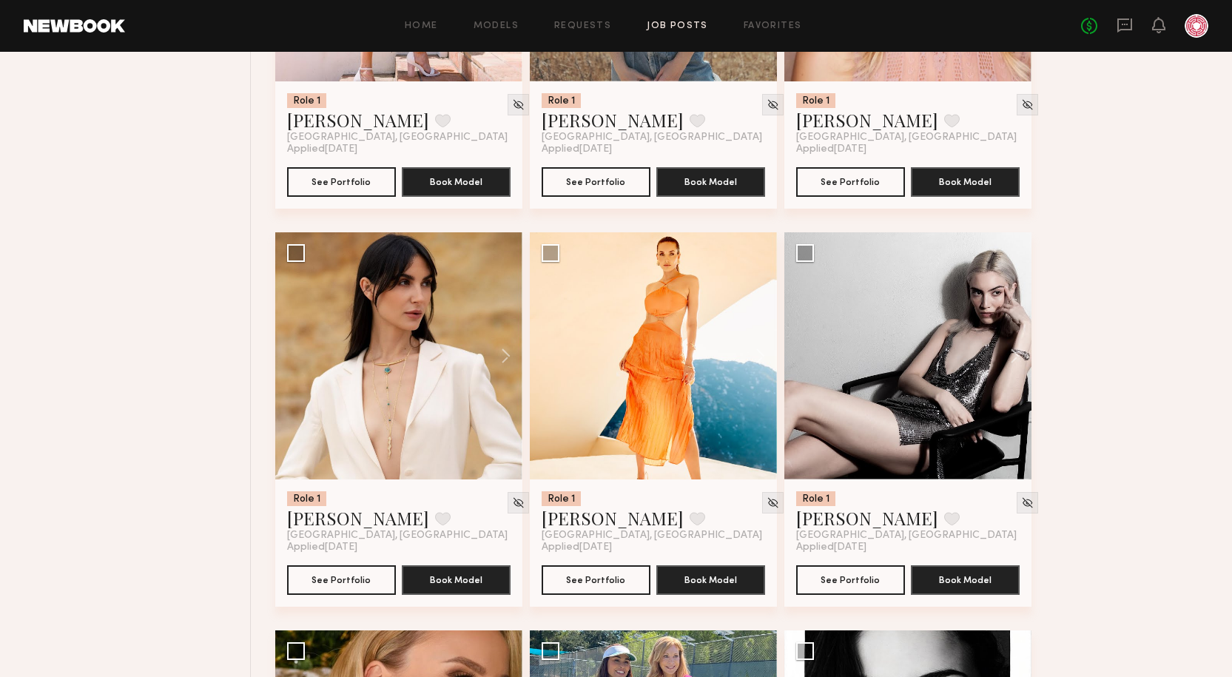
scroll to position [1332, 0]
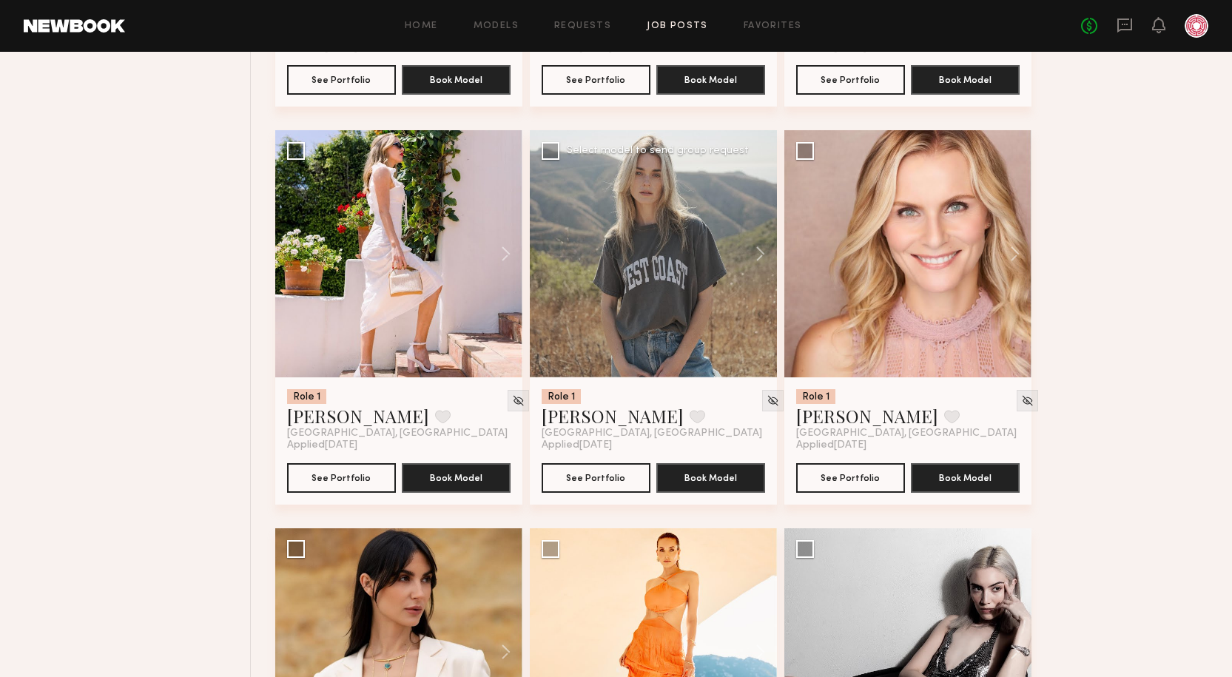
click at [560, 429] on span "[GEOGRAPHIC_DATA], [GEOGRAPHIC_DATA]" at bounding box center [652, 434] width 221 height 12
click at [563, 423] on link "Katie O." at bounding box center [613, 416] width 142 height 24
click at [560, 426] on link "[PERSON_NAME]" at bounding box center [613, 416] width 142 height 24
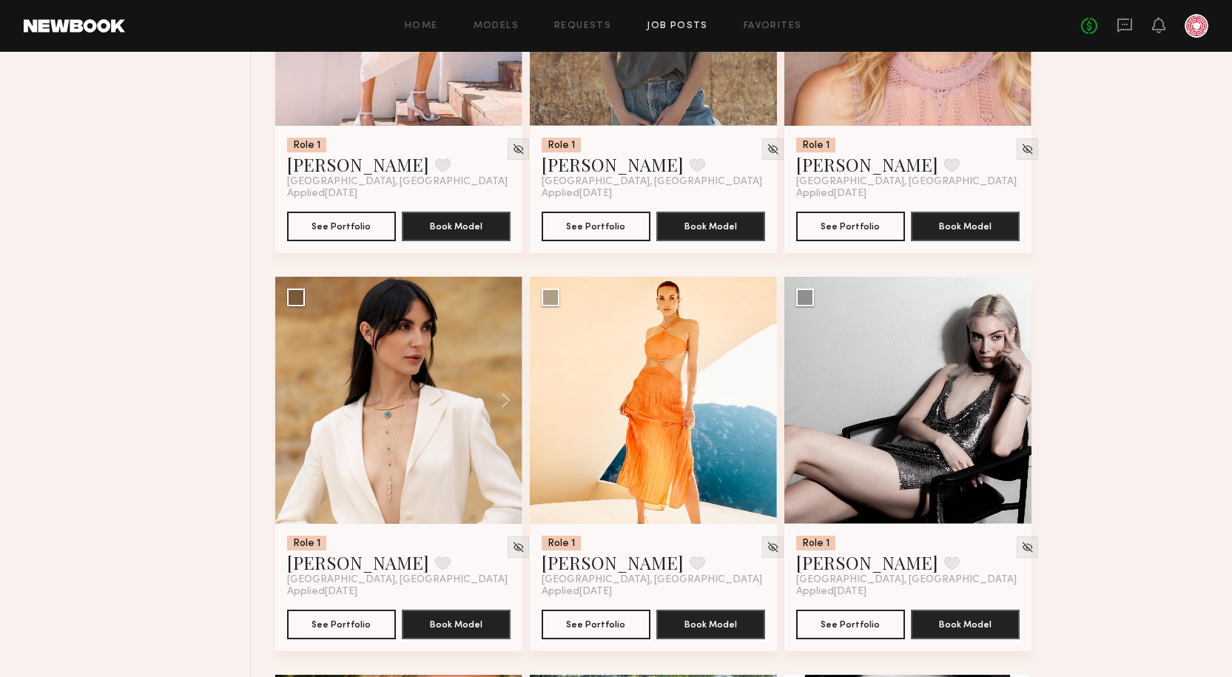
scroll to position [1702, 0]
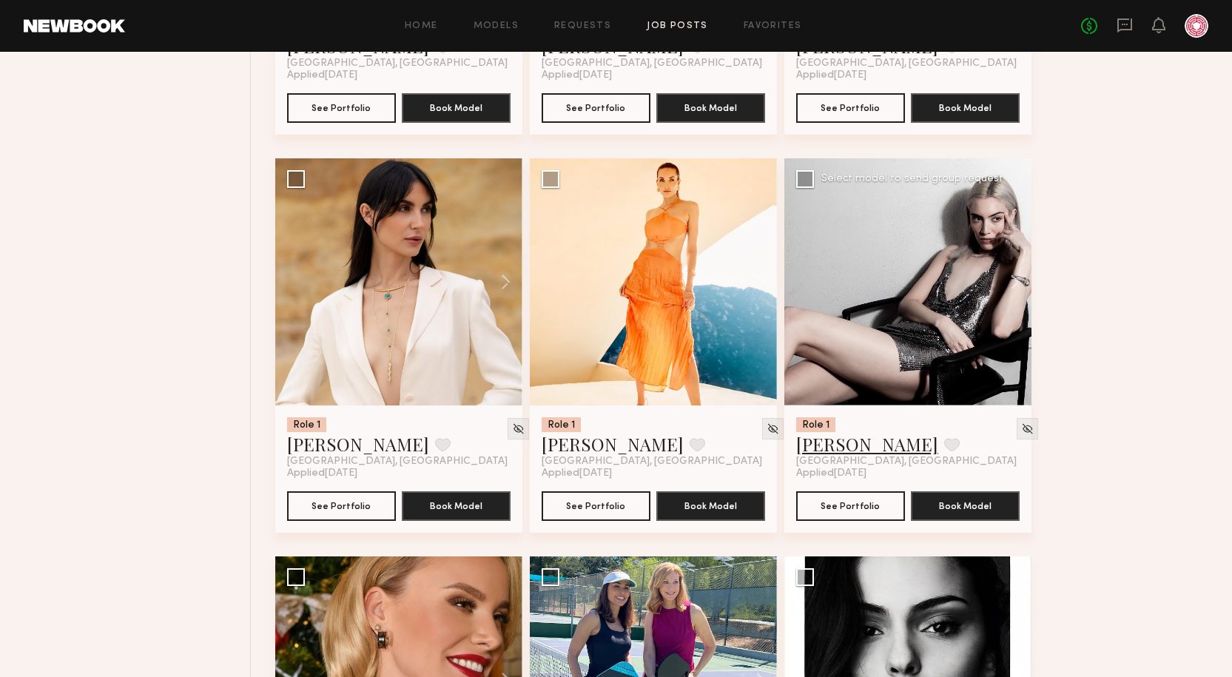
click at [860, 449] on link "[PERSON_NAME]" at bounding box center [867, 444] width 142 height 24
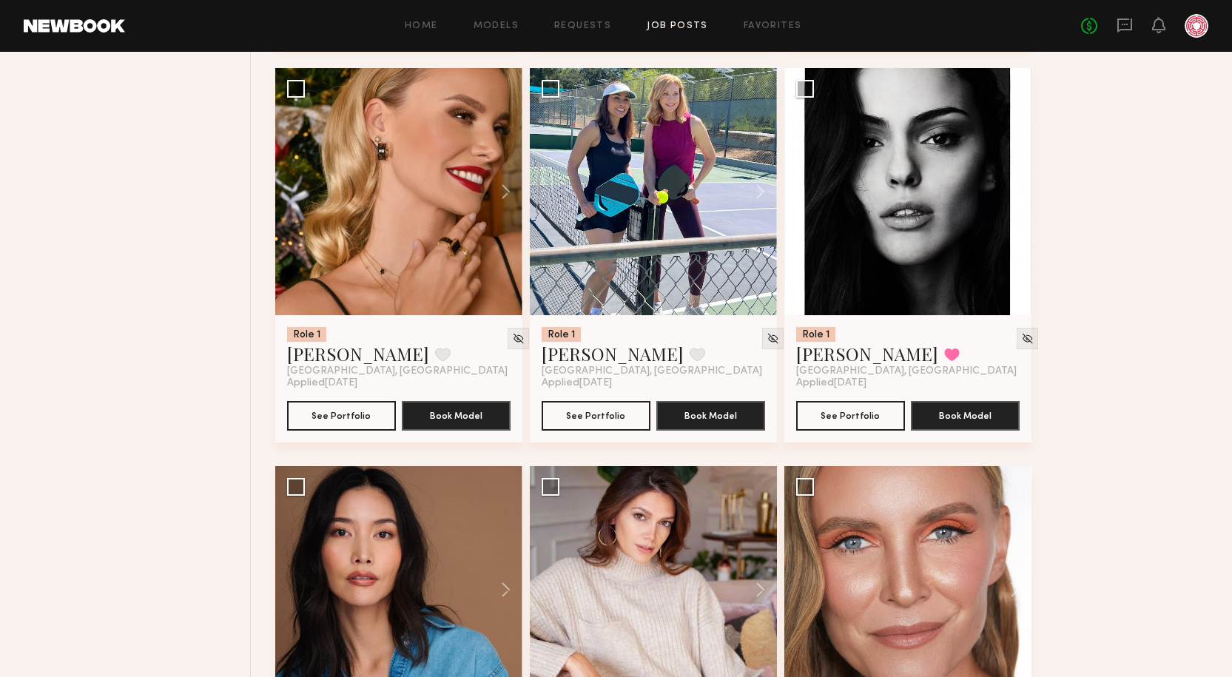
scroll to position [2368, 0]
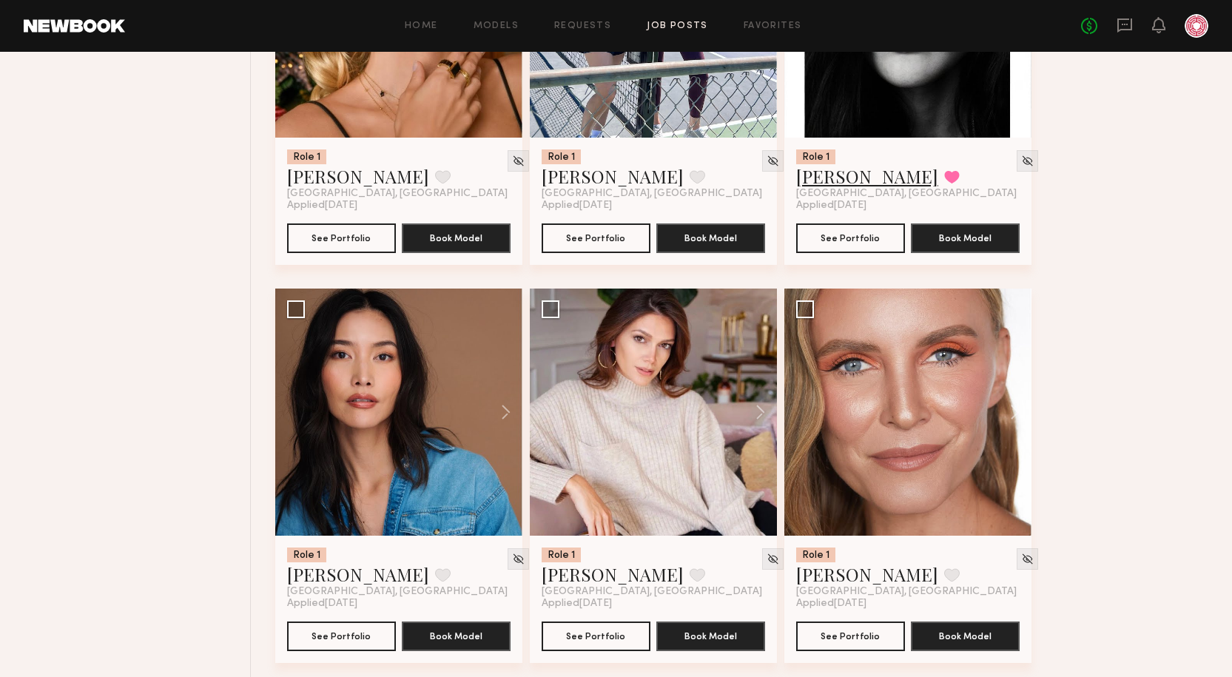
click at [859, 172] on link "[PERSON_NAME]" at bounding box center [867, 176] width 142 height 24
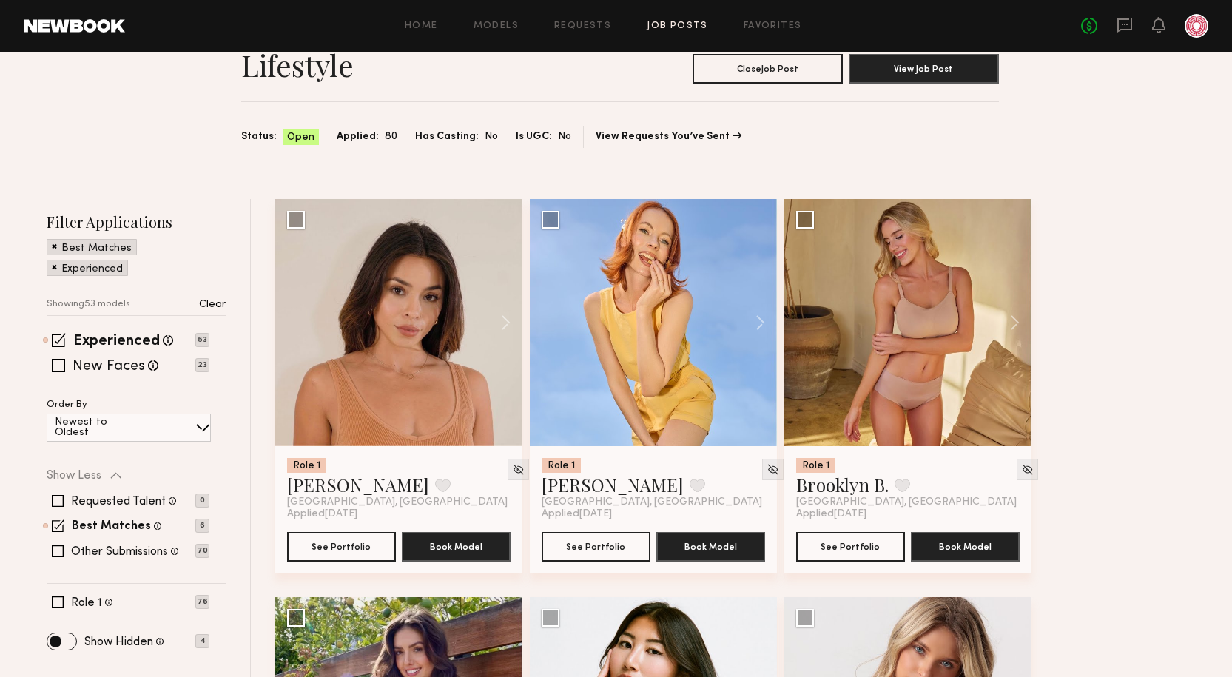
scroll to position [0, 0]
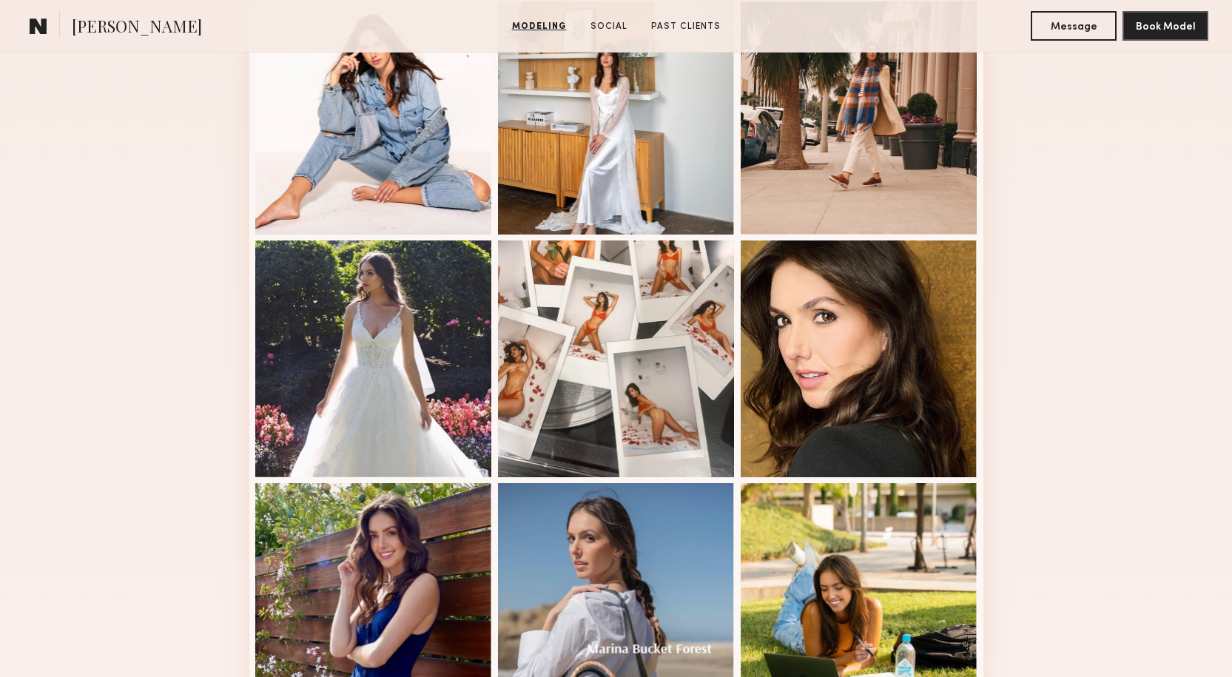
scroll to position [814, 0]
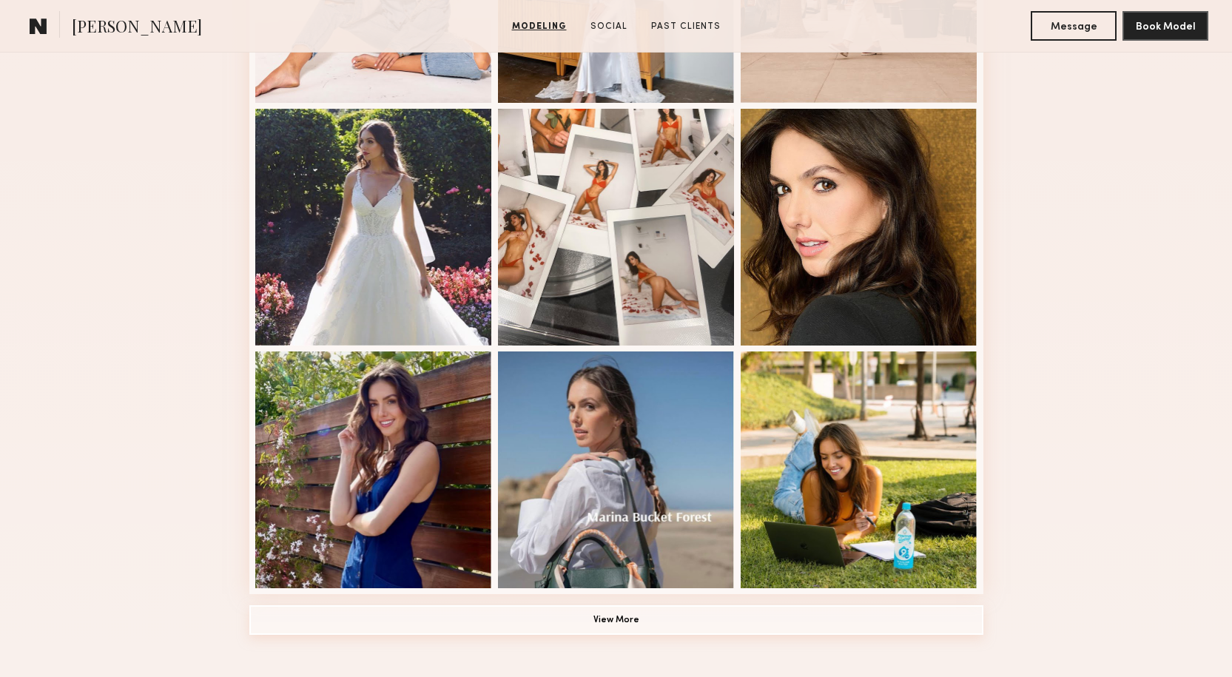
click at [587, 614] on button "View More" at bounding box center [616, 620] width 734 height 30
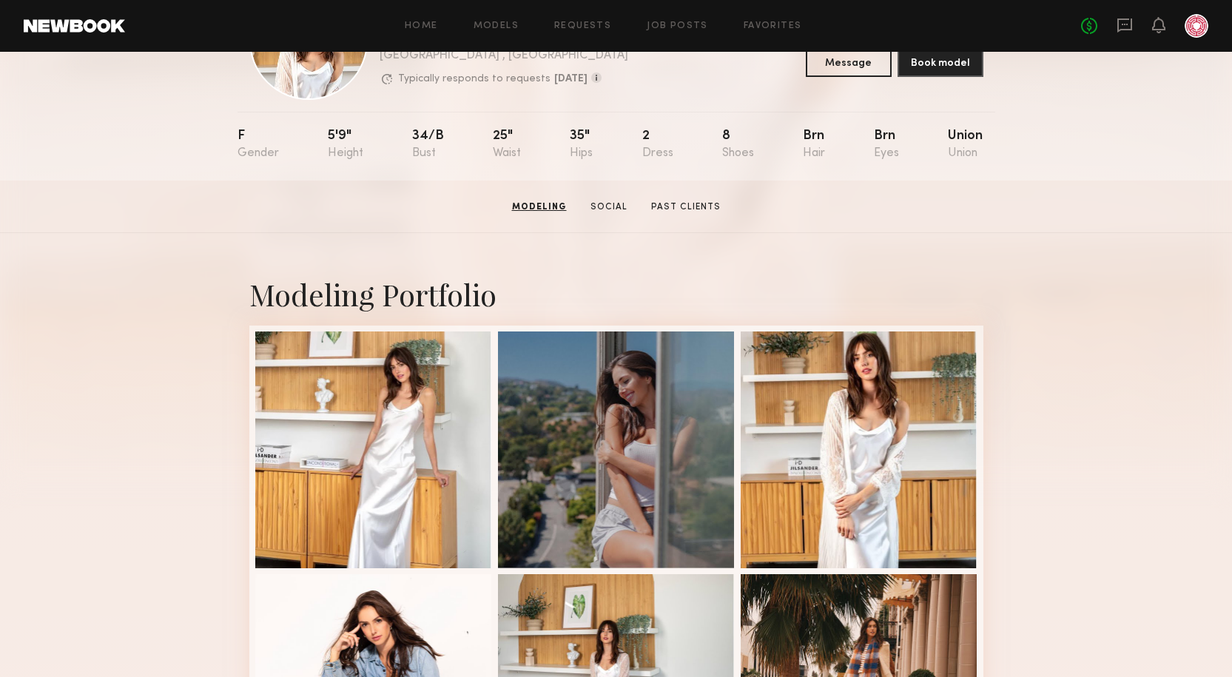
scroll to position [0, 0]
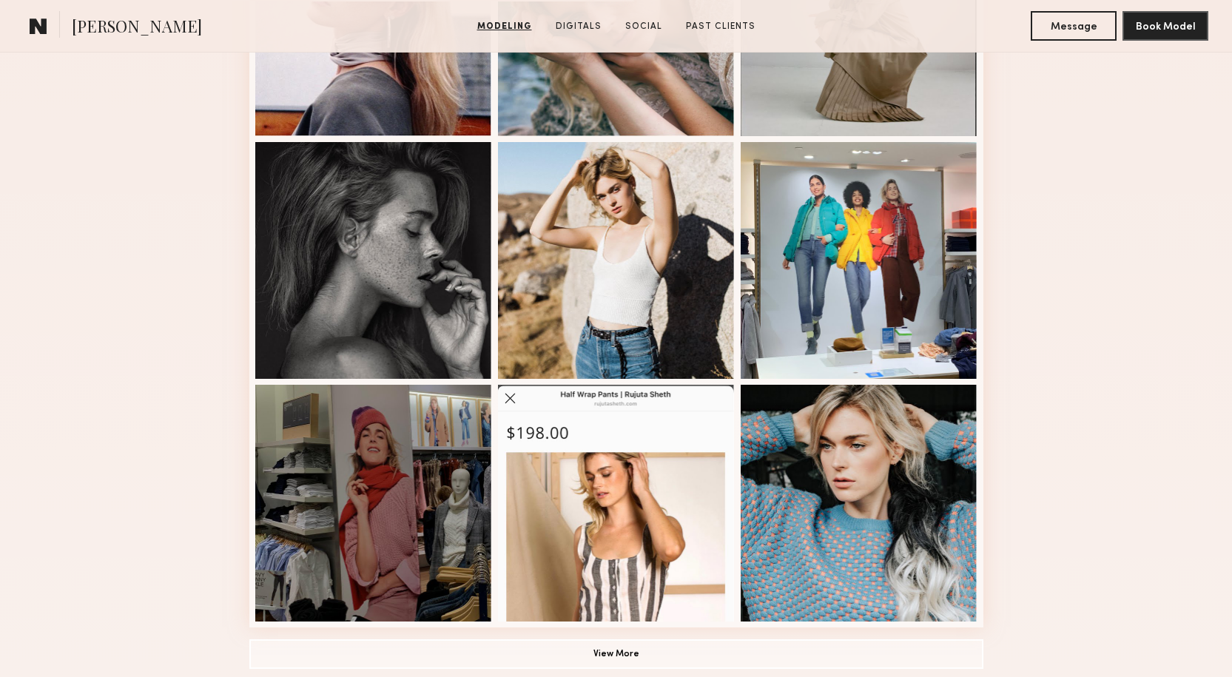
scroll to position [1036, 0]
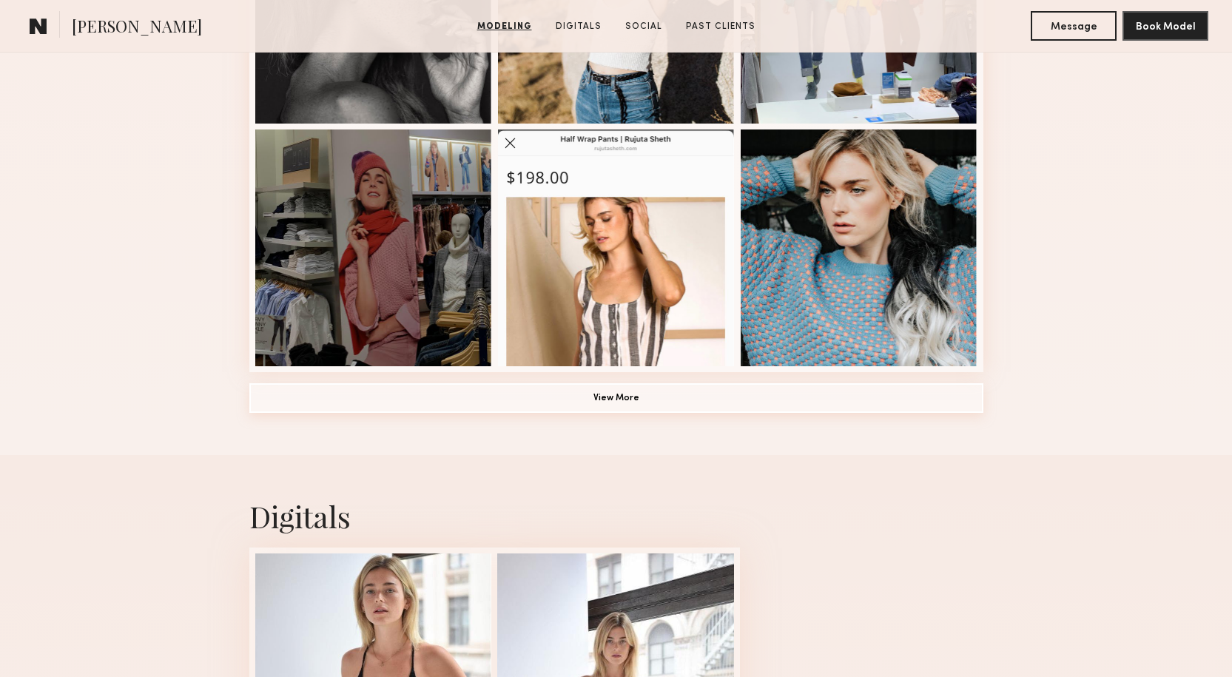
click at [616, 406] on button "View More" at bounding box center [616, 398] width 734 height 30
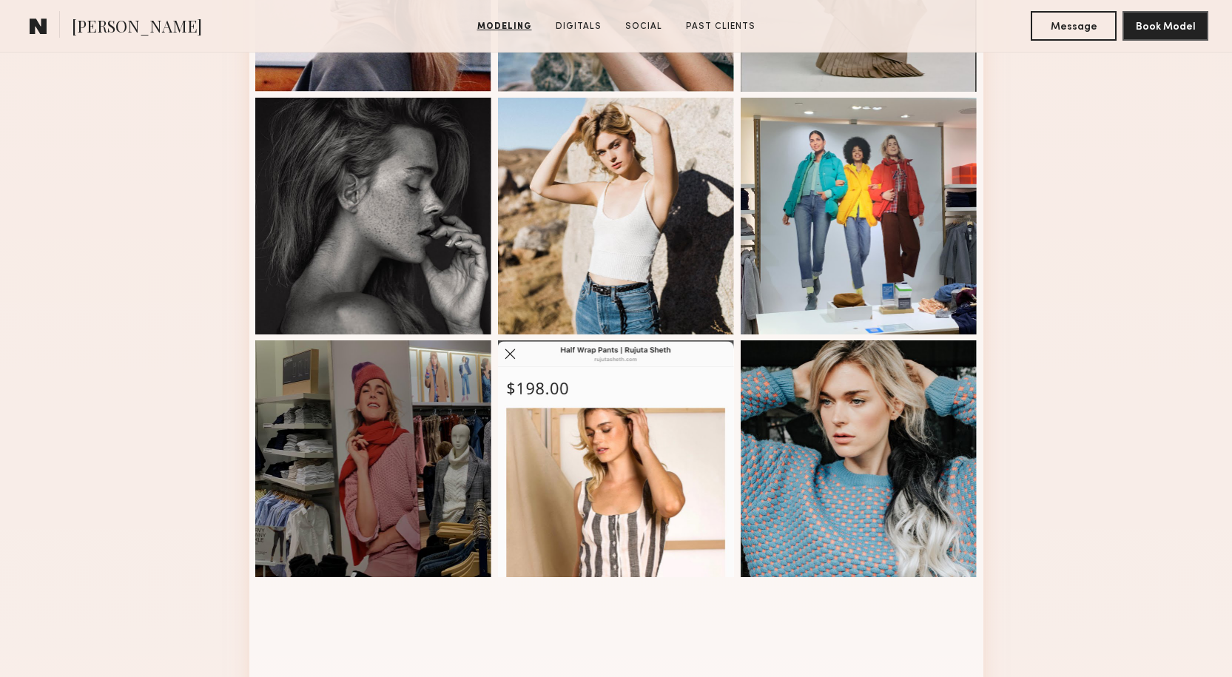
scroll to position [814, 0]
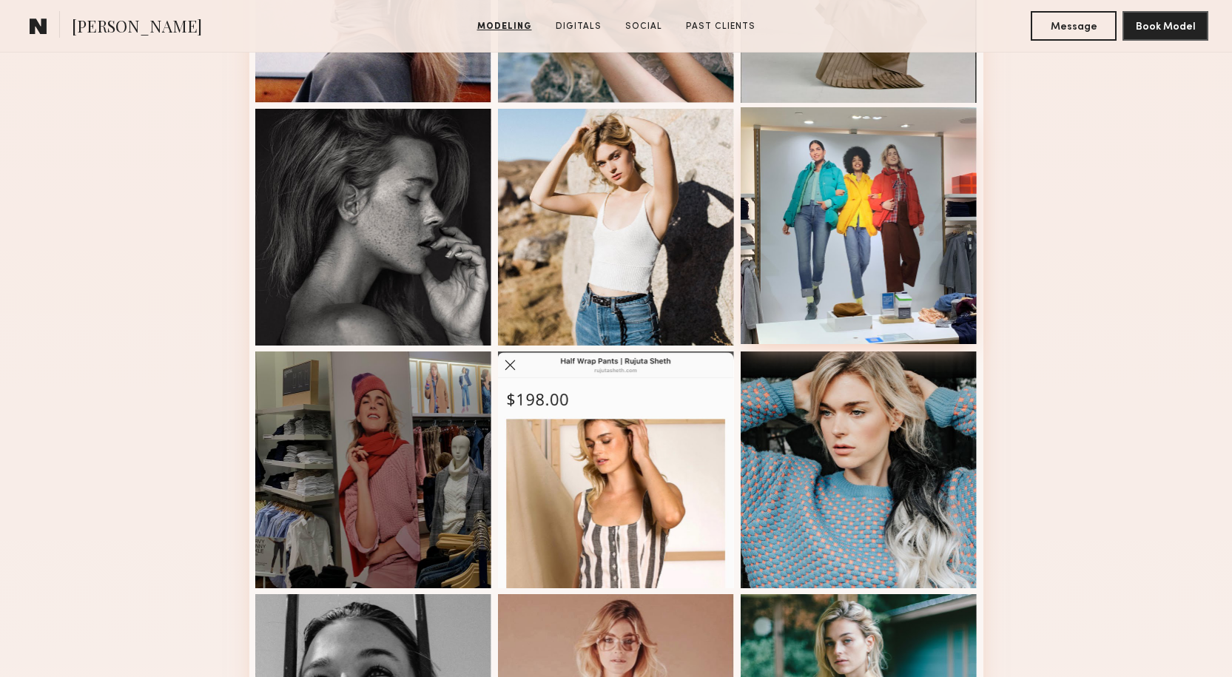
click at [899, 230] on div at bounding box center [859, 225] width 237 height 237
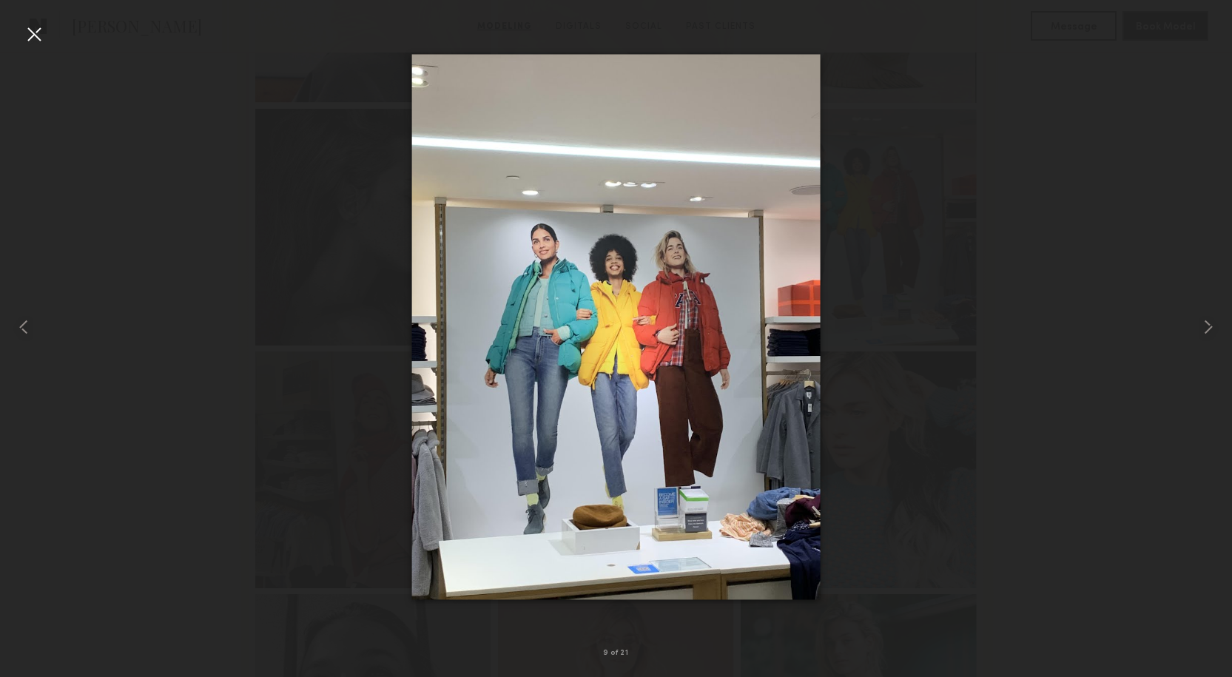
click at [943, 221] on div at bounding box center [616, 327] width 1232 height 606
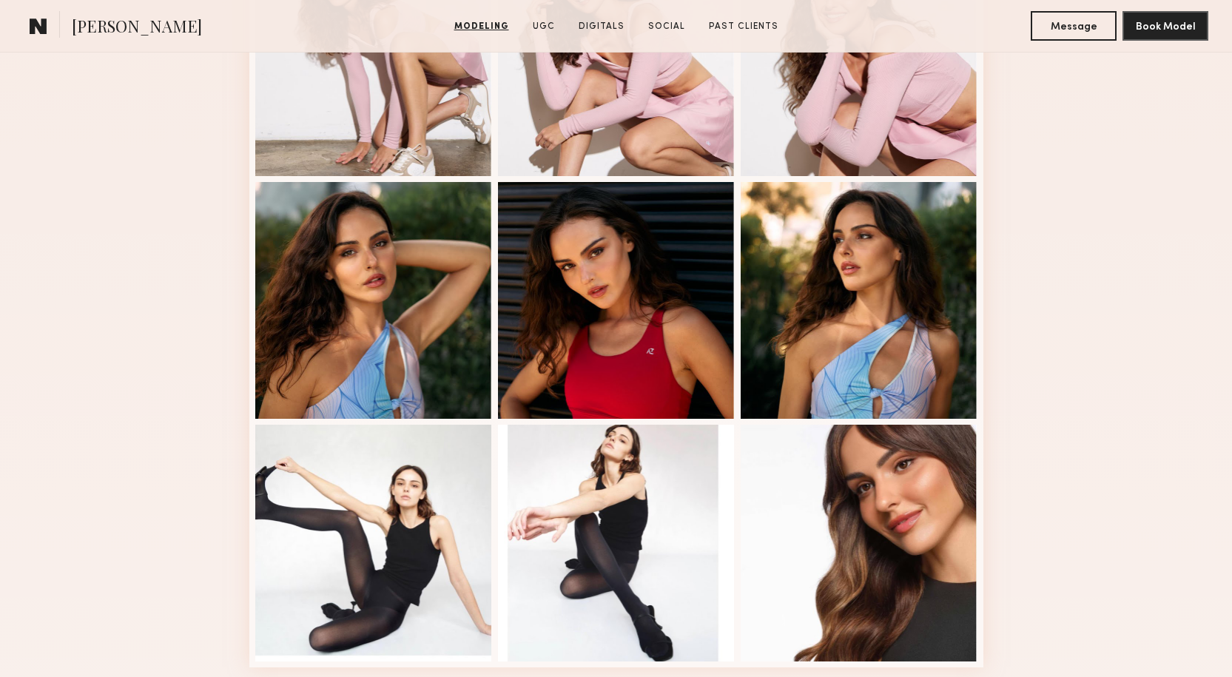
scroll to position [888, 0]
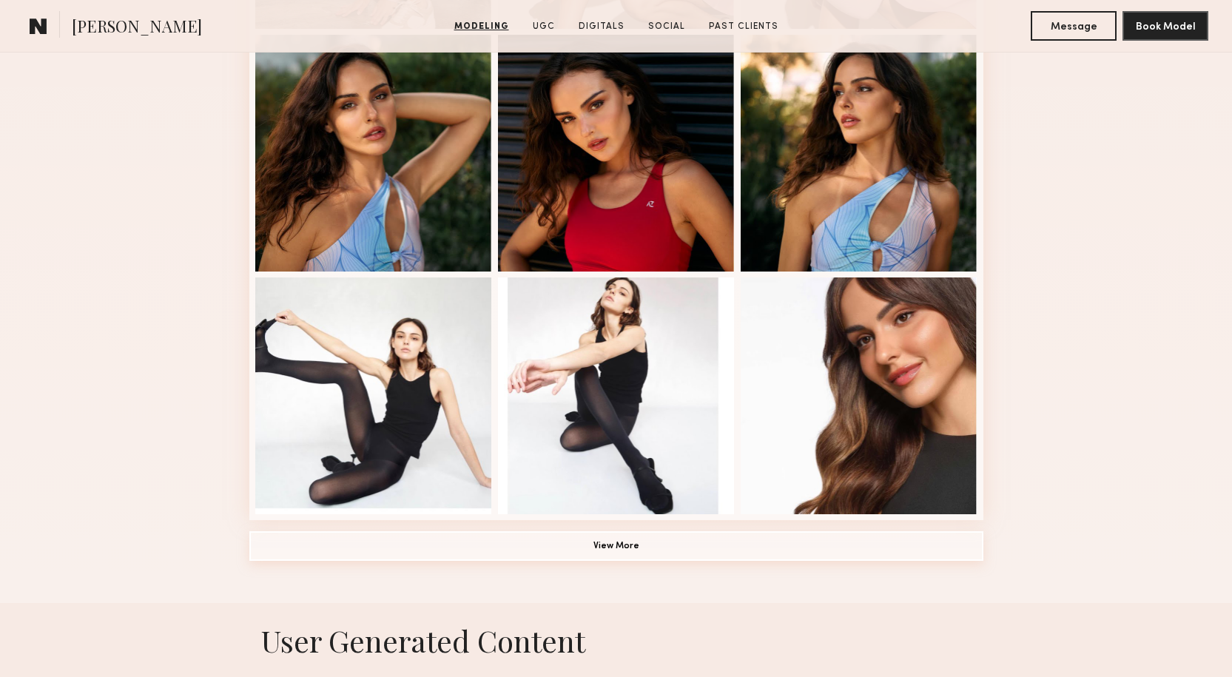
click at [568, 551] on button "View More" at bounding box center [616, 546] width 734 height 30
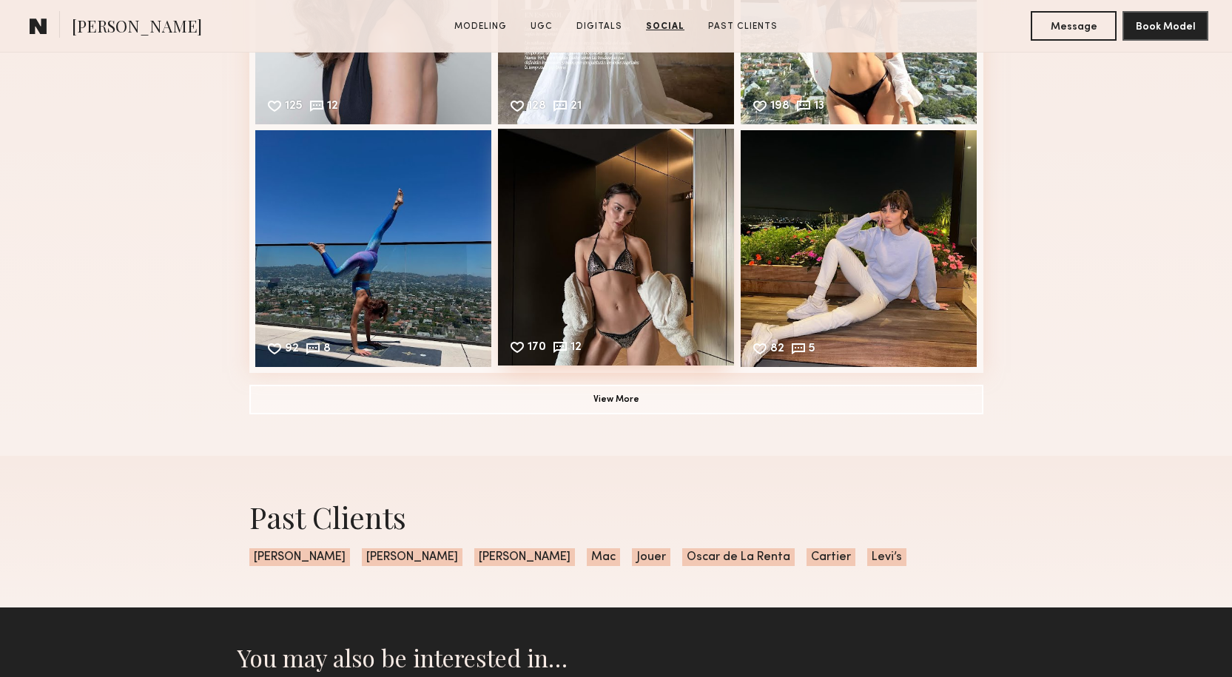
scroll to position [5033, 0]
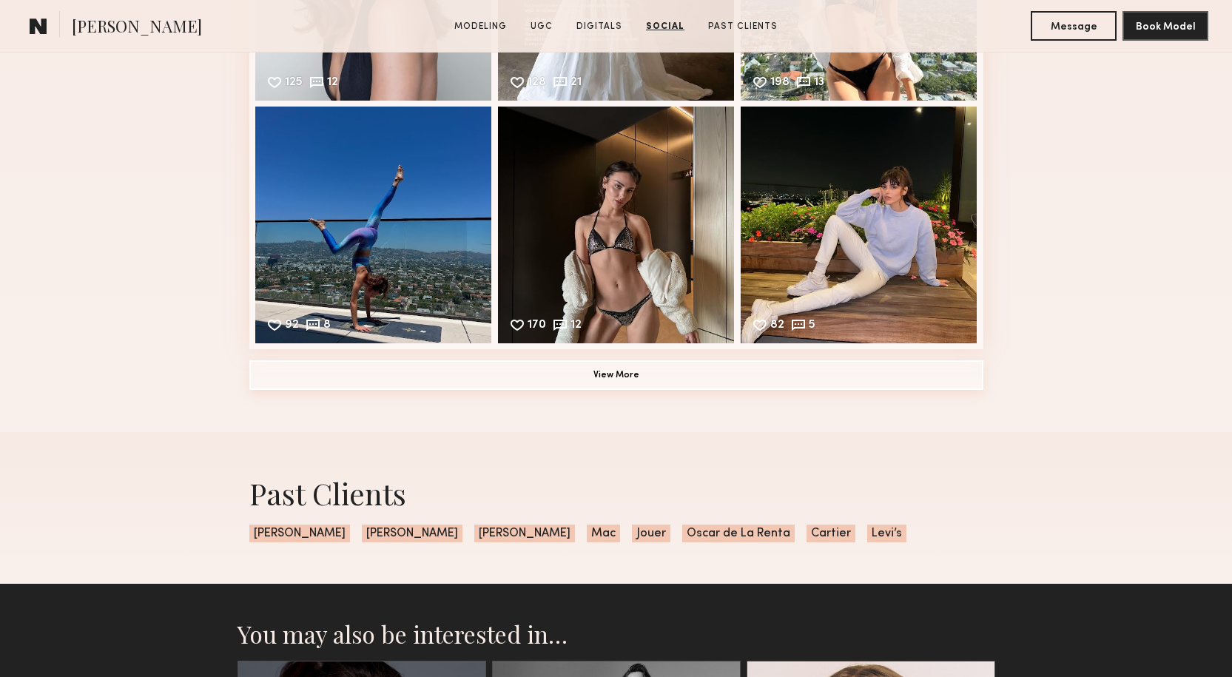
click at [648, 390] on button "View More" at bounding box center [616, 375] width 734 height 30
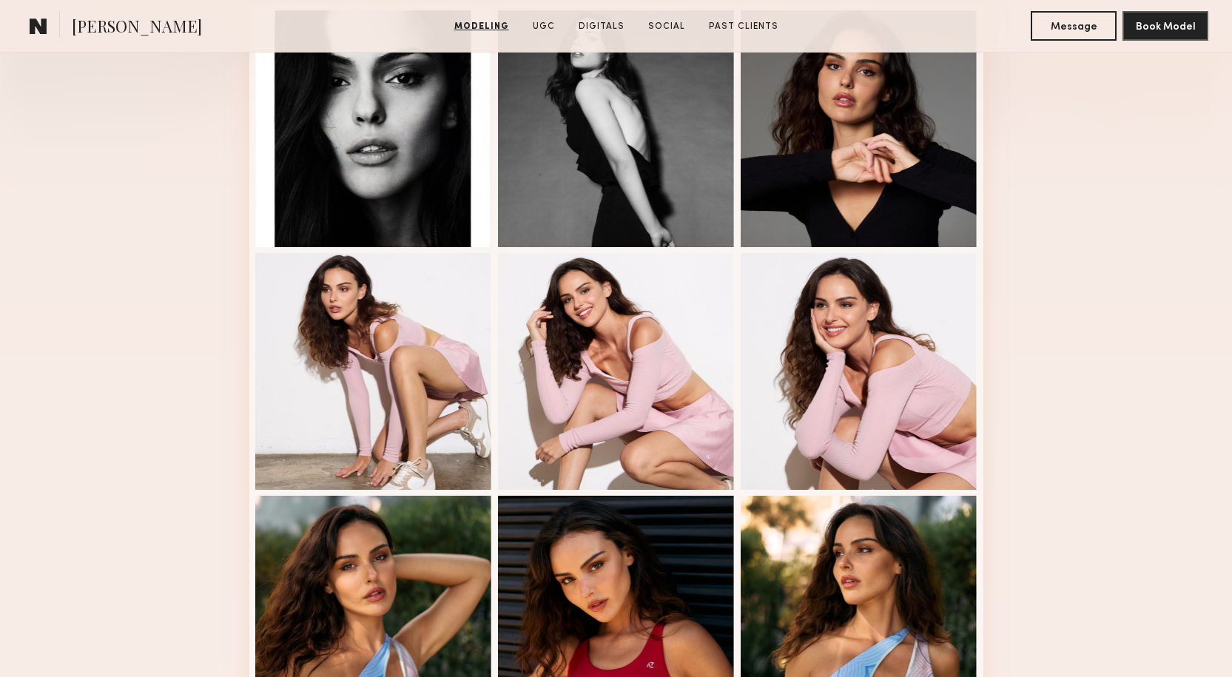
scroll to position [222, 0]
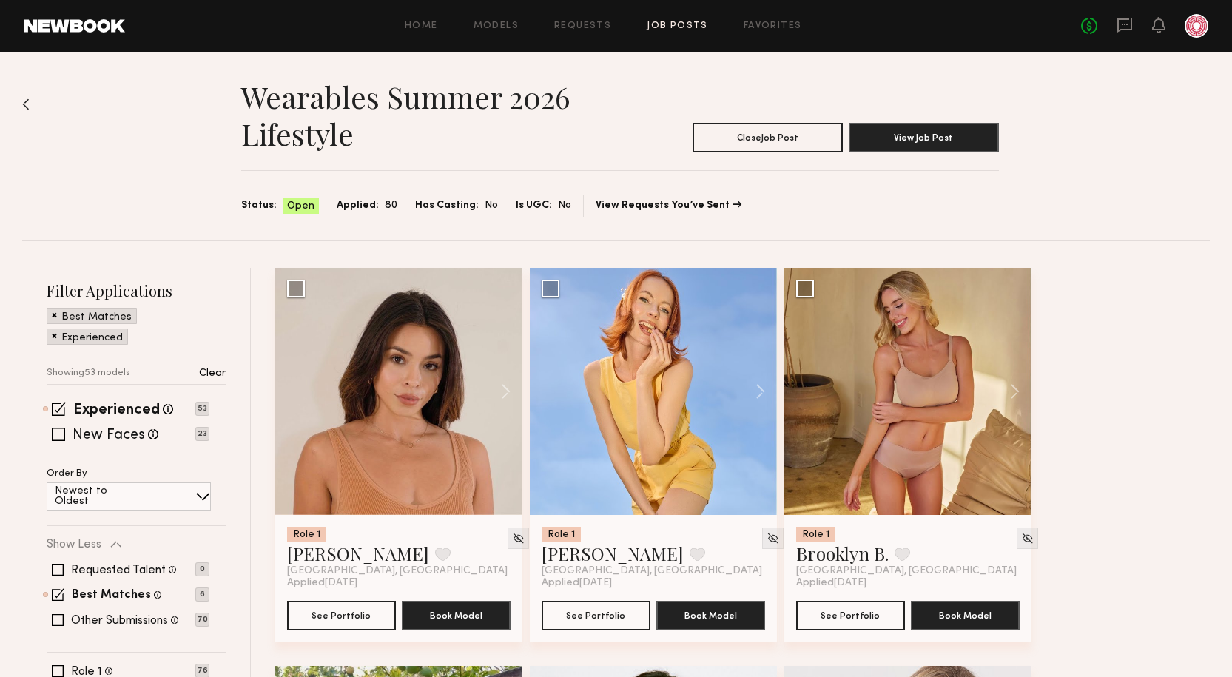
click at [661, 10] on header "Home Models Requests Job Posts Favorites Sign Out No fees up to $5,000" at bounding box center [616, 26] width 1232 height 52
click at [665, 21] on link "Job Posts" at bounding box center [677, 26] width 61 height 10
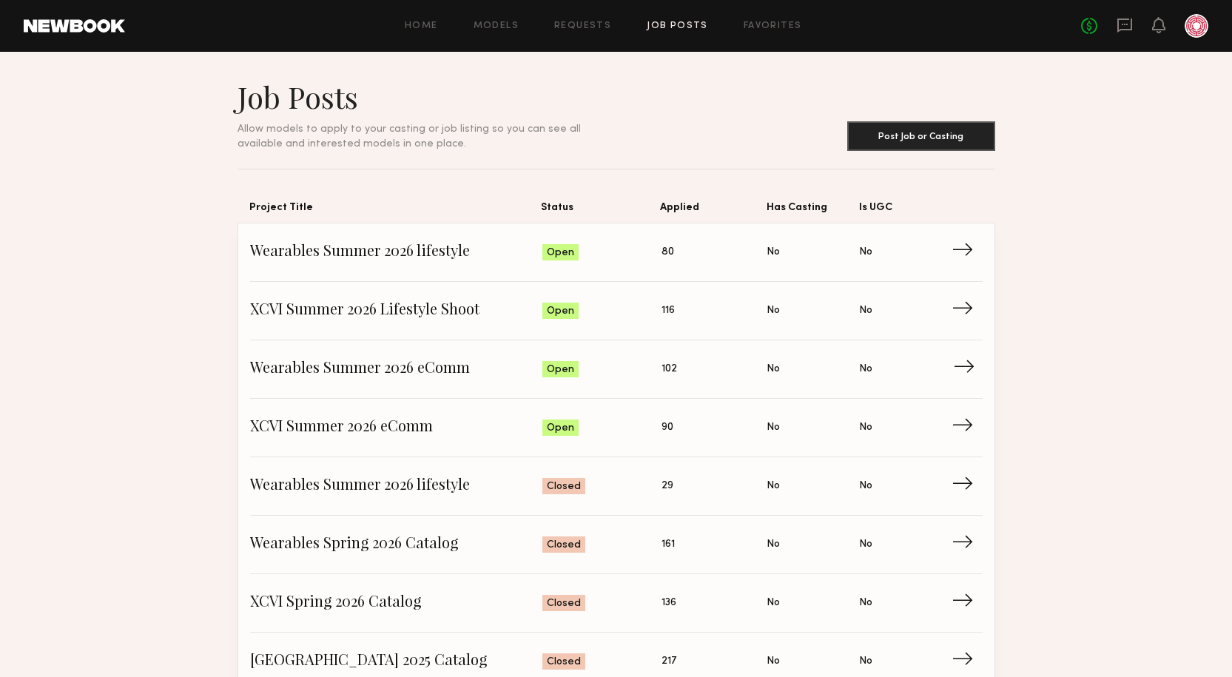
click at [411, 364] on span "Wearables Summer 2026 eComm" at bounding box center [396, 369] width 293 height 22
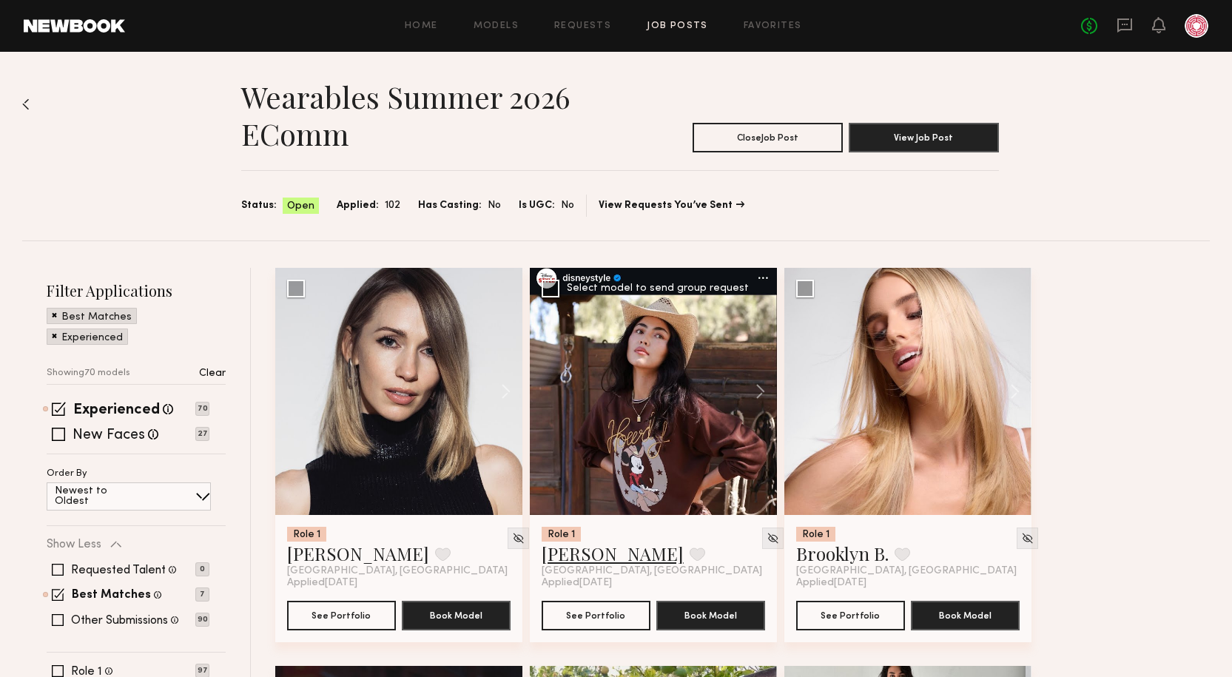
click at [579, 561] on link "Assiya M." at bounding box center [613, 554] width 142 height 24
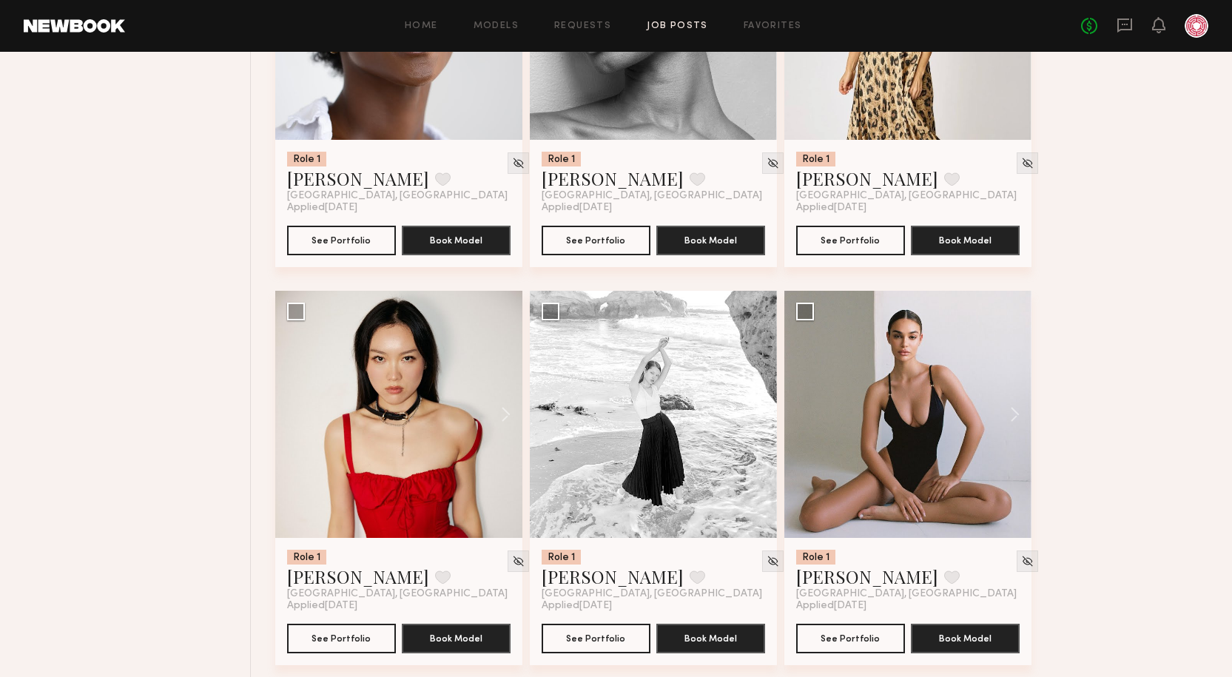
scroll to position [3572, 0]
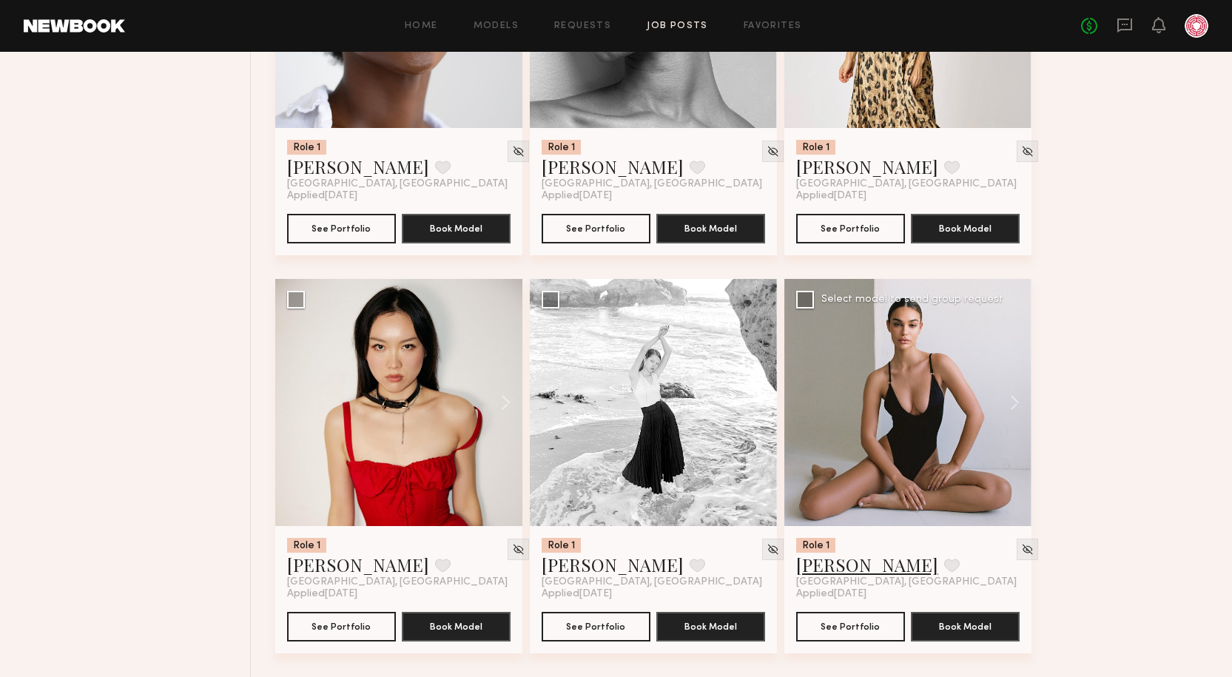
click at [843, 565] on link "Alina Z." at bounding box center [867, 565] width 142 height 24
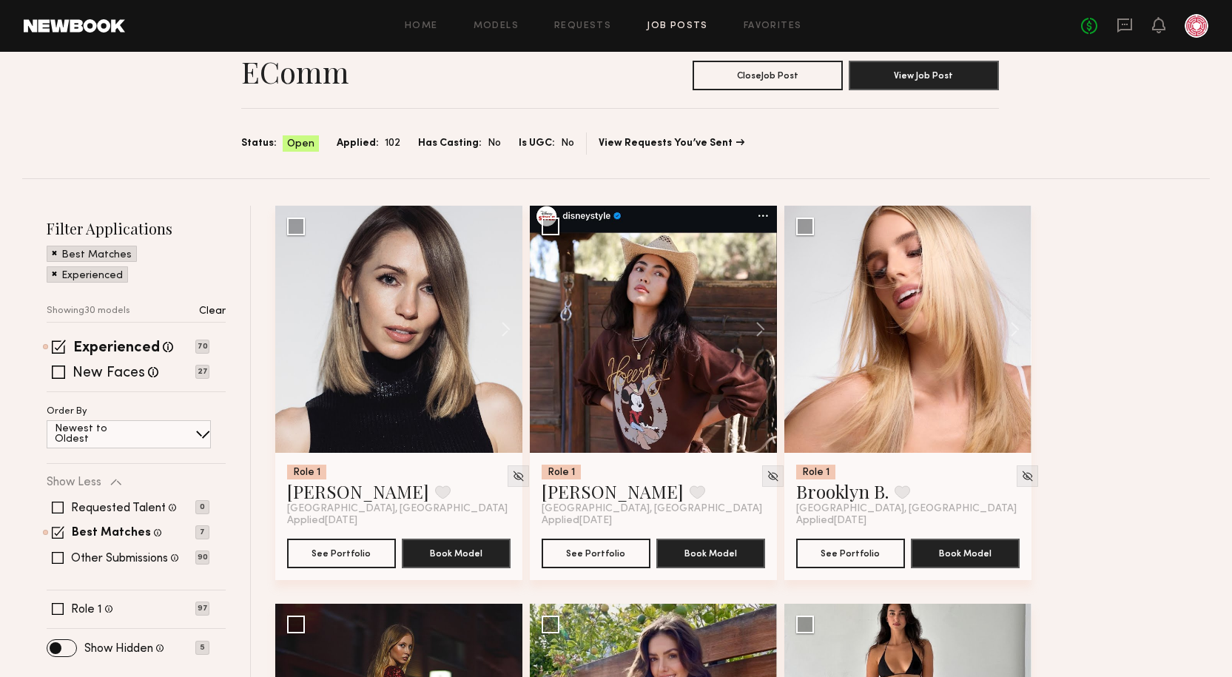
scroll to position [0, 0]
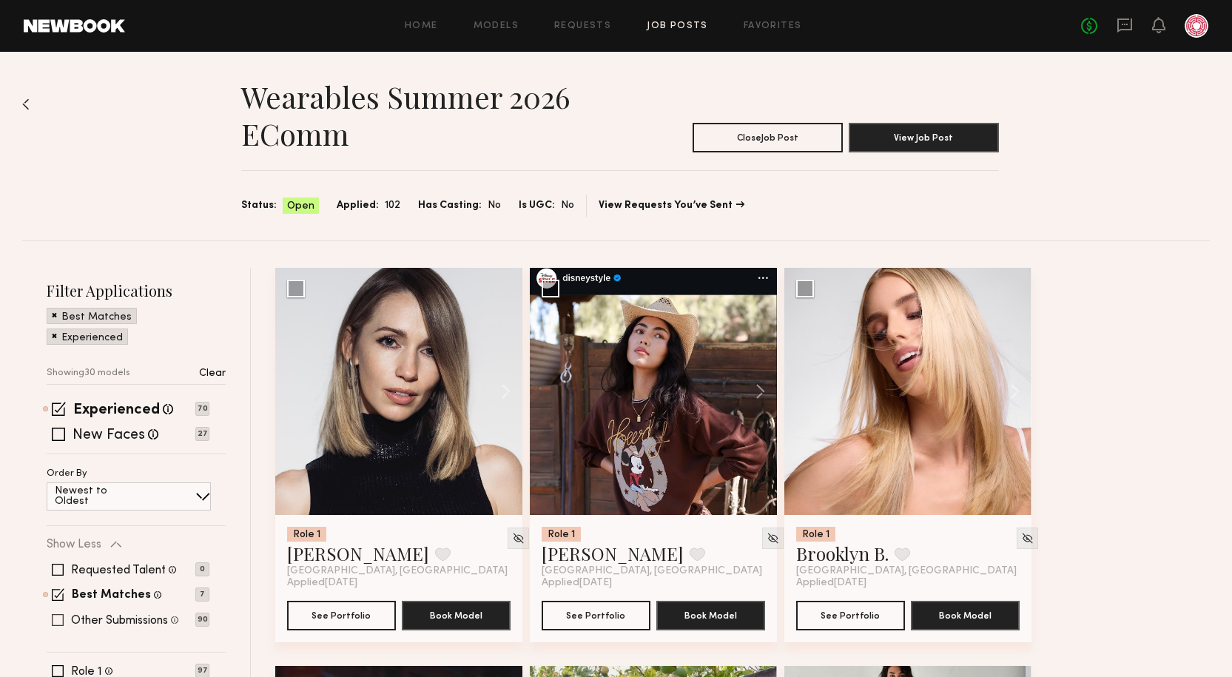
click at [102, 621] on label "Other Submissions" at bounding box center [119, 621] width 97 height 12
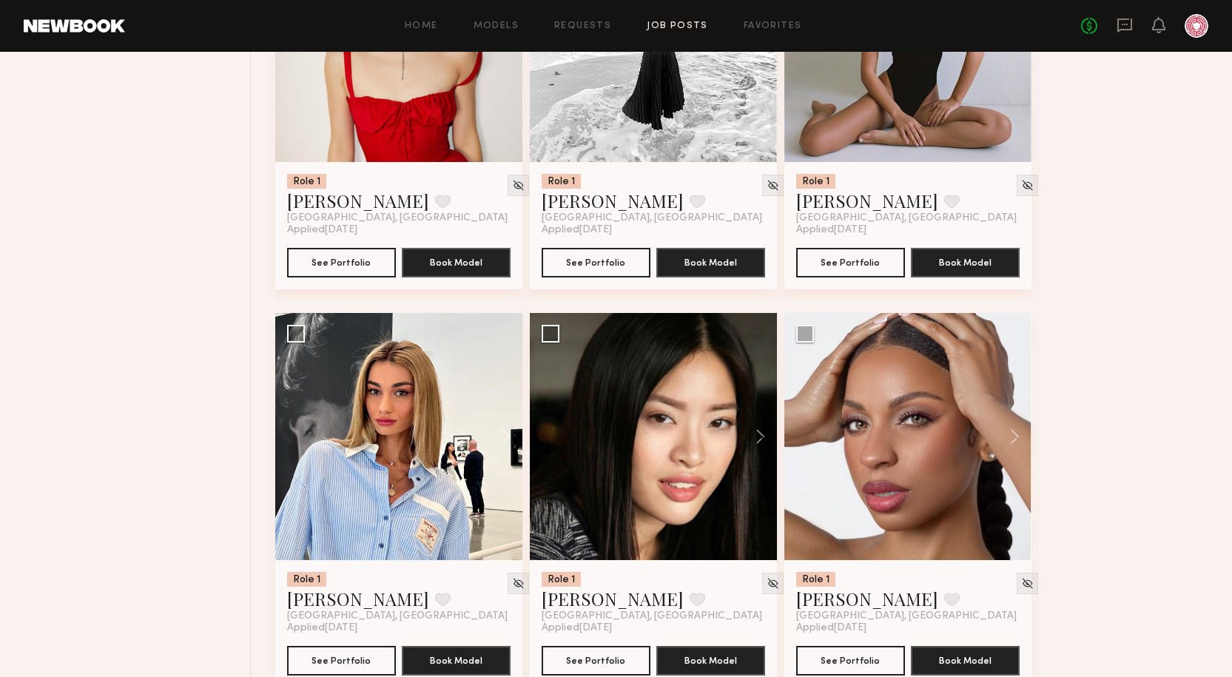
scroll to position [4105, 0]
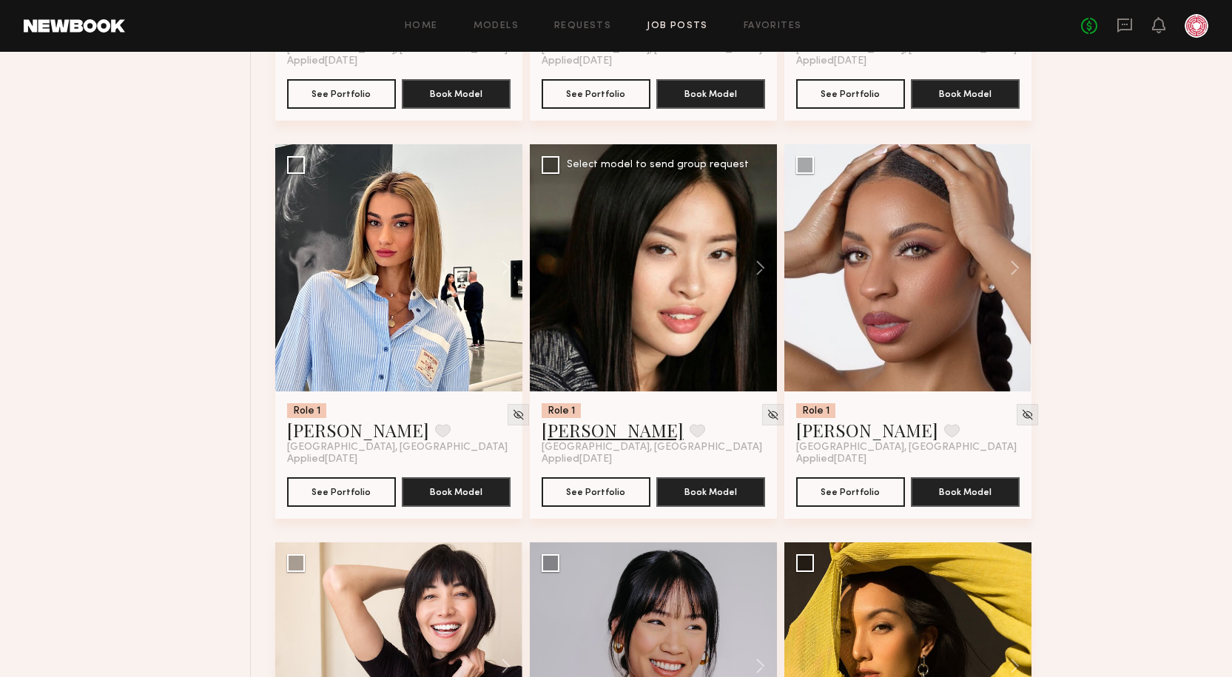
click at [560, 431] on link "Jennifer L." at bounding box center [613, 430] width 142 height 24
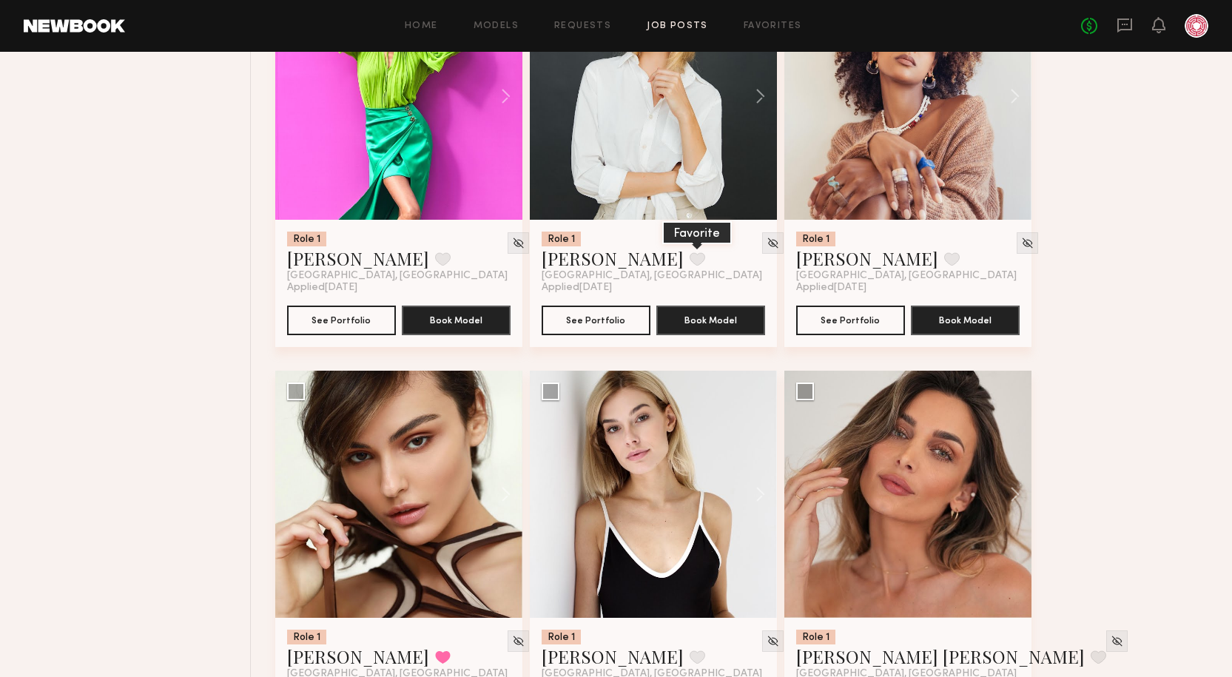
scroll to position [7510, 0]
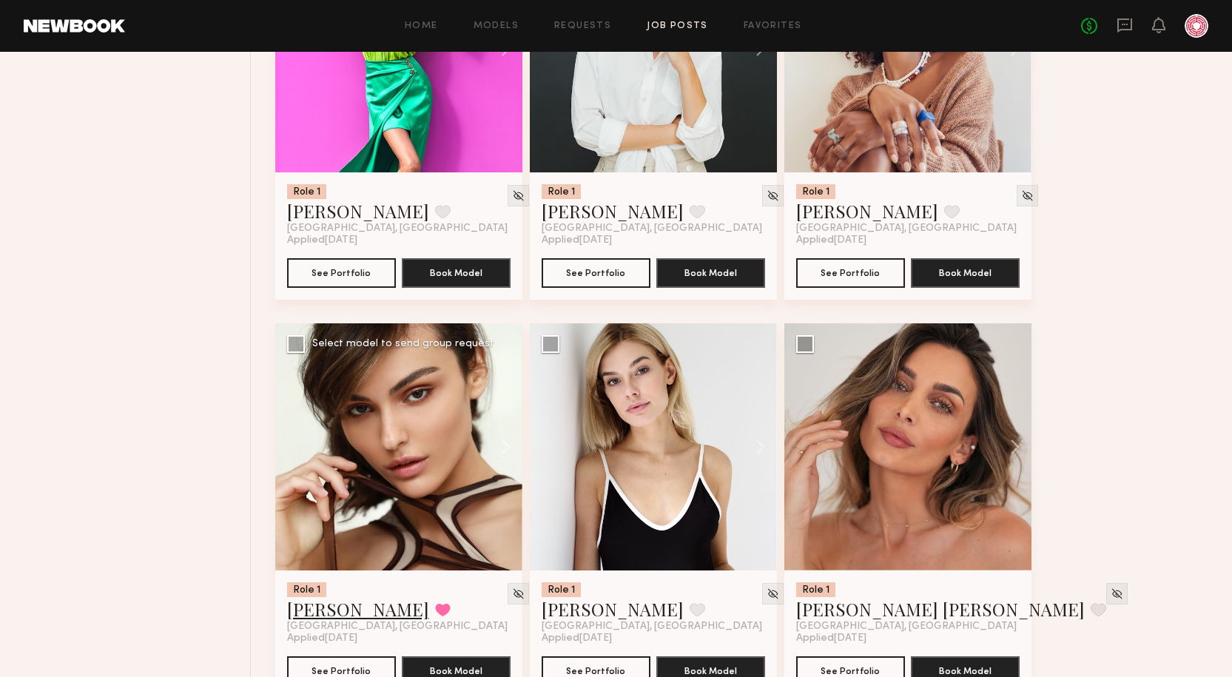
click at [322, 617] on link "Isabella A." at bounding box center [358, 609] width 142 height 24
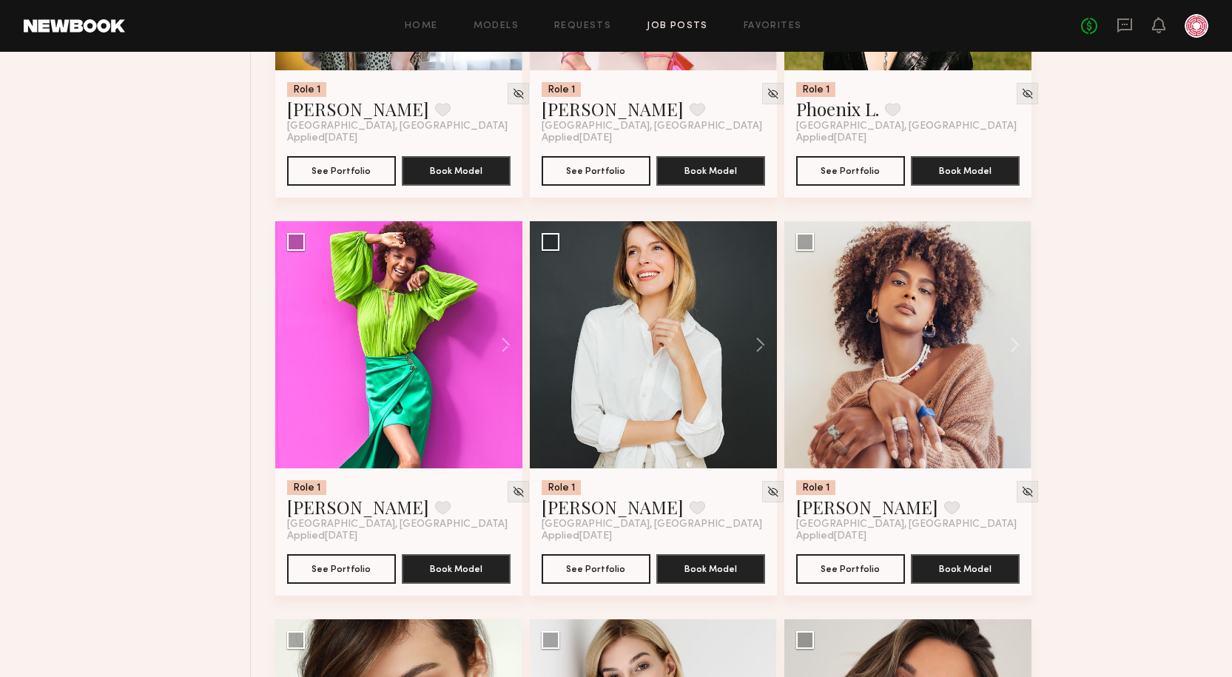
scroll to position [7140, 0]
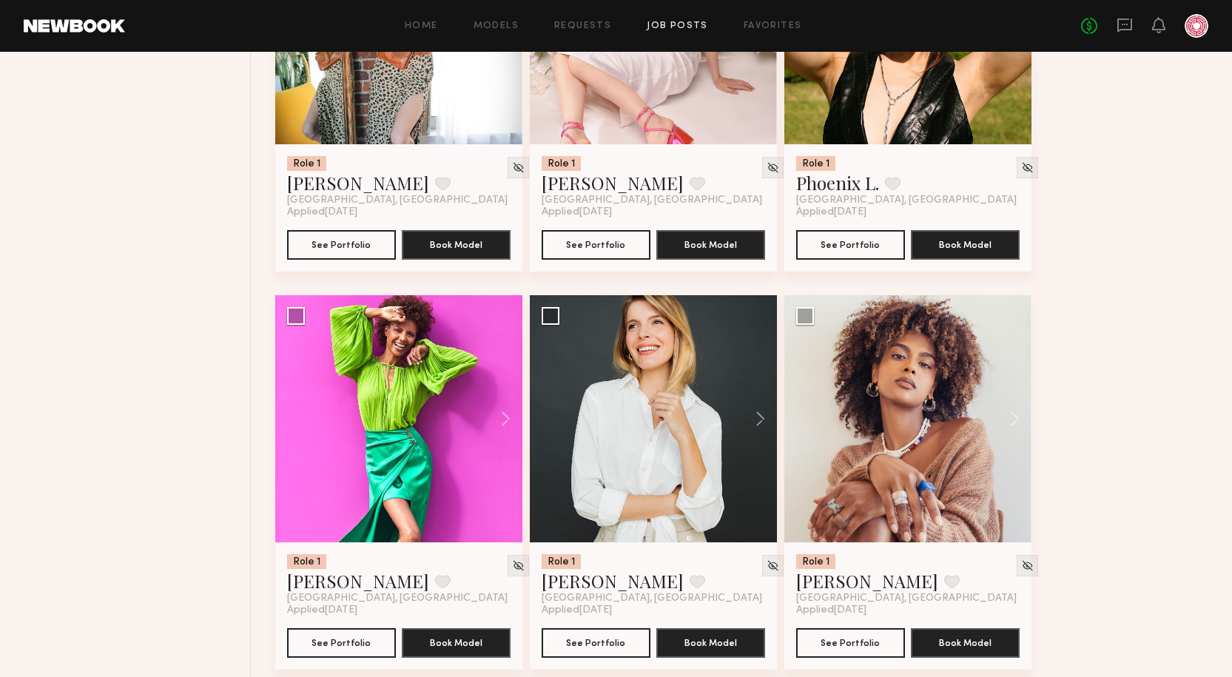
drag, startPoint x: 1131, startPoint y: 229, endPoint x: 1131, endPoint y: 219, distance: 10.4
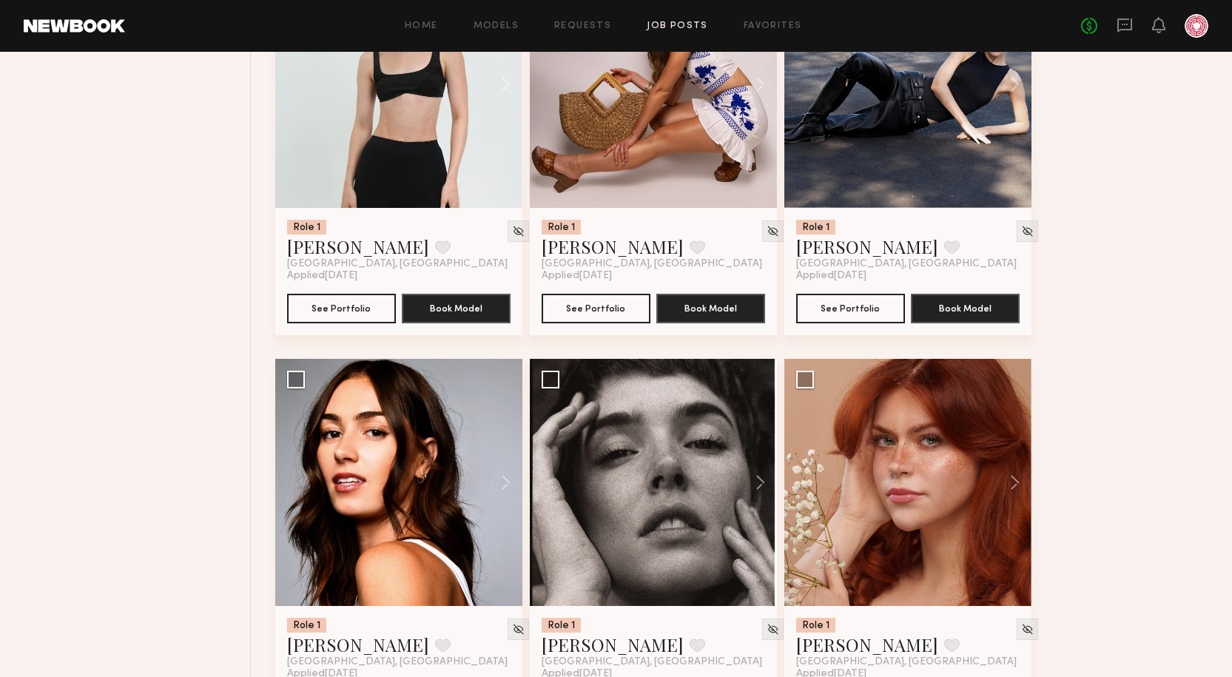
scroll to position [5511, 0]
